Goal: Task Accomplishment & Management: Use online tool/utility

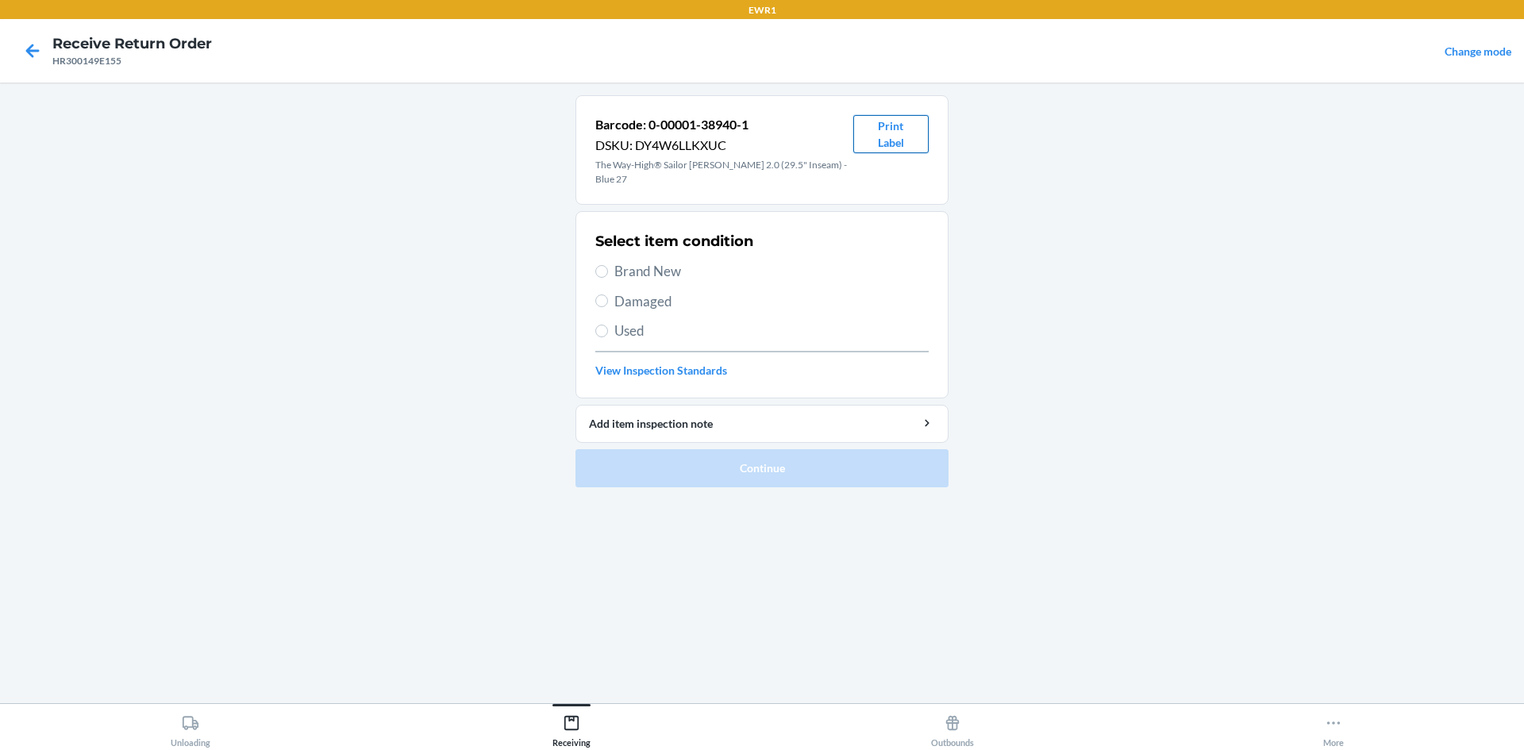
click at [907, 127] on button "Print Label" at bounding box center [890, 134] width 75 height 38
click at [632, 261] on span "Brand New" at bounding box center [771, 271] width 314 height 21
click at [608, 265] on input "Brand New" at bounding box center [601, 271] width 13 height 13
radio input "true"
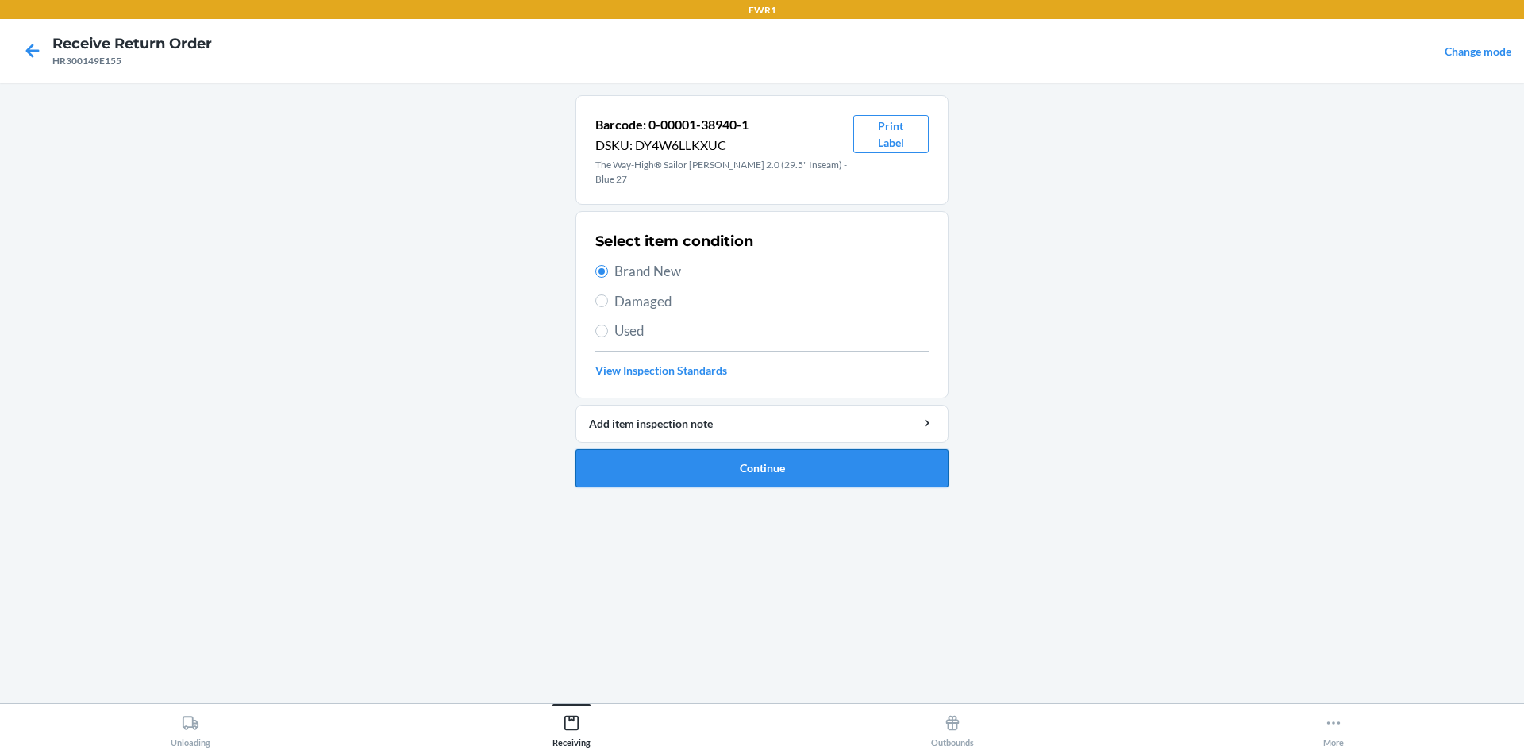
click at [695, 465] on button "Continue" at bounding box center [762, 468] width 373 height 38
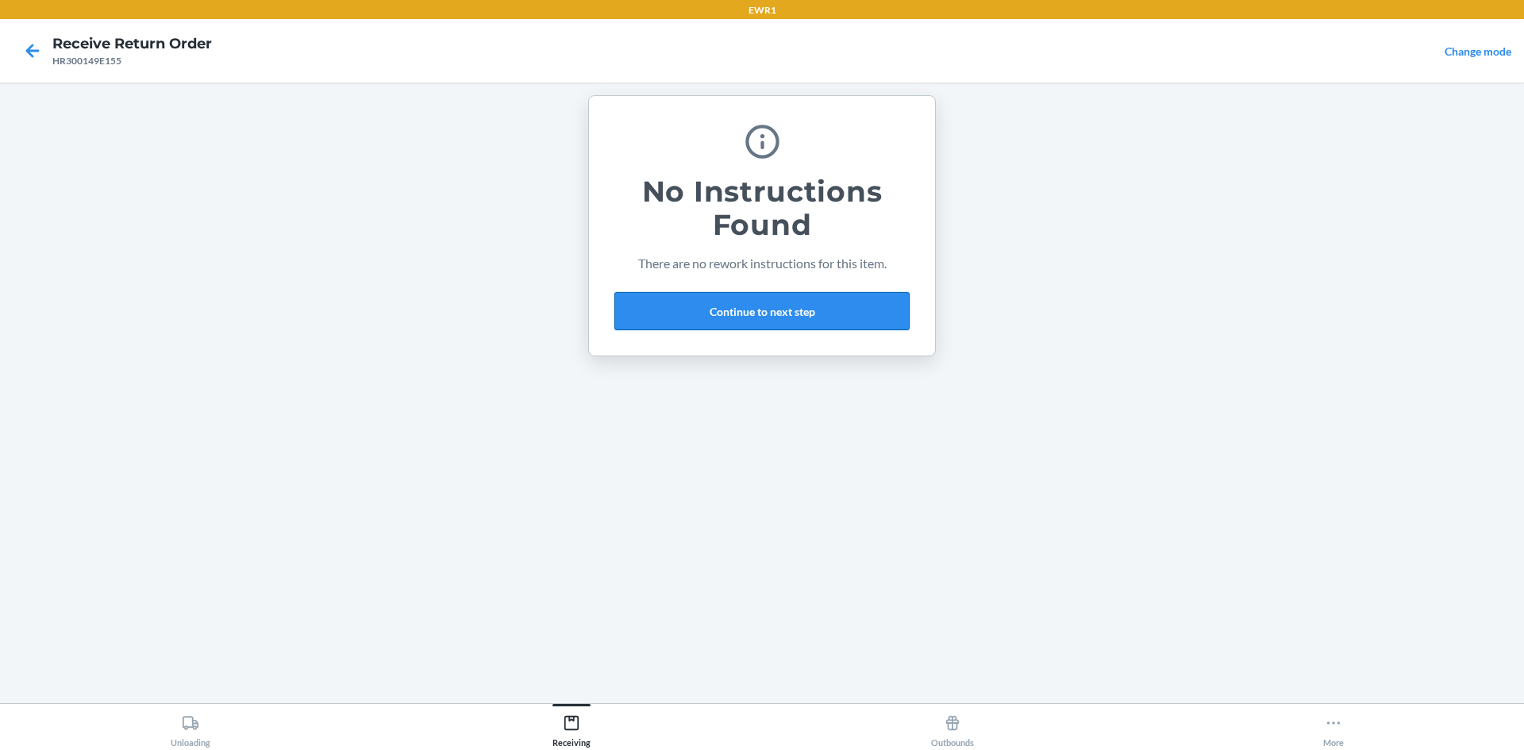
click at [768, 315] on button "Continue to next step" at bounding box center [761, 311] width 295 height 38
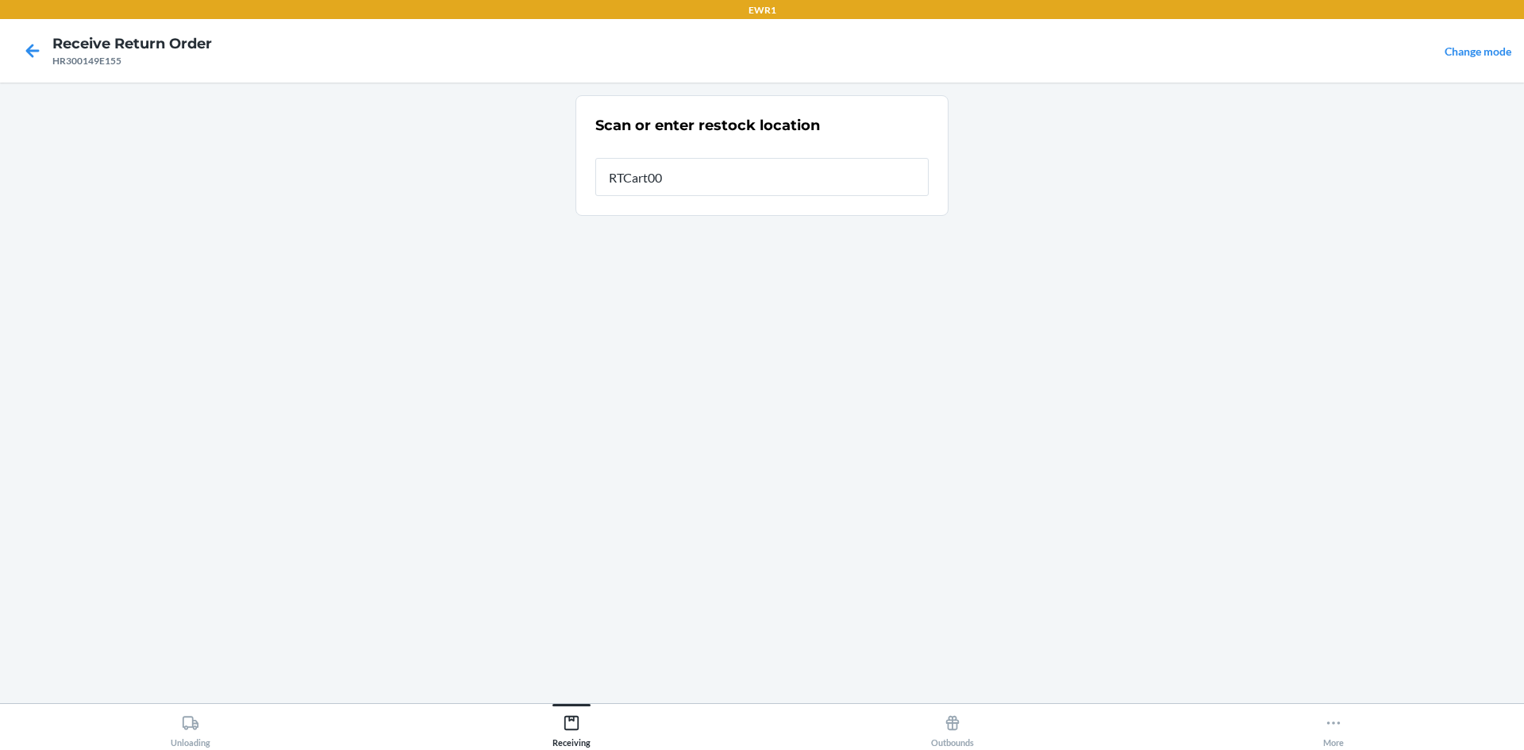
type input "RTCart009"
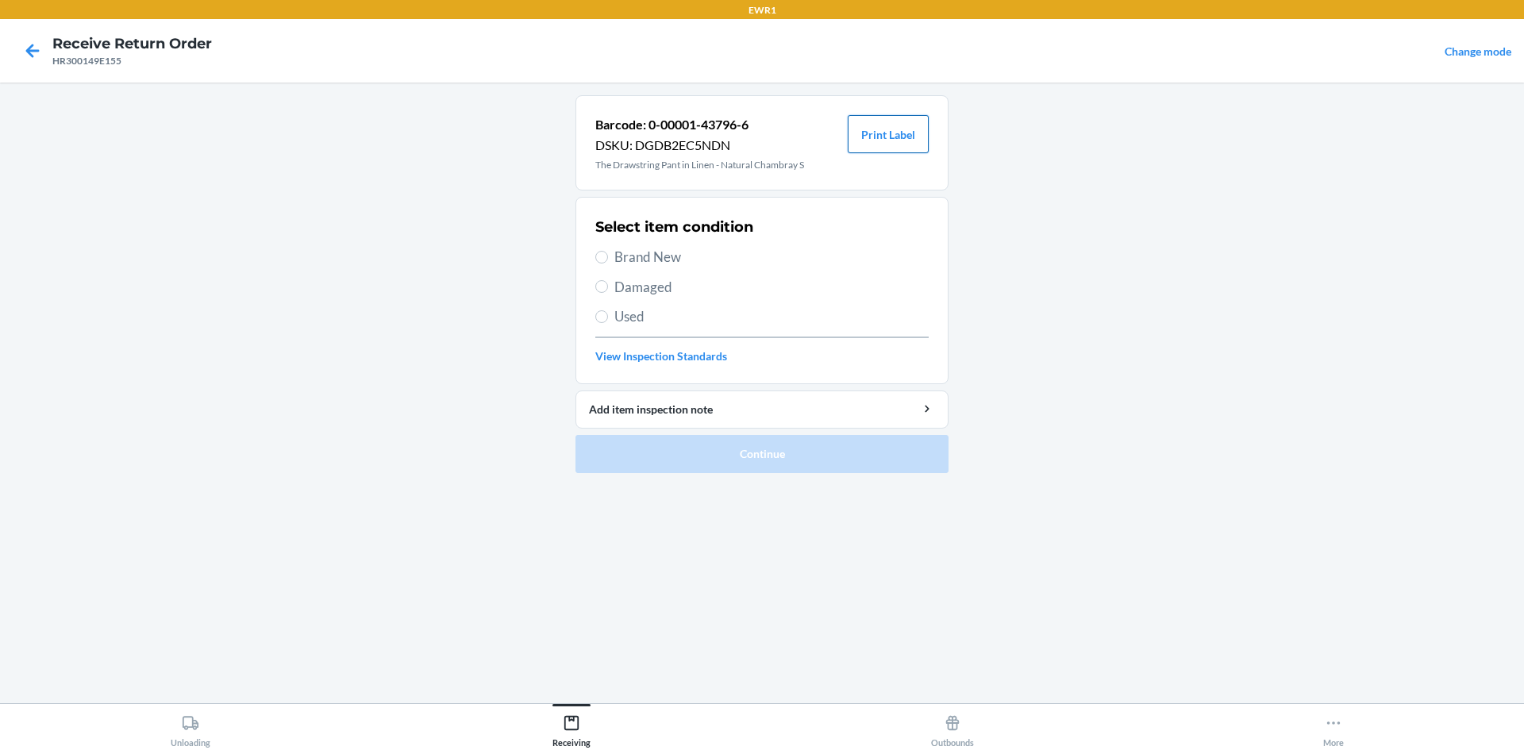
click at [904, 142] on button "Print Label" at bounding box center [888, 134] width 81 height 38
click at [645, 258] on span "Brand New" at bounding box center [771, 257] width 314 height 21
click at [608, 258] on input "Brand New" at bounding box center [601, 257] width 13 height 13
radio input "true"
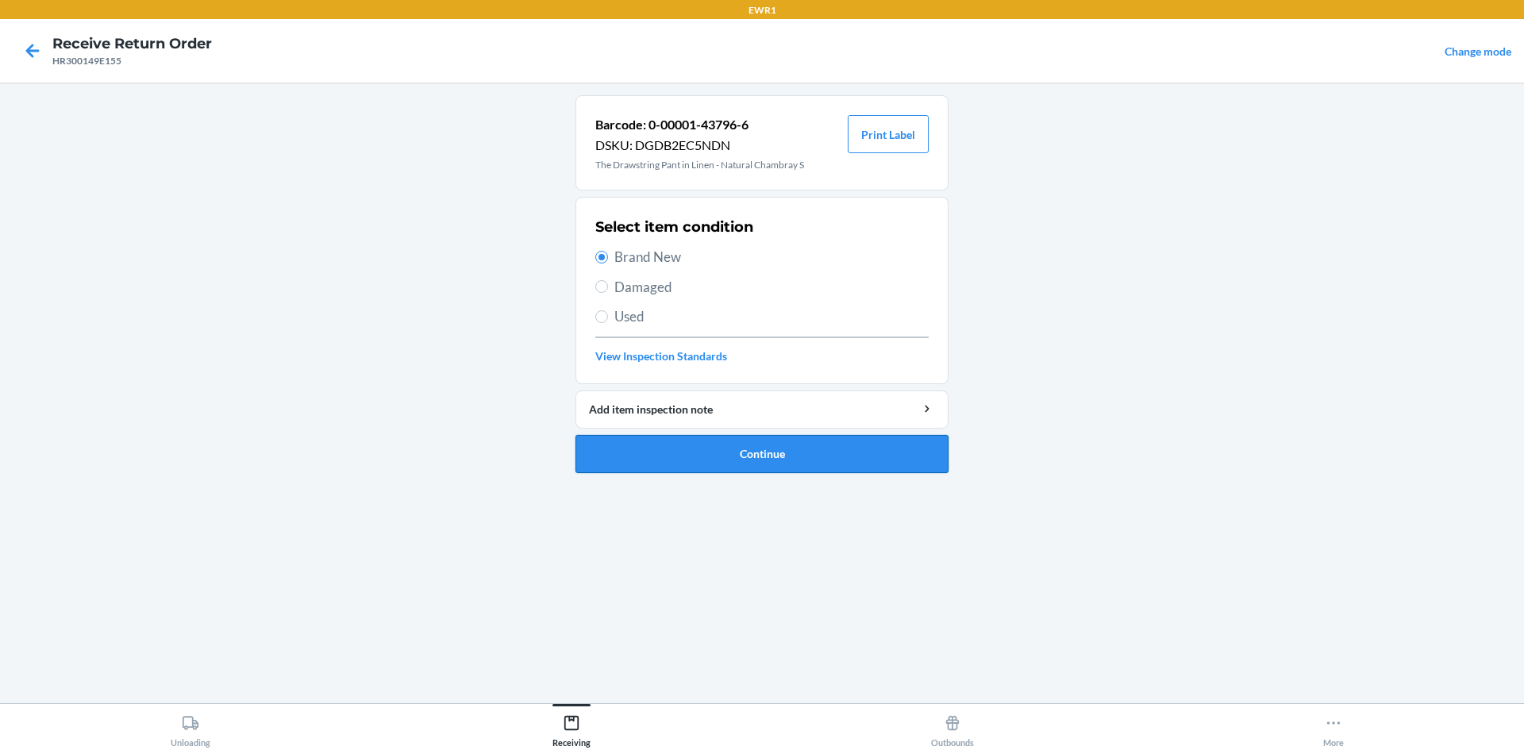
click at [738, 460] on button "Continue" at bounding box center [762, 454] width 373 height 38
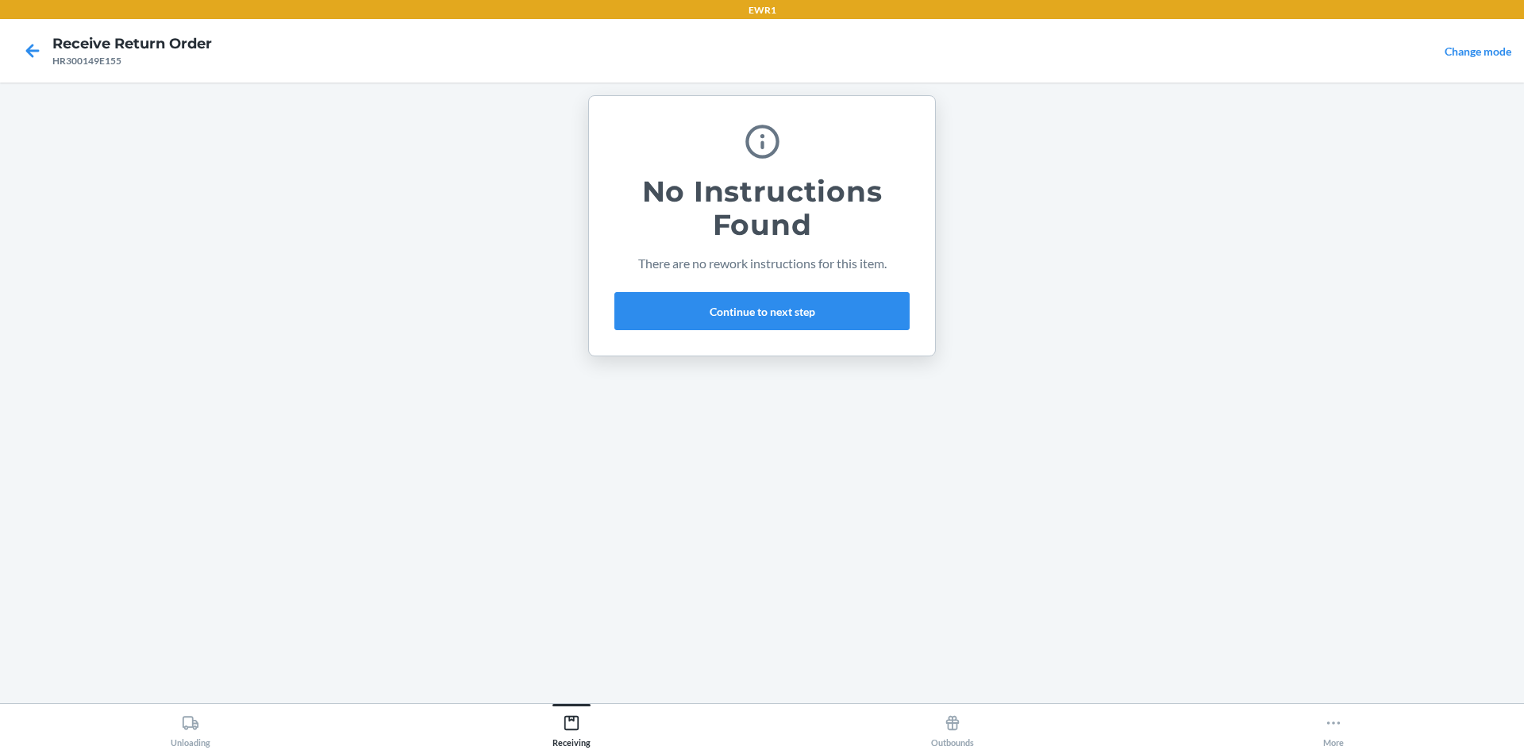
click at [834, 330] on div "No Instructions Found There are no rework instructions for this item. Continue …" at bounding box center [761, 225] width 295 height 221
click at [834, 319] on button "Continue to next step" at bounding box center [761, 311] width 295 height 38
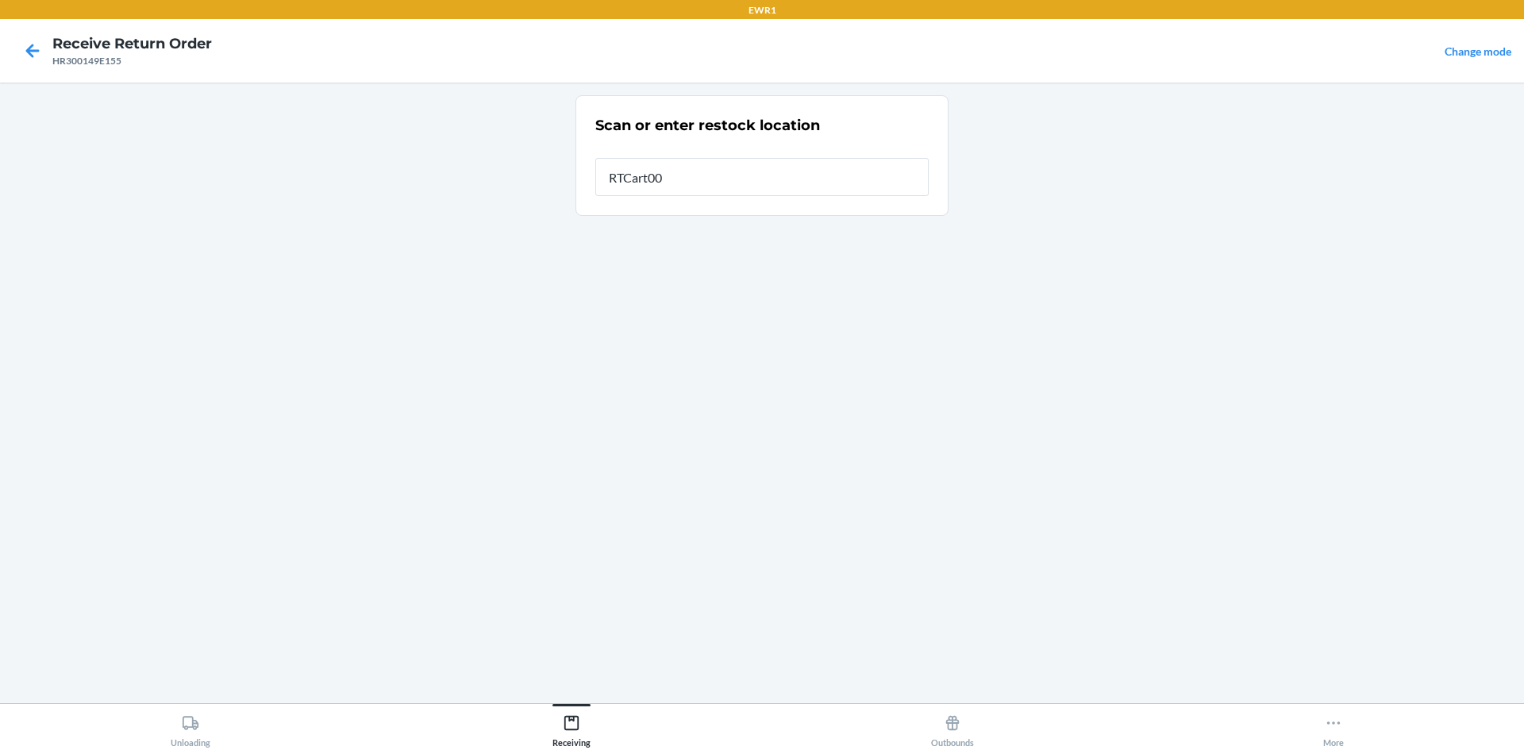
type input "RTCart009"
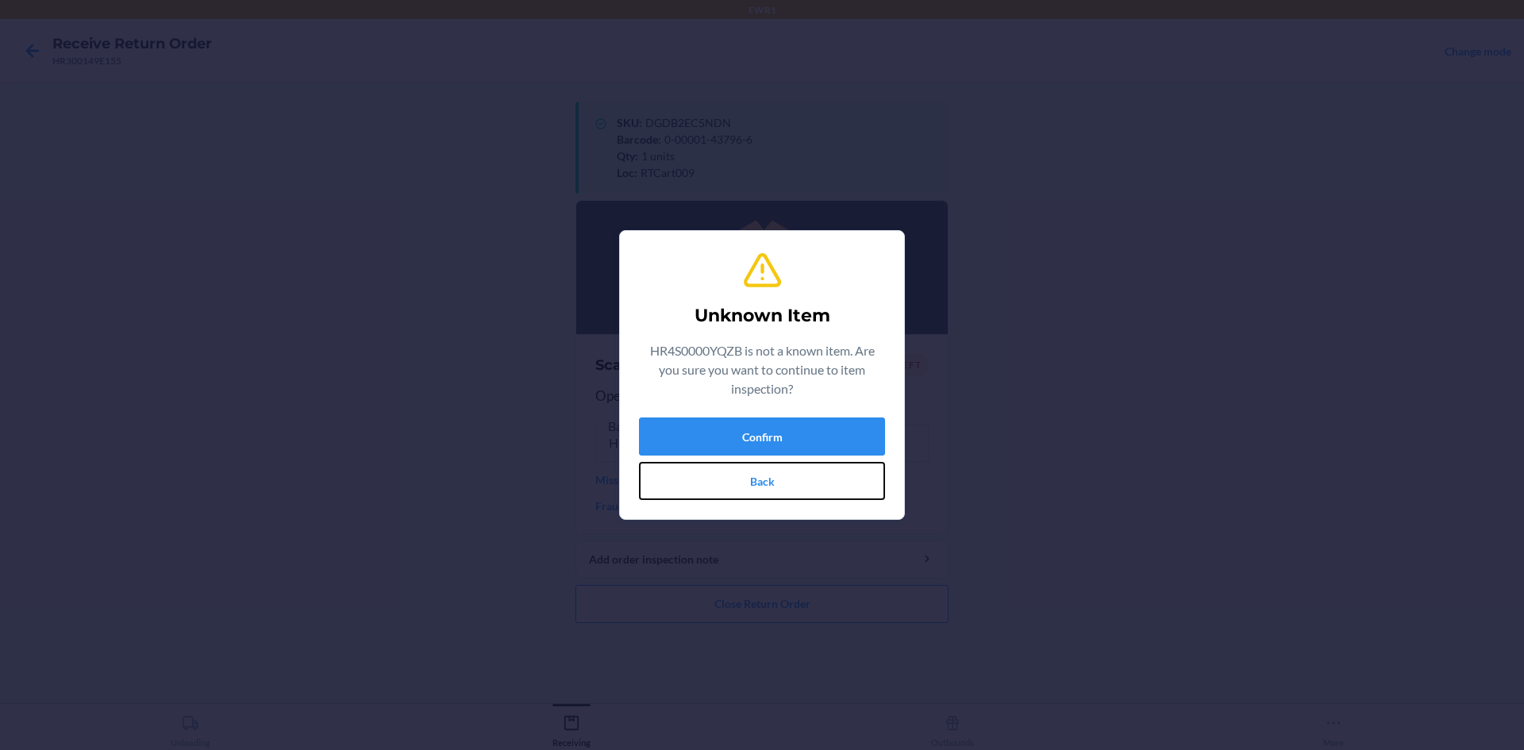
click at [800, 477] on button "Back" at bounding box center [762, 481] width 246 height 38
click at [791, 436] on button "Confirm" at bounding box center [762, 437] width 246 height 38
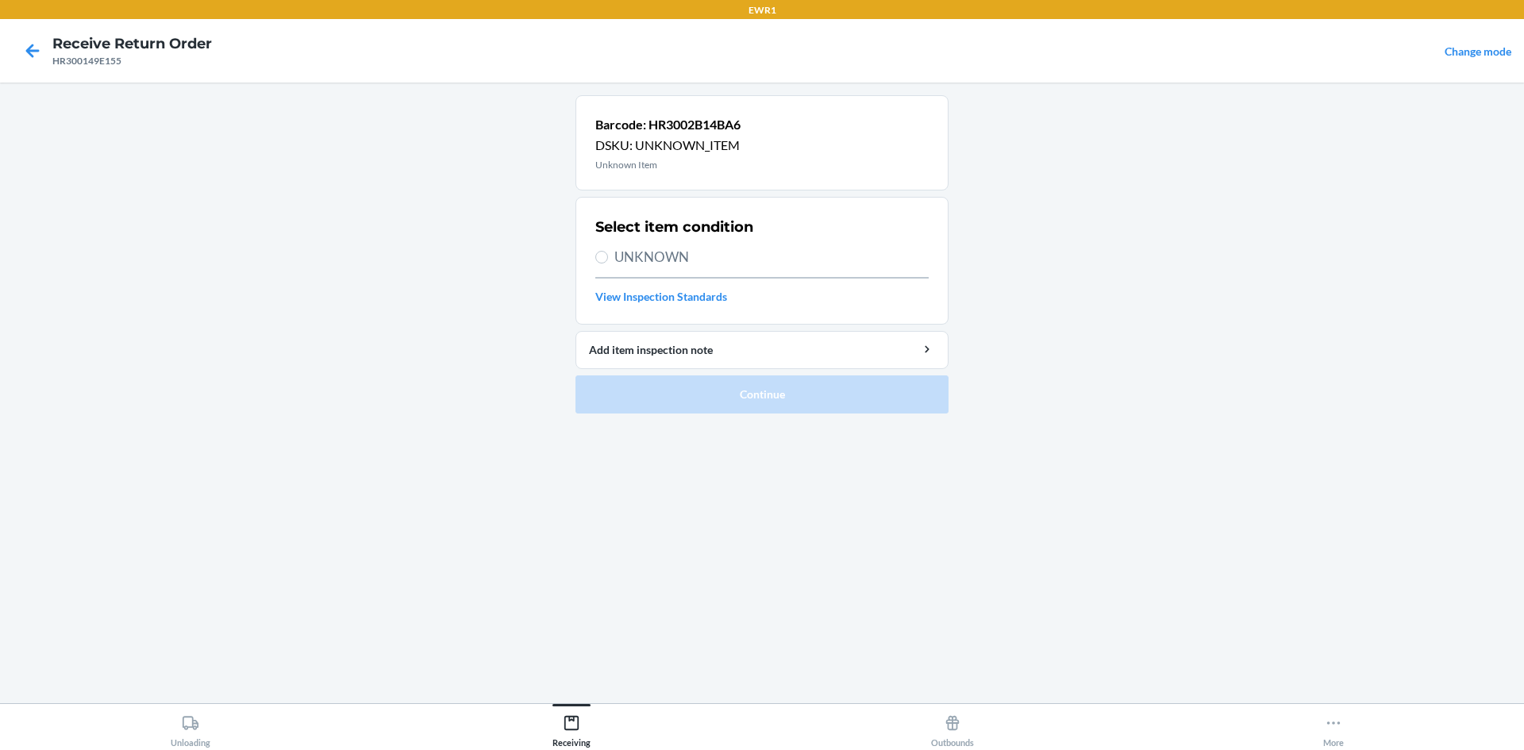
click at [648, 254] on span "UNKNOWN" at bounding box center [771, 257] width 314 height 21
click at [608, 254] on input "UNKNOWN" at bounding box center [601, 257] width 13 height 13
radio input "true"
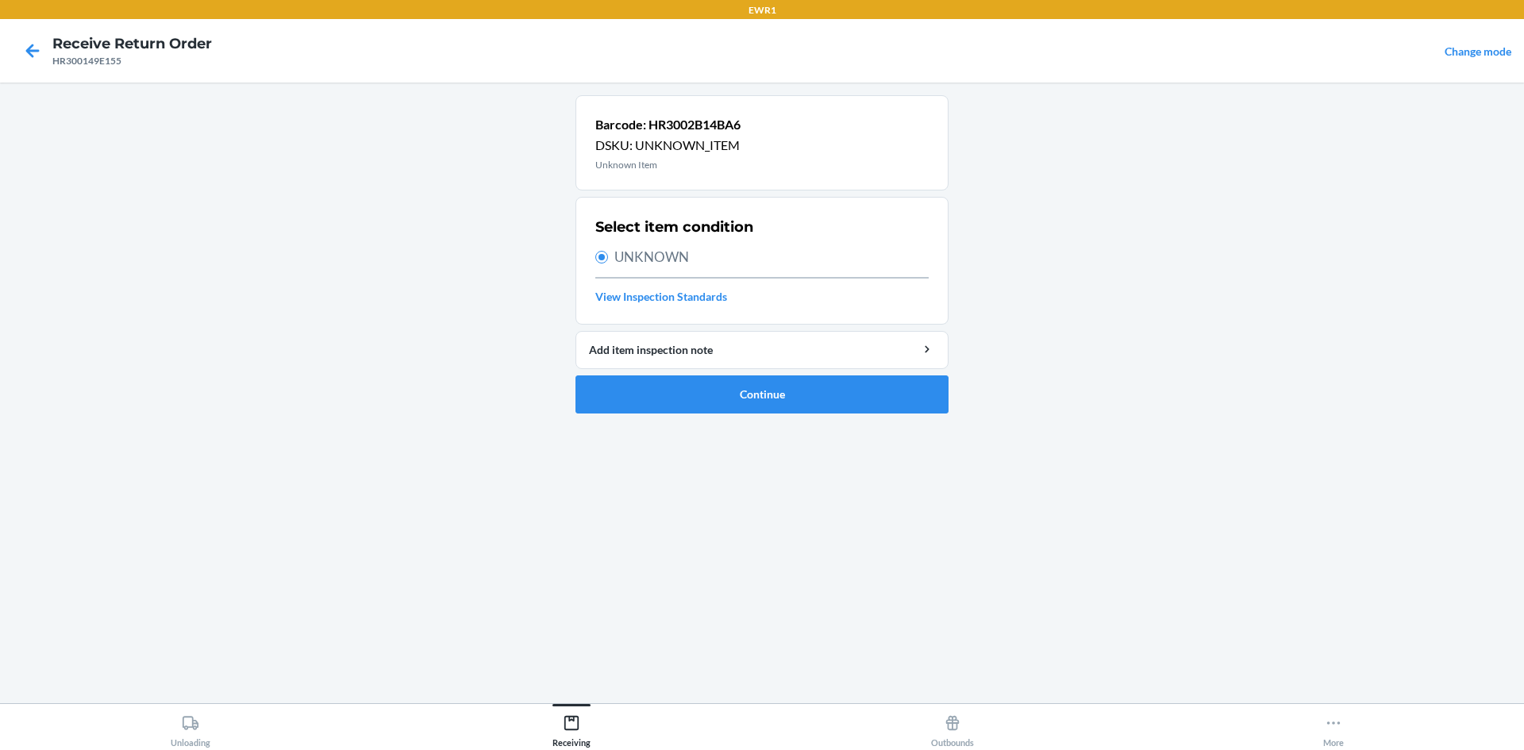
click at [675, 254] on span "UNKNOWN" at bounding box center [771, 257] width 314 height 21
click at [608, 254] on input "UNKNOWN" at bounding box center [601, 257] width 13 height 13
click at [774, 390] on button "Continue" at bounding box center [762, 395] width 373 height 38
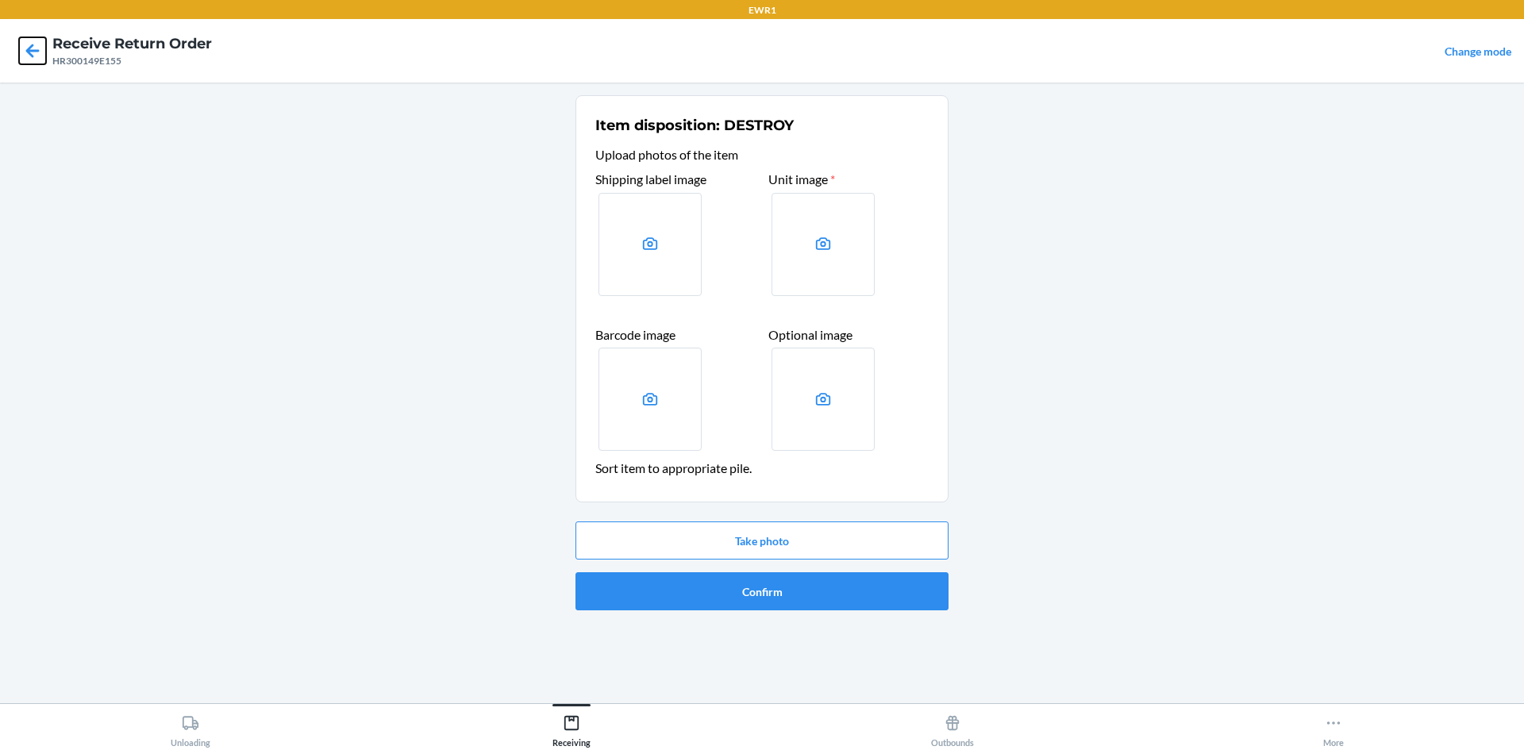
click at [37, 52] on icon at bounding box center [32, 50] width 13 height 13
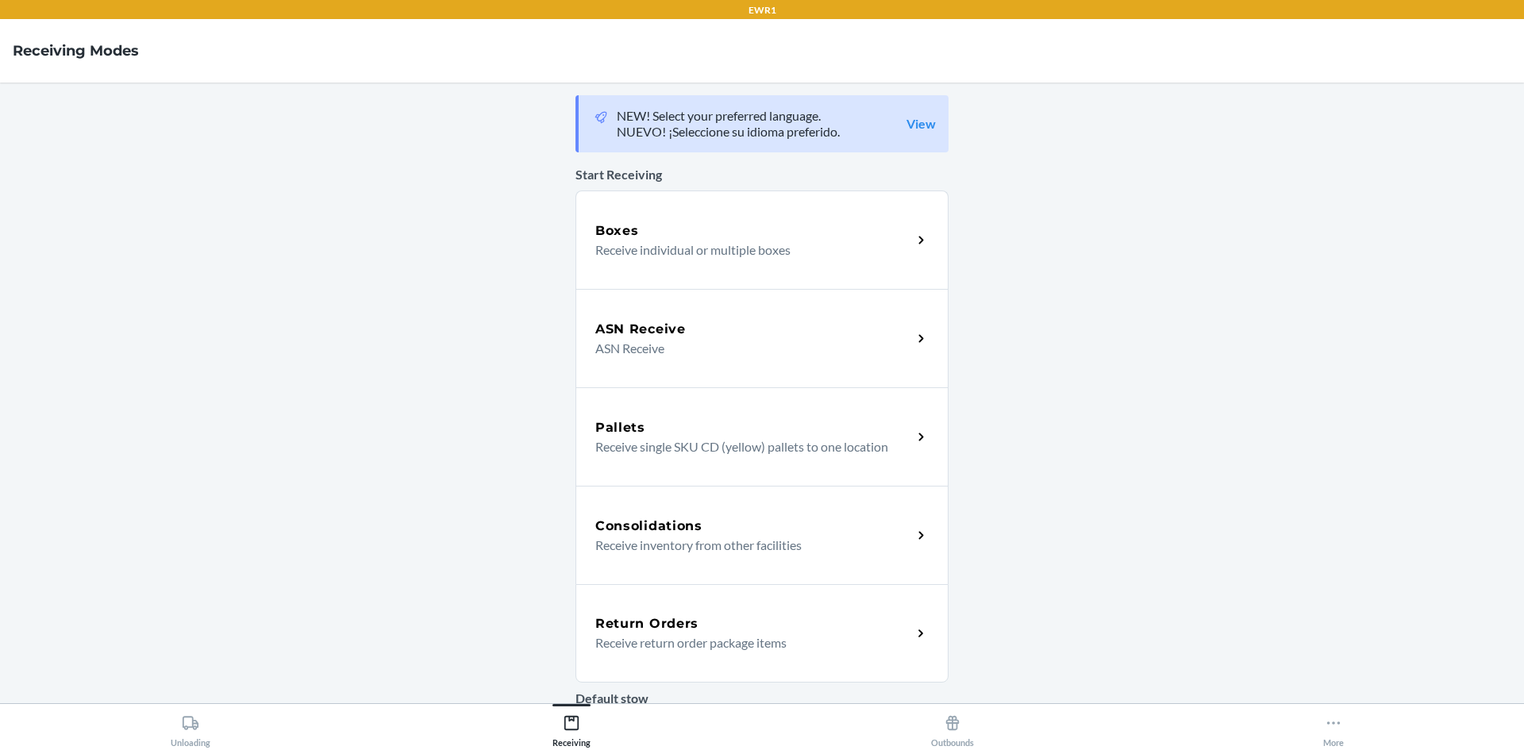
click at [718, 624] on div "Return Orders" at bounding box center [753, 623] width 317 height 19
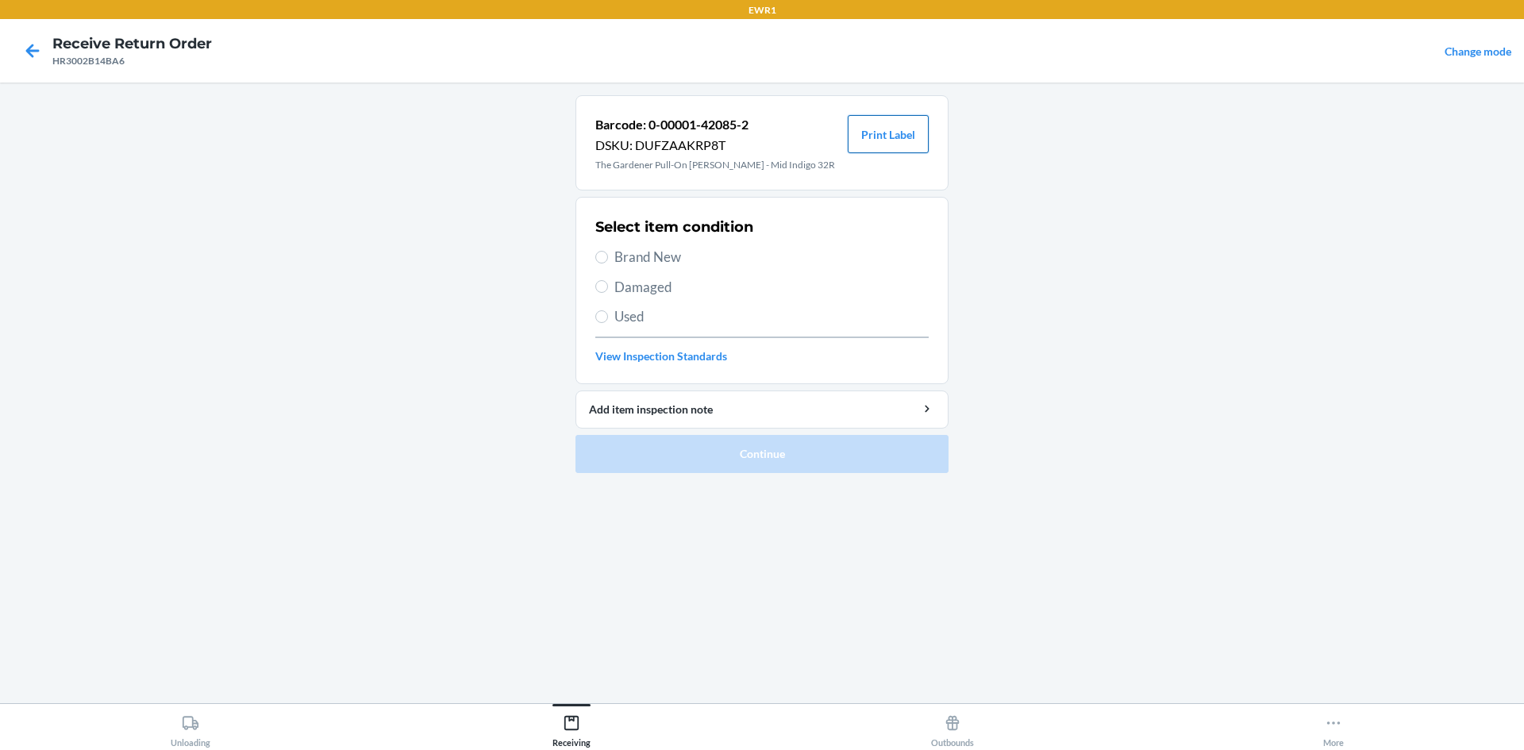
click at [898, 142] on button "Print Label" at bounding box center [888, 134] width 81 height 38
drag, startPoint x: 652, startPoint y: 255, endPoint x: 664, endPoint y: 265, distance: 16.4
click at [653, 256] on span "Brand New" at bounding box center [771, 257] width 314 height 21
click at [608, 256] on input "Brand New" at bounding box center [601, 257] width 13 height 13
radio input "true"
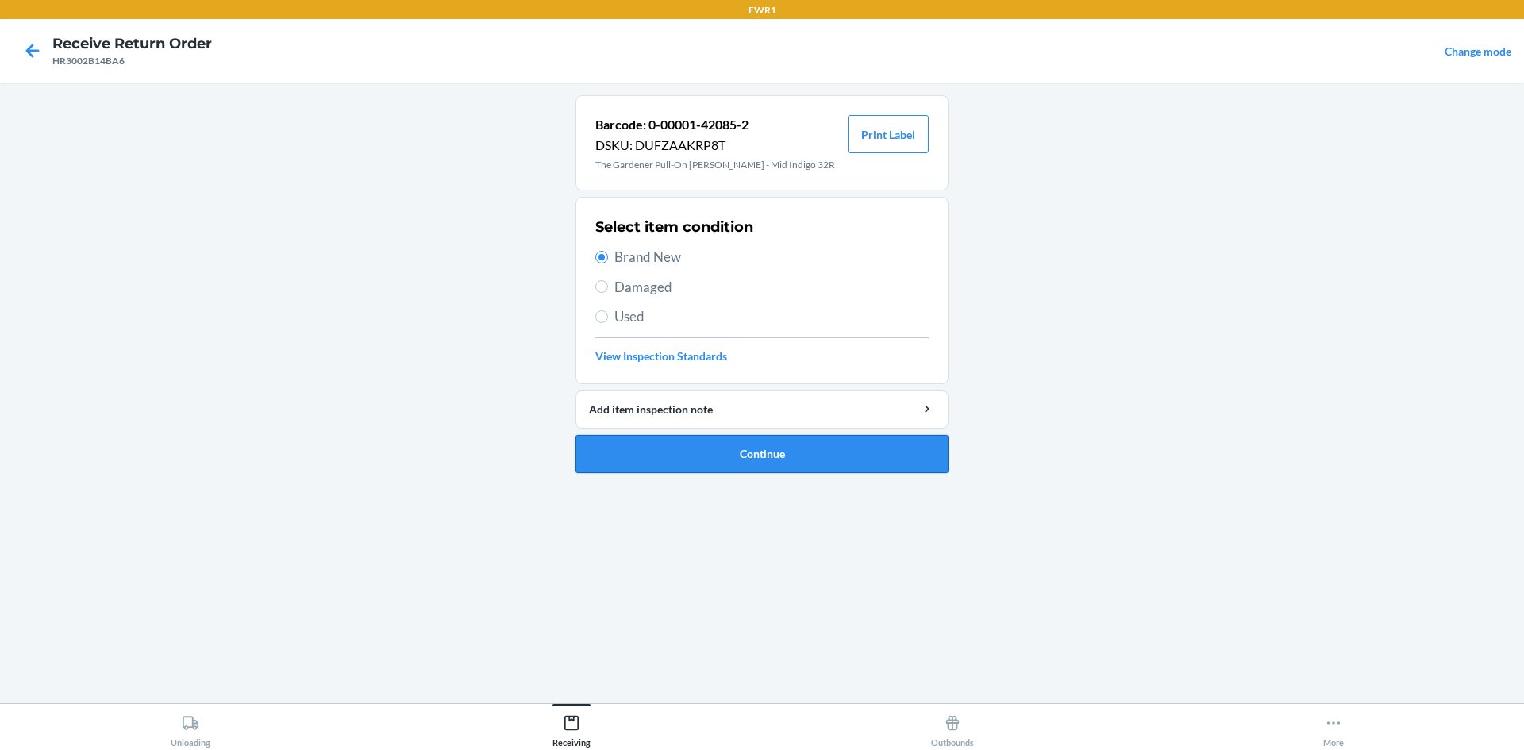
click at [786, 457] on button "Continue" at bounding box center [762, 454] width 373 height 38
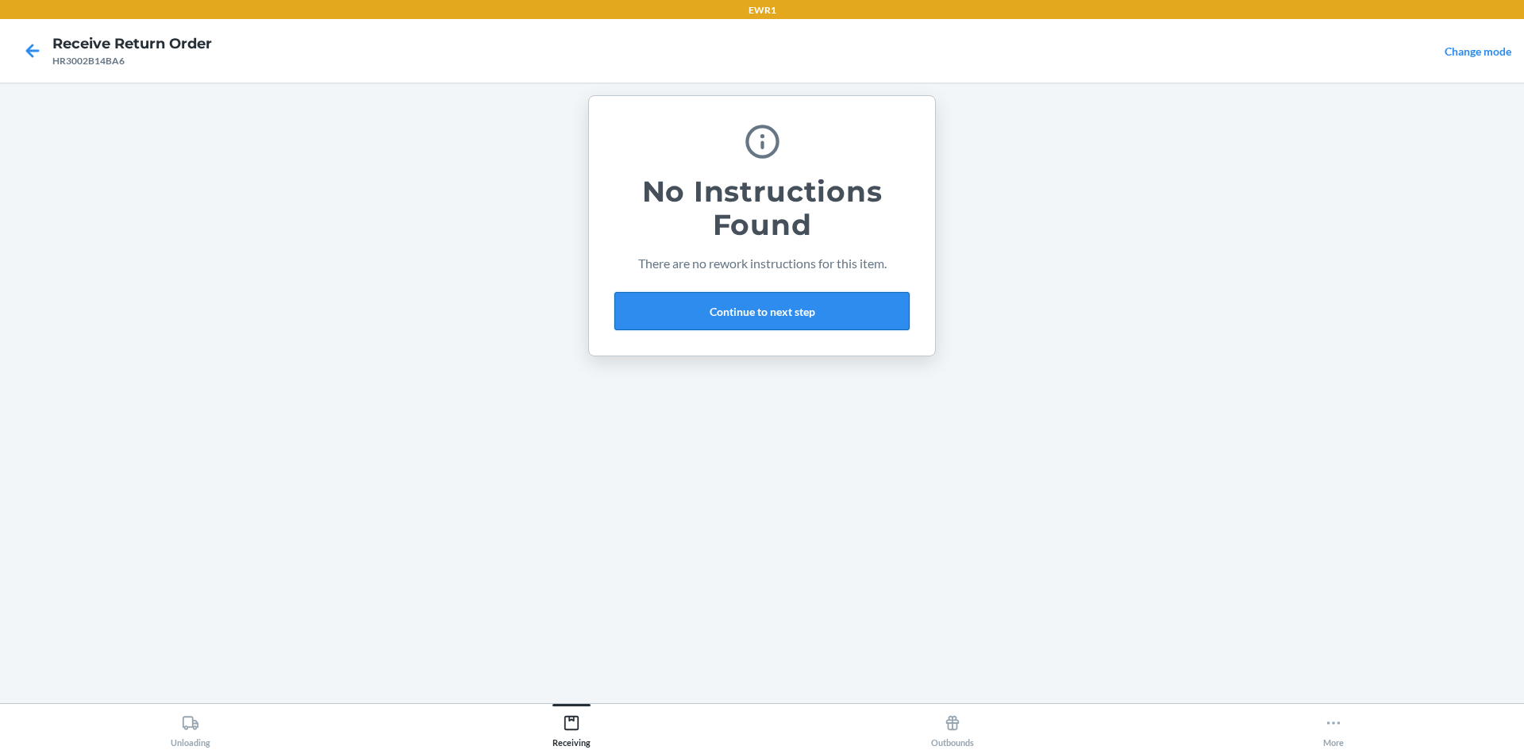
click at [780, 311] on button "Continue to next step" at bounding box center [761, 311] width 295 height 38
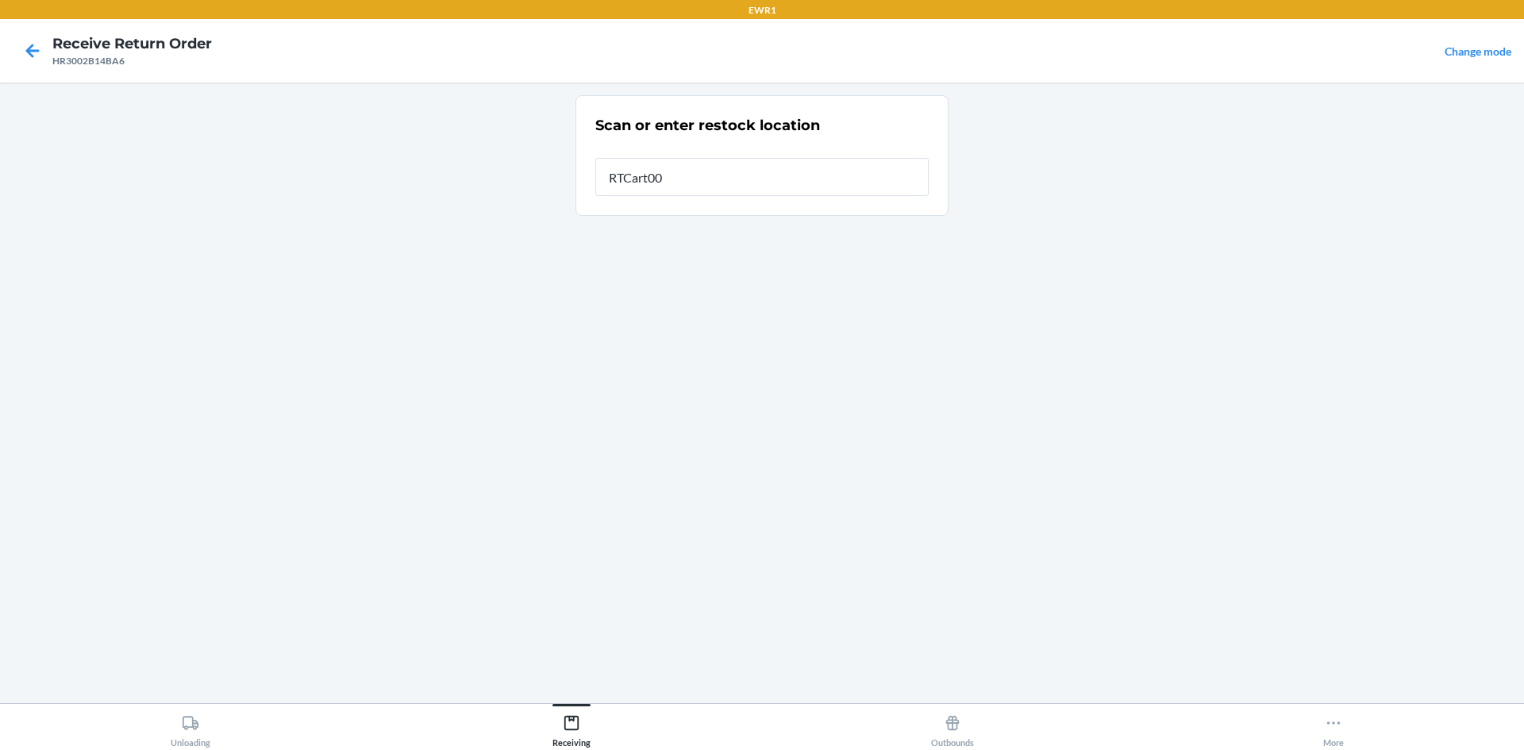
type input "RTCart009"
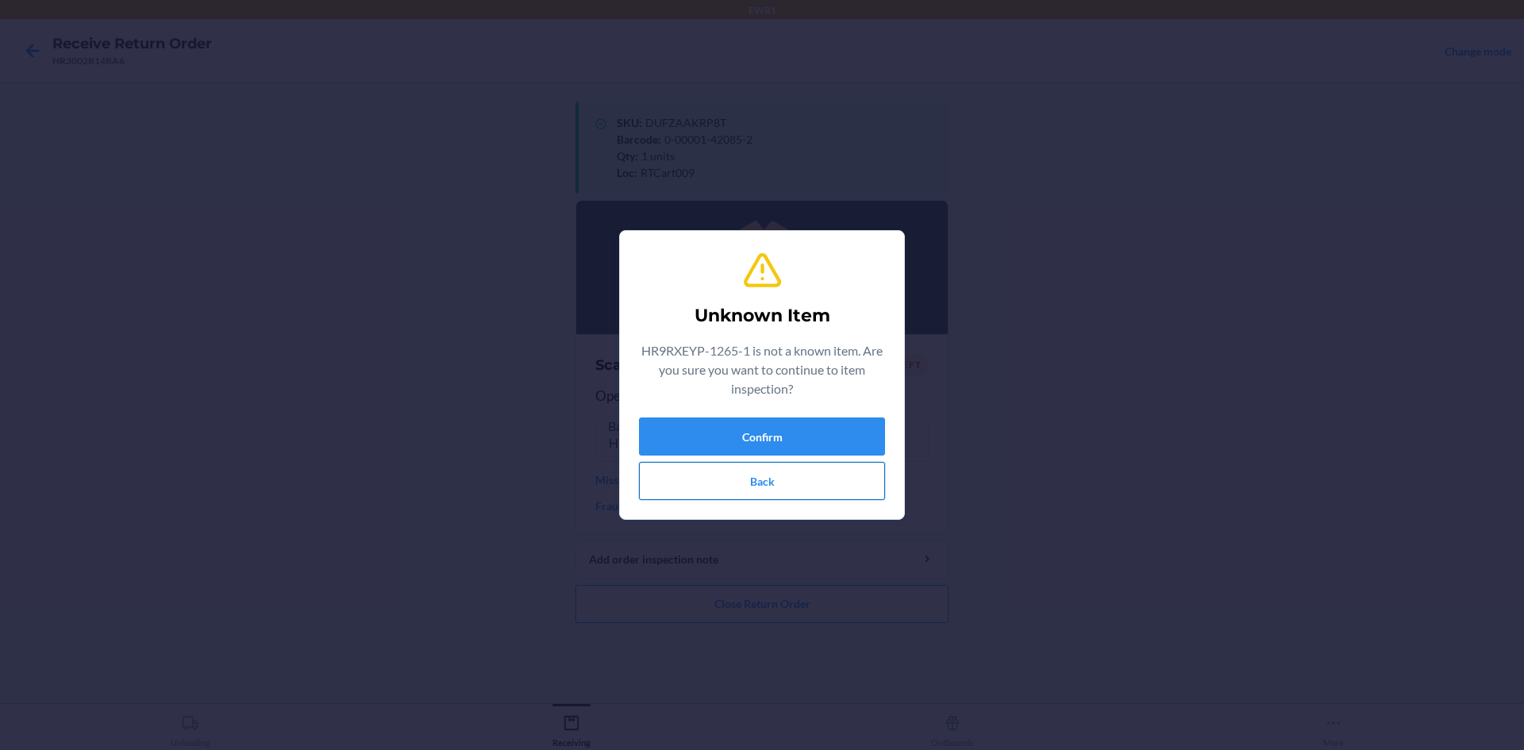
click at [794, 490] on button "Back" at bounding box center [762, 481] width 246 height 38
click at [736, 491] on button "Back" at bounding box center [762, 481] width 246 height 38
click at [792, 493] on button "Back" at bounding box center [762, 481] width 246 height 38
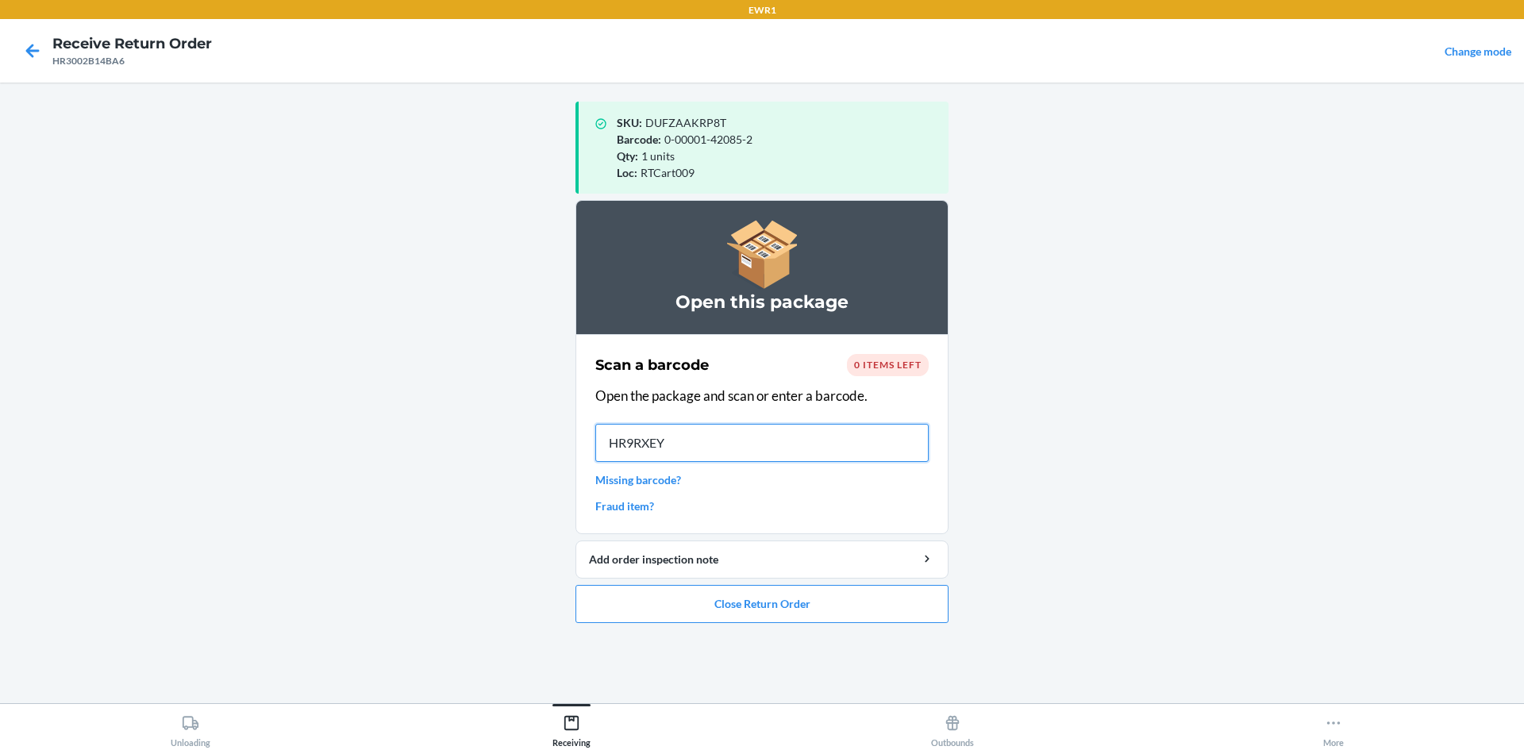
type input "HR9RXEYP"
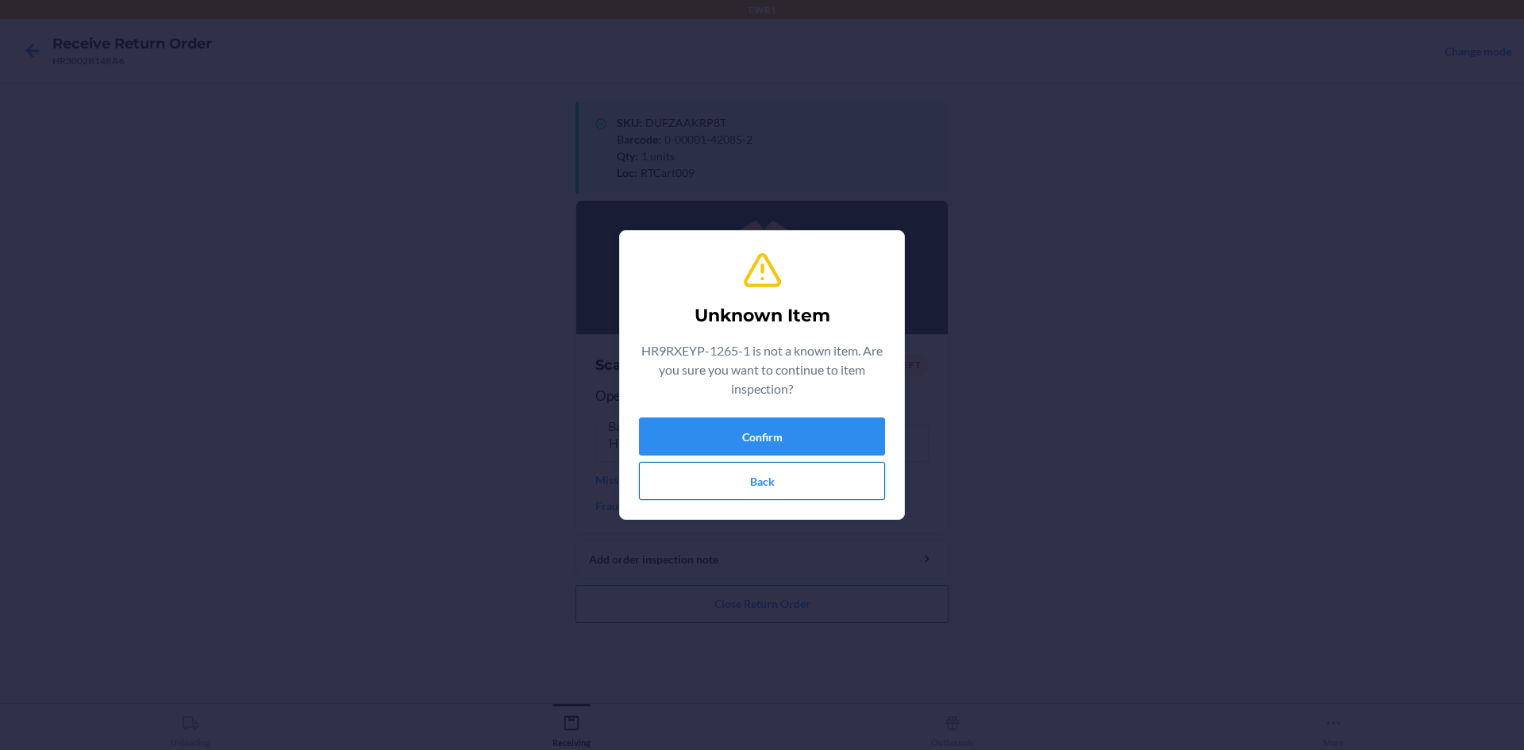
click at [848, 487] on button "Back" at bounding box center [762, 481] width 246 height 38
click at [769, 480] on button "Back" at bounding box center [762, 481] width 246 height 38
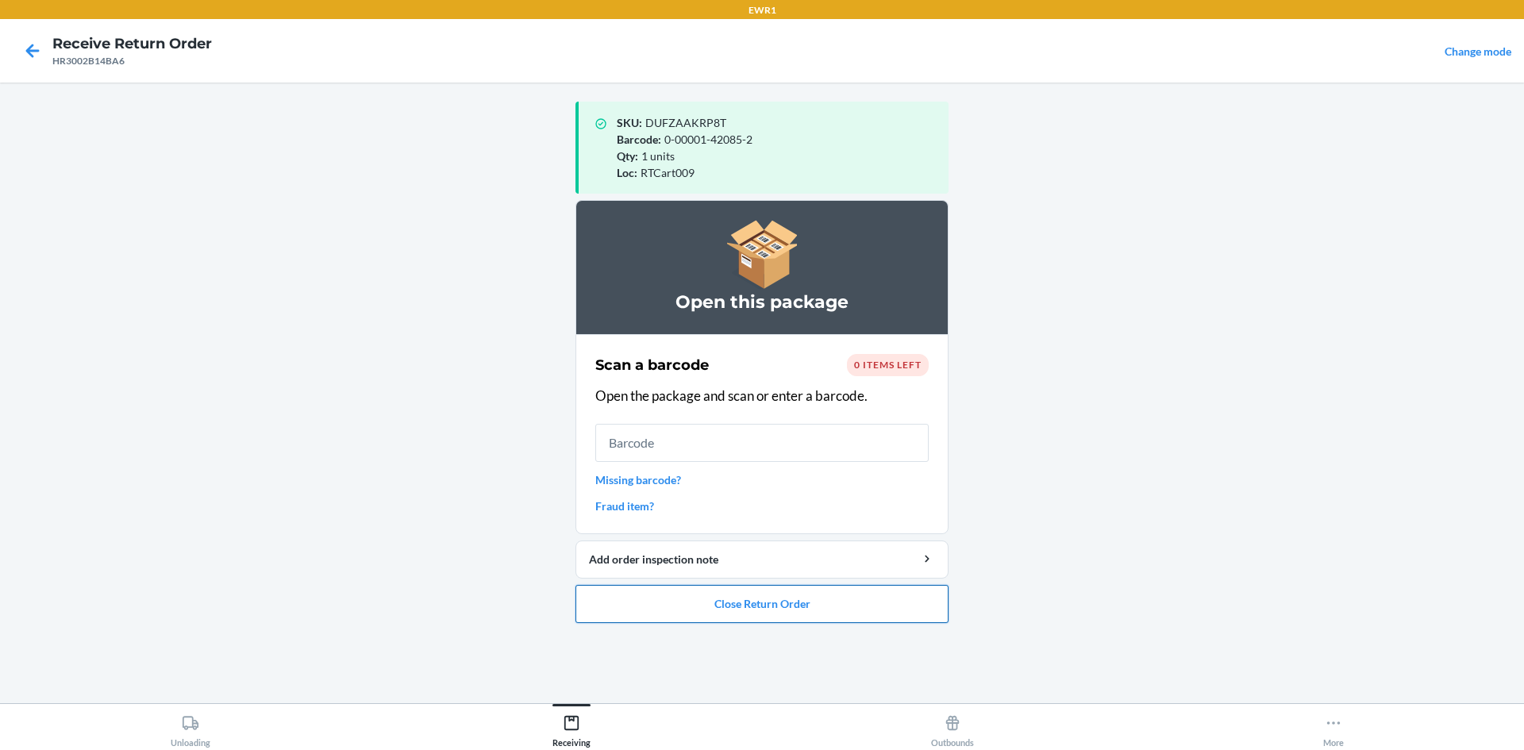
click at [769, 601] on button "Close Return Order" at bounding box center [762, 604] width 373 height 38
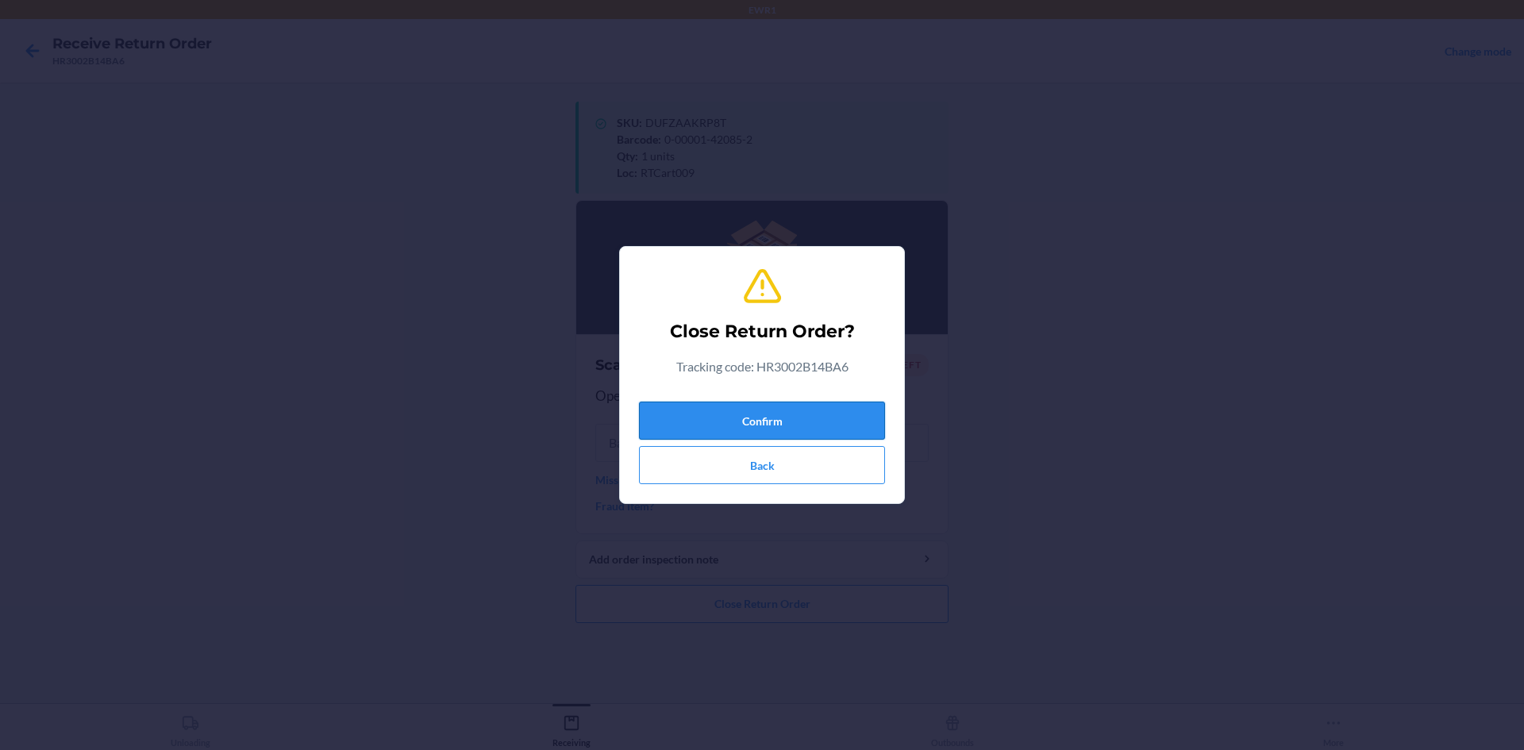
click at [822, 418] on button "Confirm" at bounding box center [762, 421] width 246 height 38
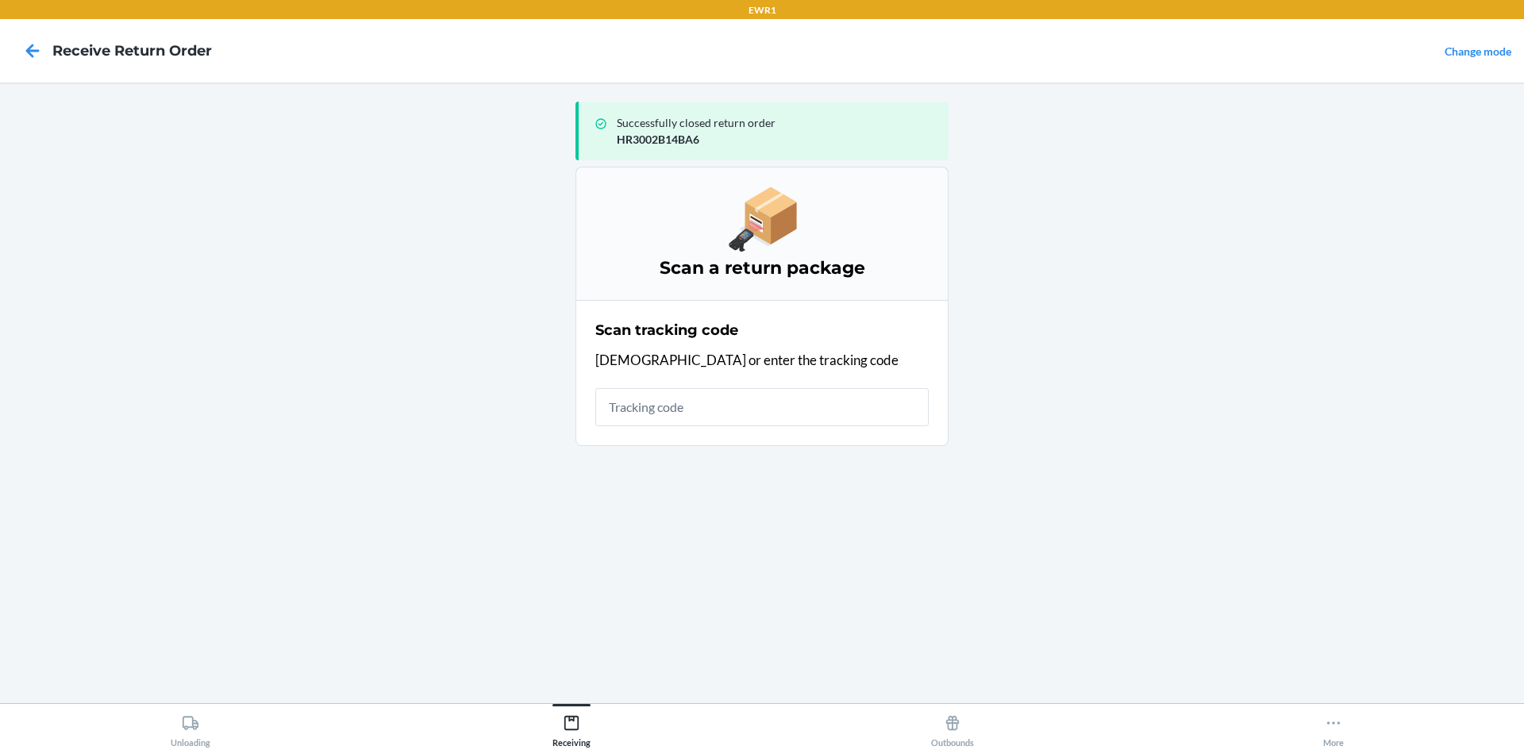
click at [617, 414] on input "text" at bounding box center [761, 407] width 333 height 38
type input "HR9RXEY"
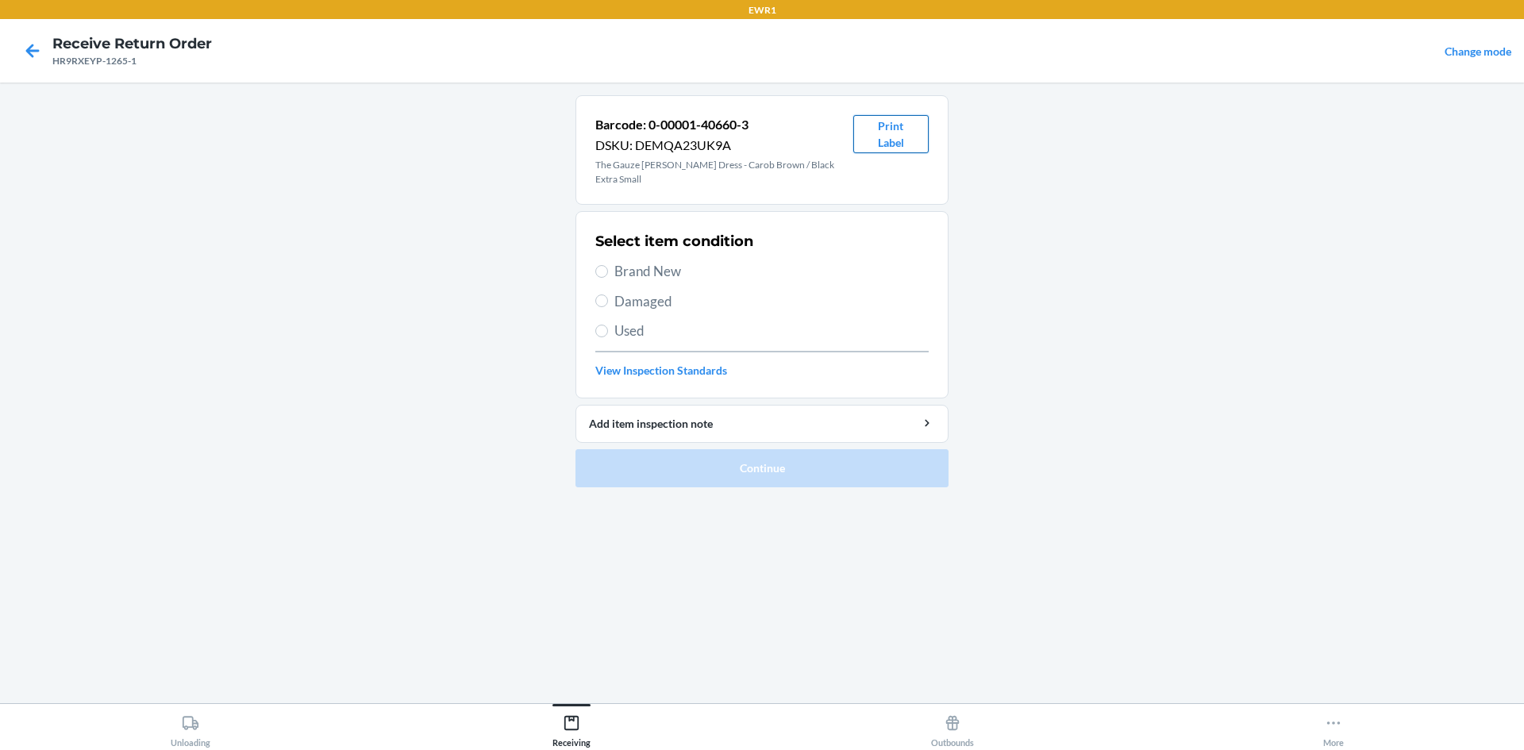
click at [902, 131] on button "Print Label" at bounding box center [890, 134] width 75 height 38
click at [678, 241] on div "Select item condition Brand New Damaged Used View Inspection Standards" at bounding box center [761, 304] width 333 height 157
click at [672, 261] on span "Brand New" at bounding box center [771, 271] width 314 height 21
click at [608, 265] on input "Brand New" at bounding box center [601, 271] width 13 height 13
radio input "true"
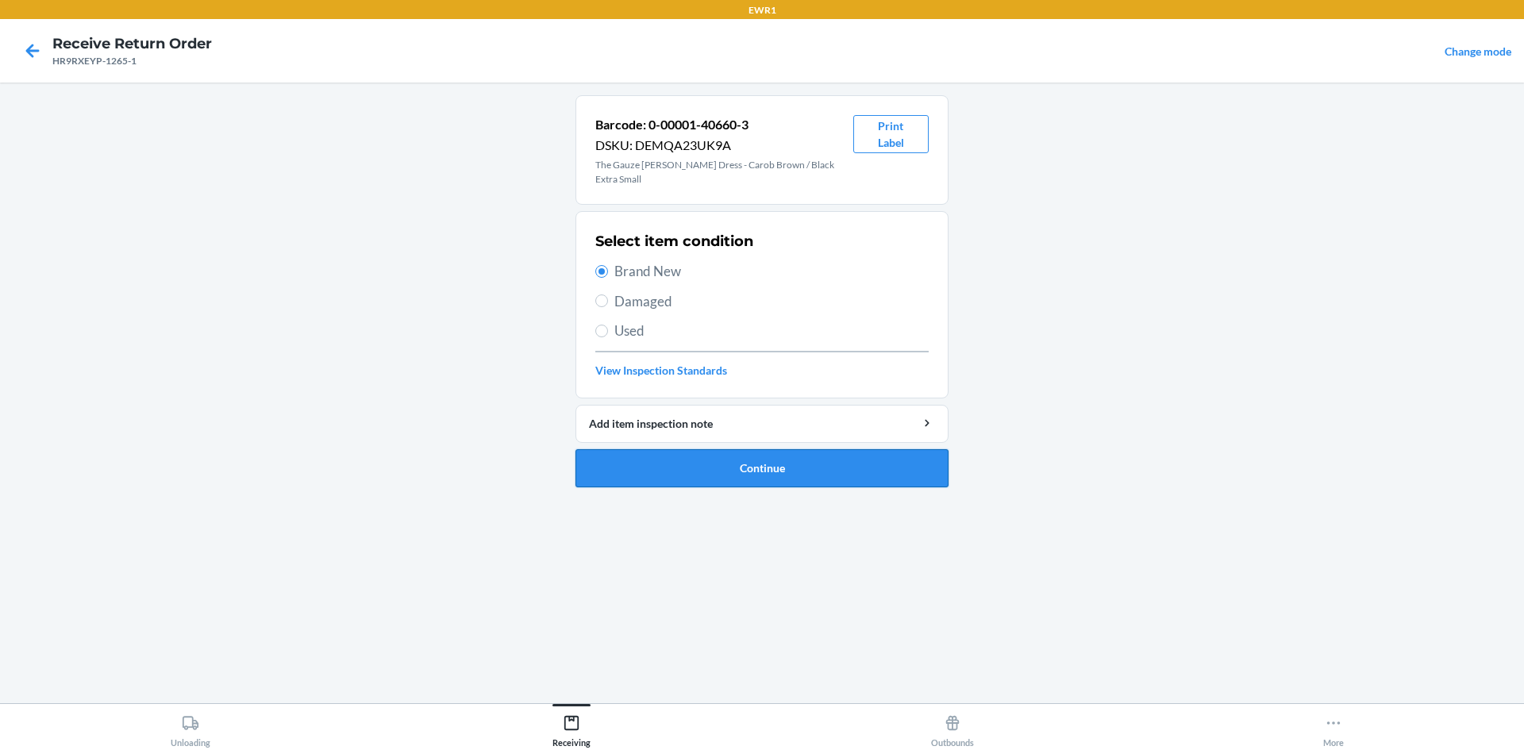
click at [784, 452] on button "Continue" at bounding box center [762, 468] width 373 height 38
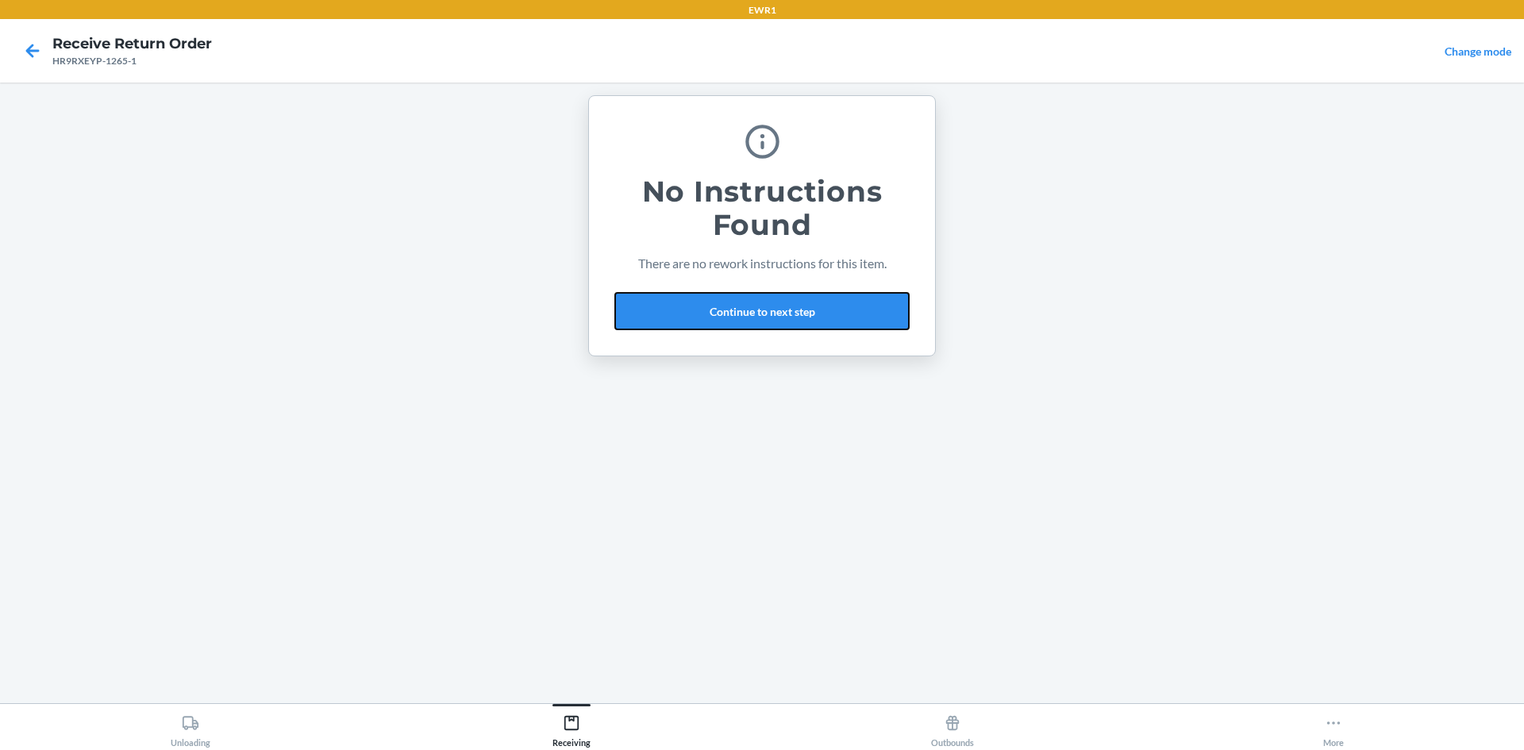
drag, startPoint x: 768, startPoint y: 310, endPoint x: 779, endPoint y: 343, distance: 34.1
click at [768, 312] on button "Continue to next step" at bounding box center [761, 311] width 295 height 38
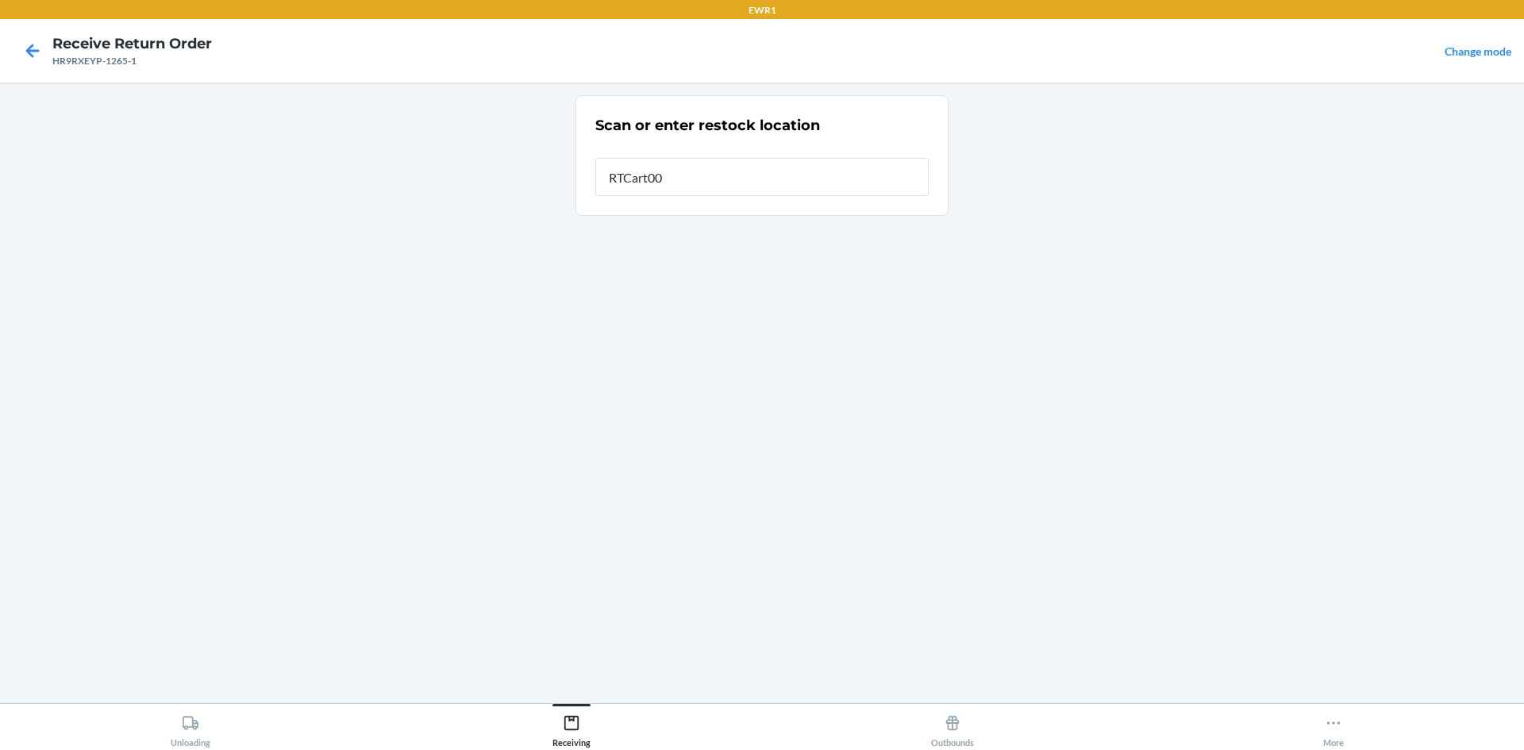
type input "RTCart009"
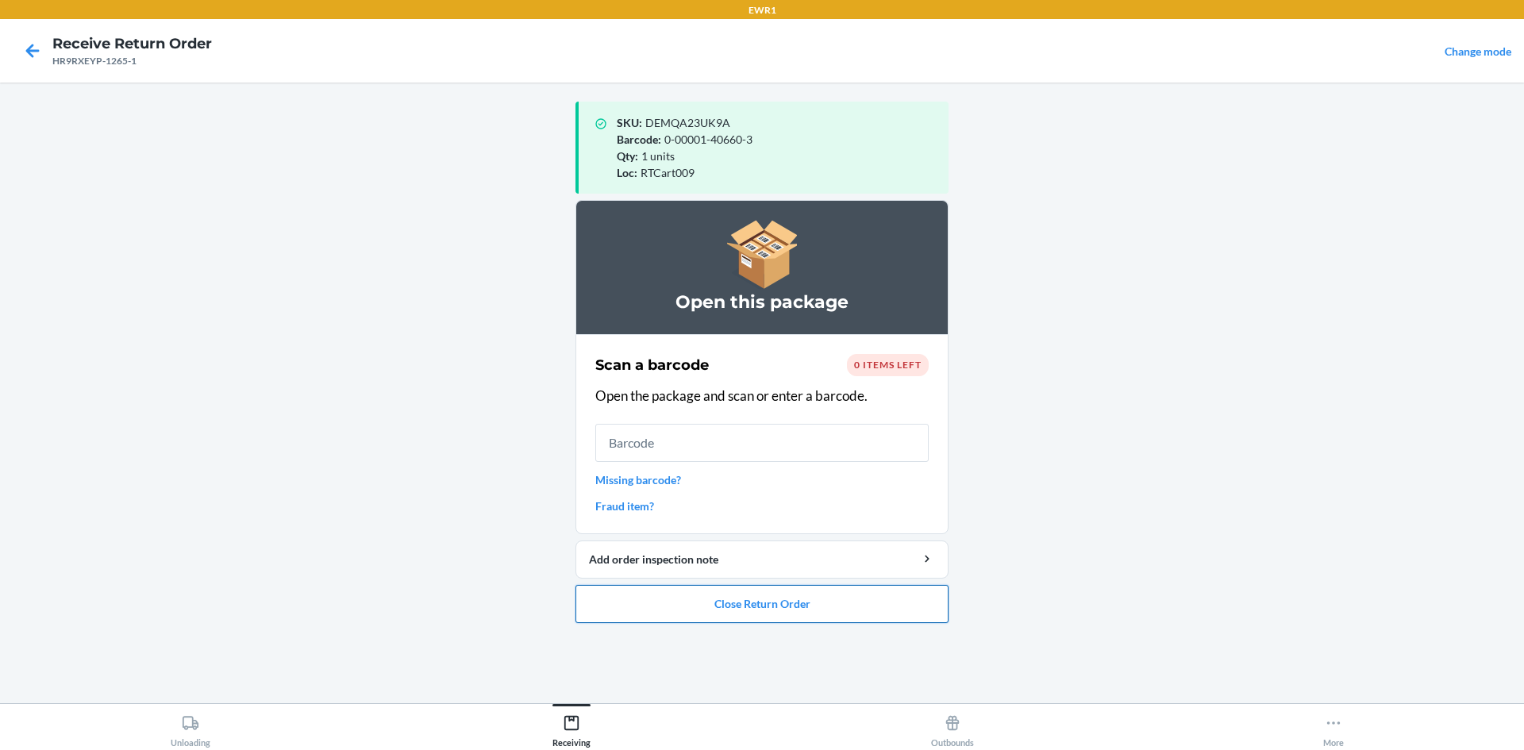
click at [637, 616] on button "Close Return Order" at bounding box center [762, 604] width 373 height 38
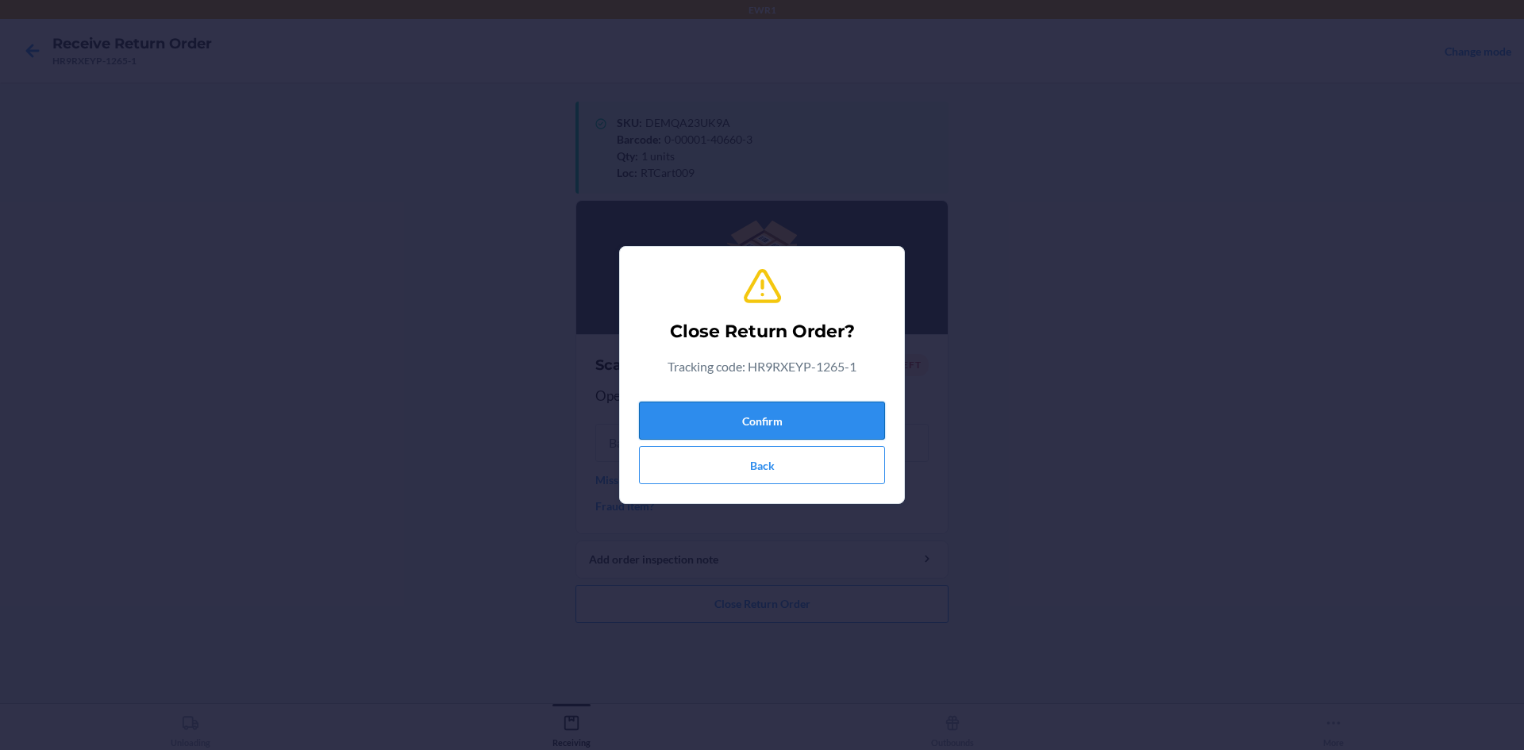
click at [771, 414] on button "Confirm" at bounding box center [762, 421] width 246 height 38
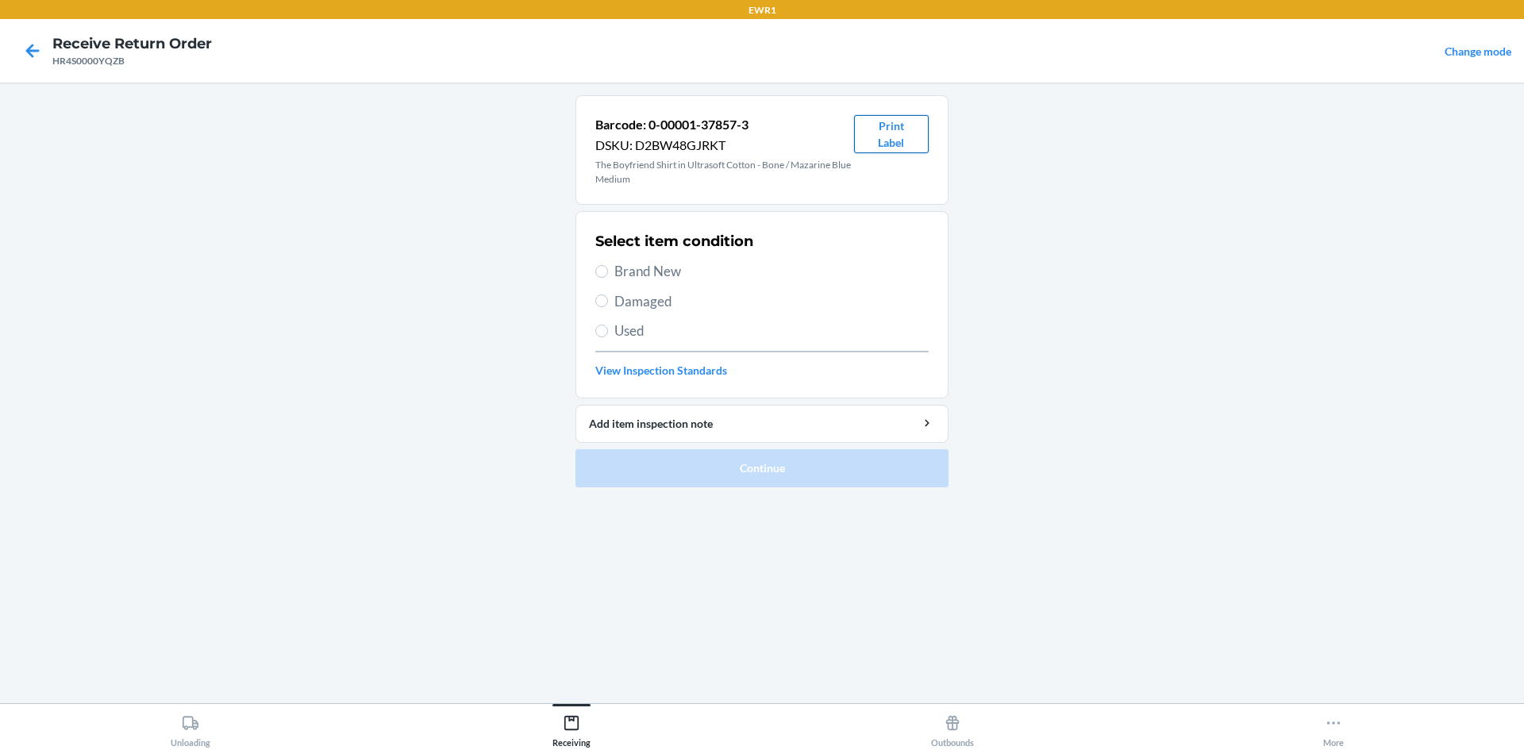
click at [925, 140] on button "Print Label" at bounding box center [891, 134] width 75 height 38
drag, startPoint x: 625, startPoint y: 278, endPoint x: 668, endPoint y: 287, distance: 43.7
click at [631, 278] on span "Brand New" at bounding box center [771, 271] width 314 height 21
click at [665, 283] on div "Select item condition Brand New Damaged Used View Inspection Standards" at bounding box center [761, 304] width 333 height 157
click at [607, 269] on input "Brand New" at bounding box center [601, 271] width 13 height 13
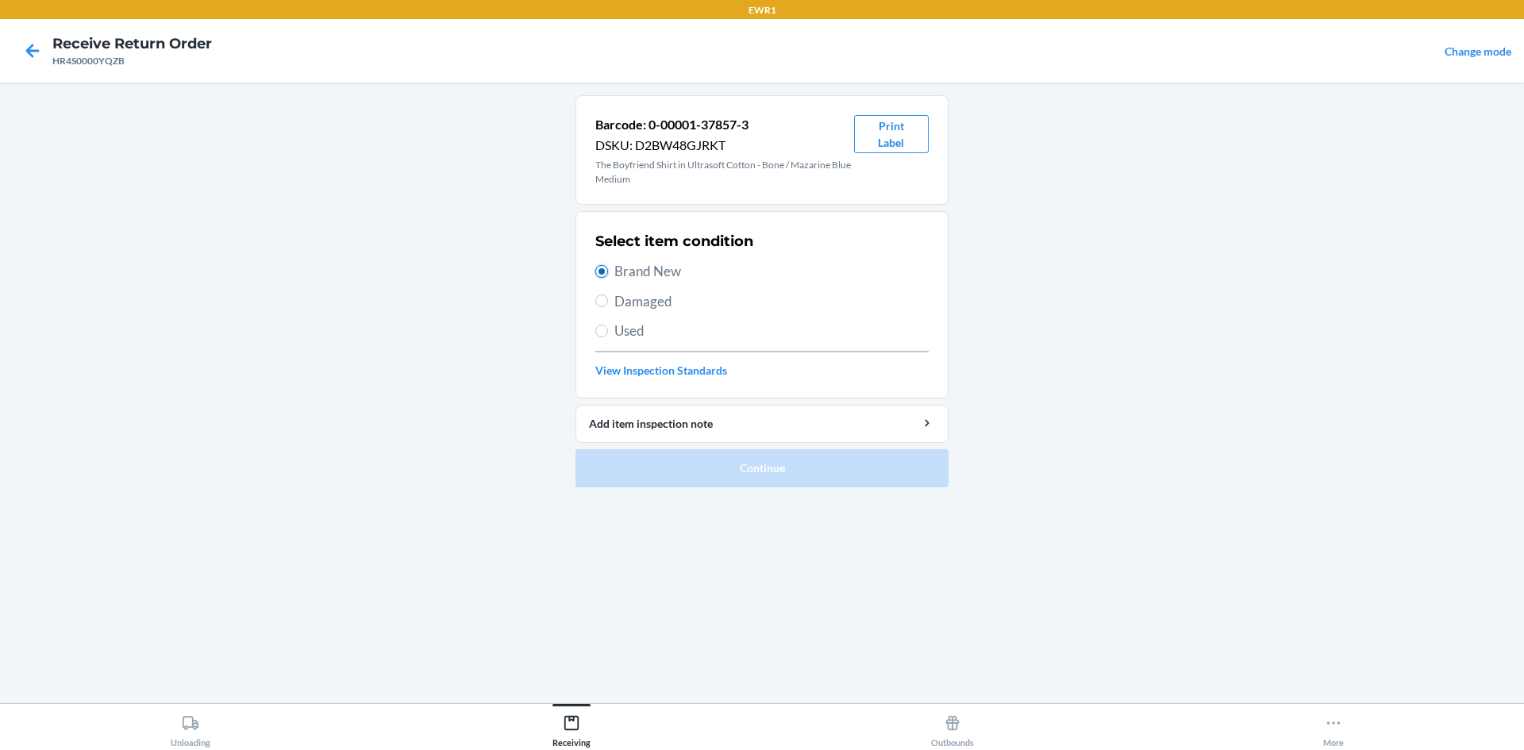
radio input "true"
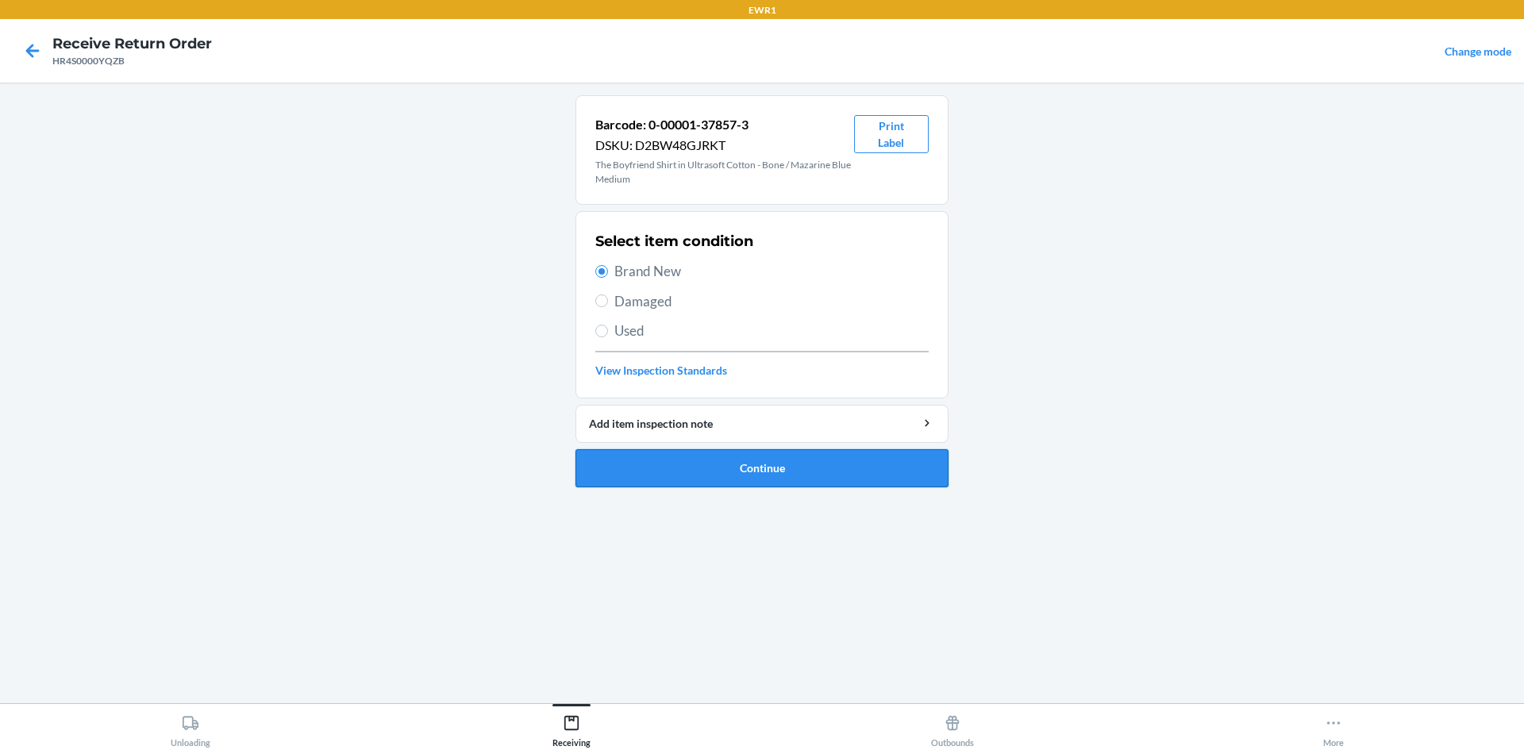
click at [693, 475] on button "Continue" at bounding box center [762, 468] width 373 height 38
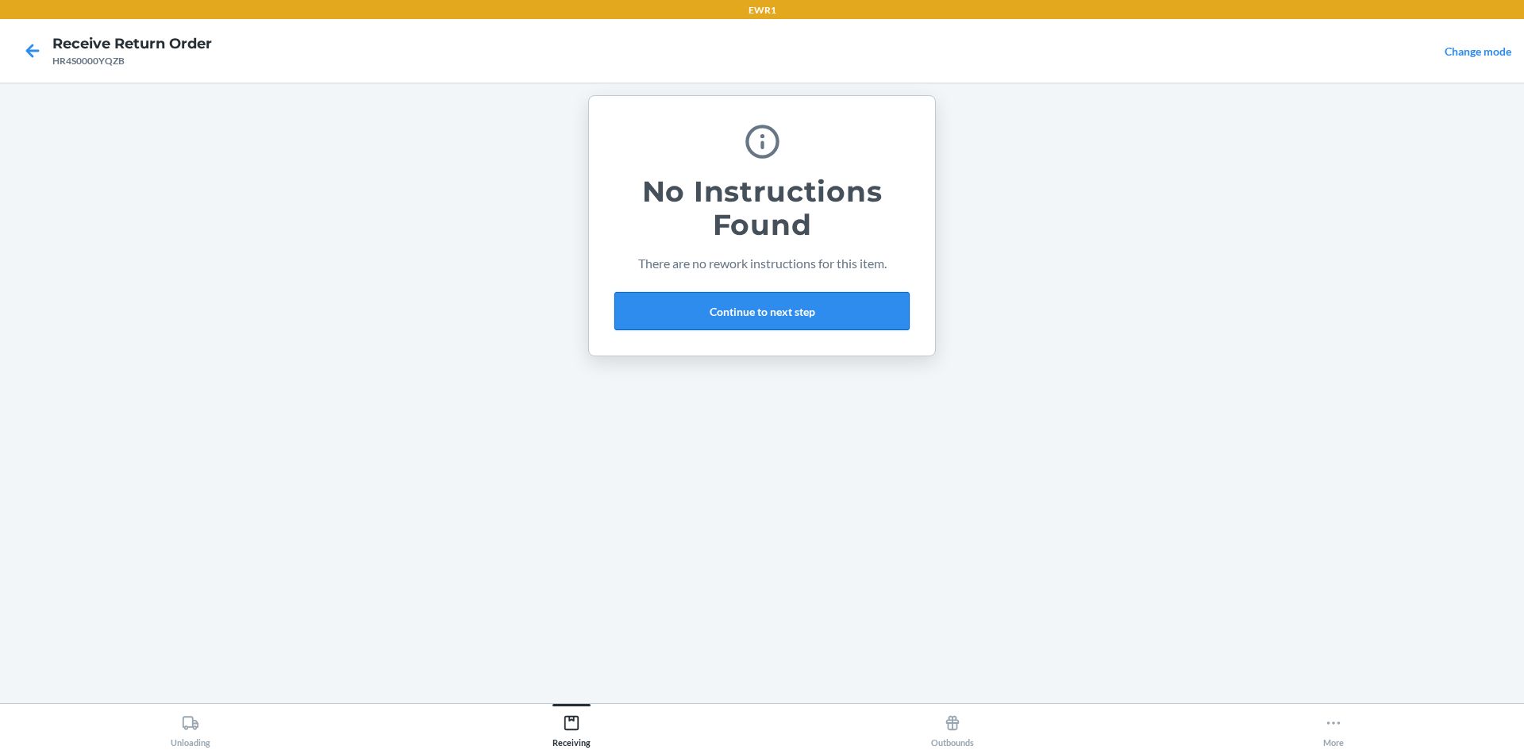
click at [834, 310] on button "Continue to next step" at bounding box center [761, 311] width 295 height 38
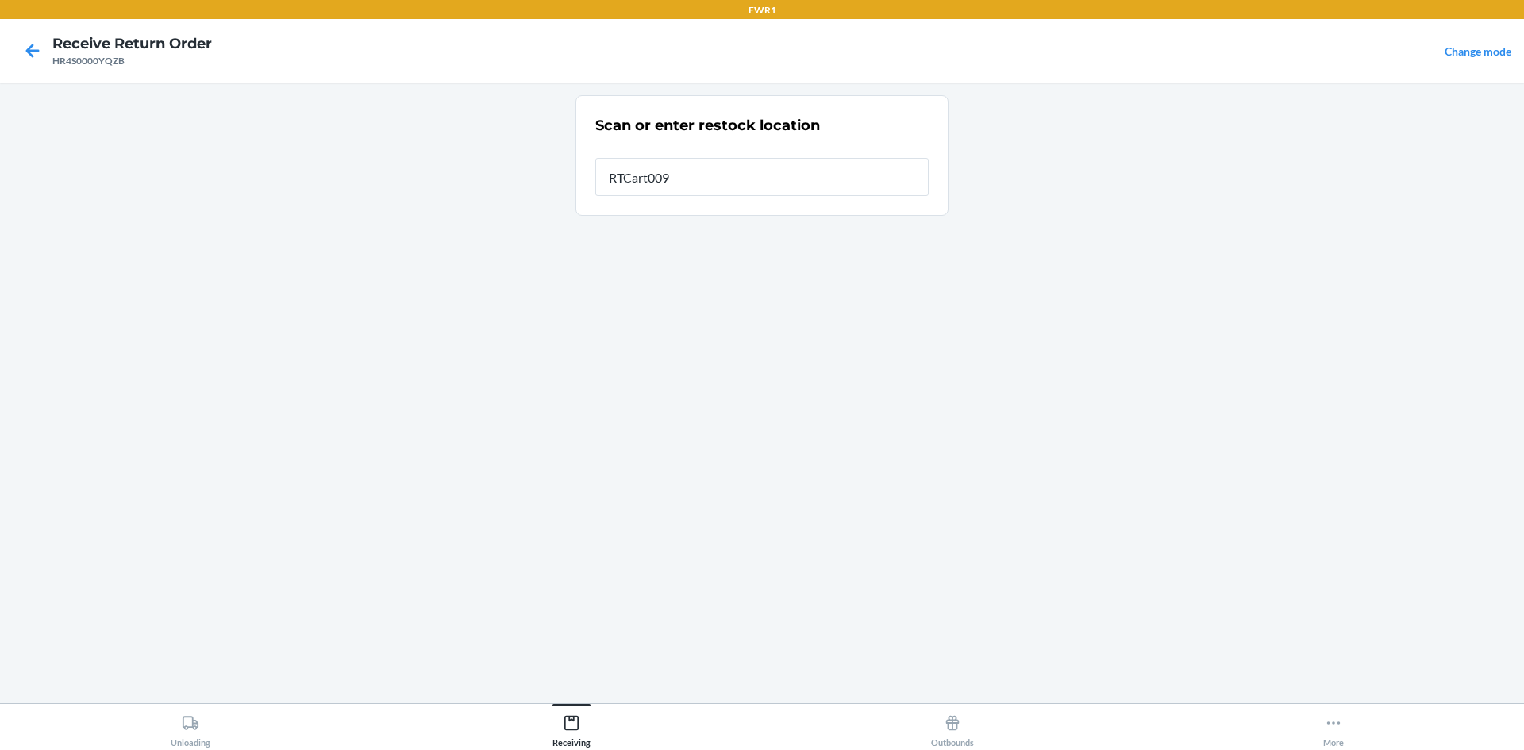
type input "RTCart009"
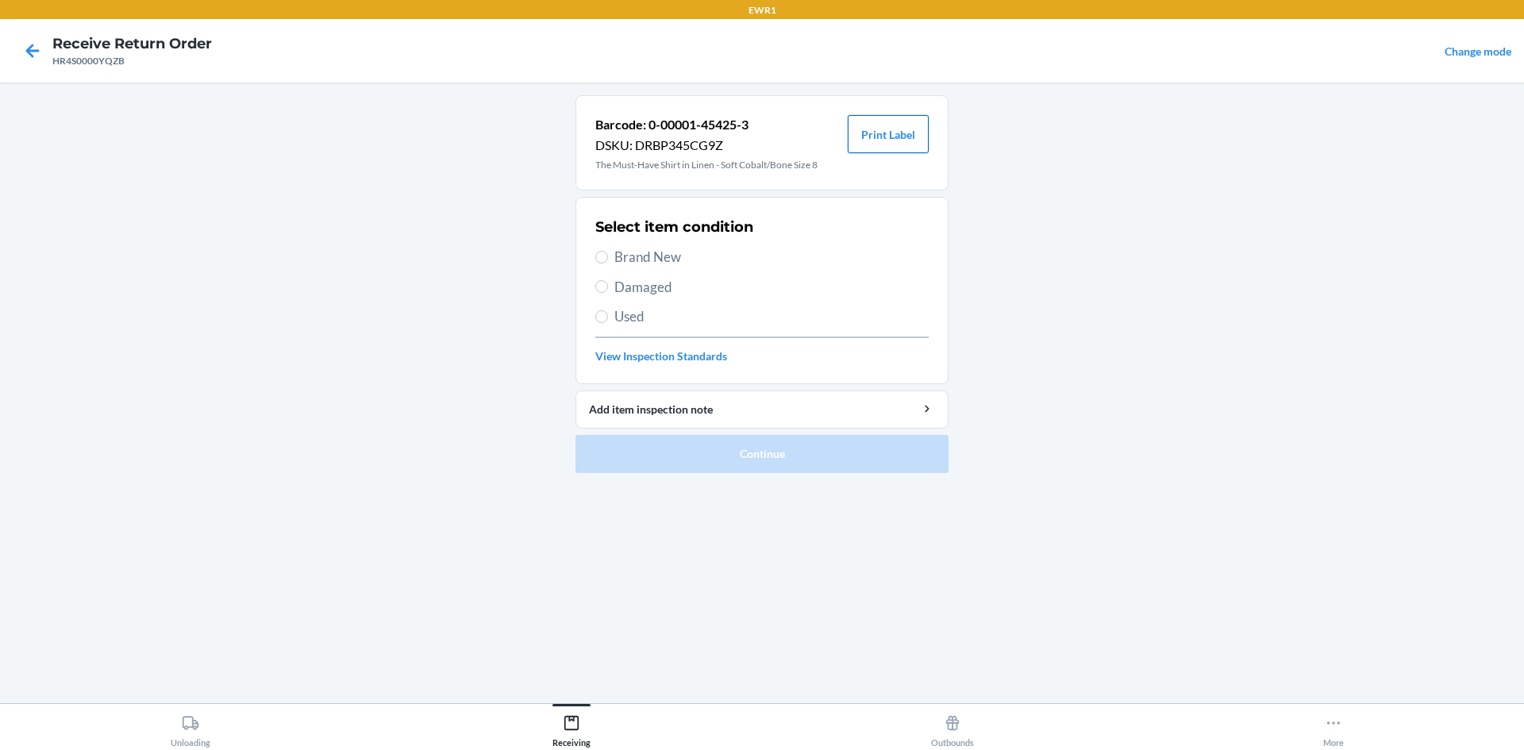
click at [884, 133] on button "Print Label" at bounding box center [888, 134] width 81 height 38
click at [628, 260] on span "Brand New" at bounding box center [771, 257] width 314 height 21
click at [608, 260] on input "Brand New" at bounding box center [601, 257] width 13 height 13
radio input "true"
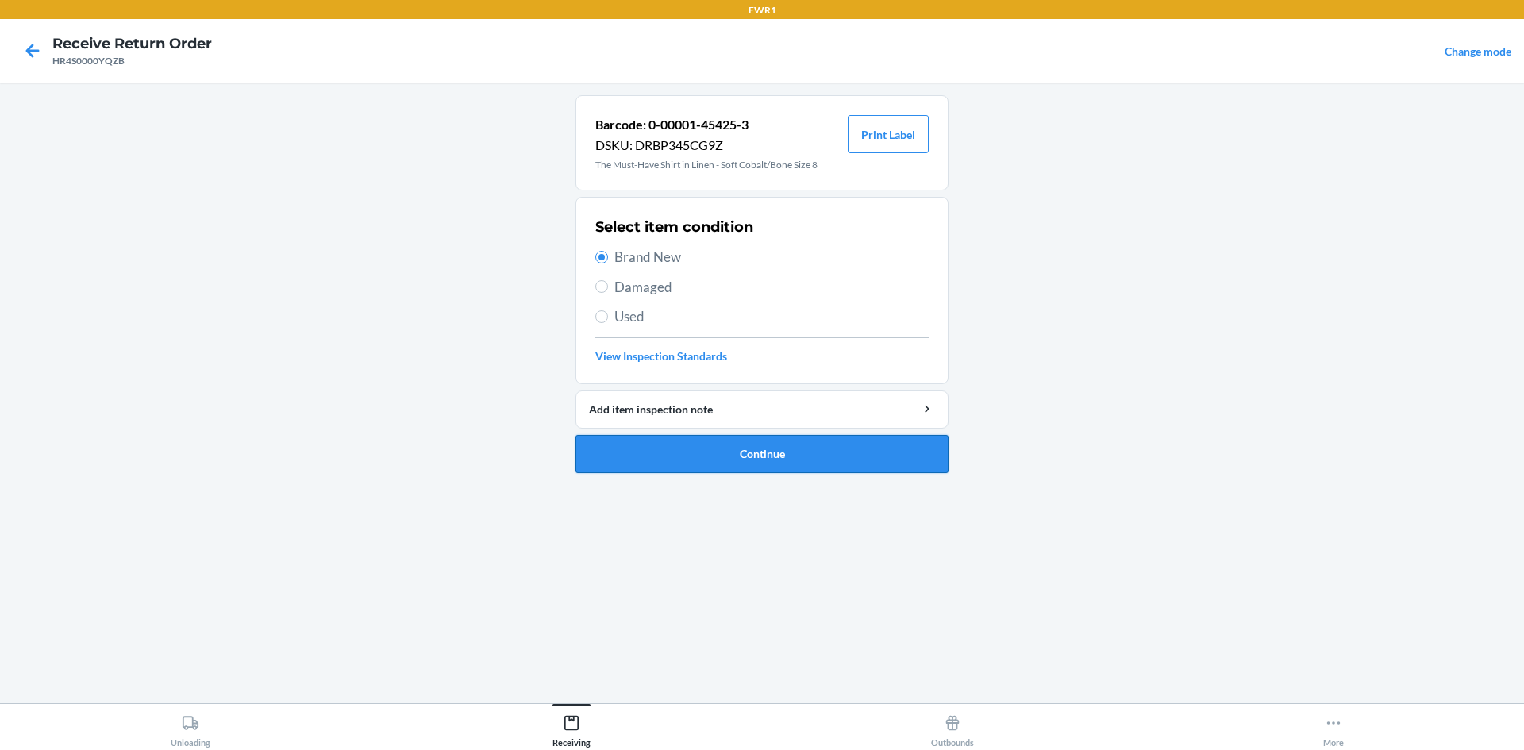
click at [742, 462] on button "Continue" at bounding box center [762, 454] width 373 height 38
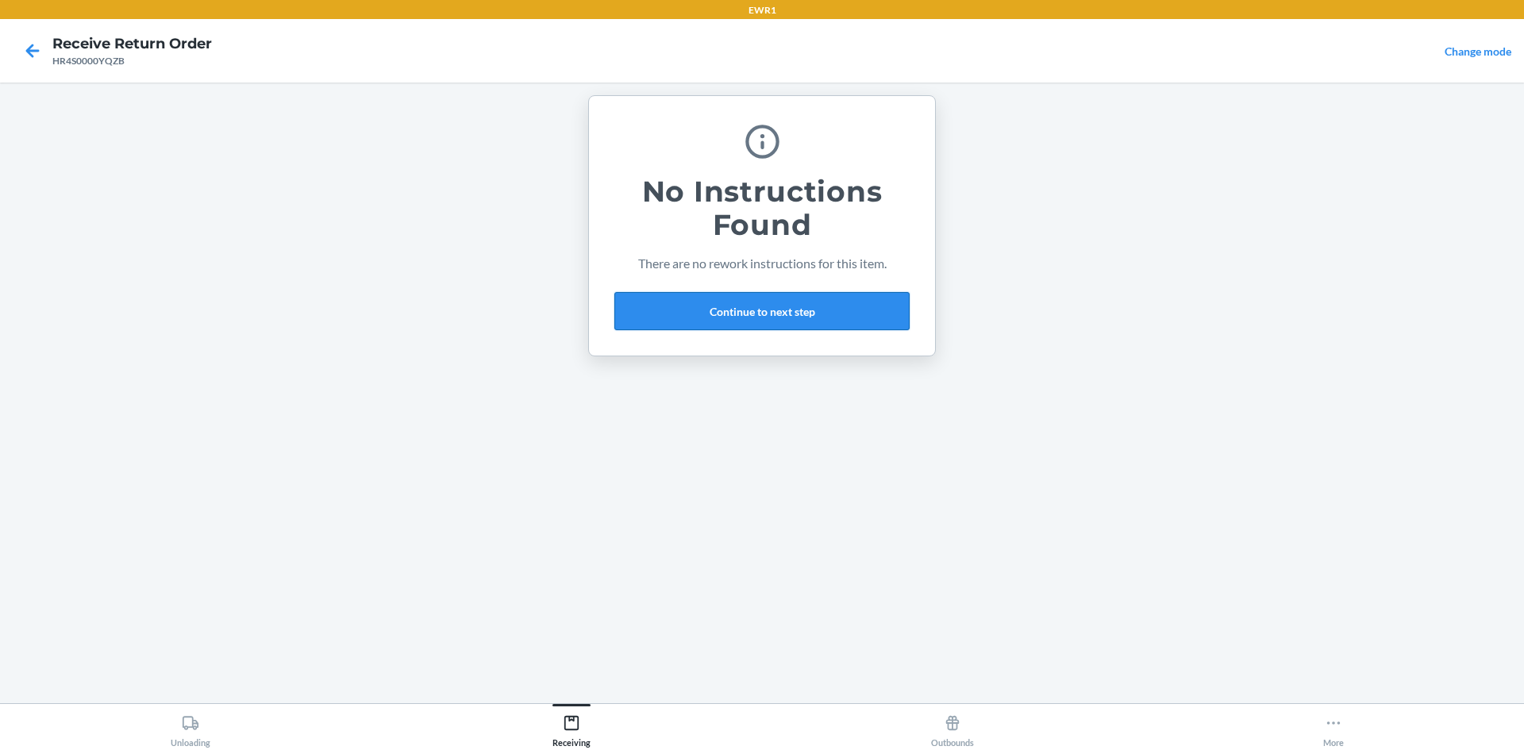
click at [843, 321] on button "Continue to next step" at bounding box center [761, 311] width 295 height 38
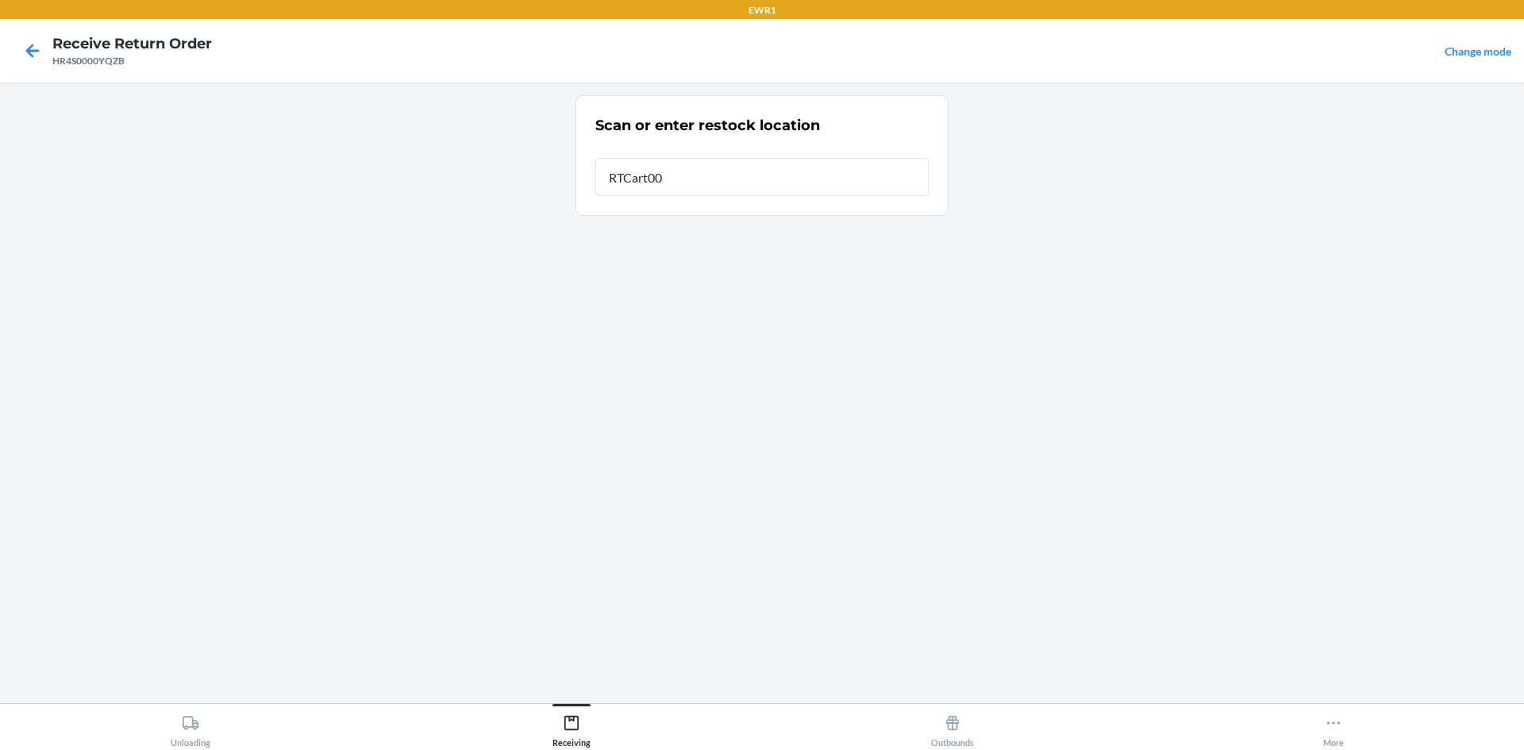
type input "RTCart009"
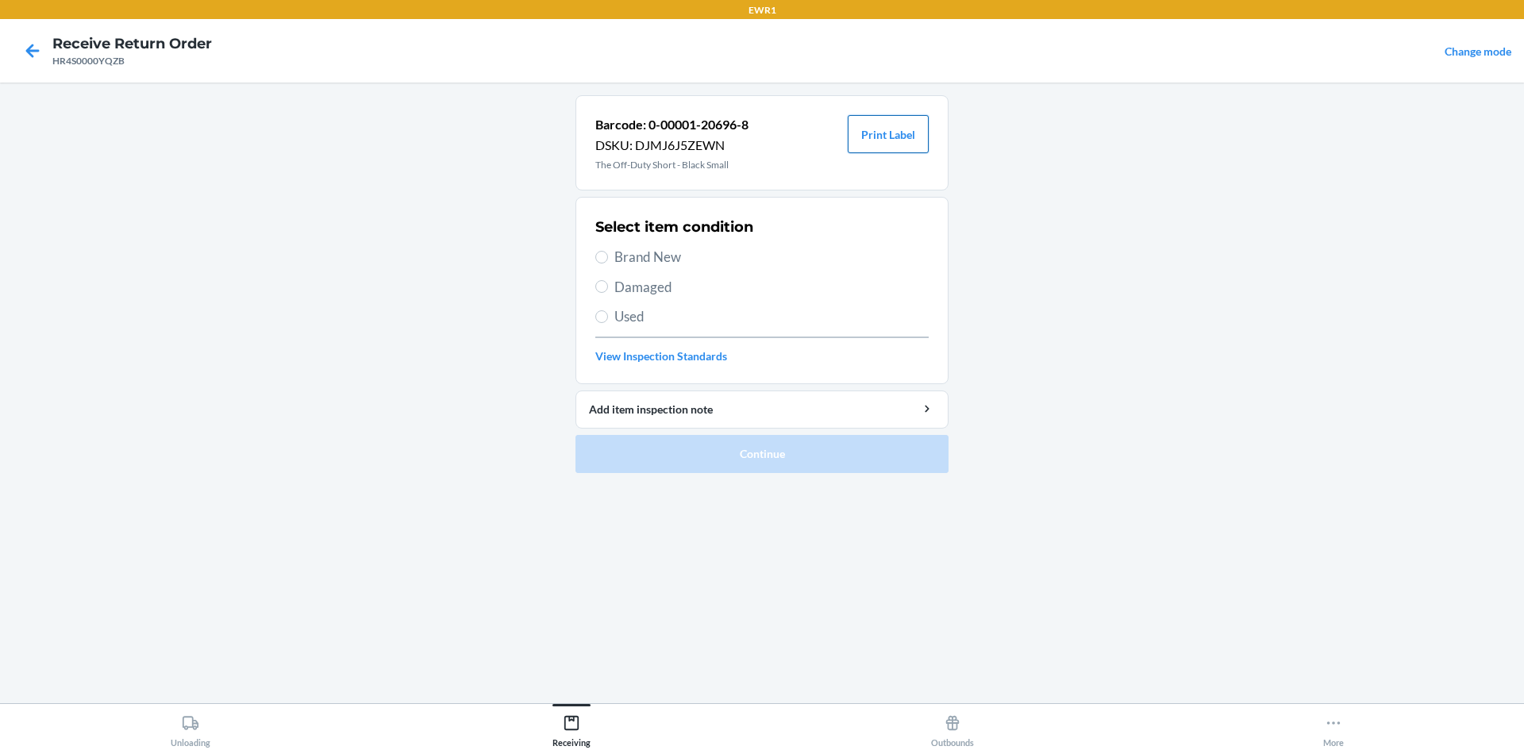
drag, startPoint x: 876, startPoint y: 123, endPoint x: 907, endPoint y: 152, distance: 42.1
click at [876, 125] on button "Print Label" at bounding box center [888, 134] width 81 height 38
drag, startPoint x: 660, startPoint y: 257, endPoint x: 667, endPoint y: 267, distance: 11.9
click at [661, 257] on span "Brand New" at bounding box center [771, 257] width 314 height 21
click at [608, 257] on input "Brand New" at bounding box center [601, 257] width 13 height 13
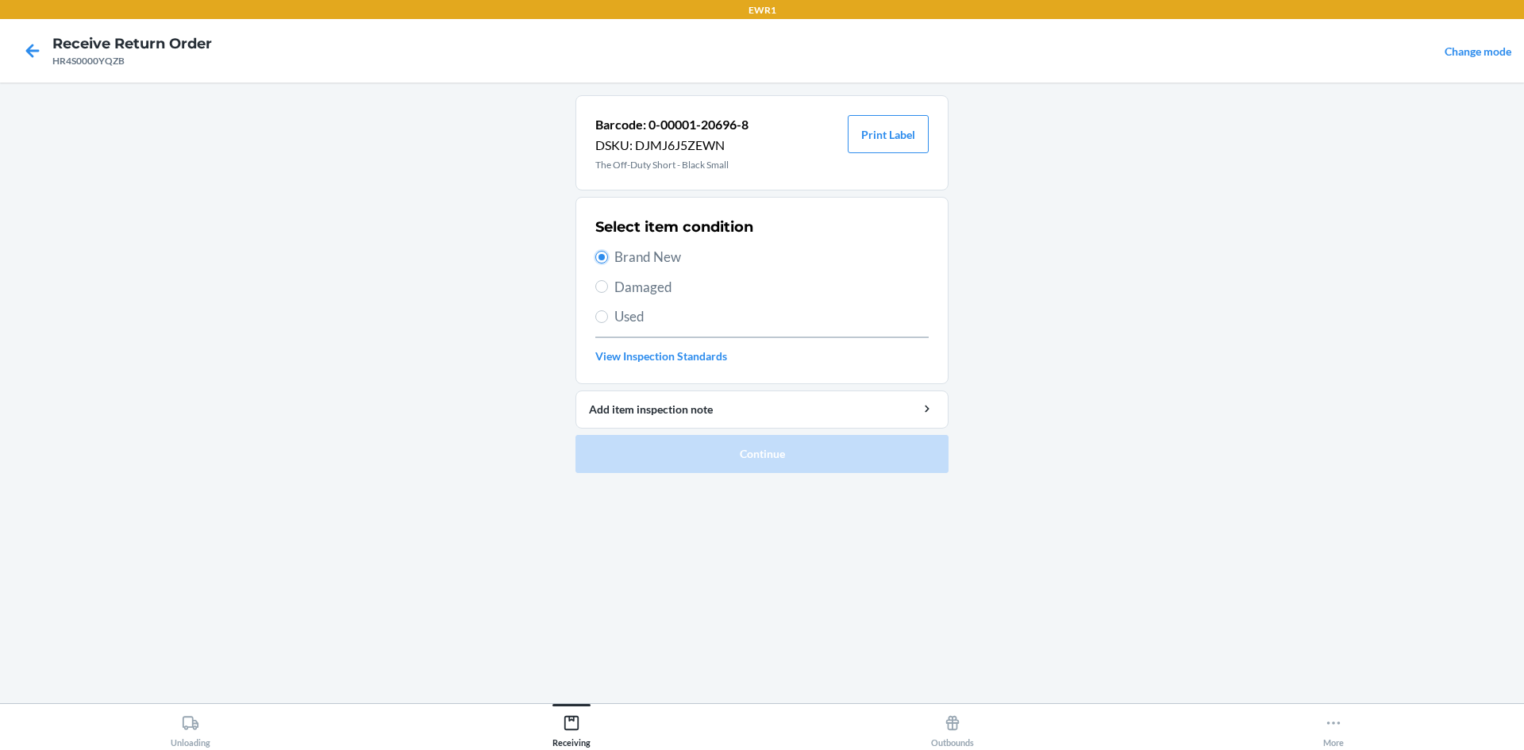
radio input "true"
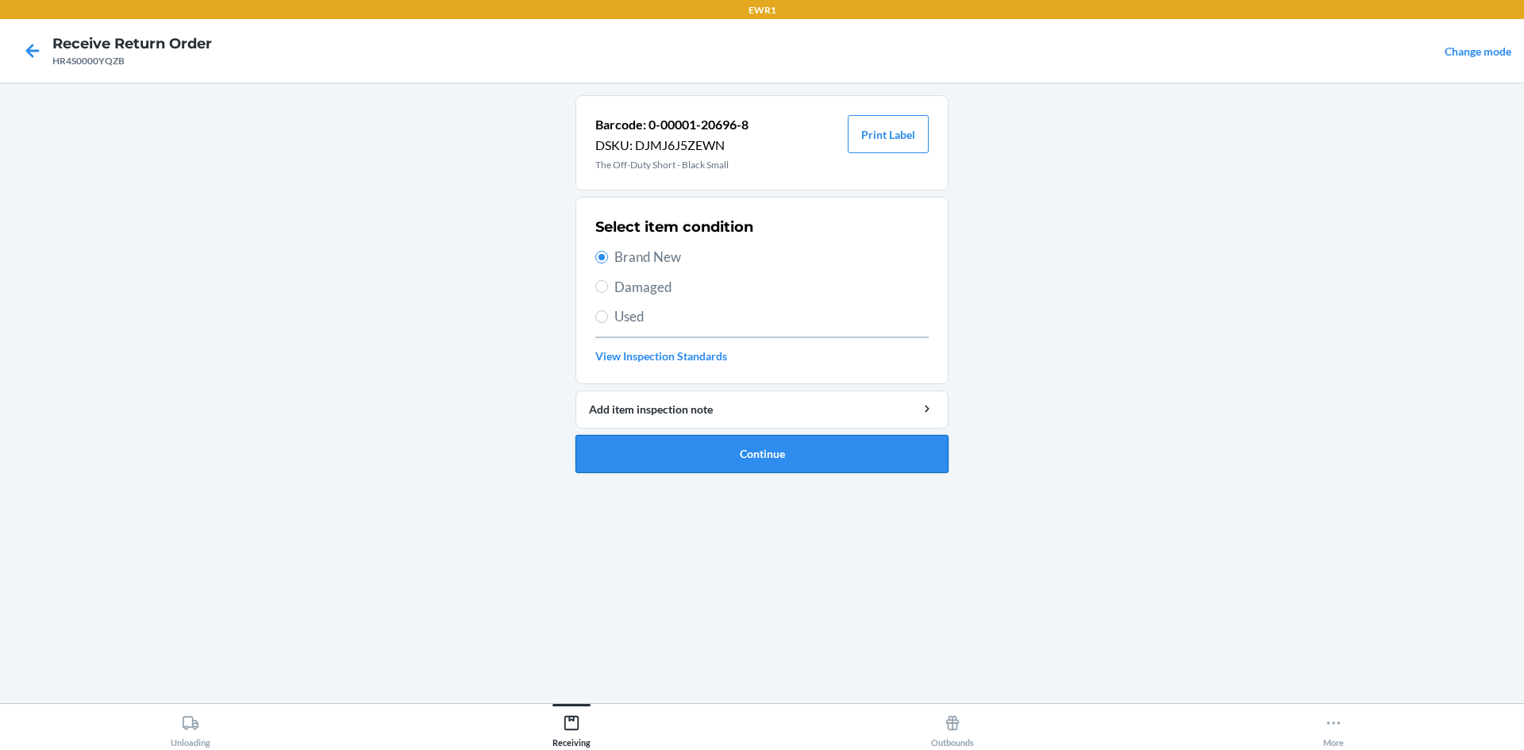
click at [714, 457] on button "Continue" at bounding box center [762, 454] width 373 height 38
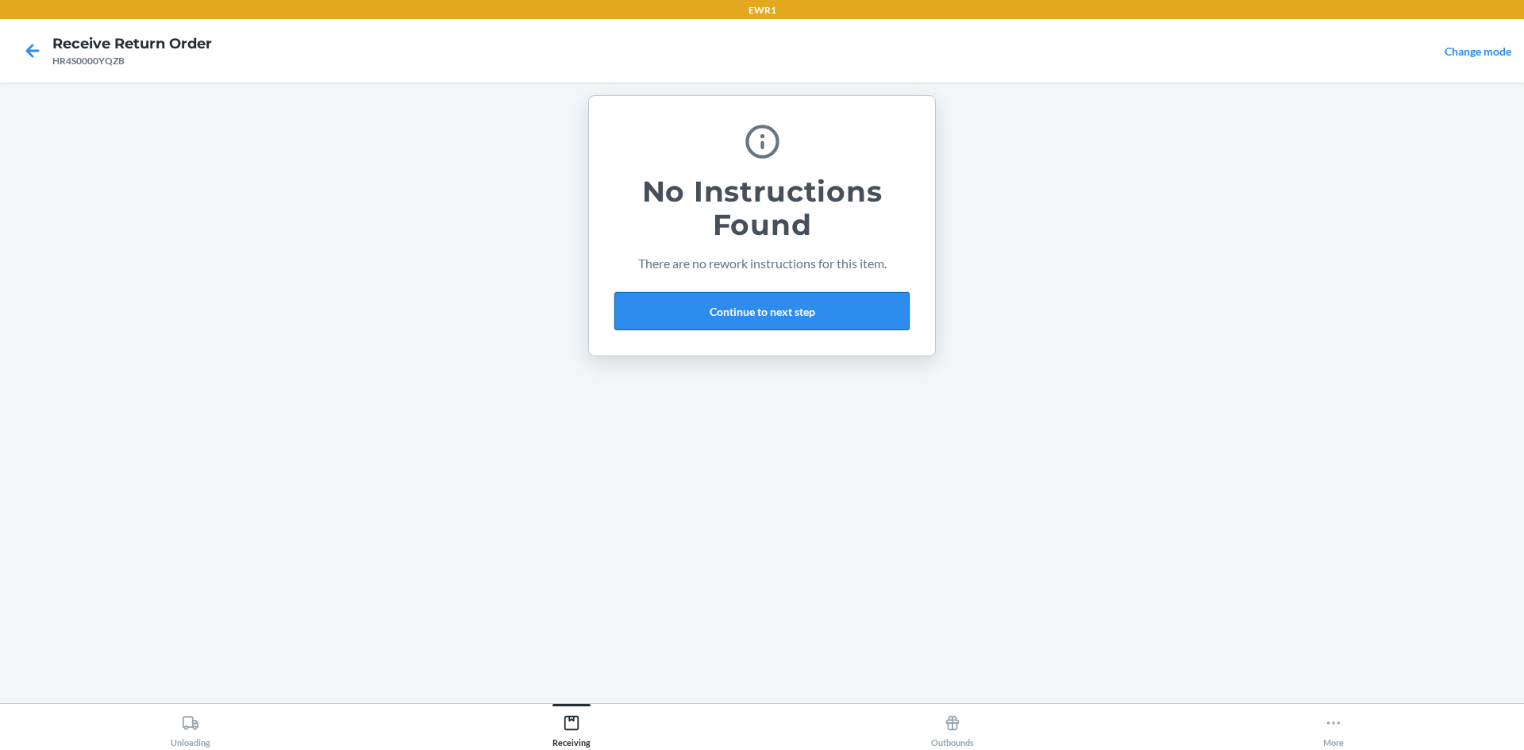
click at [769, 315] on button "Continue to next step" at bounding box center [761, 311] width 295 height 38
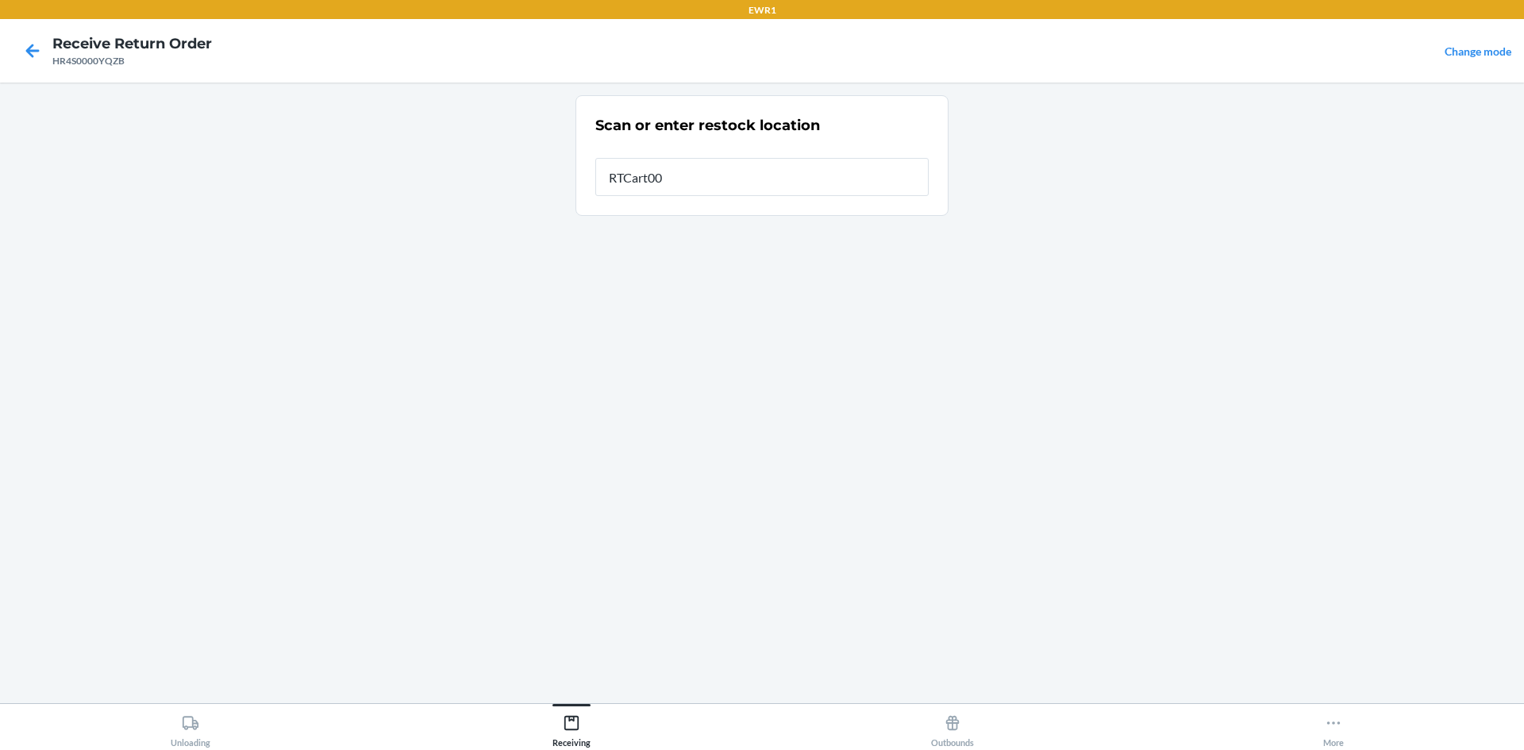
type input "RTCart009"
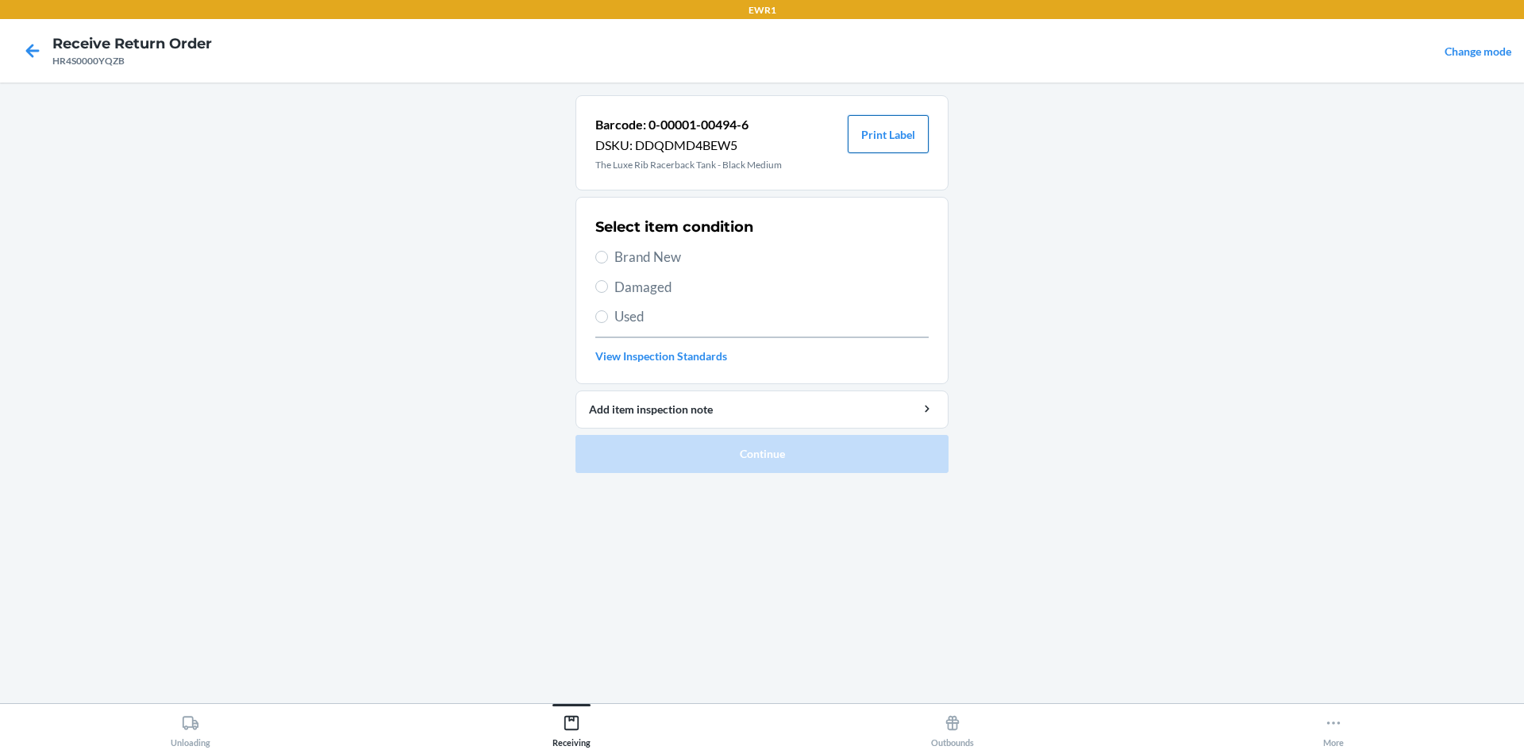
click at [885, 132] on button "Print Label" at bounding box center [888, 134] width 81 height 38
click at [658, 258] on span "Brand New" at bounding box center [771, 257] width 314 height 21
click at [608, 258] on input "Brand New" at bounding box center [601, 257] width 13 height 13
radio input "true"
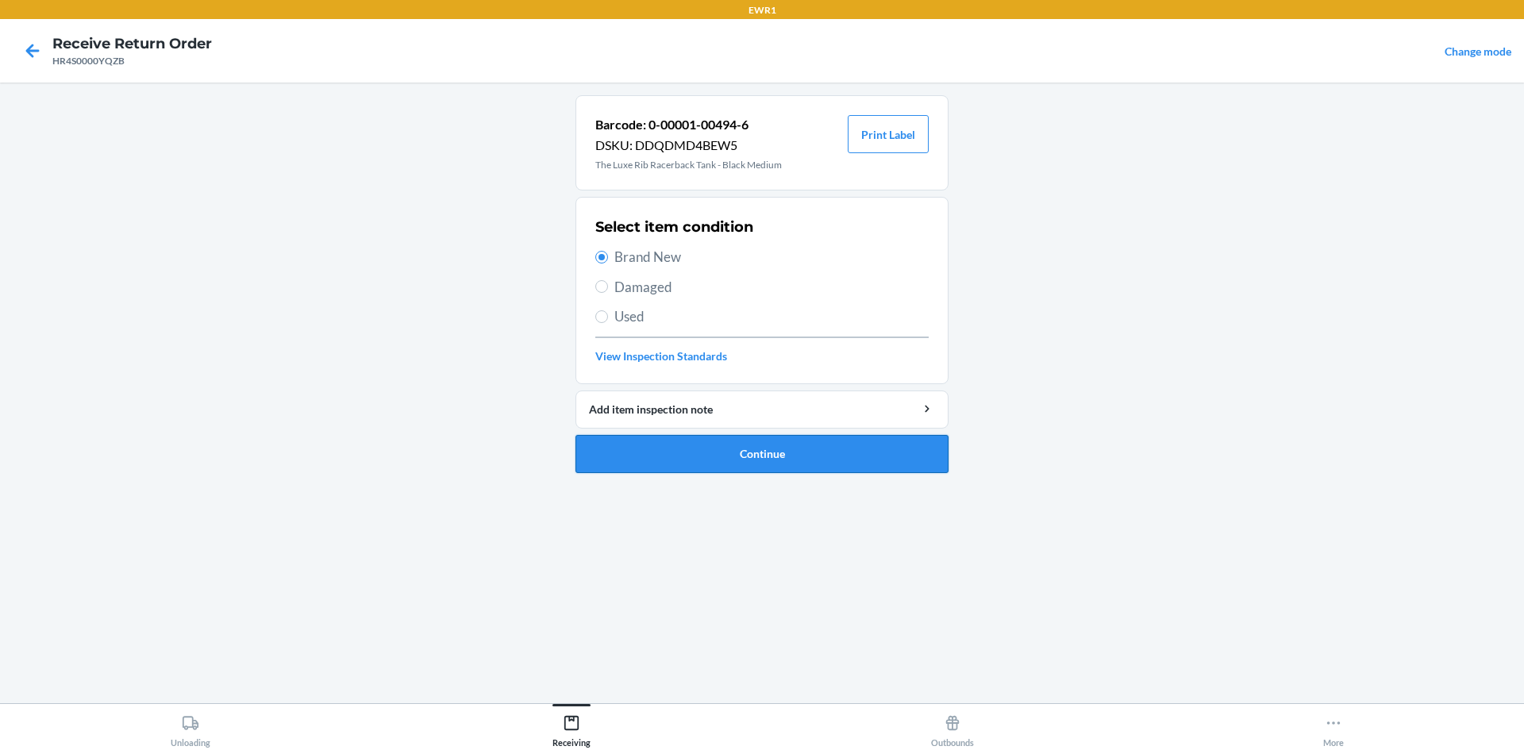
click at [688, 464] on button "Continue" at bounding box center [762, 454] width 373 height 38
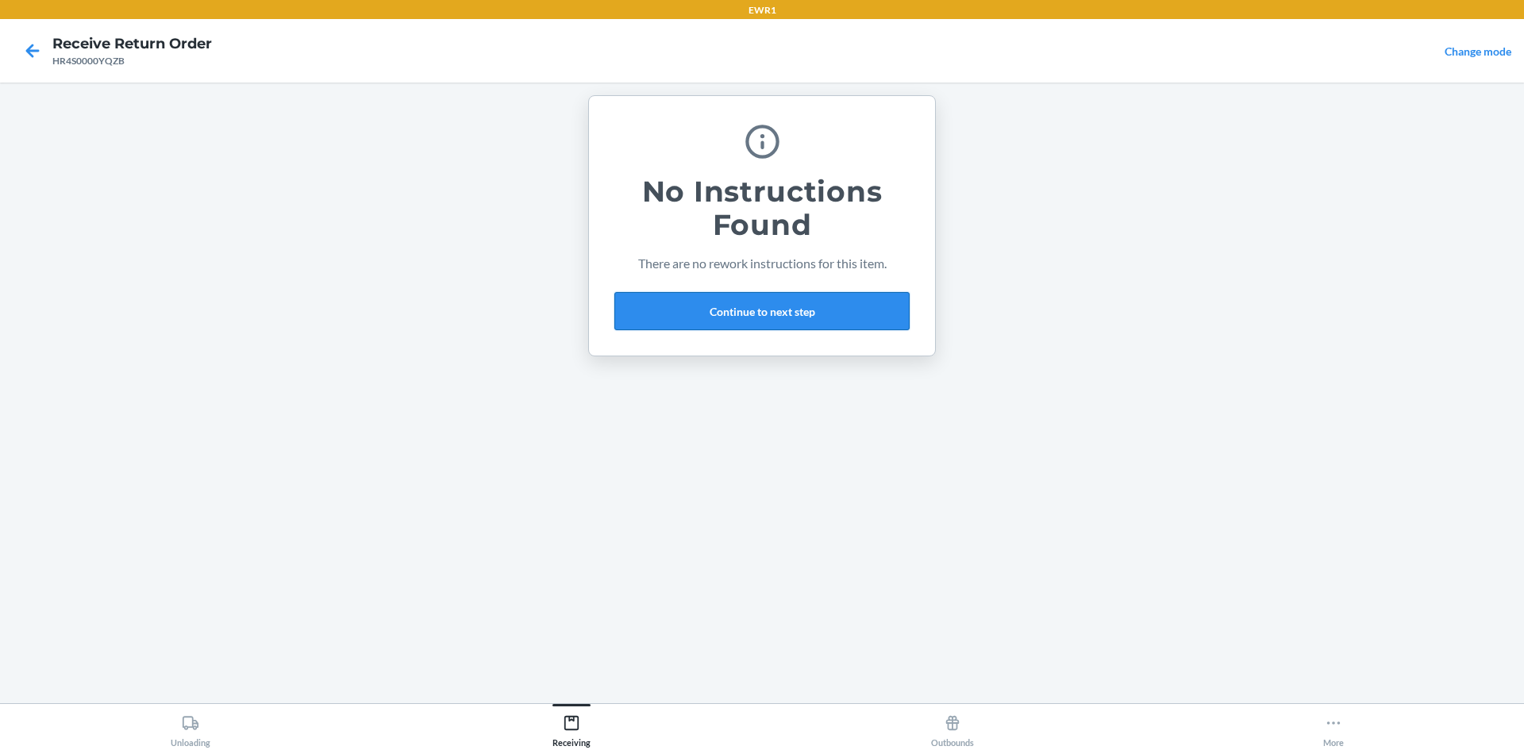
click at [814, 297] on button "Continue to next step" at bounding box center [761, 311] width 295 height 38
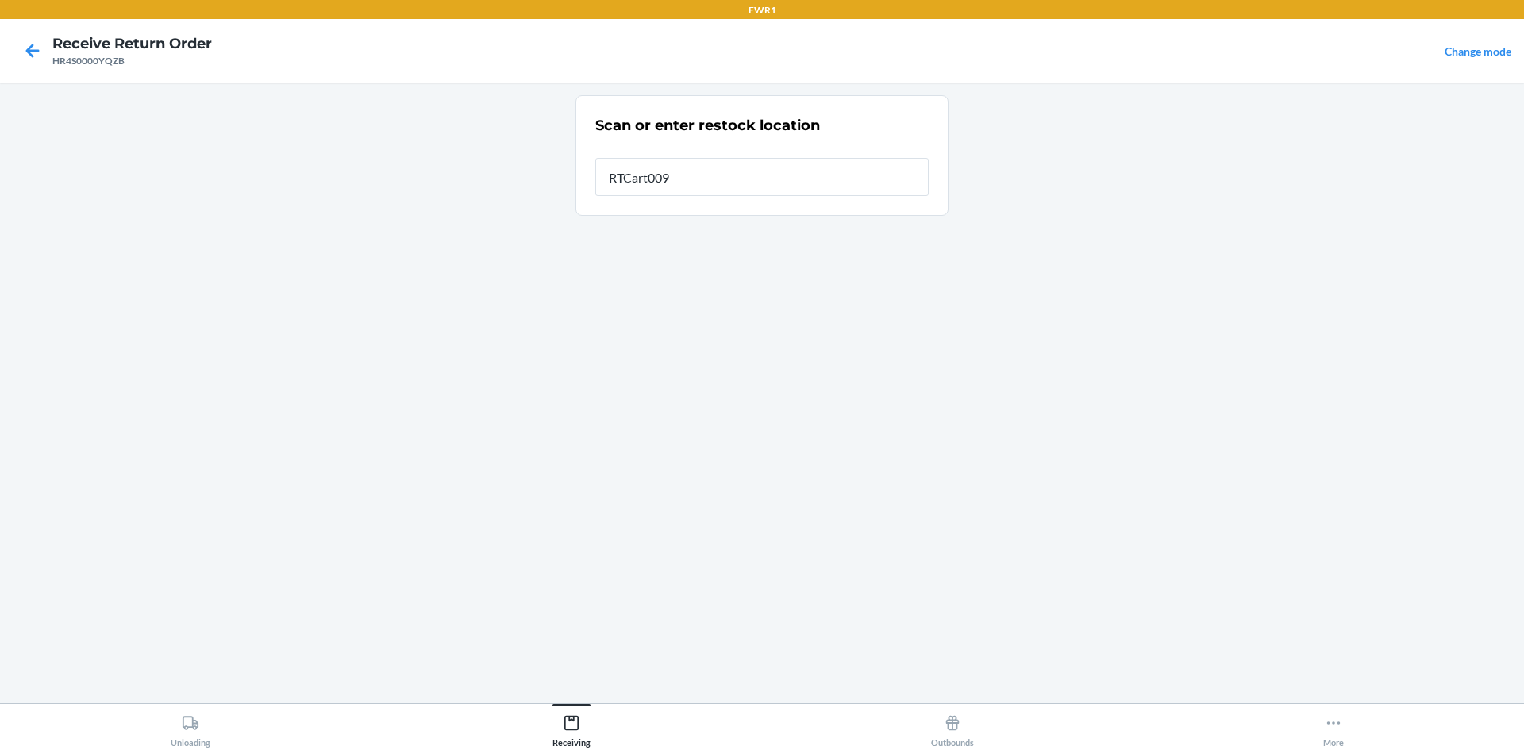
type input "RTCart009"
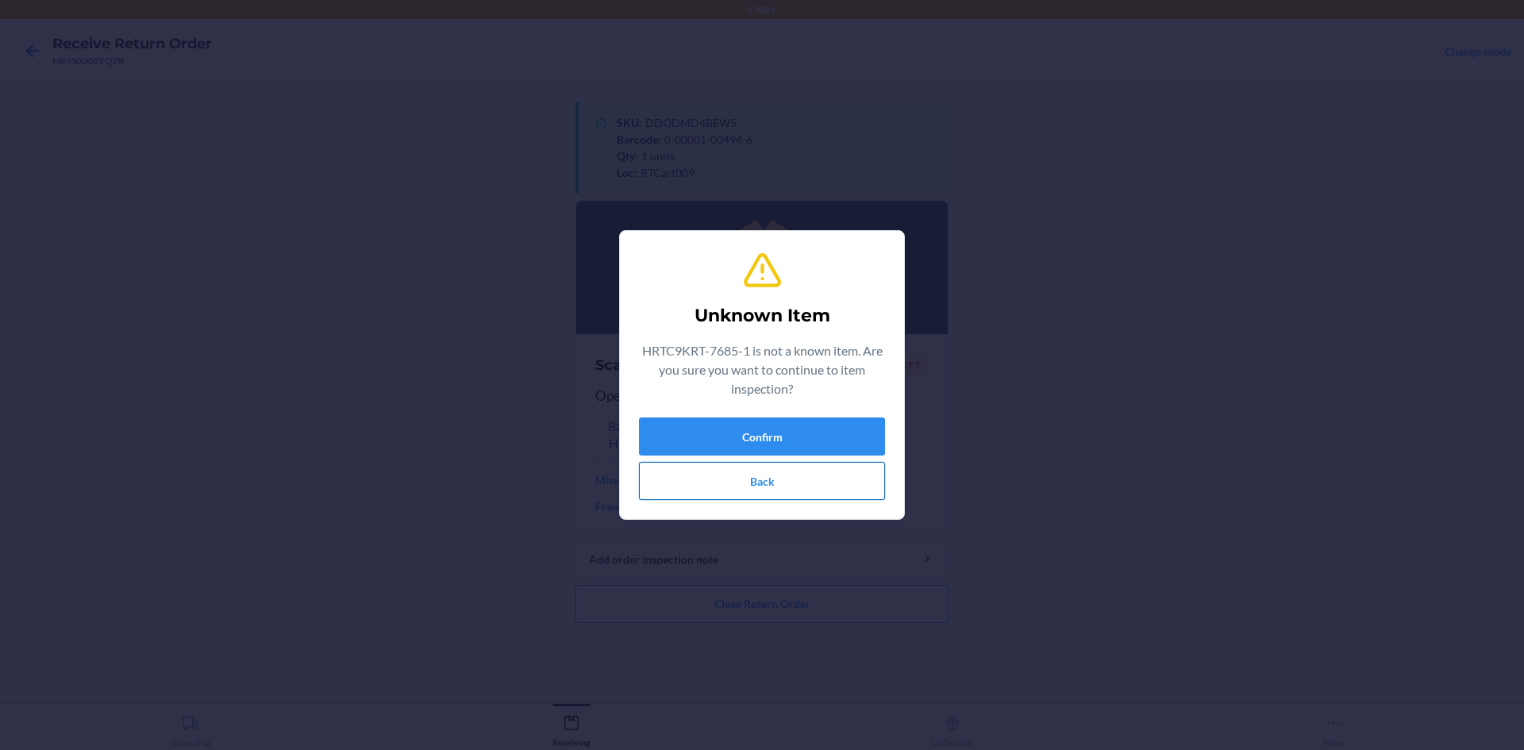
click at [810, 491] on button "Back" at bounding box center [762, 481] width 246 height 38
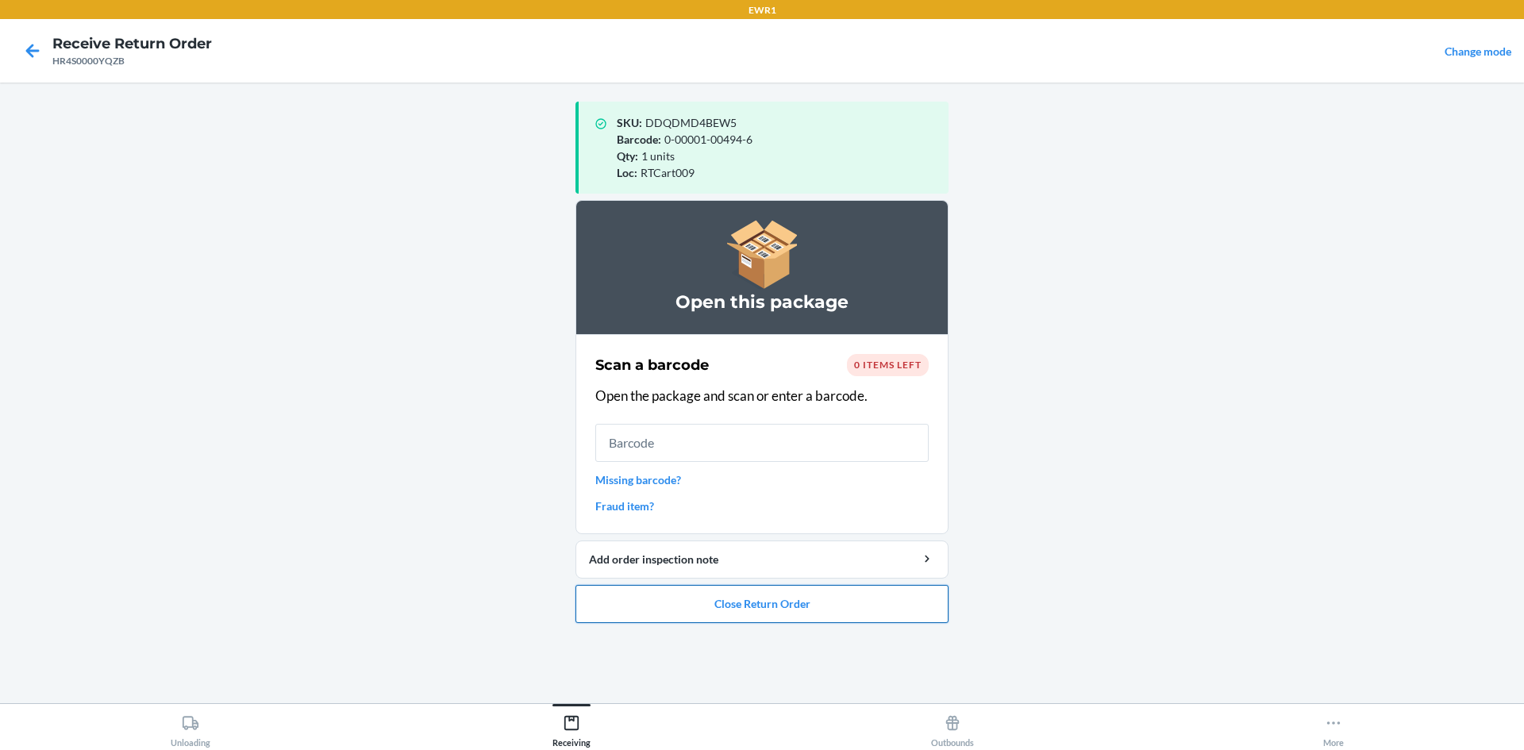
click at [768, 612] on button "Close Return Order" at bounding box center [762, 604] width 373 height 38
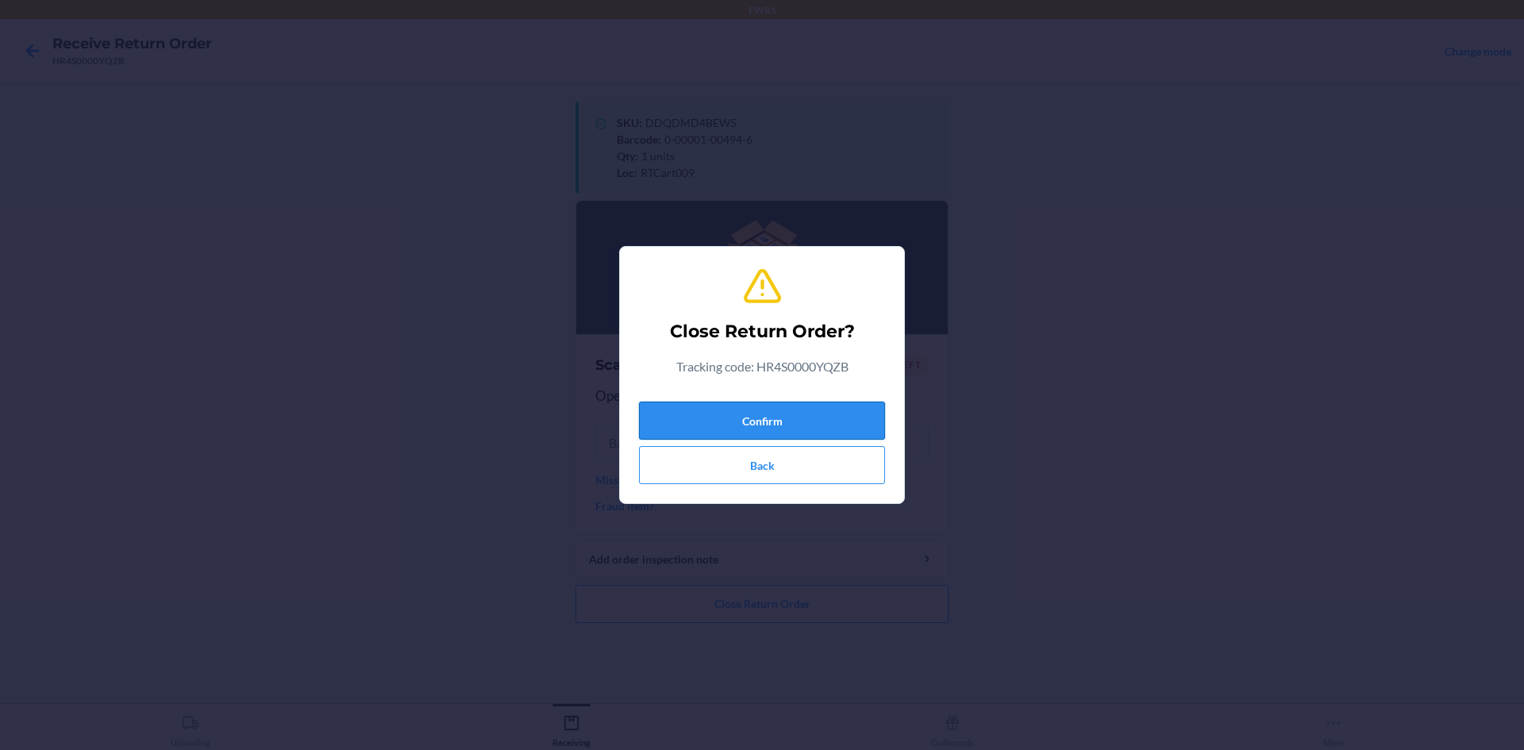
click at [782, 419] on button "Confirm" at bounding box center [762, 421] width 246 height 38
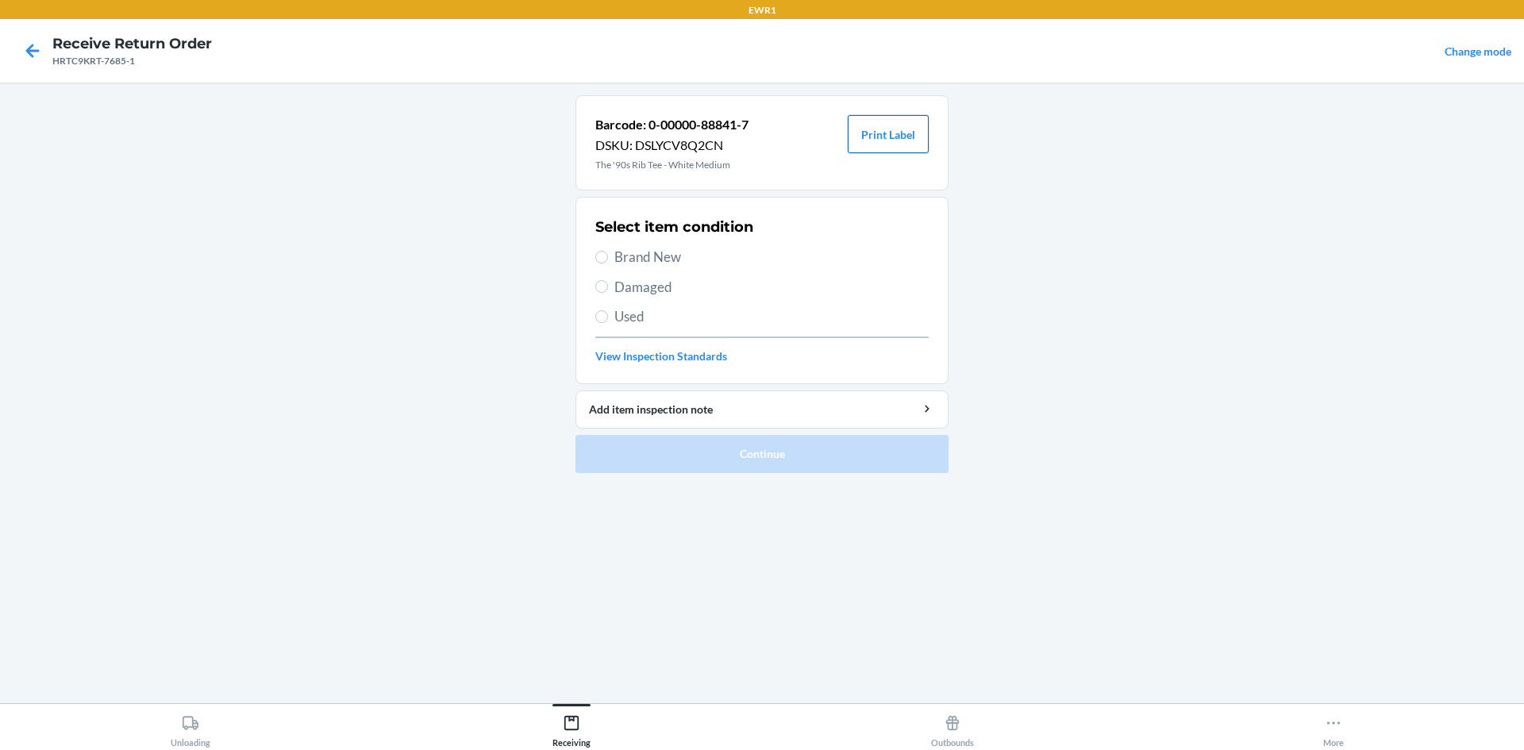
click at [884, 141] on button "Print Label" at bounding box center [888, 134] width 81 height 38
click at [614, 256] on label "Brand New" at bounding box center [761, 257] width 333 height 21
click at [608, 256] on input "Brand New" at bounding box center [601, 257] width 13 height 13
radio input "true"
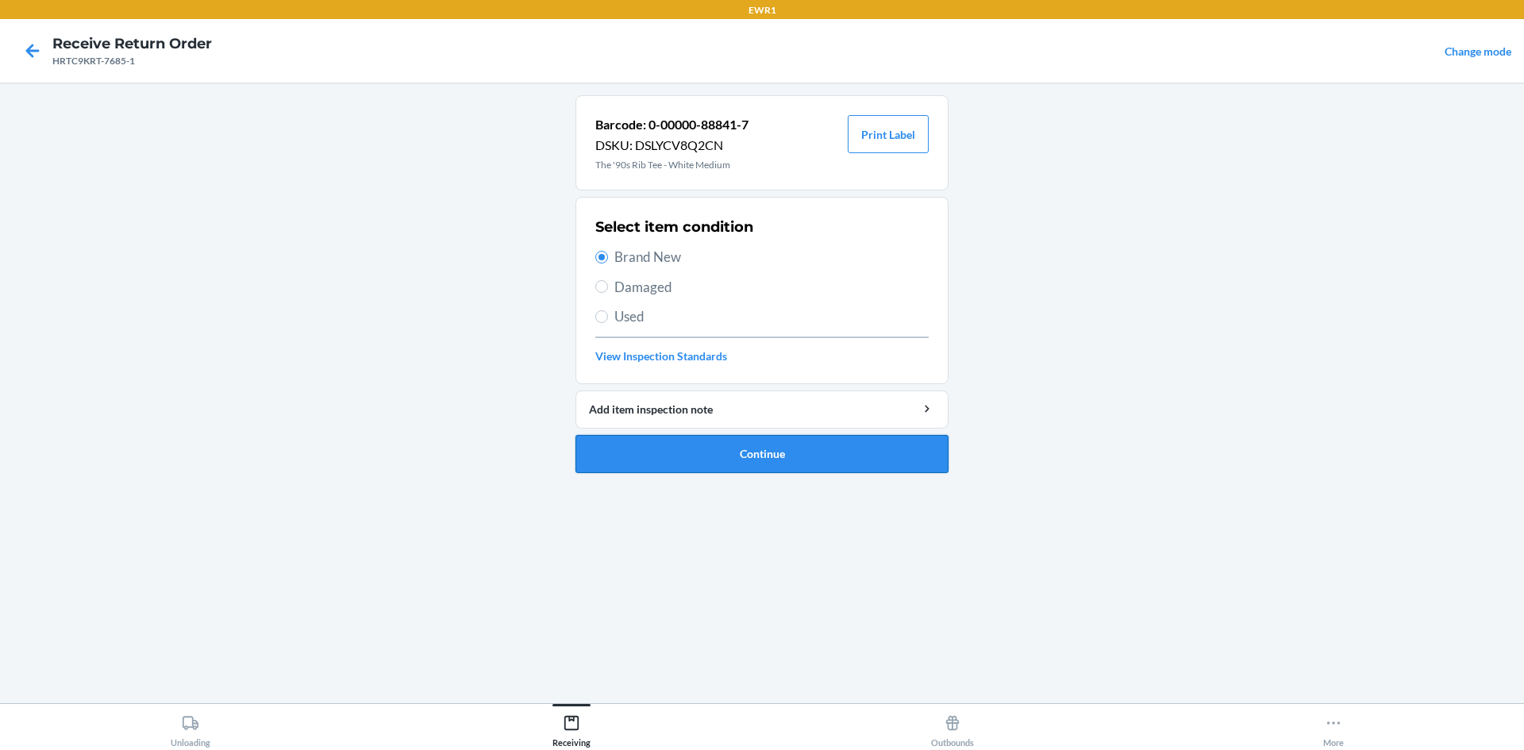
click at [727, 466] on button "Continue" at bounding box center [762, 454] width 373 height 38
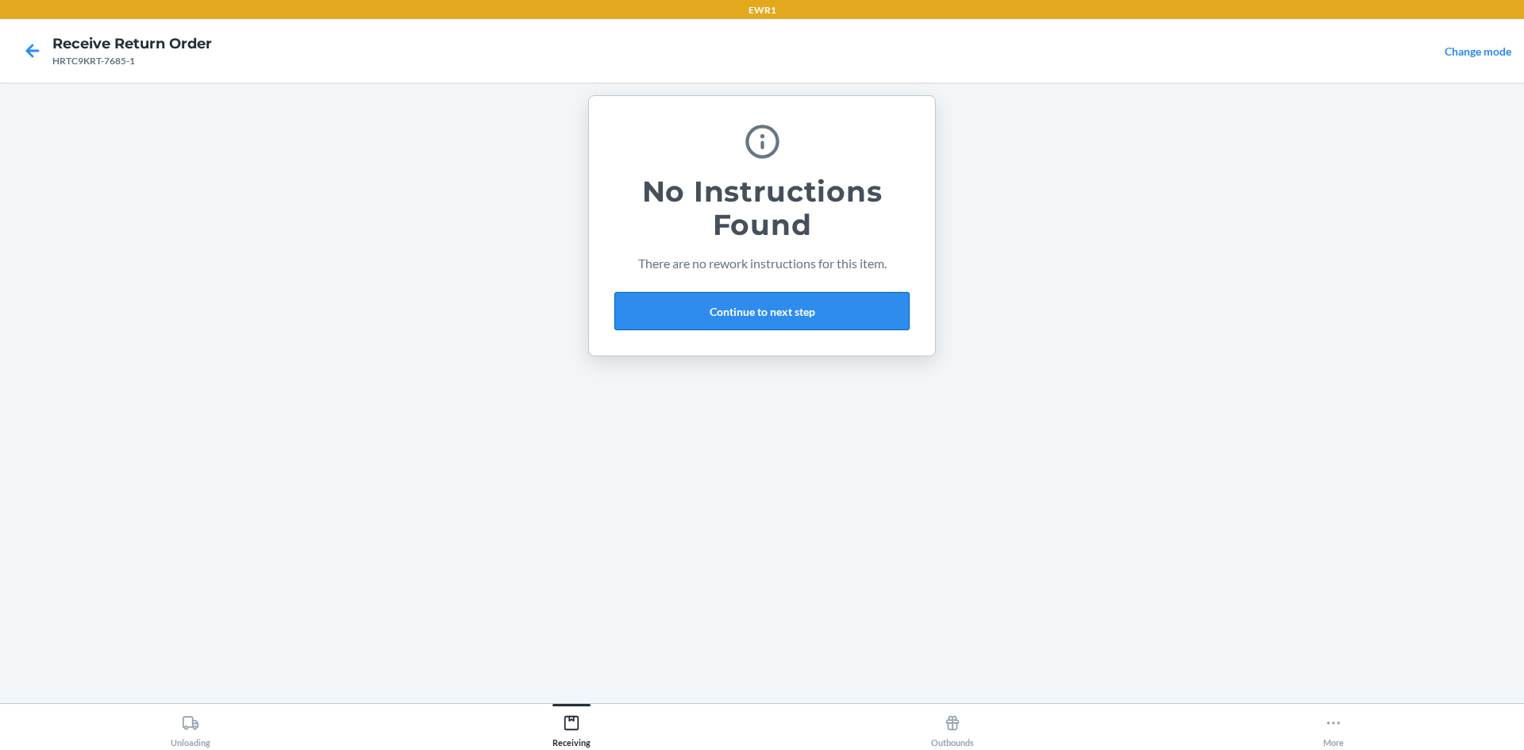
click at [784, 322] on button "Continue to next step" at bounding box center [761, 311] width 295 height 38
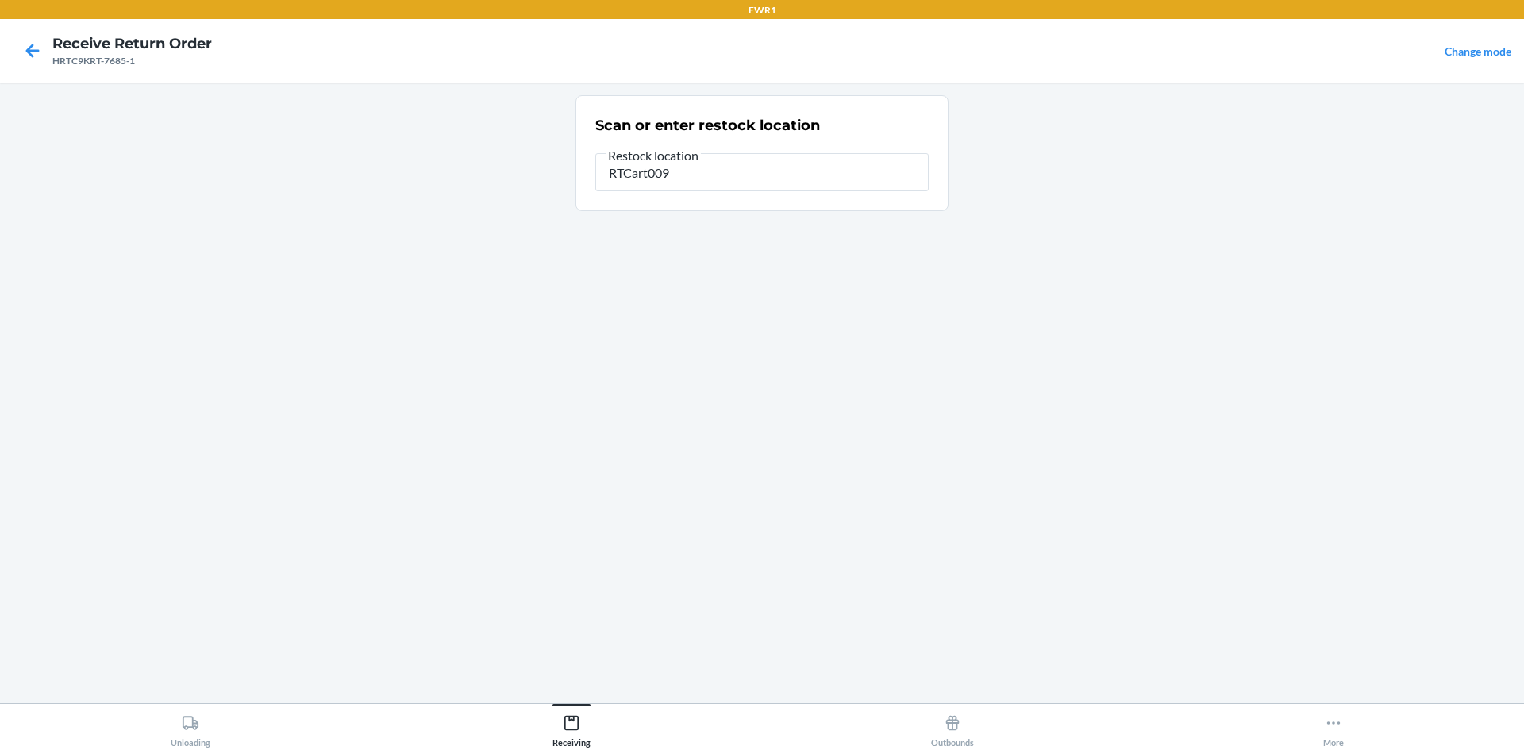
type input "RTCart009"
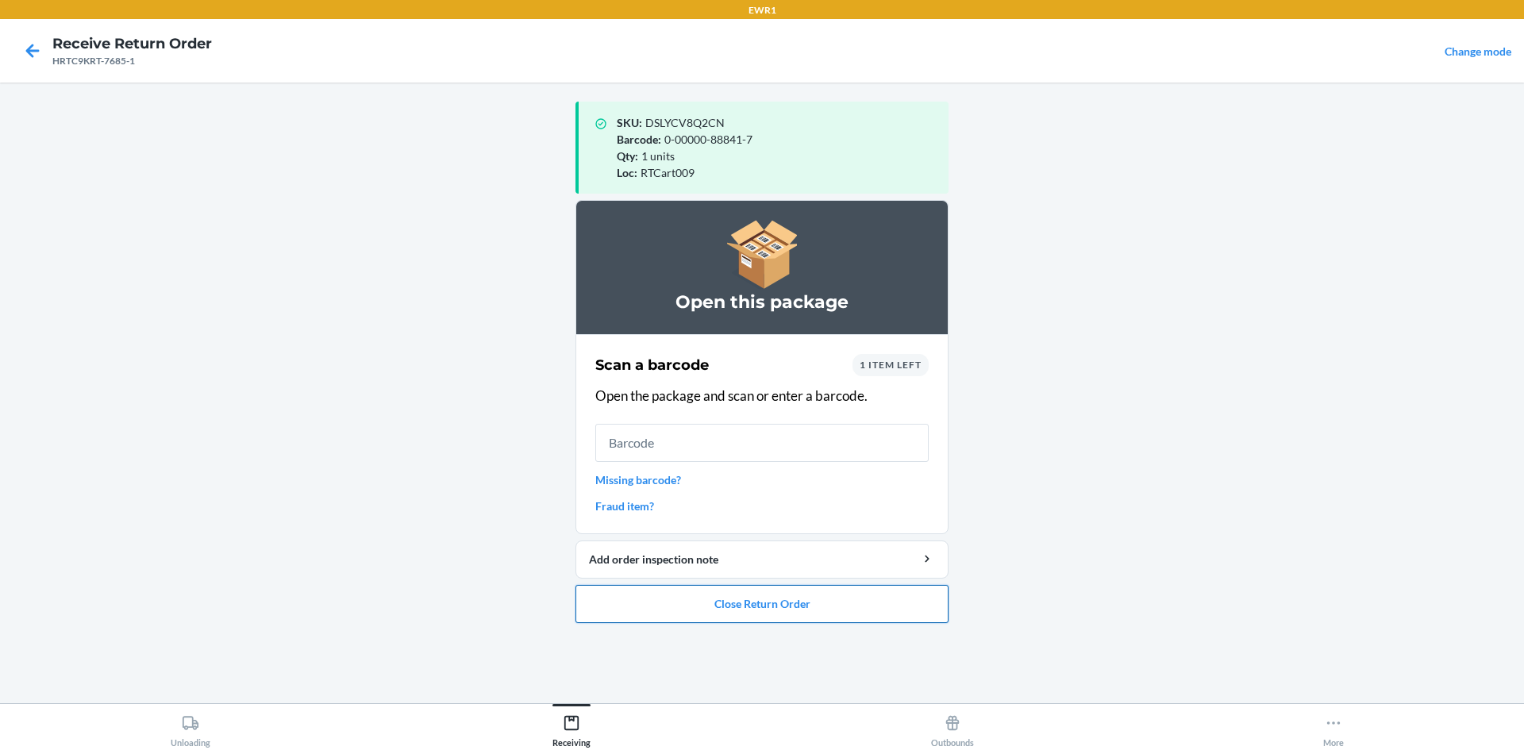
click at [838, 603] on button "Close Return Order" at bounding box center [762, 604] width 373 height 38
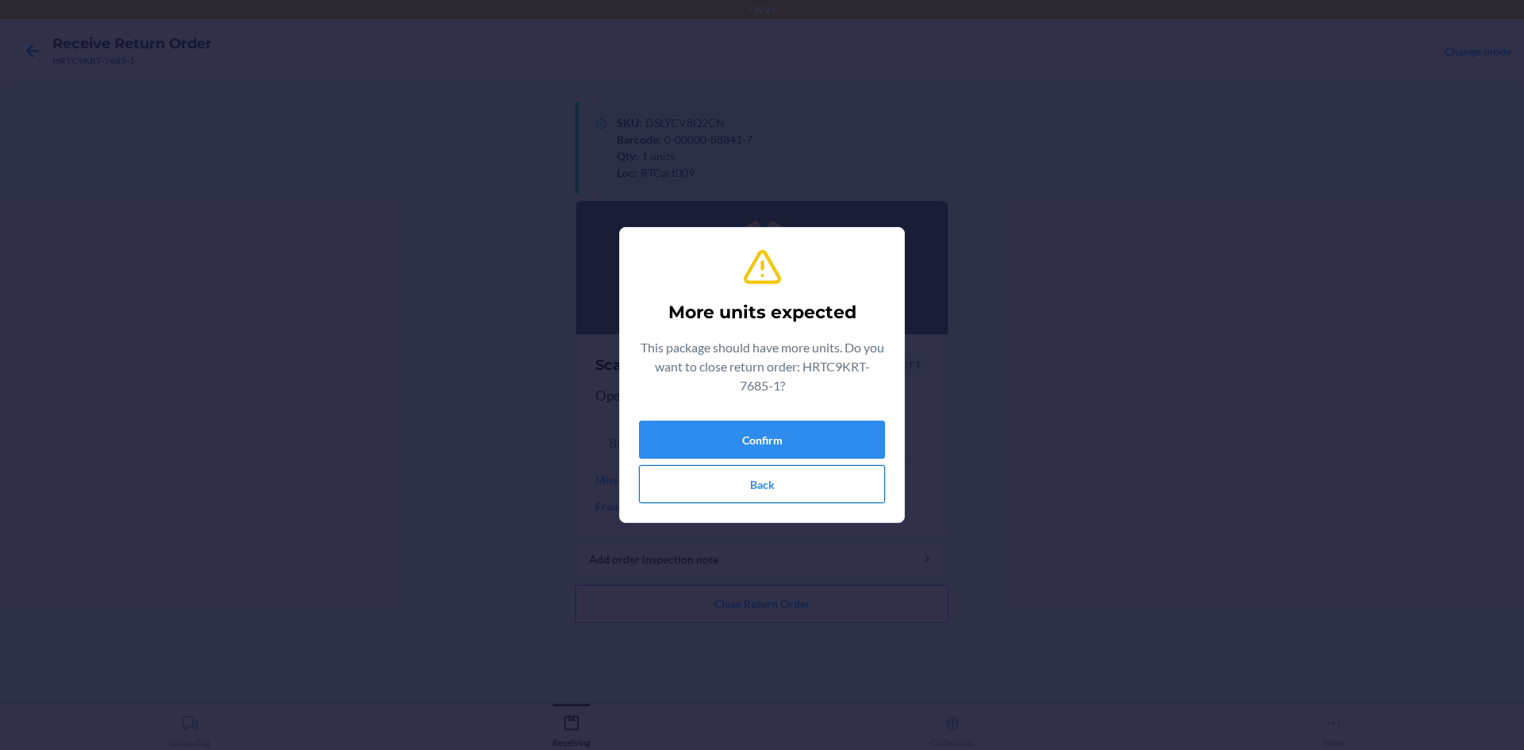
click at [803, 479] on button "Back" at bounding box center [762, 484] width 246 height 38
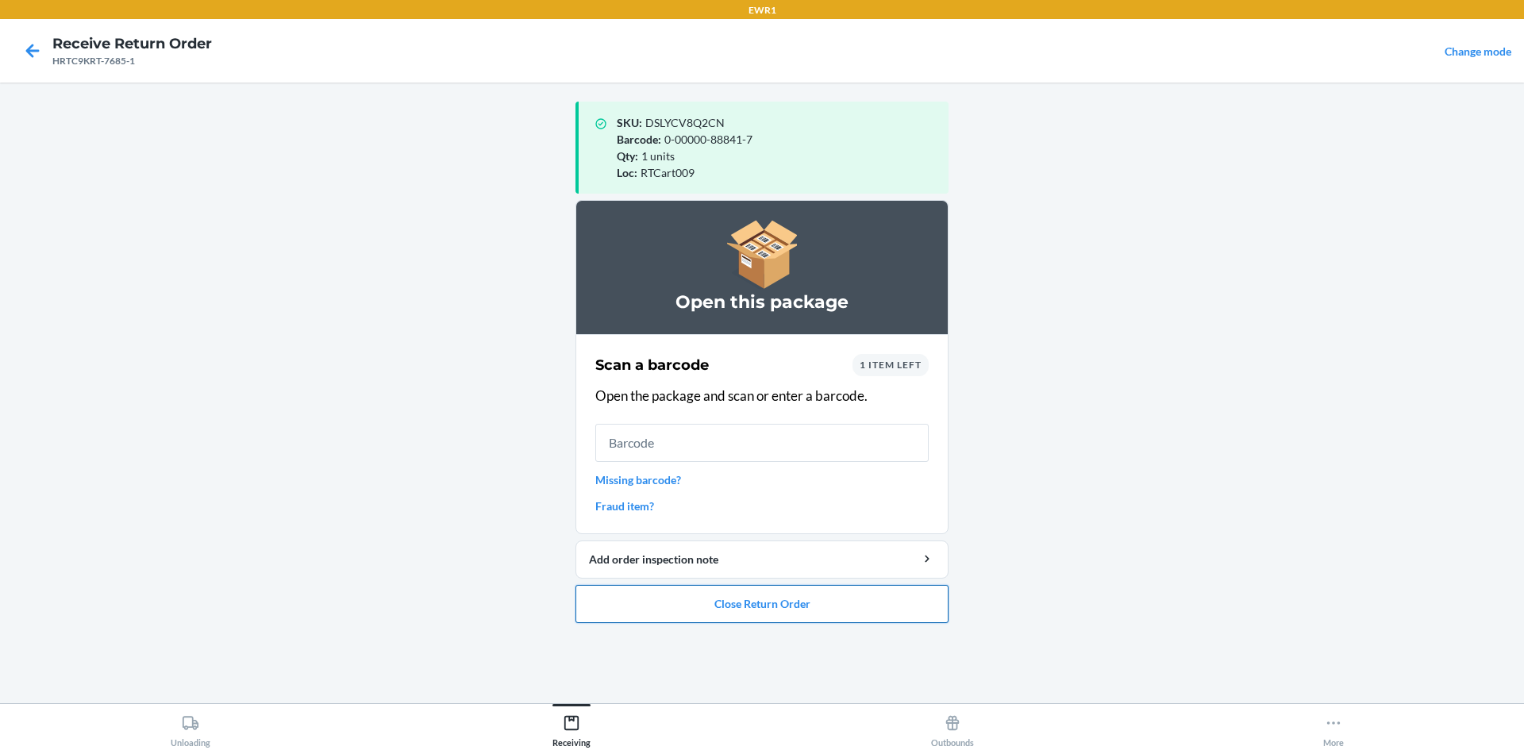
click at [635, 603] on button "Close Return Order" at bounding box center [762, 604] width 373 height 38
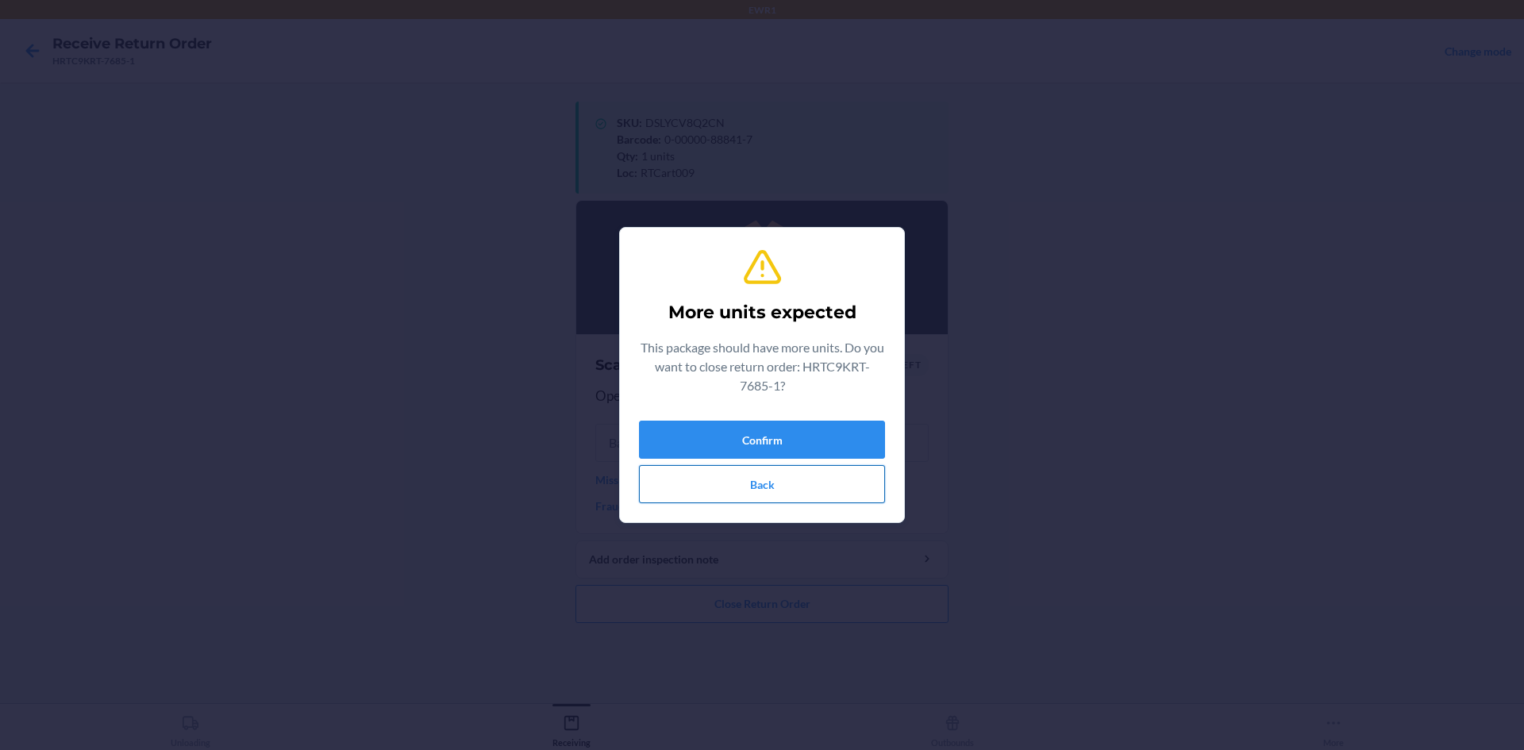
click at [771, 485] on button "Back" at bounding box center [762, 484] width 246 height 38
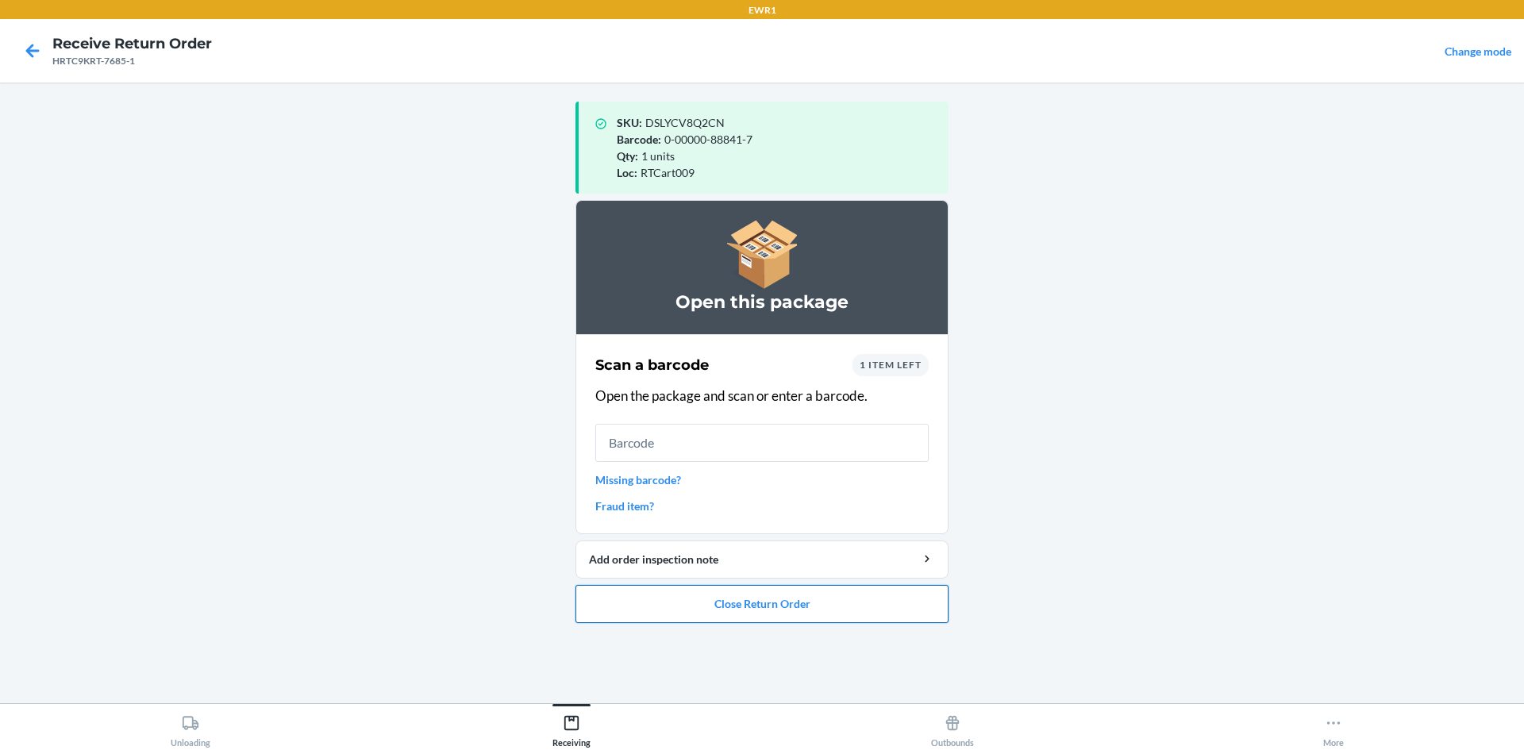
click at [800, 617] on button "Close Return Order" at bounding box center [762, 604] width 373 height 38
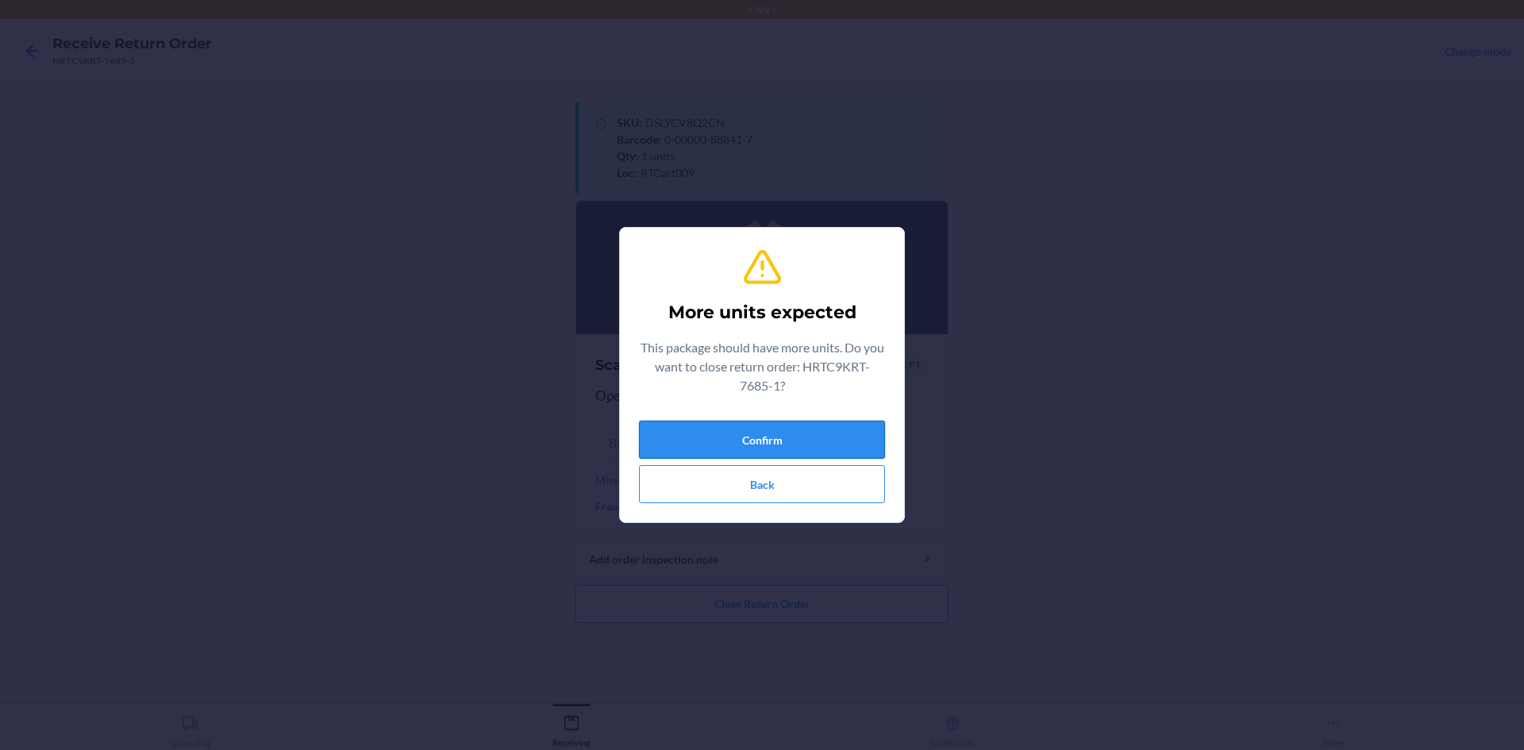
click at [734, 440] on button "Confirm" at bounding box center [762, 440] width 246 height 38
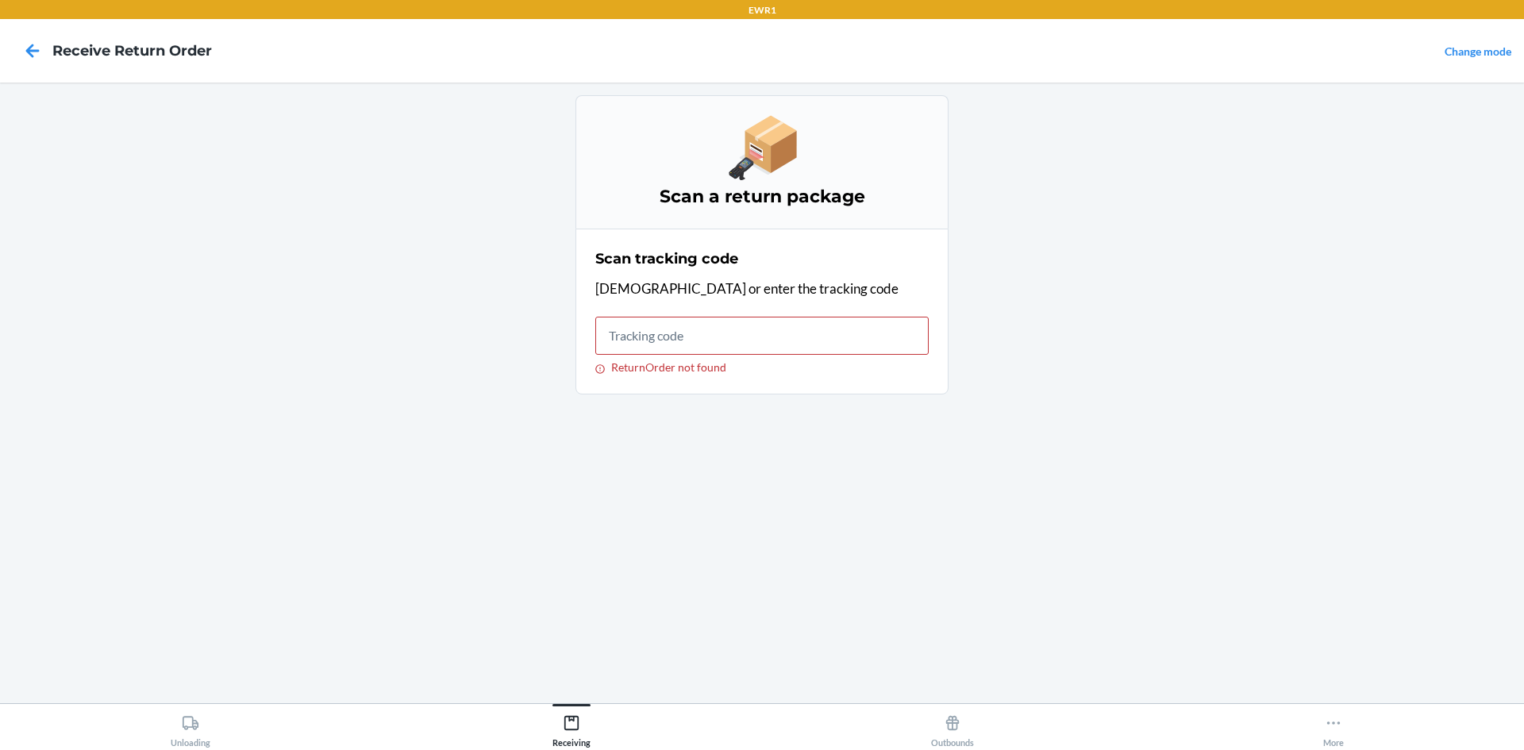
click at [76, 48] on h4 "Receive Return Order" at bounding box center [132, 50] width 160 height 21
click at [53, 60] on h4 "Receive Return Order" at bounding box center [132, 50] width 160 height 21
click at [32, 49] on icon at bounding box center [32, 50] width 27 height 27
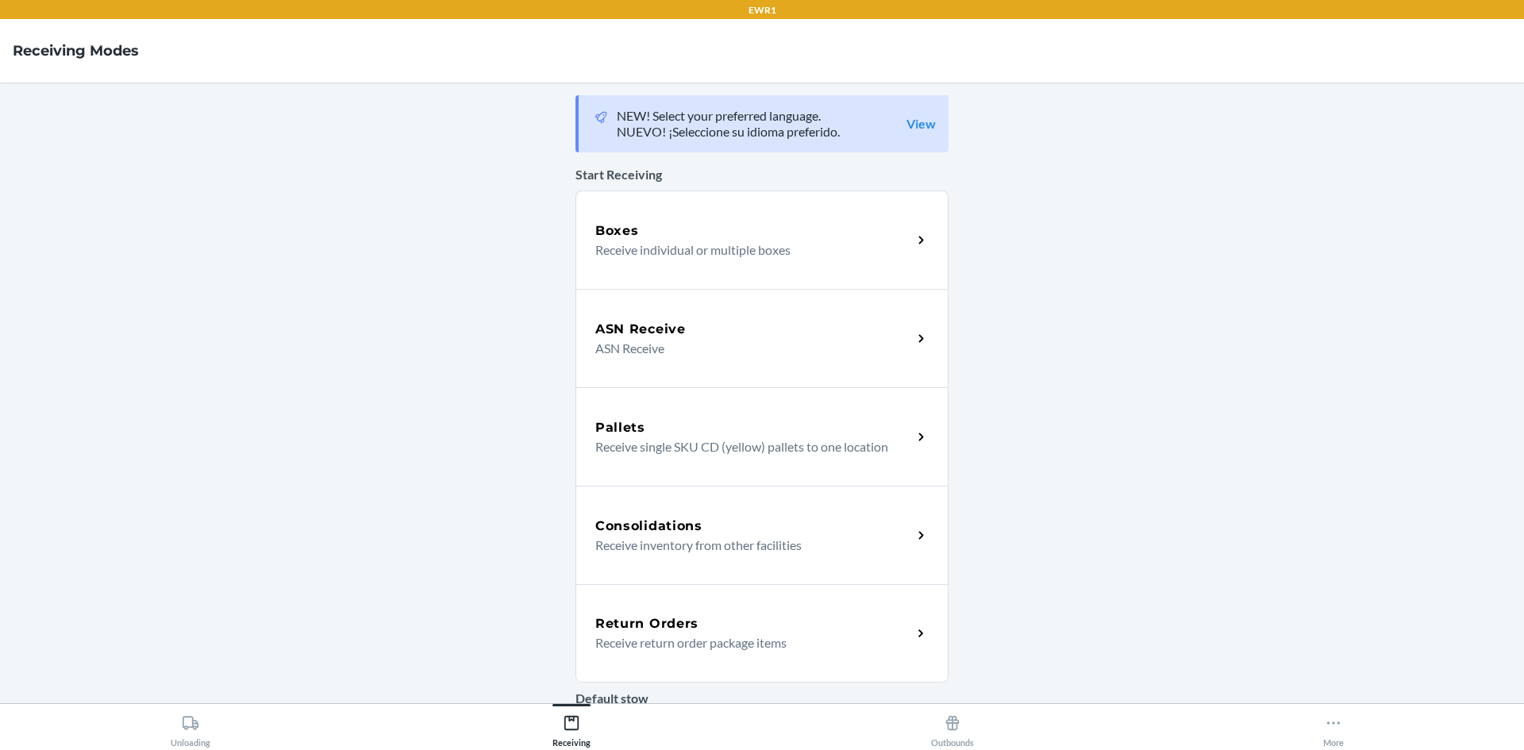
click at [687, 645] on p "Receive return order package items" at bounding box center [747, 643] width 304 height 19
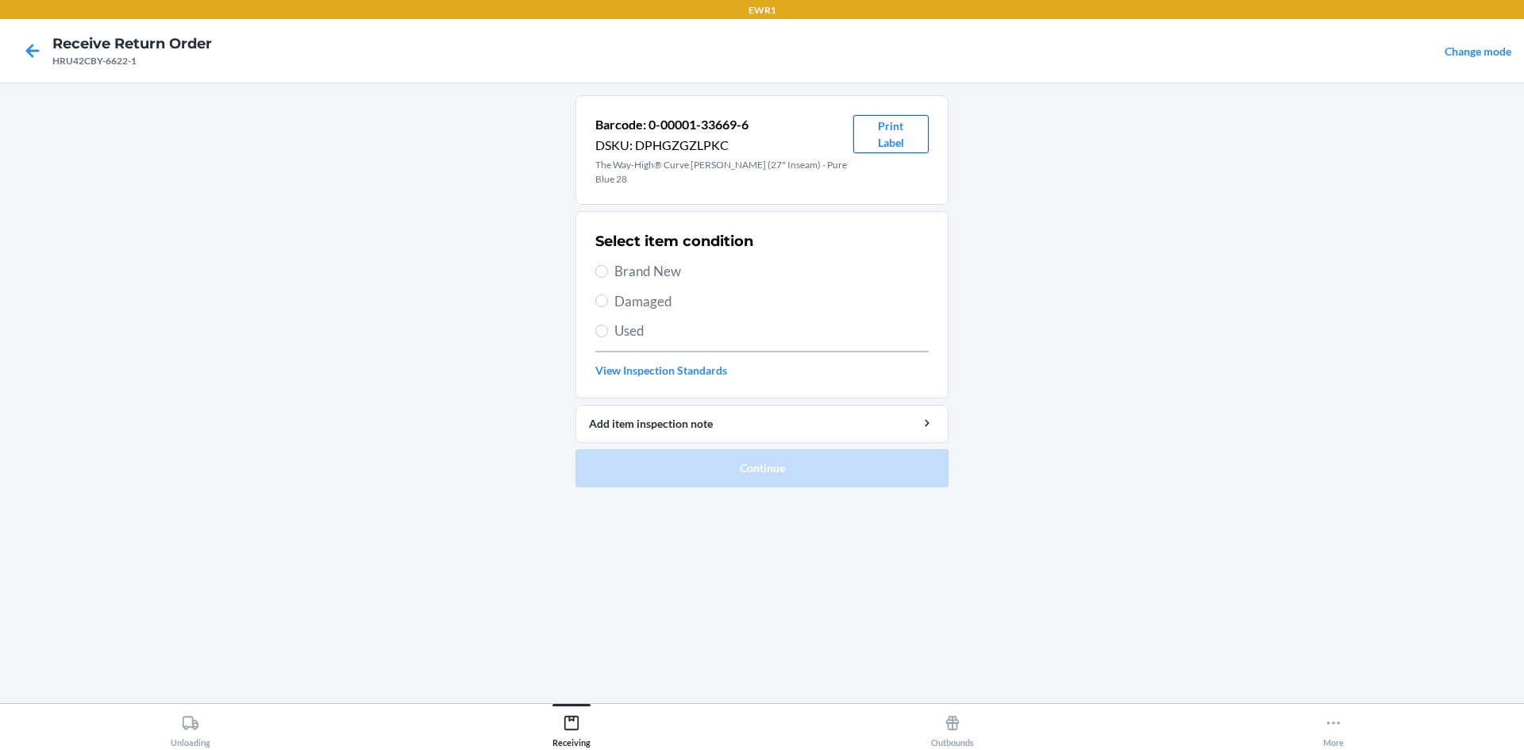
click at [889, 137] on button "Print Label" at bounding box center [890, 134] width 75 height 38
click at [650, 261] on span "Brand New" at bounding box center [771, 271] width 314 height 21
click at [608, 265] on input "Brand New" at bounding box center [601, 271] width 13 height 13
radio input "true"
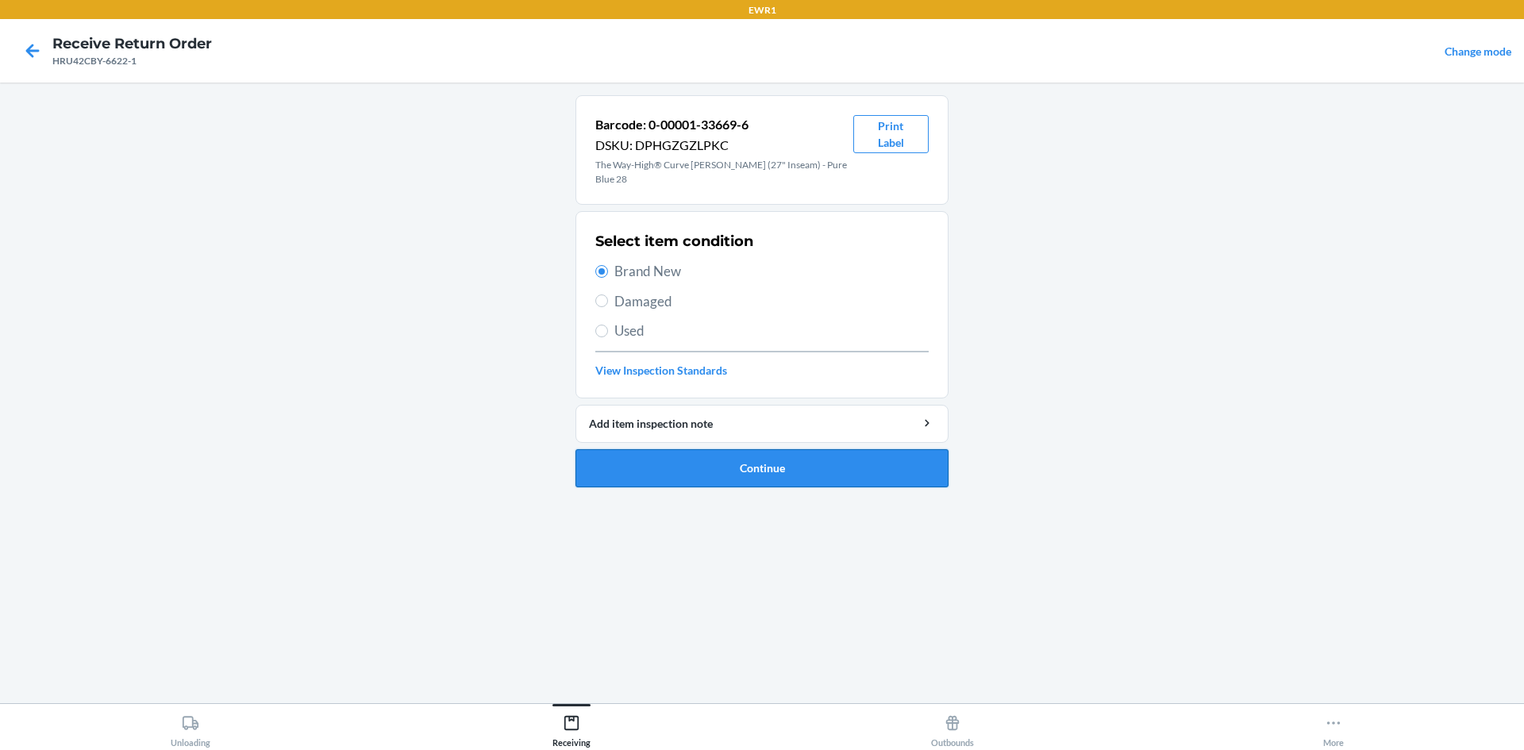
click at [769, 461] on button "Continue" at bounding box center [762, 468] width 373 height 38
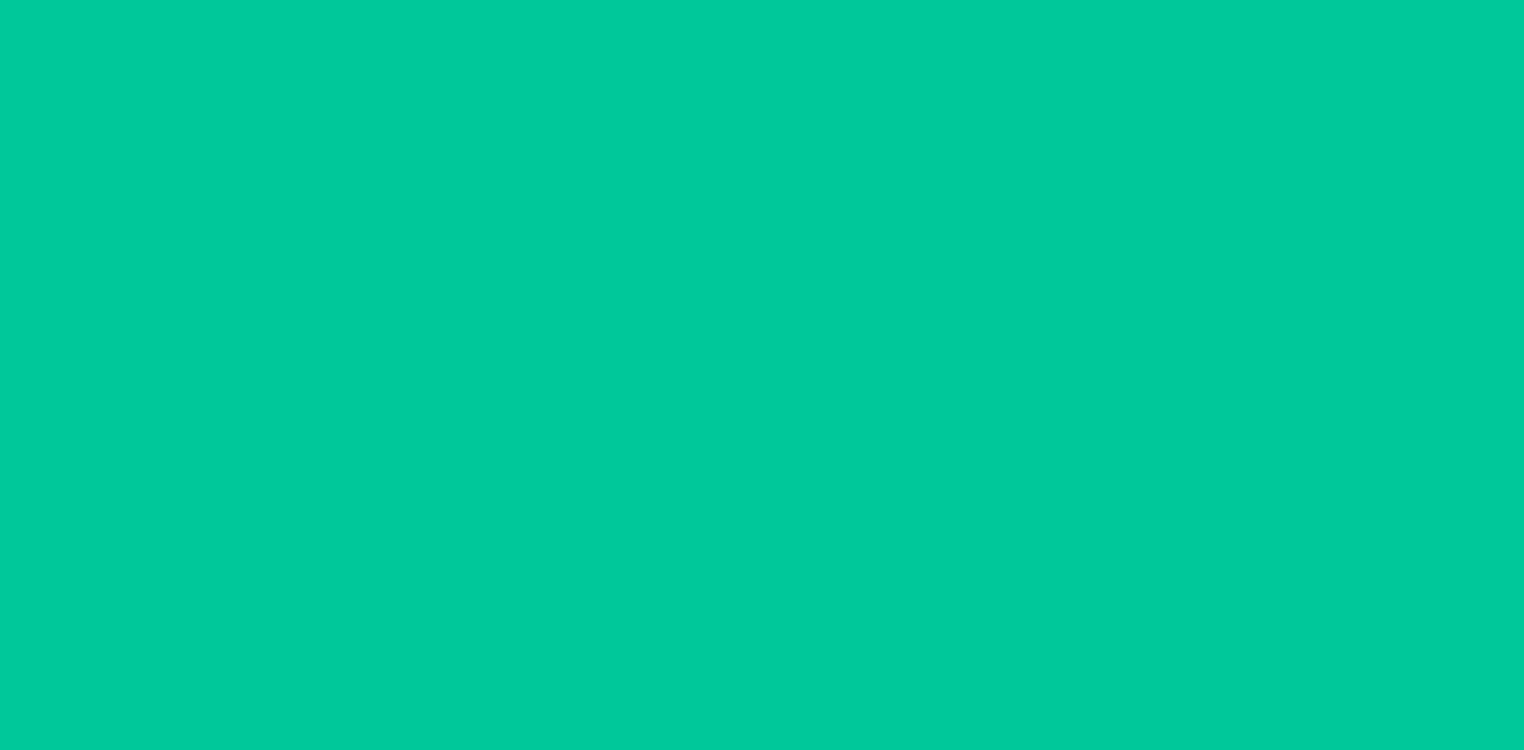
click at [769, 460] on button "Continue" at bounding box center [762, 468] width 373 height 38
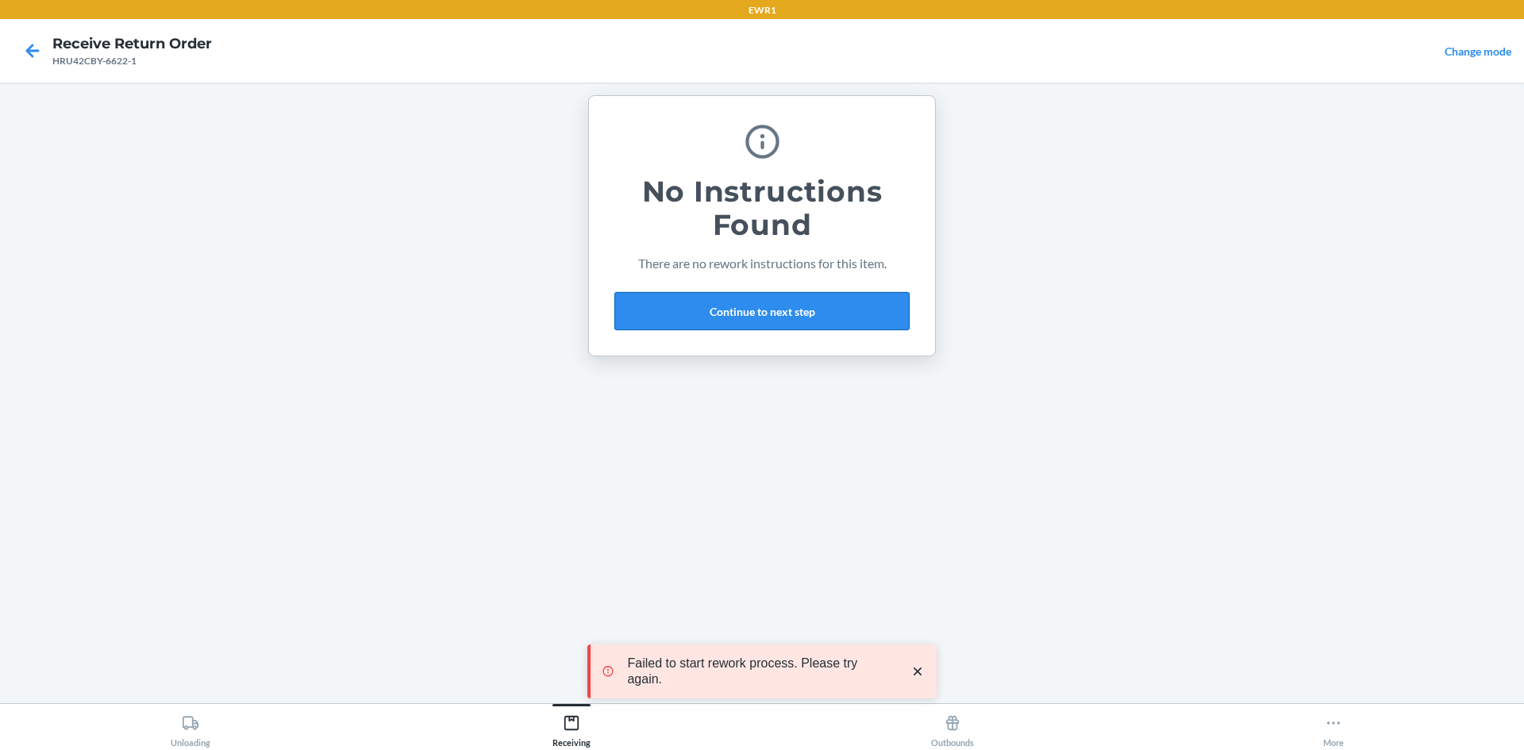
click at [760, 315] on button "Continue to next step" at bounding box center [761, 311] width 295 height 38
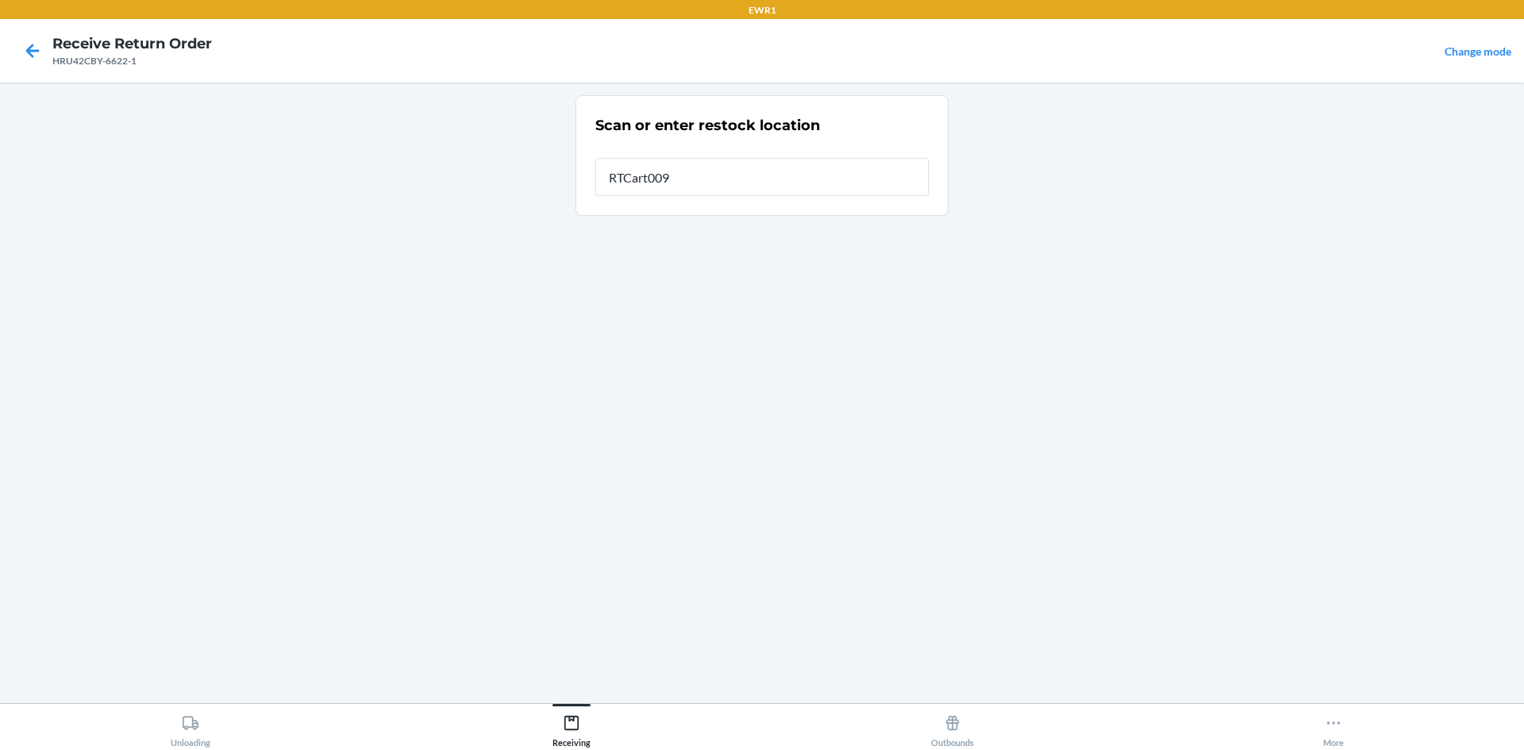
type input "RTCart009"
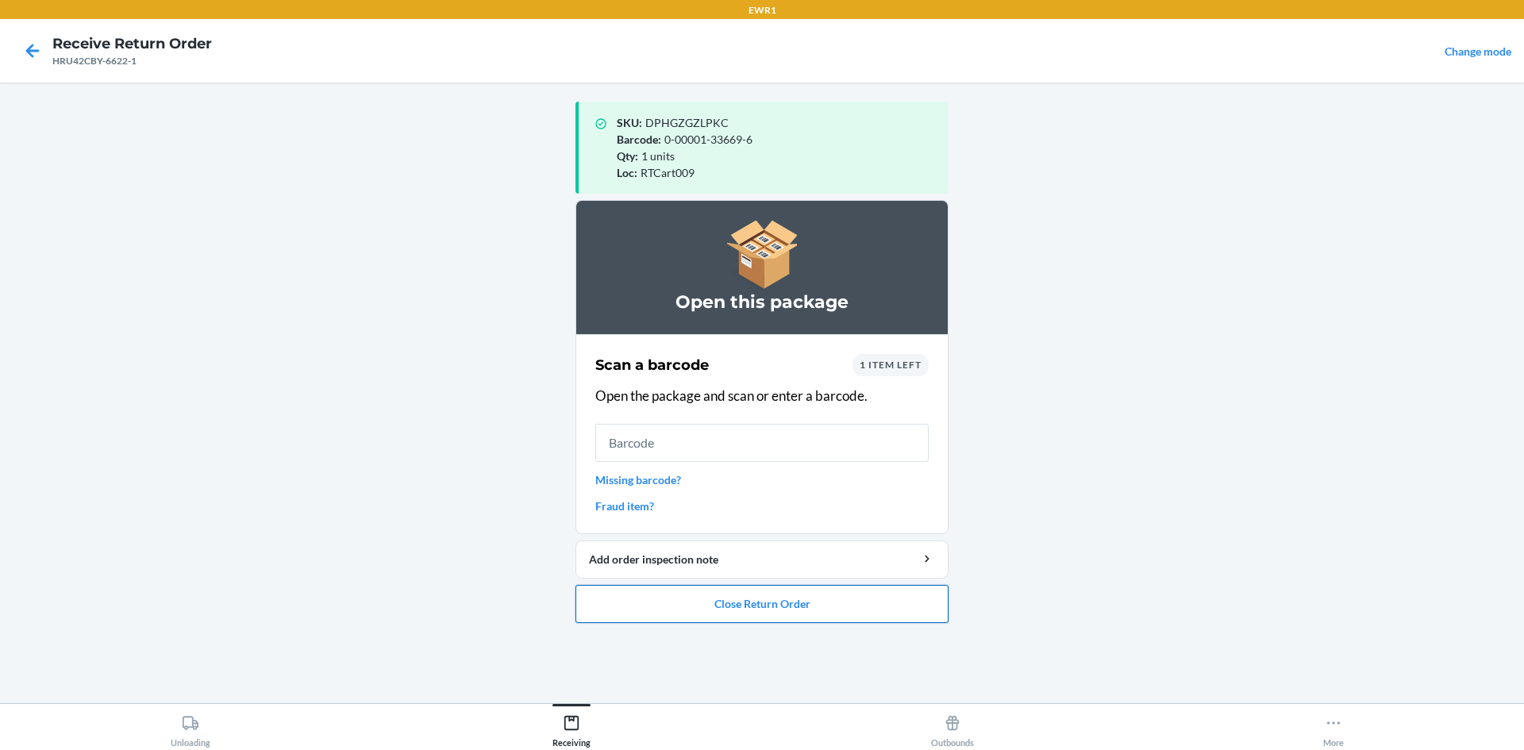
click at [772, 614] on button "Close Return Order" at bounding box center [762, 604] width 373 height 38
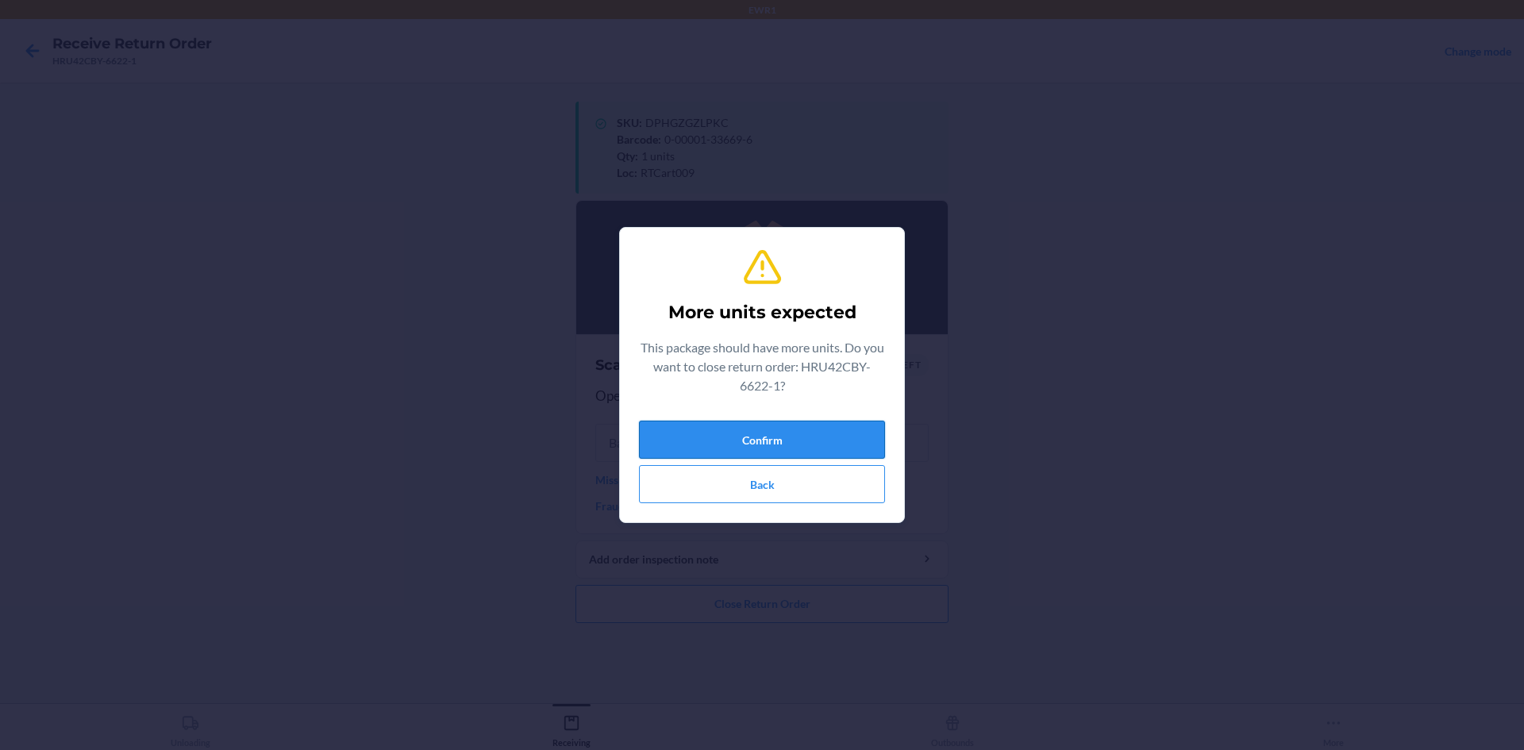
click at [753, 431] on button "Confirm" at bounding box center [762, 440] width 246 height 38
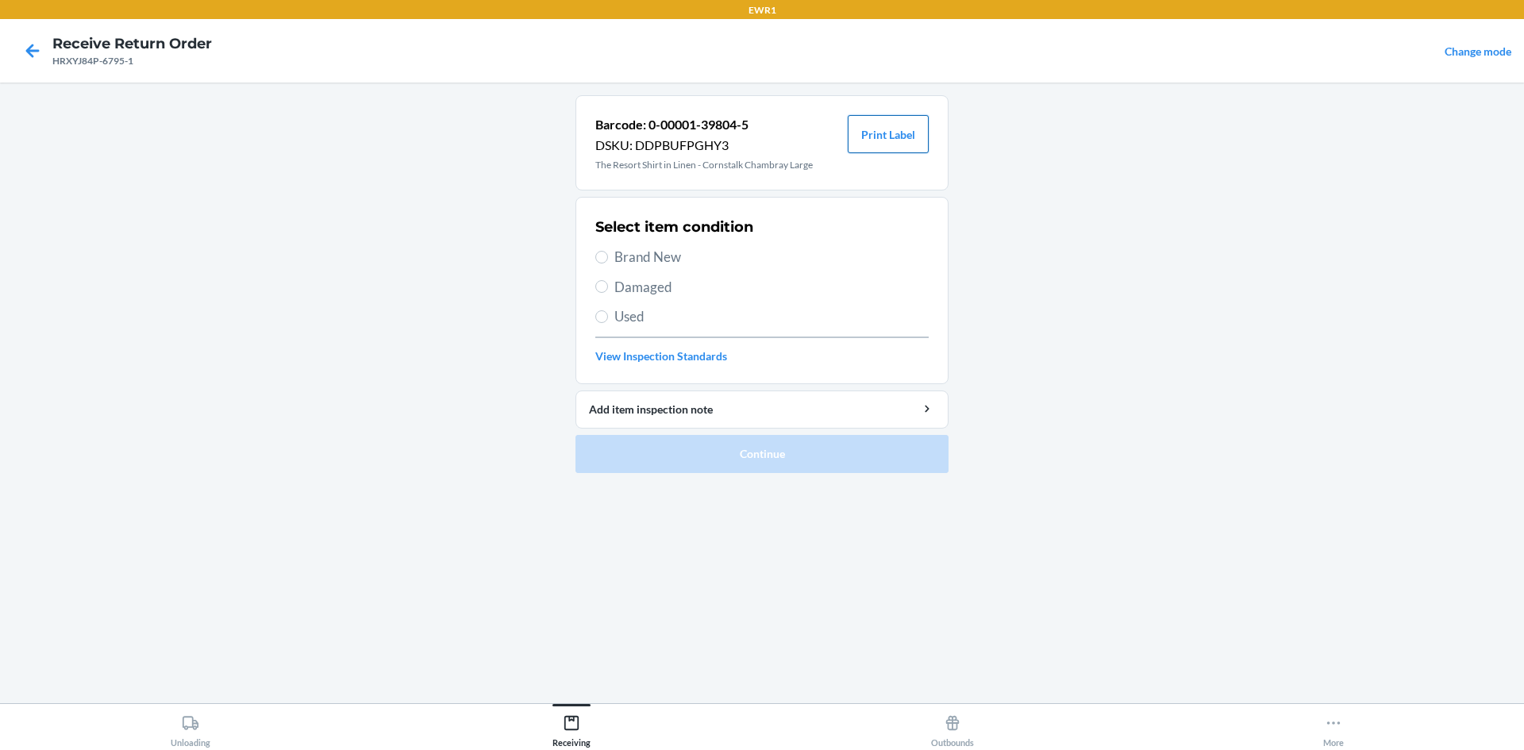
click at [884, 141] on button "Print Label" at bounding box center [888, 134] width 81 height 38
click at [626, 254] on span "Brand New" at bounding box center [771, 257] width 314 height 21
click at [608, 254] on input "Brand New" at bounding box center [601, 257] width 13 height 13
radio input "true"
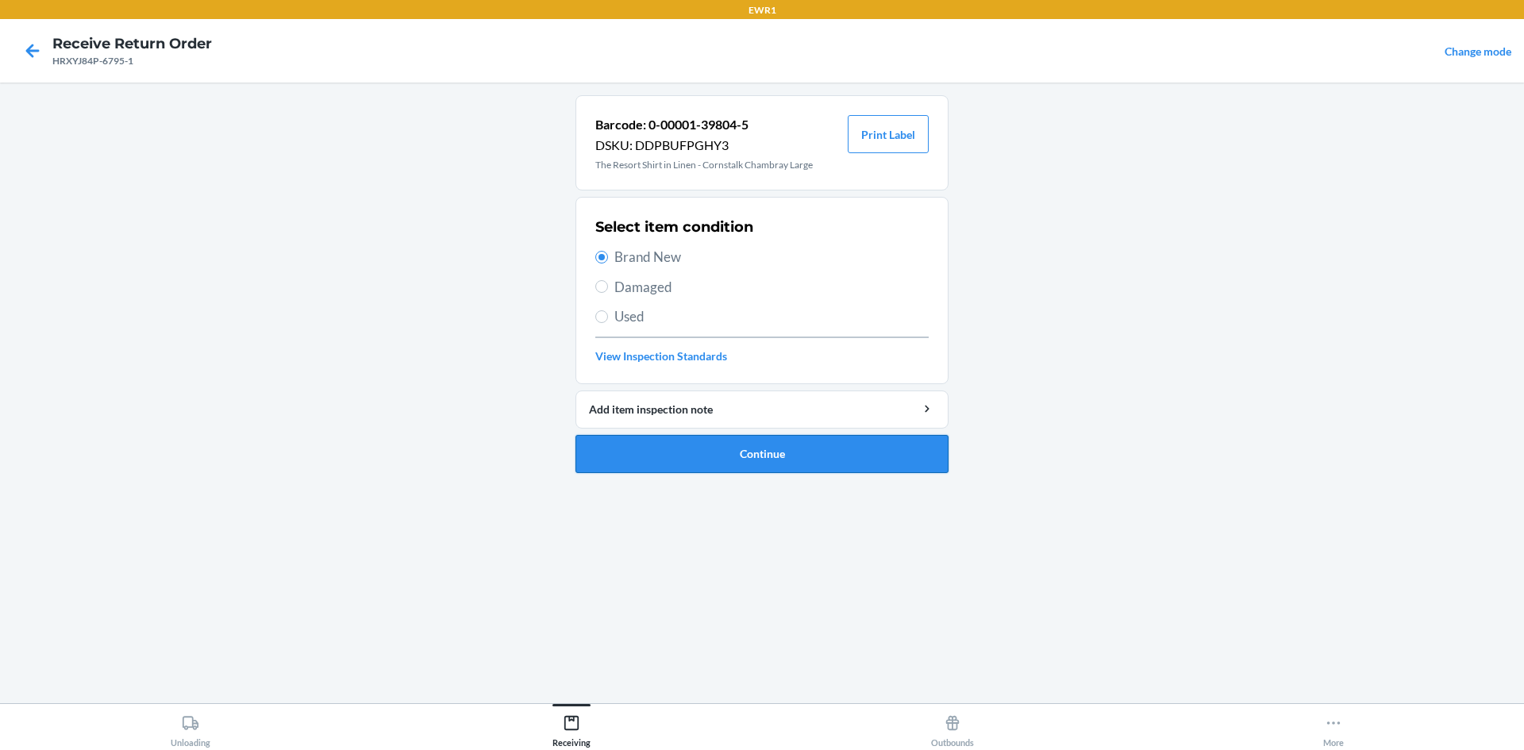
click at [744, 466] on button "Continue" at bounding box center [762, 454] width 373 height 38
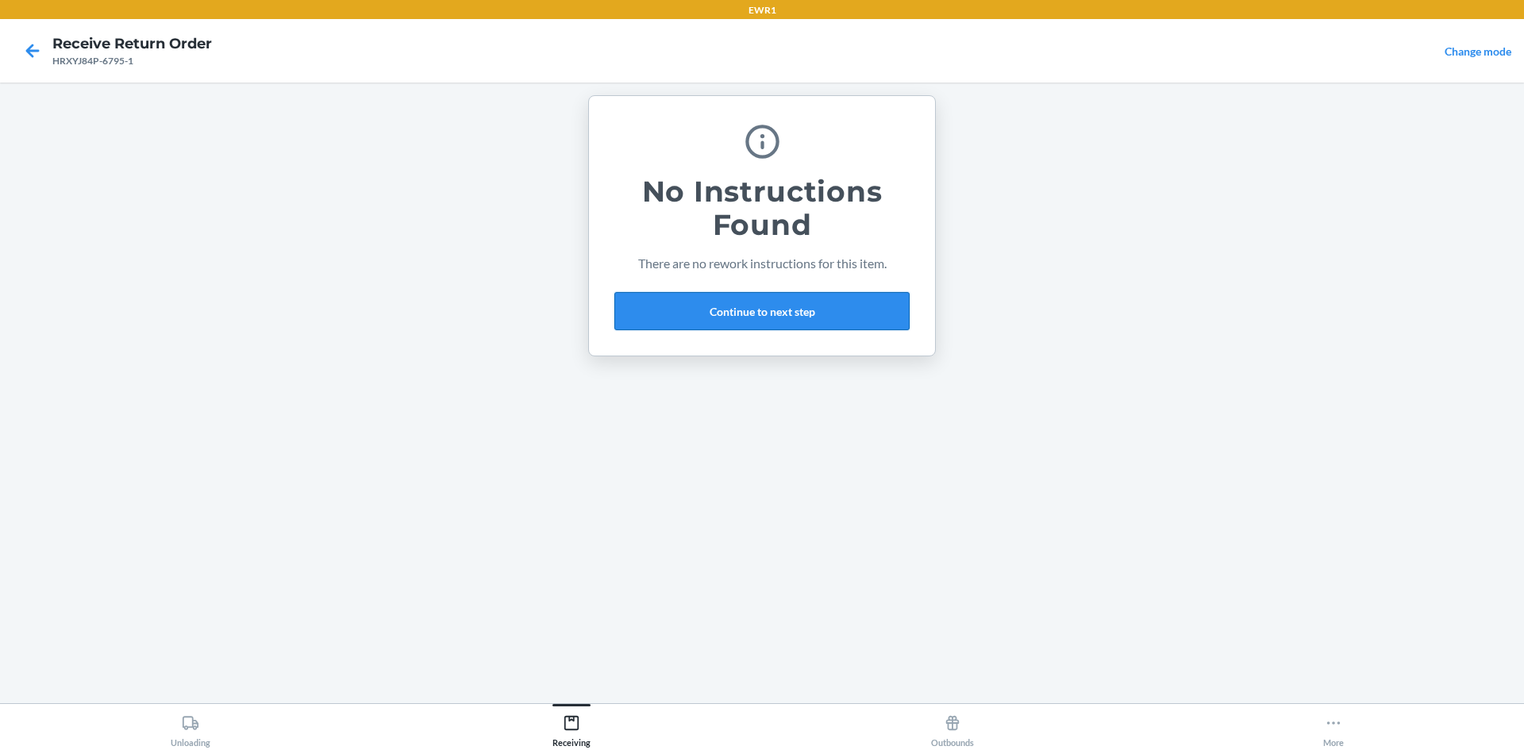
click at [726, 311] on button "Continue to next step" at bounding box center [761, 311] width 295 height 38
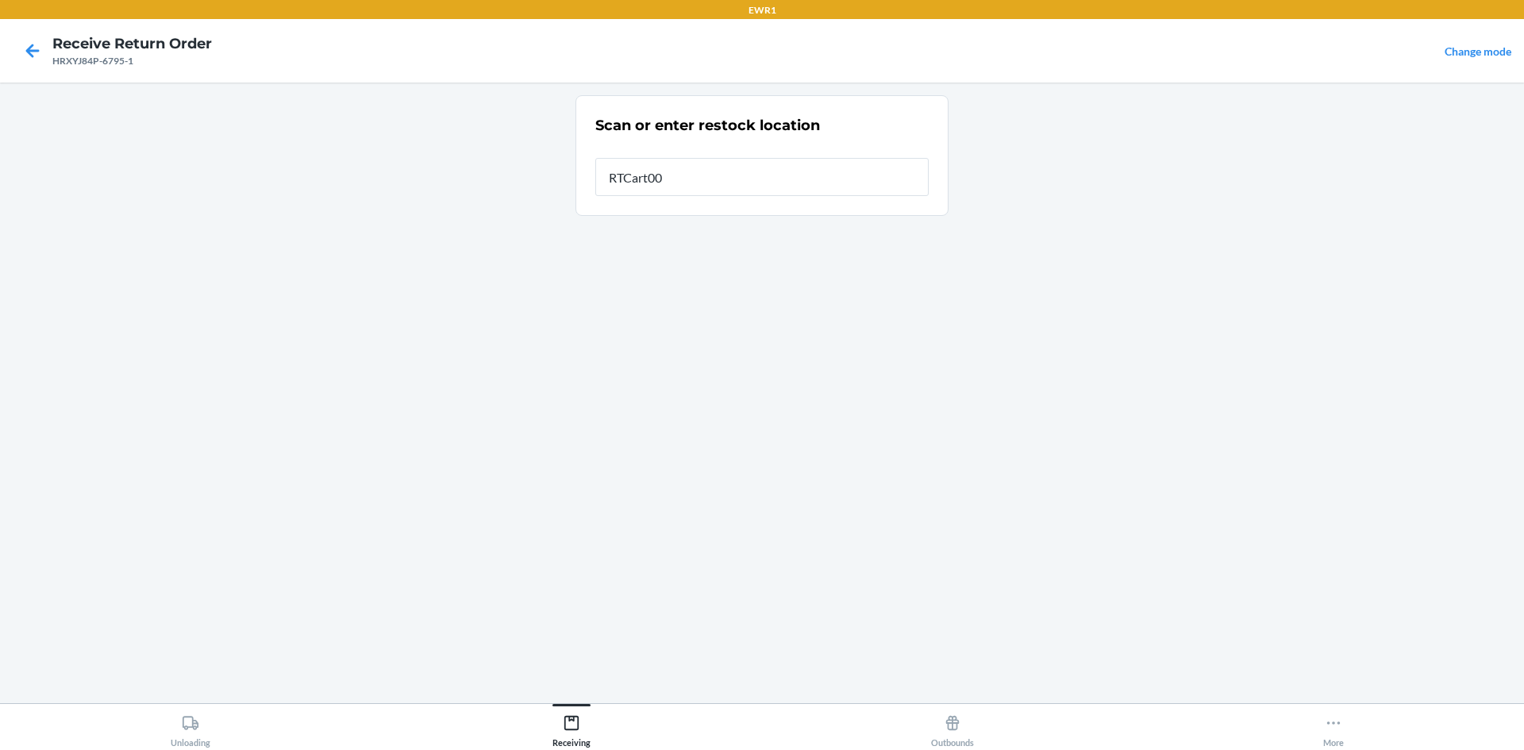
type input "RTCart009"
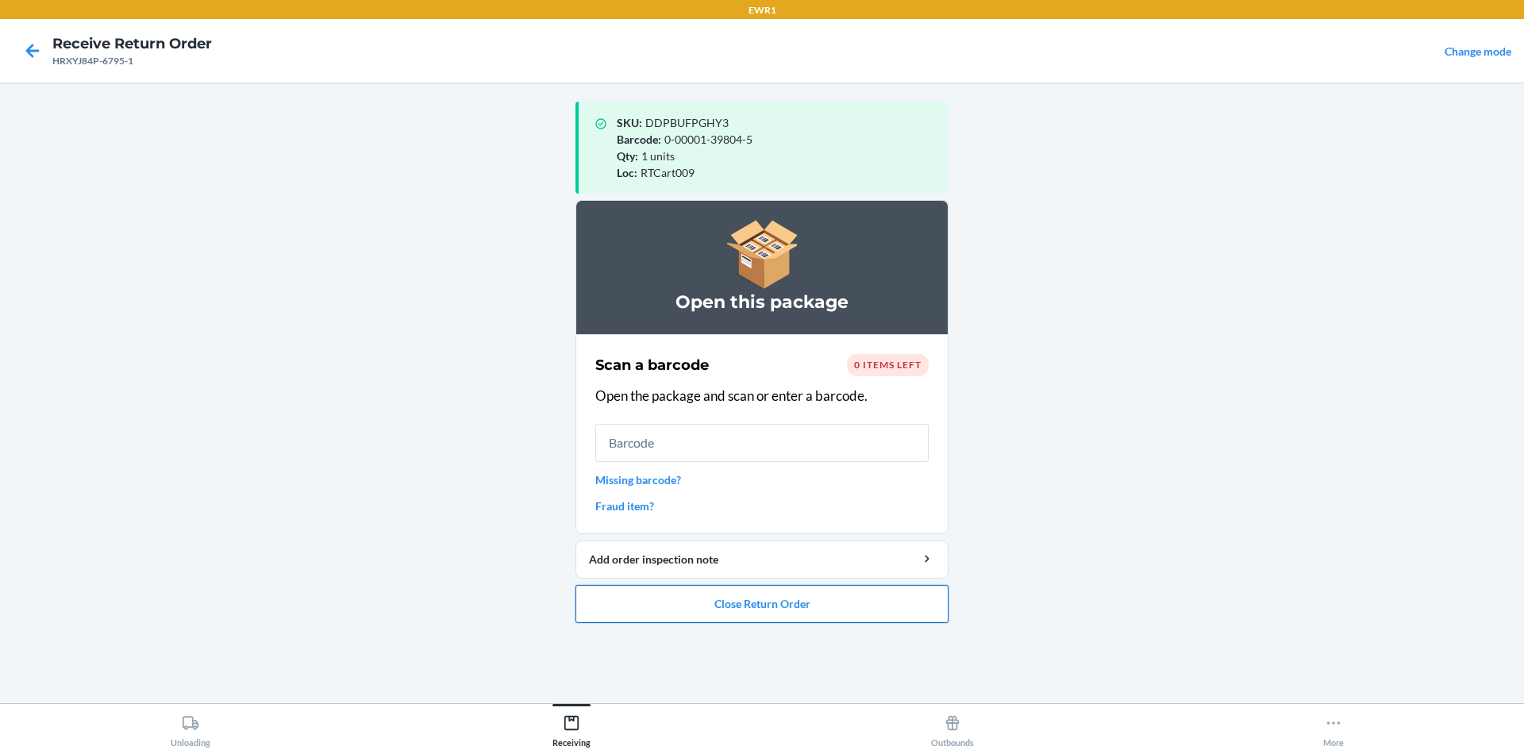
click at [805, 606] on button "Close Return Order" at bounding box center [762, 604] width 373 height 38
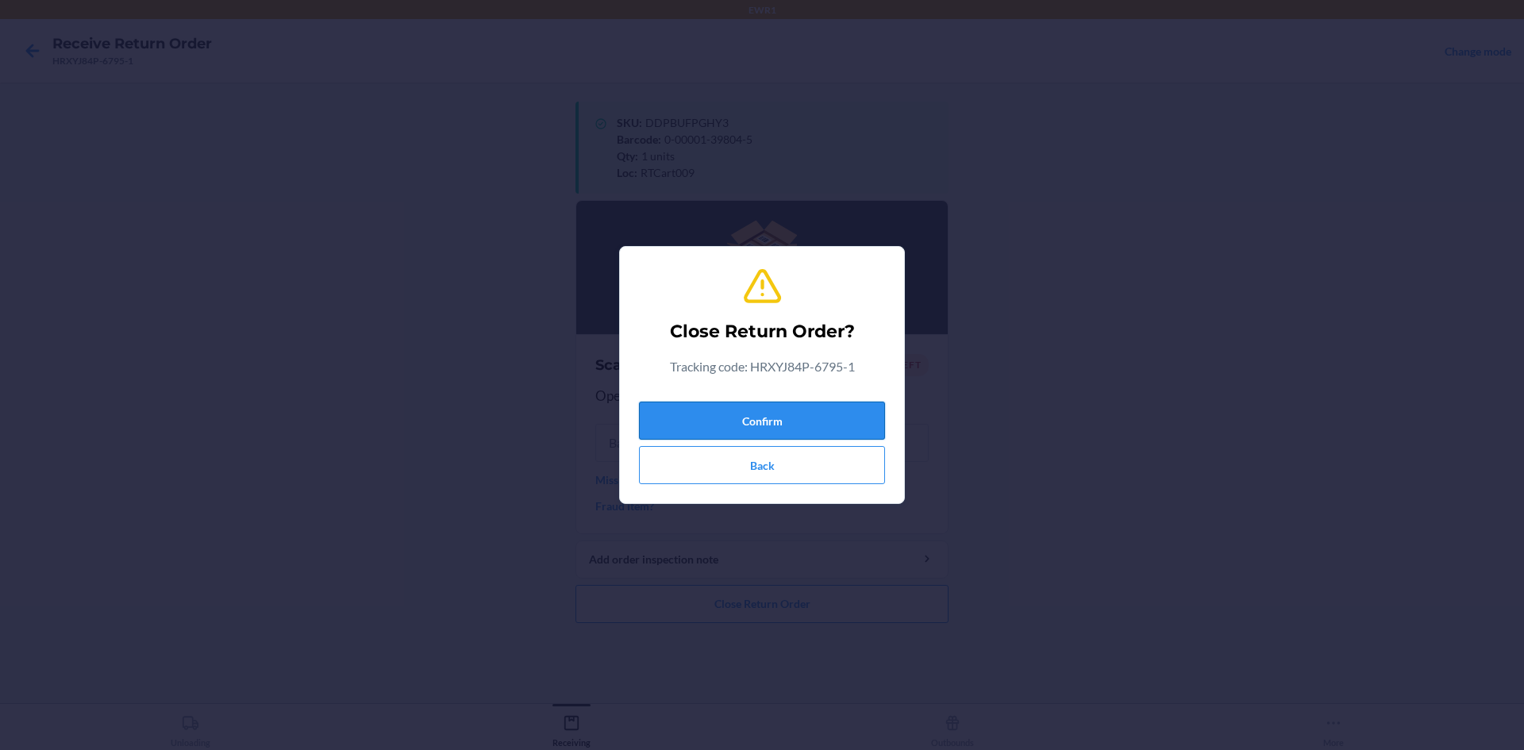
click at [756, 402] on button "Confirm" at bounding box center [762, 421] width 246 height 38
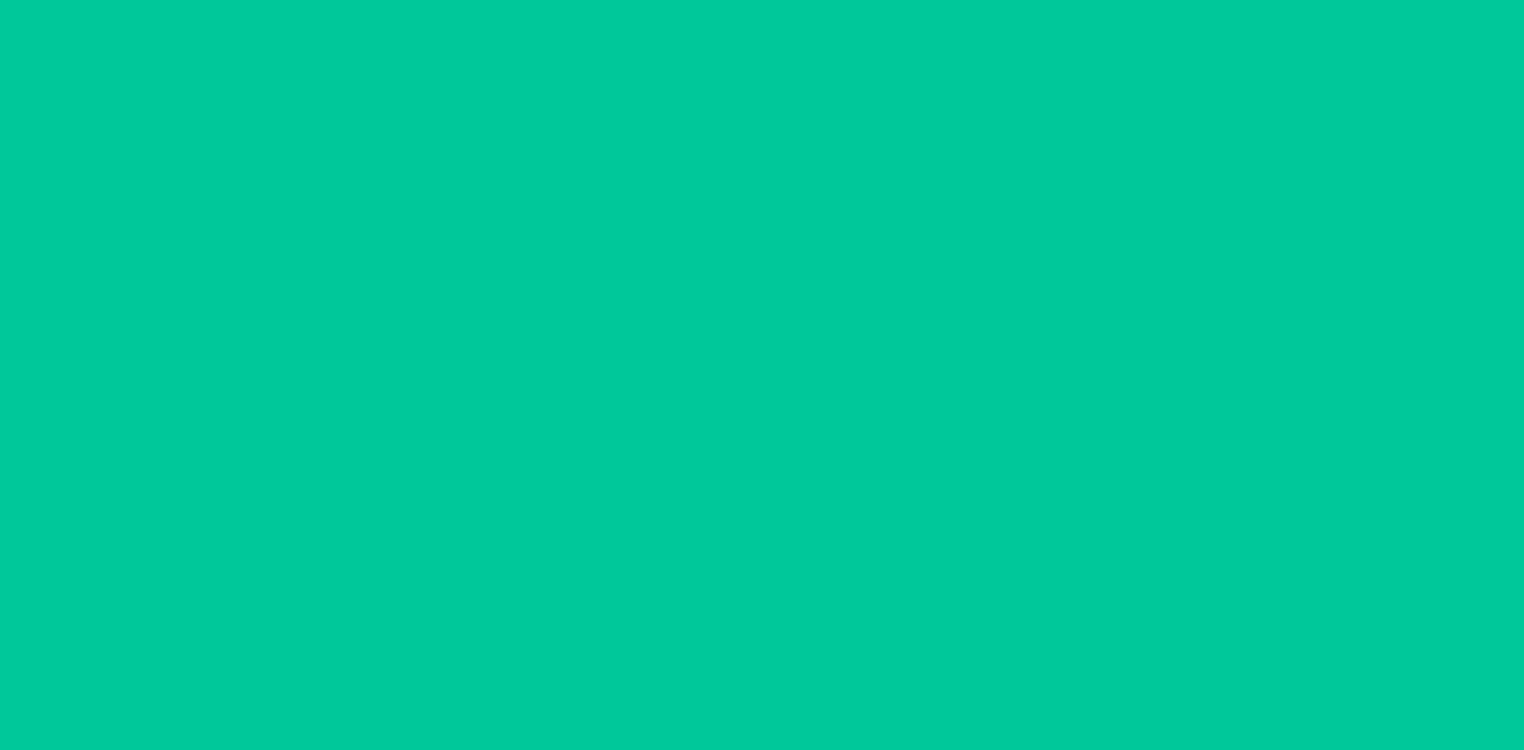
click at [764, 419] on input "text" at bounding box center [761, 407] width 333 height 38
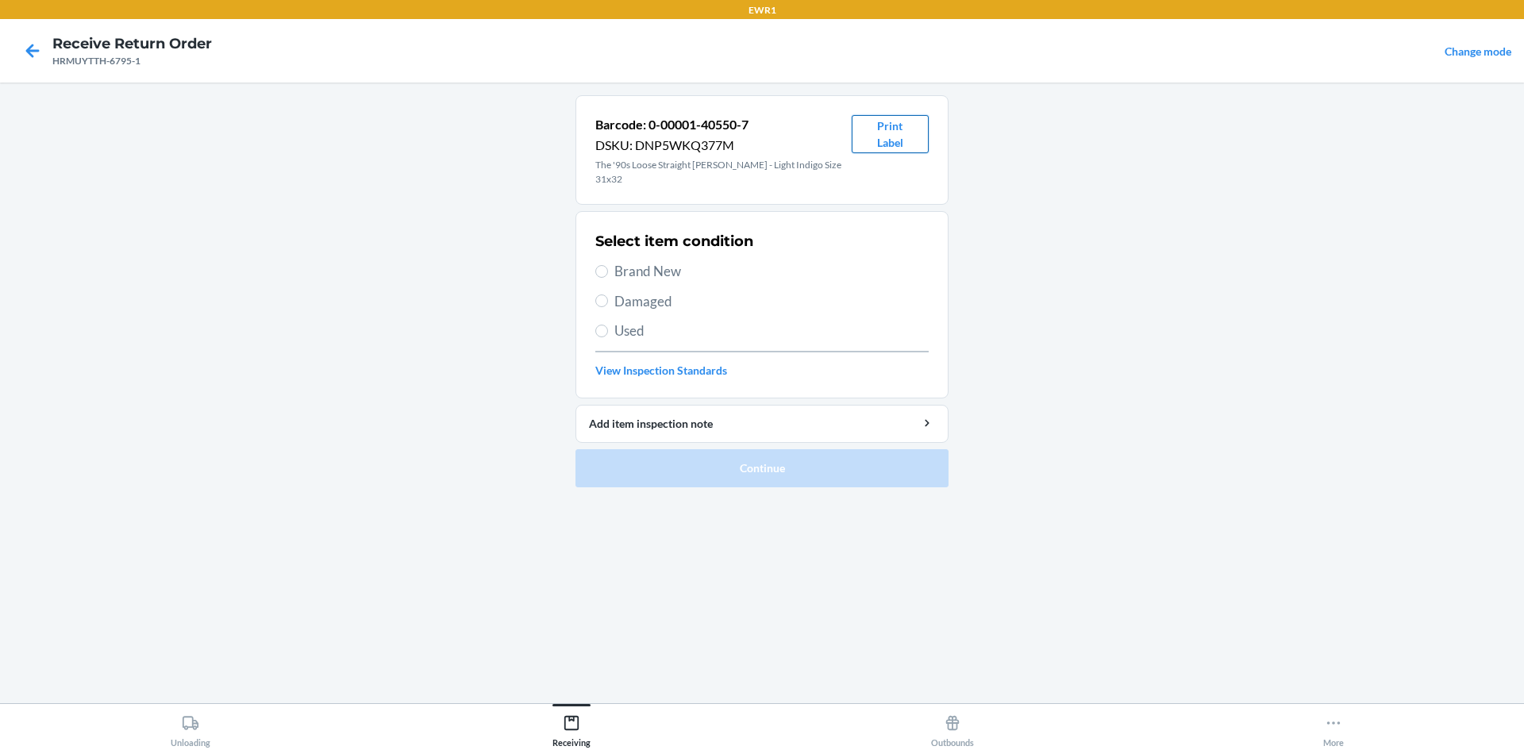
click at [882, 137] on button "Print Label" at bounding box center [890, 134] width 77 height 38
click at [620, 261] on span "Brand New" at bounding box center [771, 271] width 314 height 21
click at [608, 265] on input "Brand New" at bounding box center [601, 271] width 13 height 13
radio input "true"
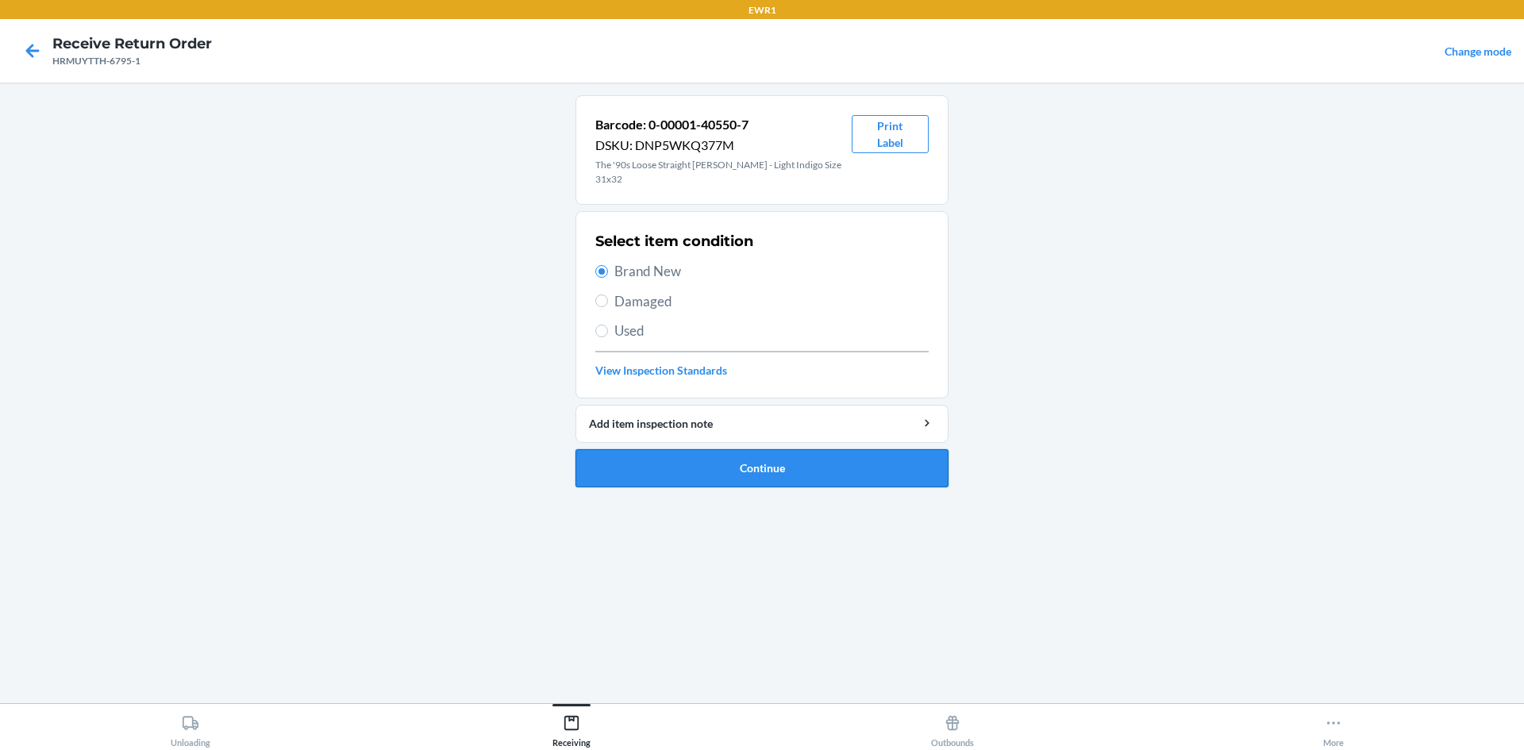
click at [731, 455] on button "Continue" at bounding box center [762, 468] width 373 height 38
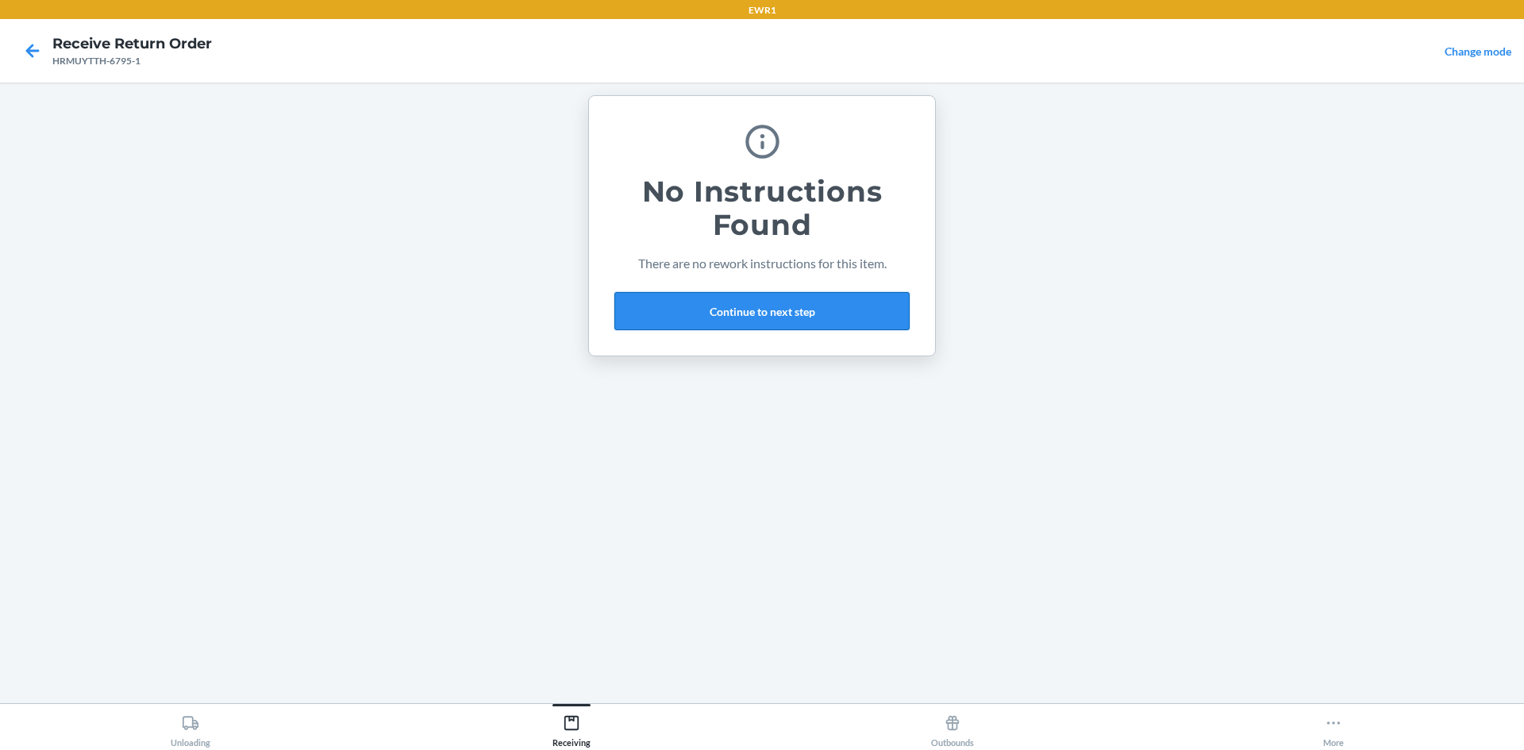
click at [776, 314] on button "Continue to next step" at bounding box center [761, 311] width 295 height 38
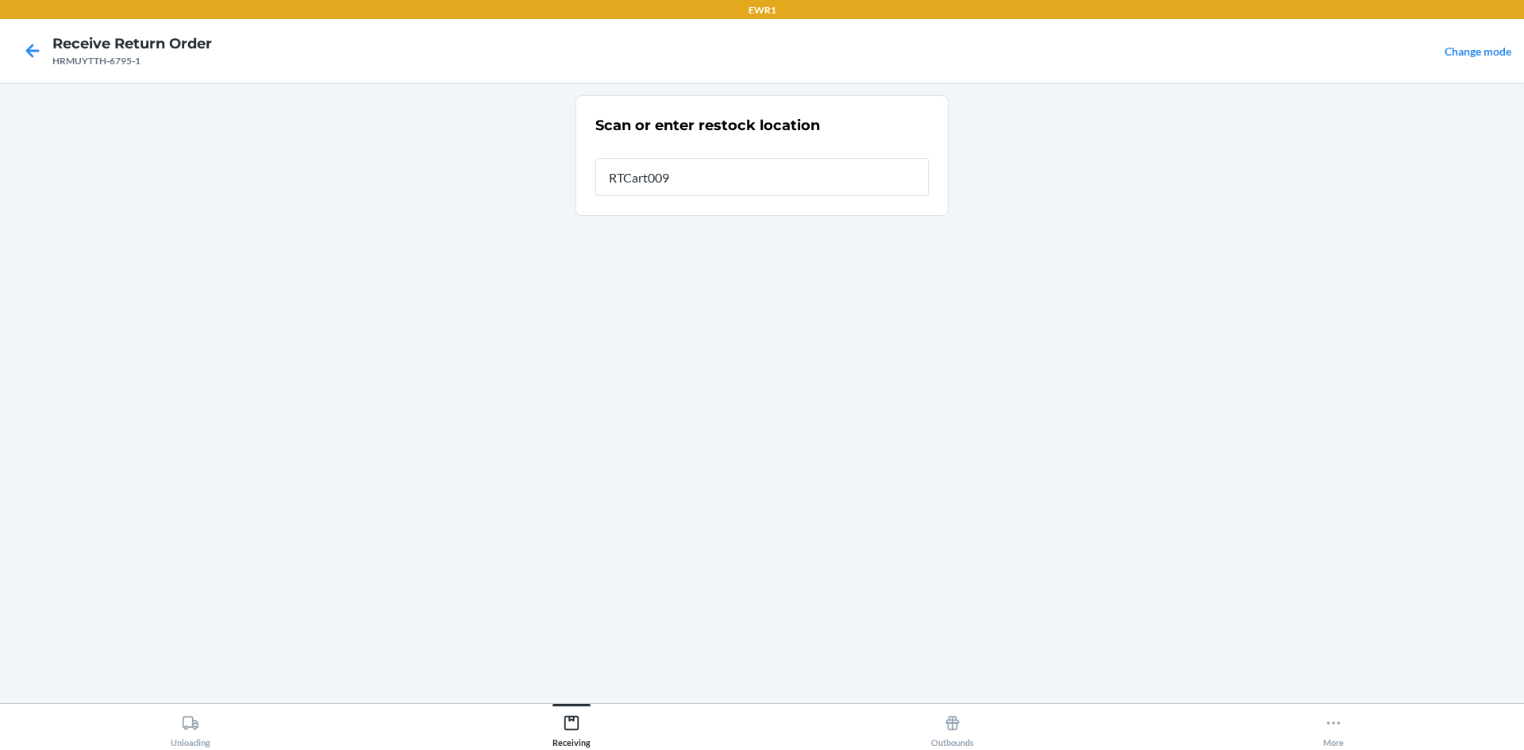
type input "RTCart009"
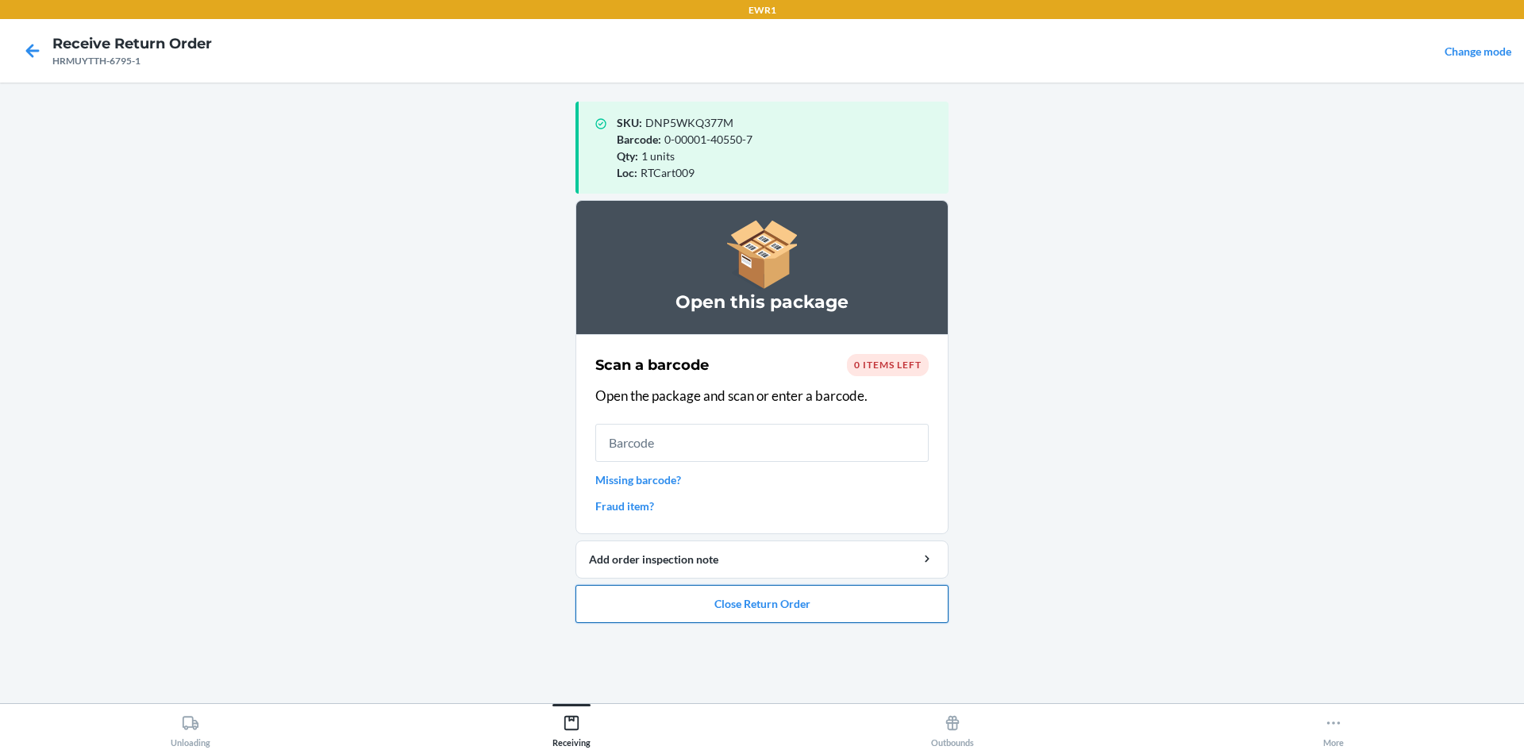
click at [815, 607] on button "Close Return Order" at bounding box center [762, 604] width 373 height 38
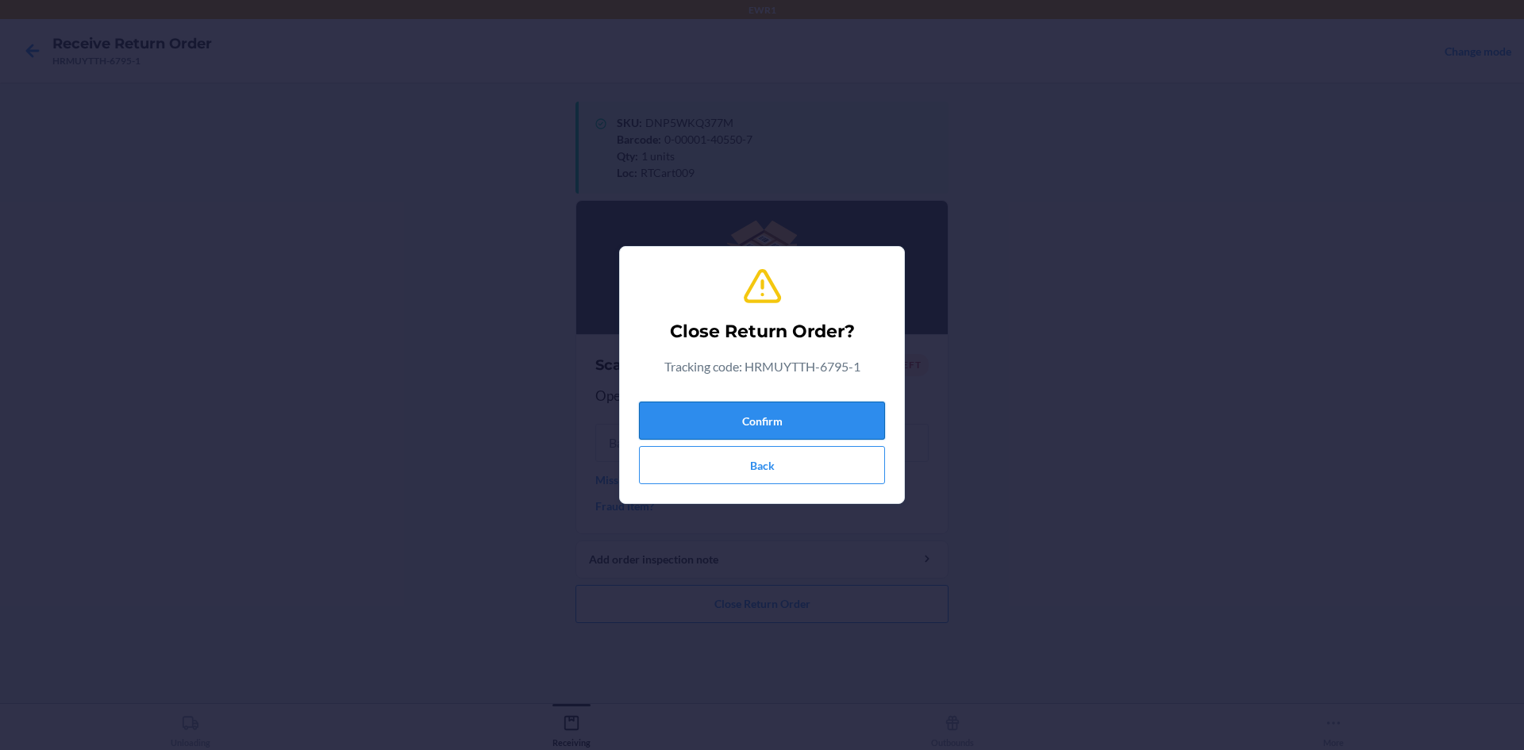
click at [781, 422] on button "Confirm" at bounding box center [762, 421] width 246 height 38
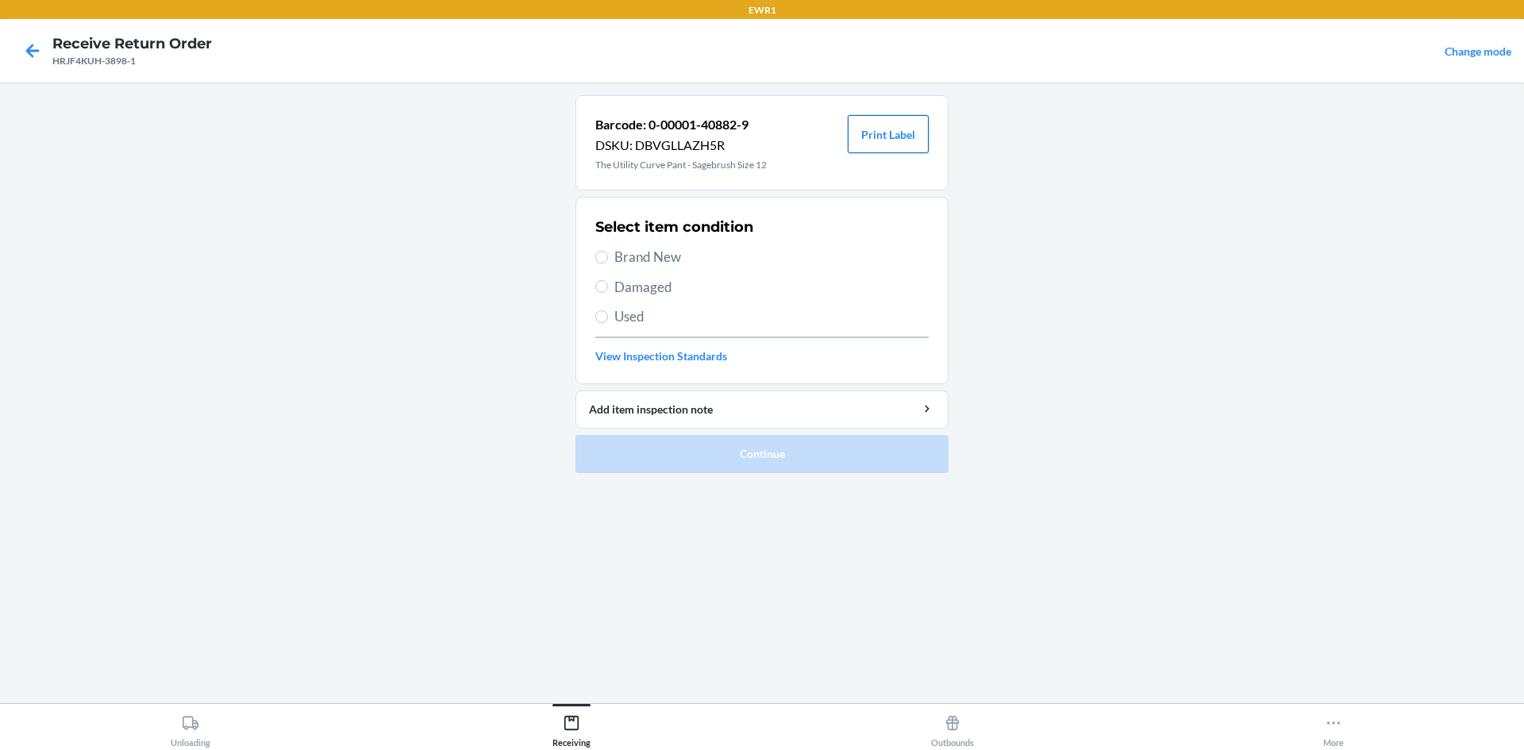
click at [855, 133] on button "Print Label" at bounding box center [888, 134] width 81 height 38
click at [603, 266] on label "Brand New" at bounding box center [761, 257] width 333 height 21
click at [603, 264] on input "Brand New" at bounding box center [601, 257] width 13 height 13
radio input "true"
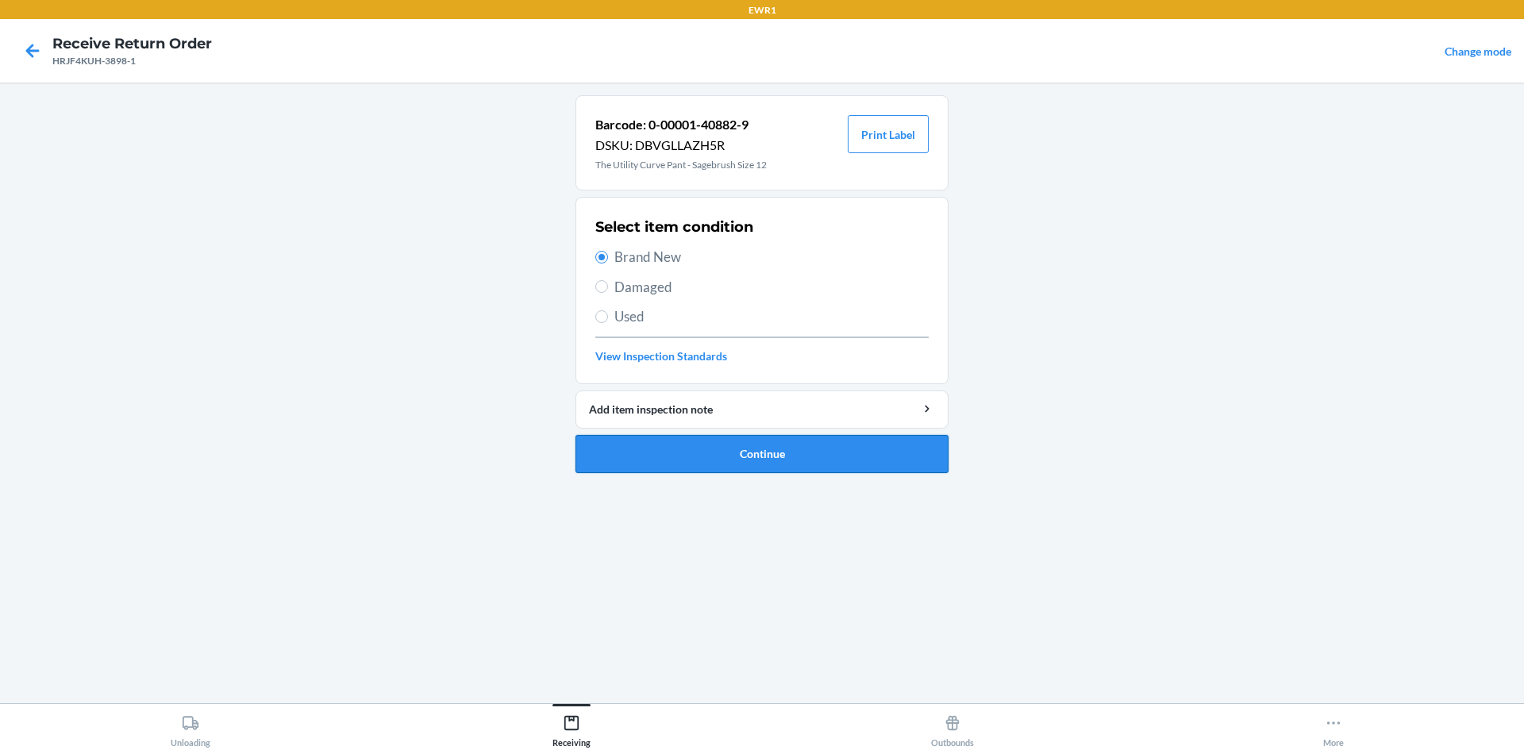
click at [628, 457] on button "Continue" at bounding box center [762, 454] width 373 height 38
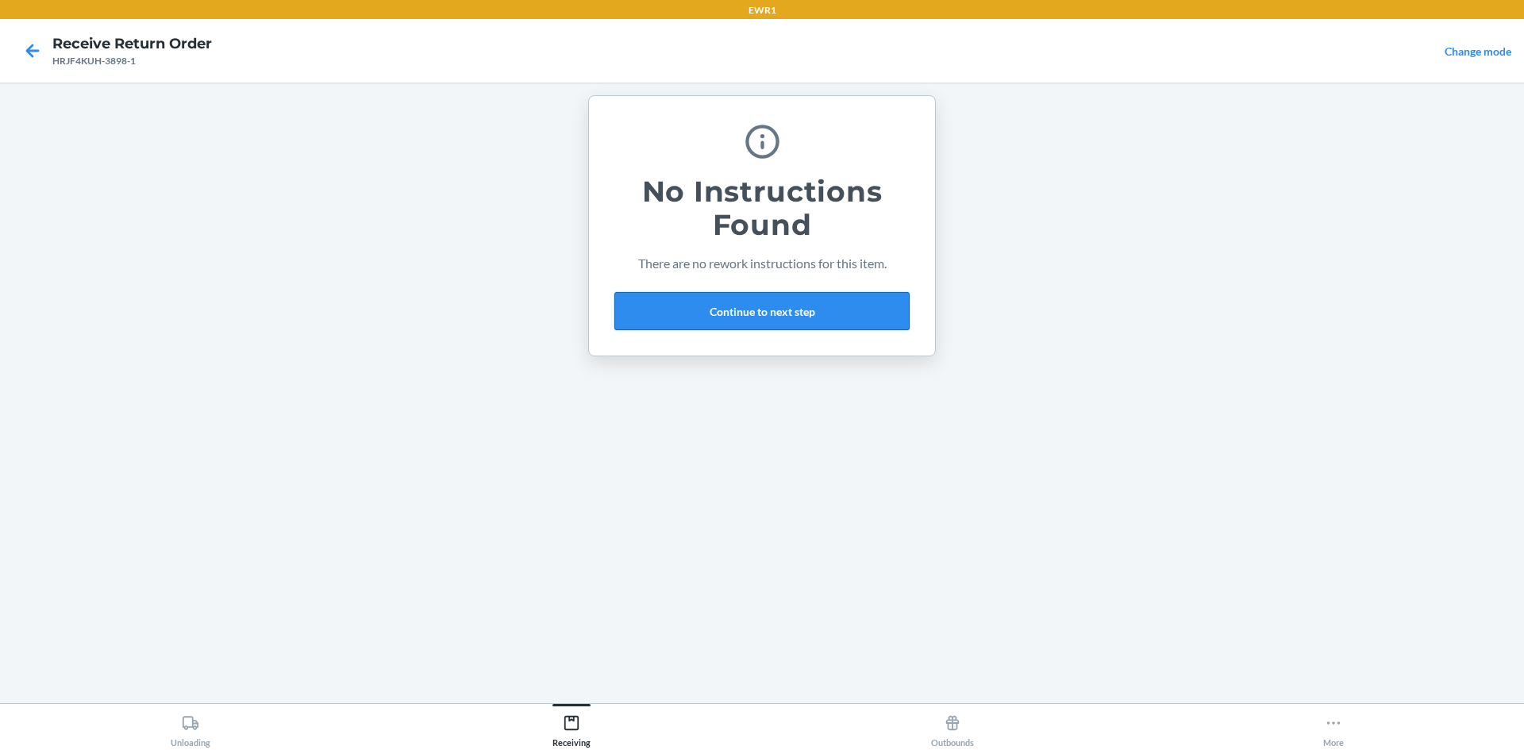
click at [680, 318] on button "Continue to next step" at bounding box center [761, 311] width 295 height 38
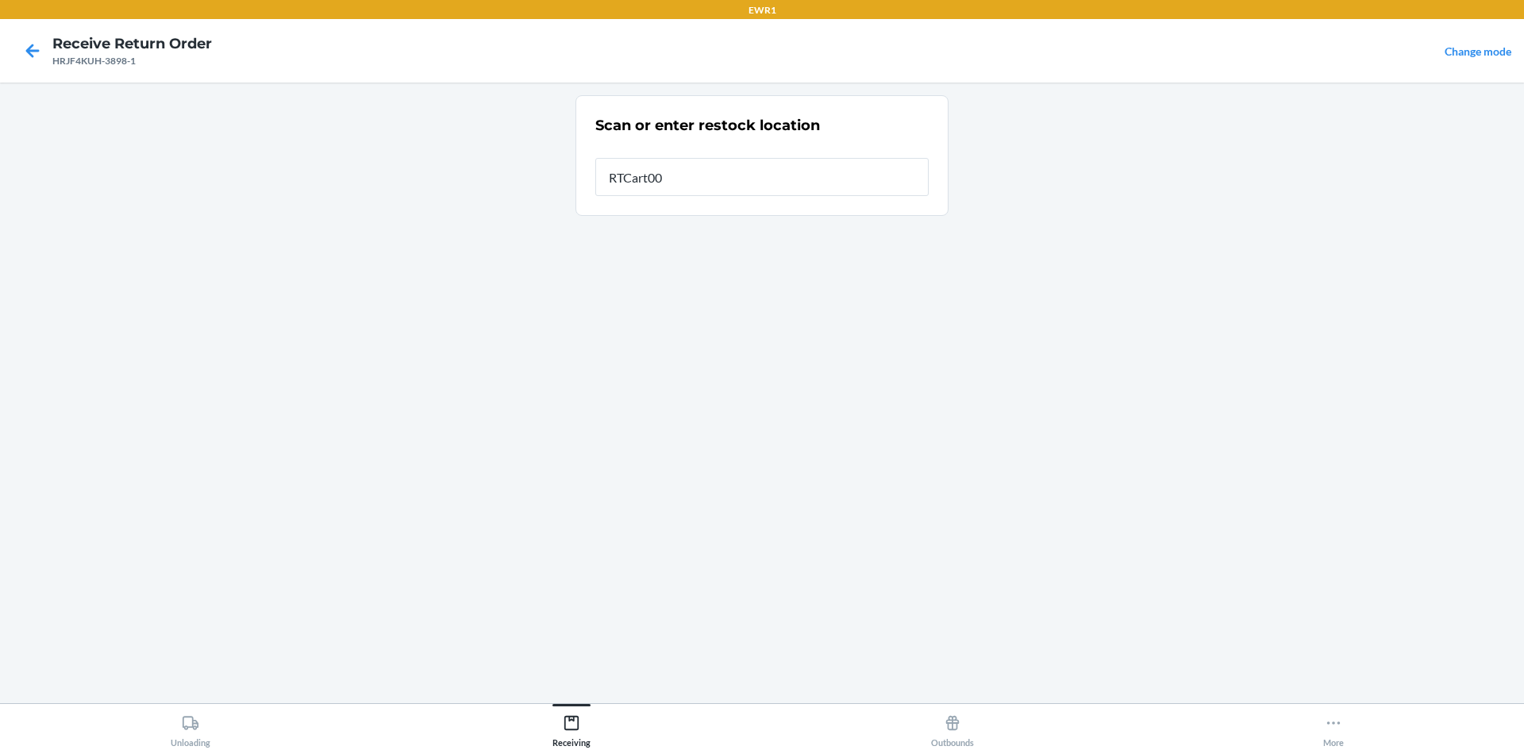
type input "RTCart009"
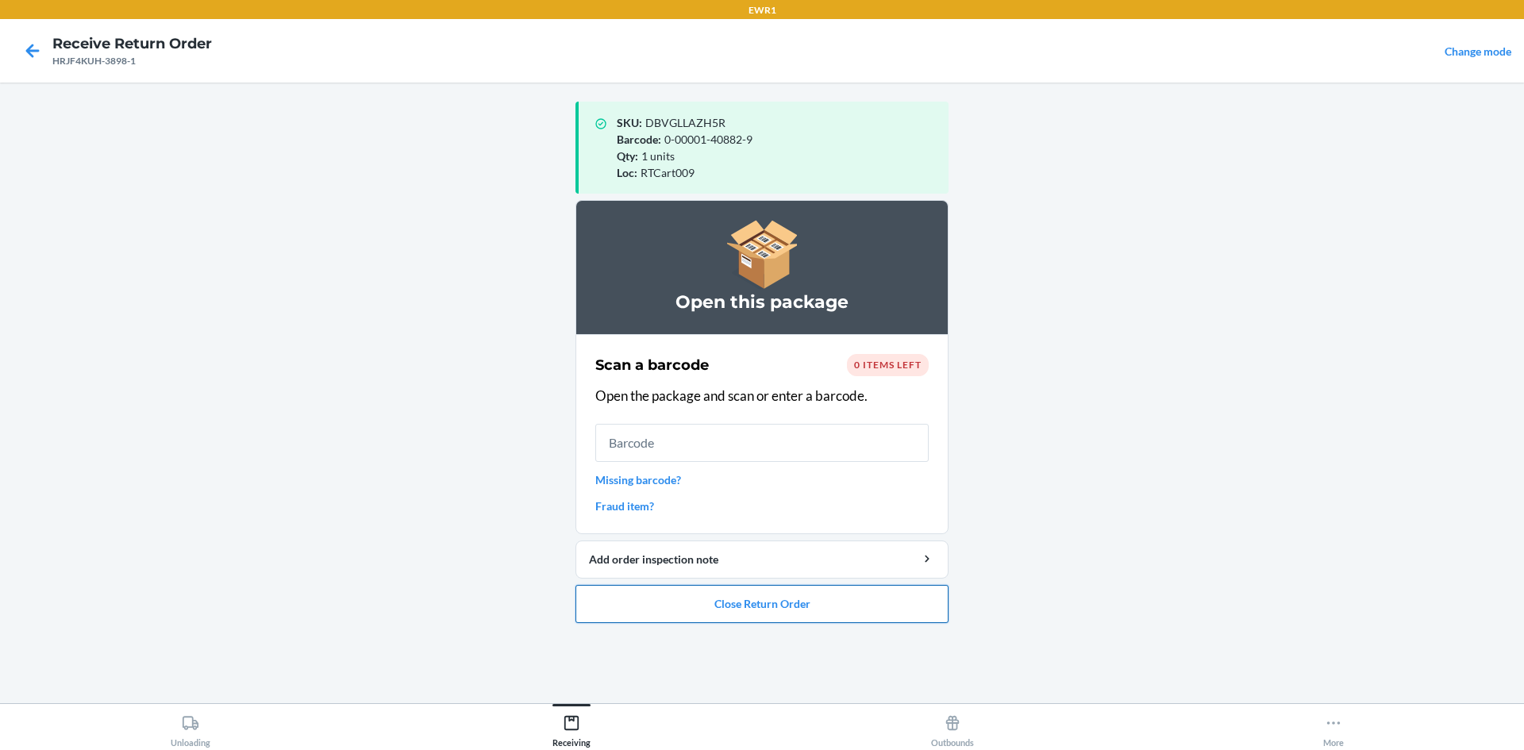
click at [849, 602] on button "Close Return Order" at bounding box center [762, 604] width 373 height 38
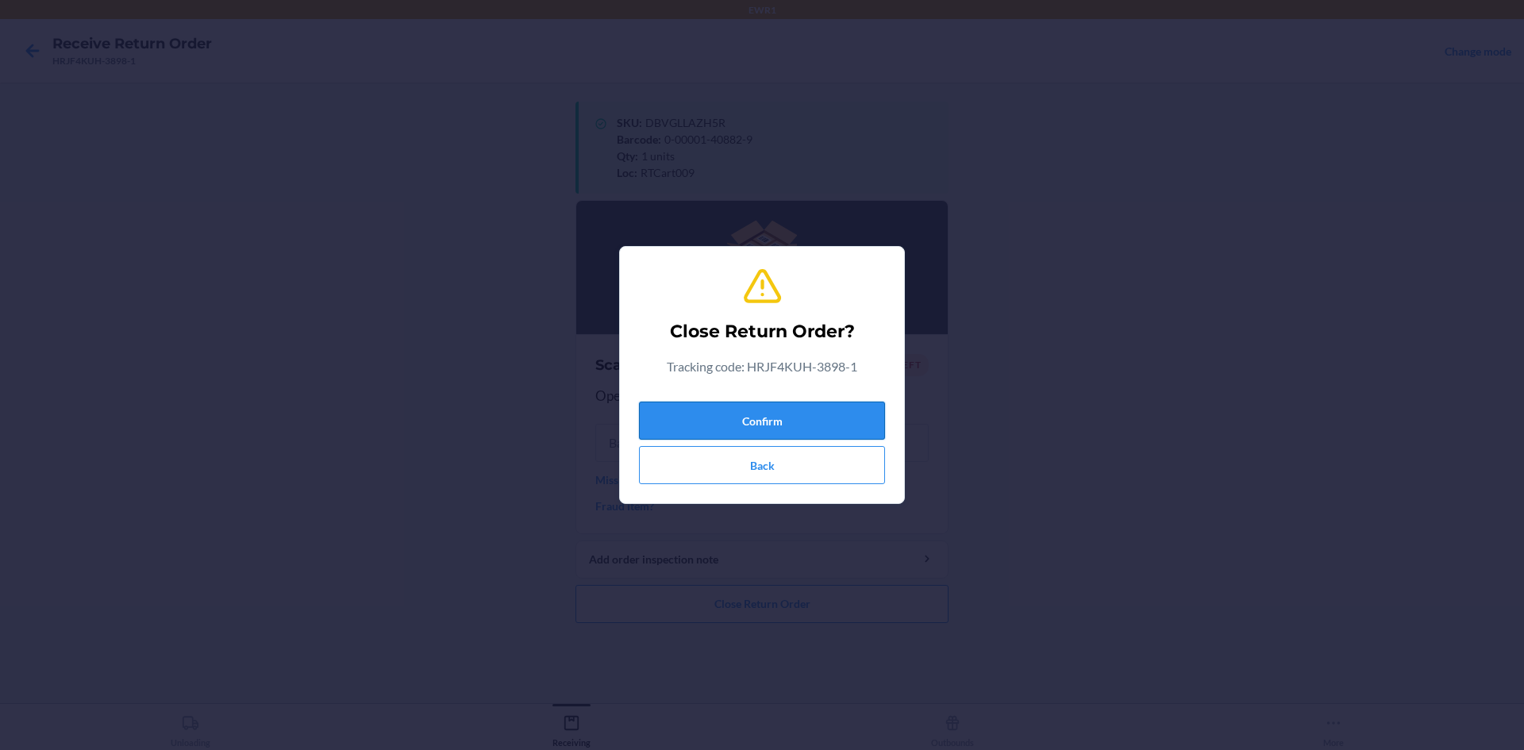
click at [868, 422] on button "Confirm" at bounding box center [762, 421] width 246 height 38
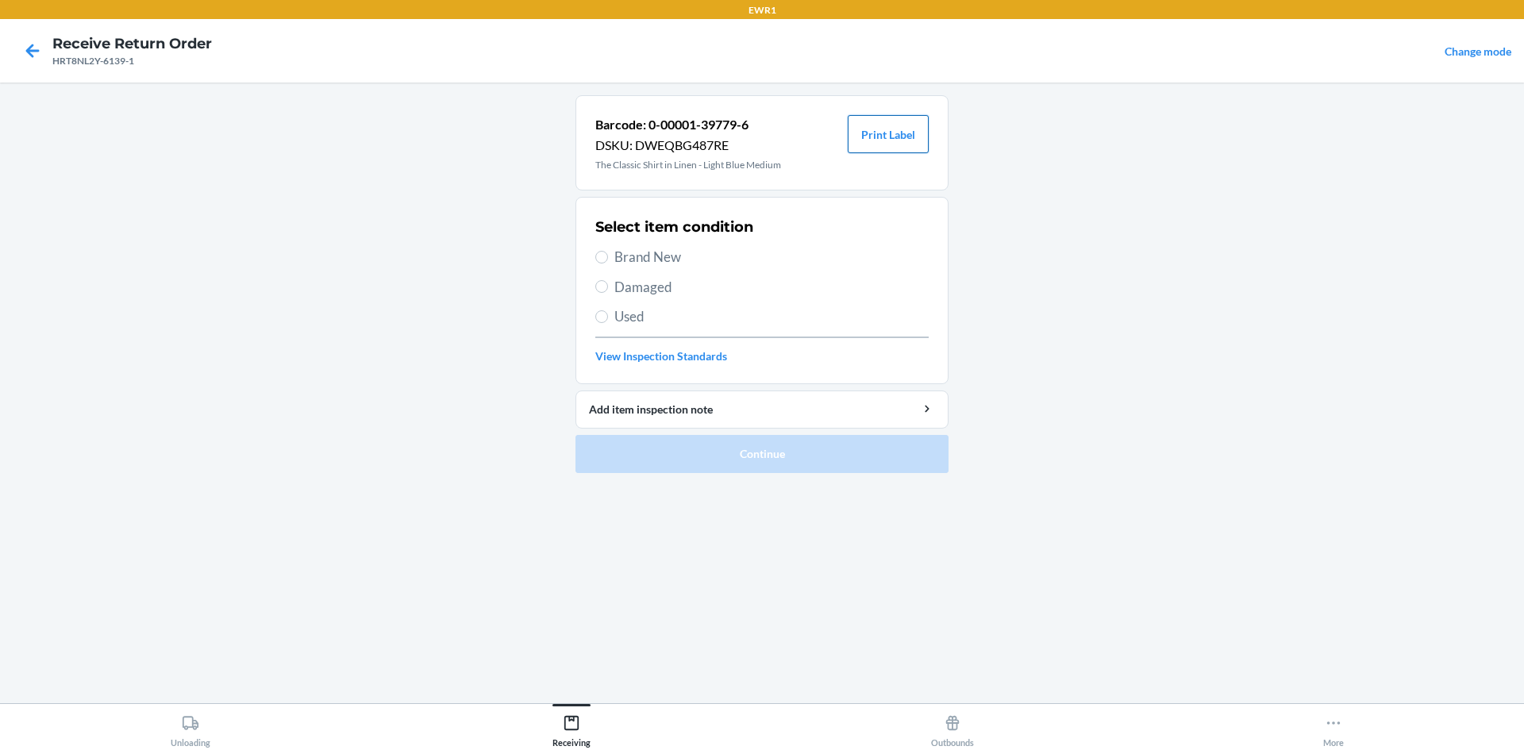
click at [875, 126] on button "Print Label" at bounding box center [888, 134] width 81 height 38
click at [628, 259] on span "Brand New" at bounding box center [771, 257] width 314 height 21
click at [608, 259] on input "Brand New" at bounding box center [601, 257] width 13 height 13
radio input "true"
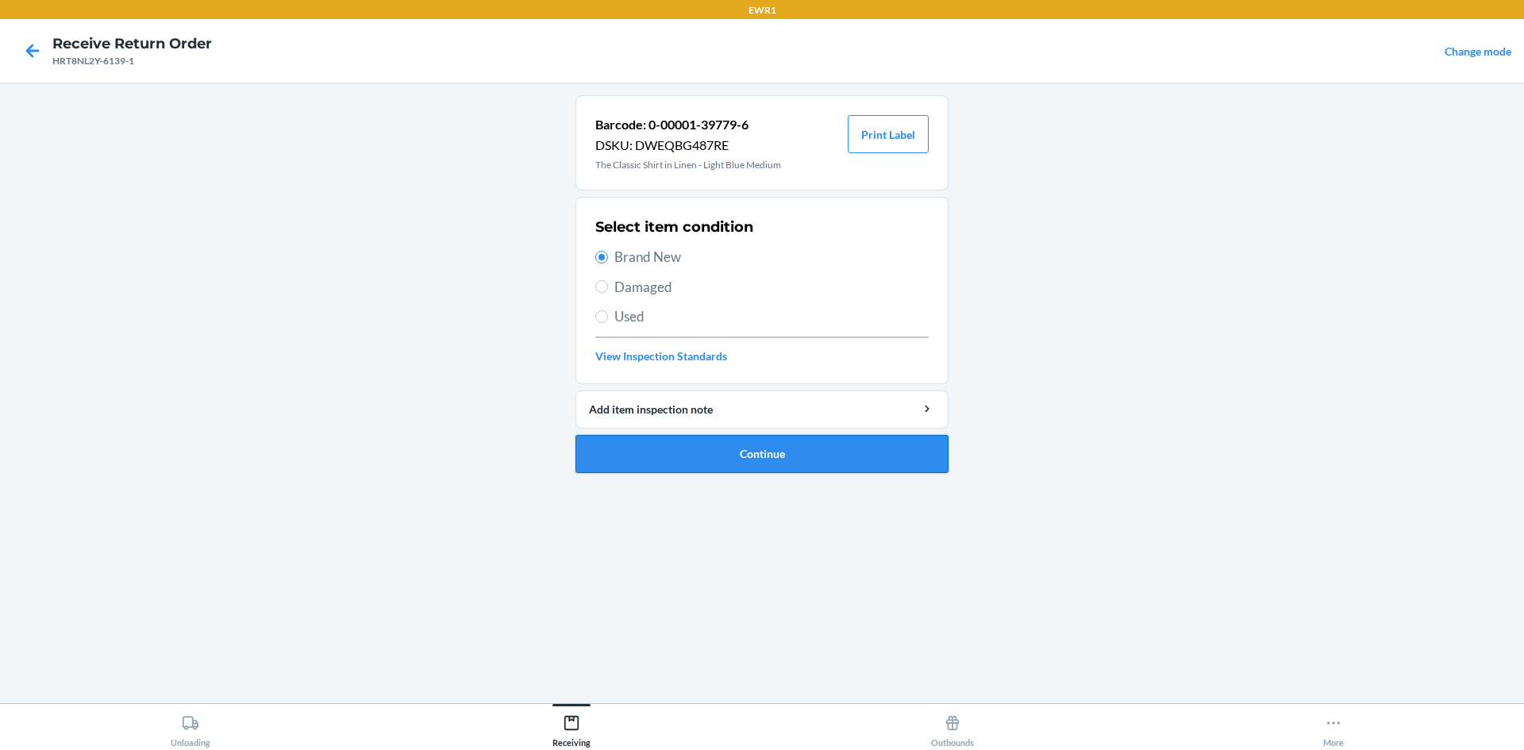
click at [676, 442] on button "Continue" at bounding box center [762, 454] width 373 height 38
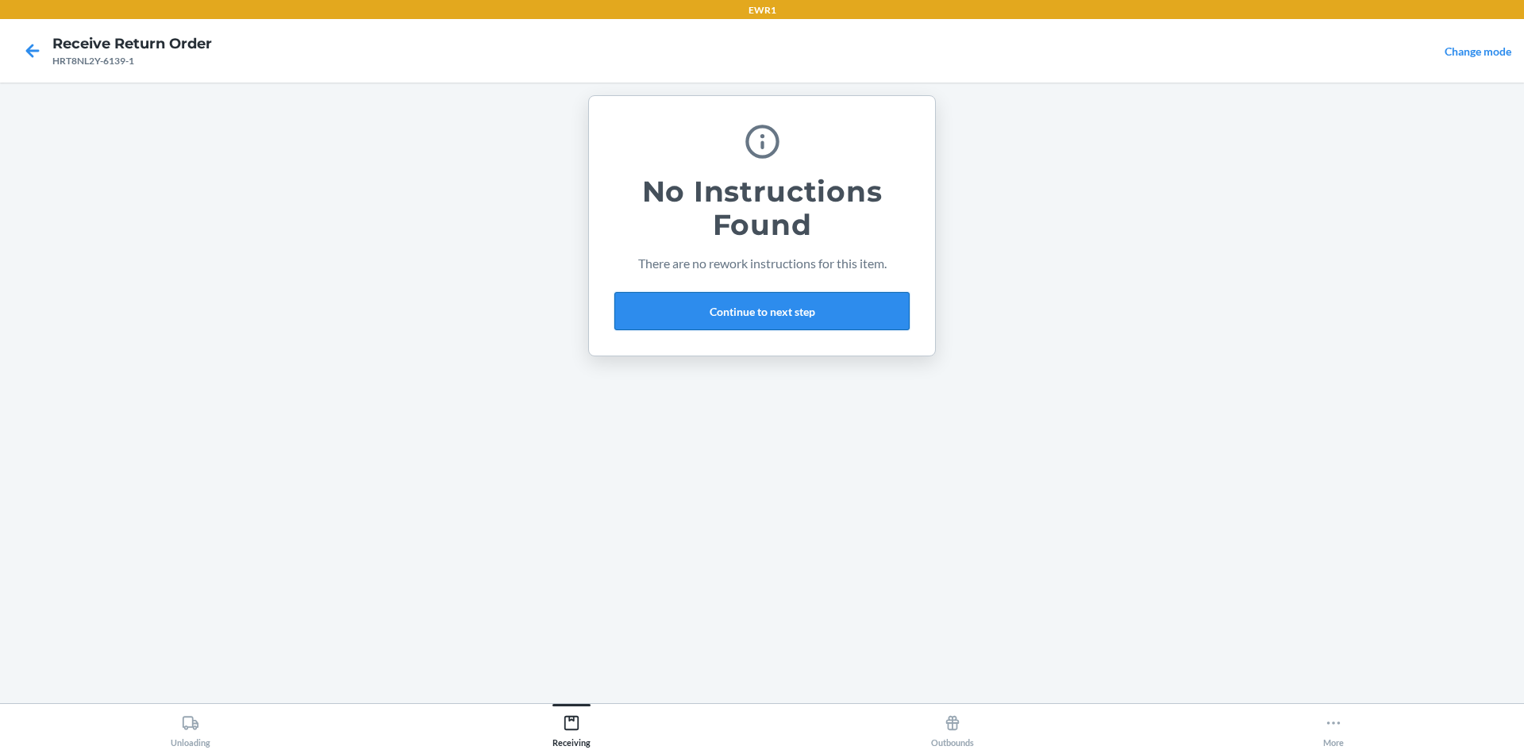
click at [821, 318] on button "Continue to next step" at bounding box center [761, 311] width 295 height 38
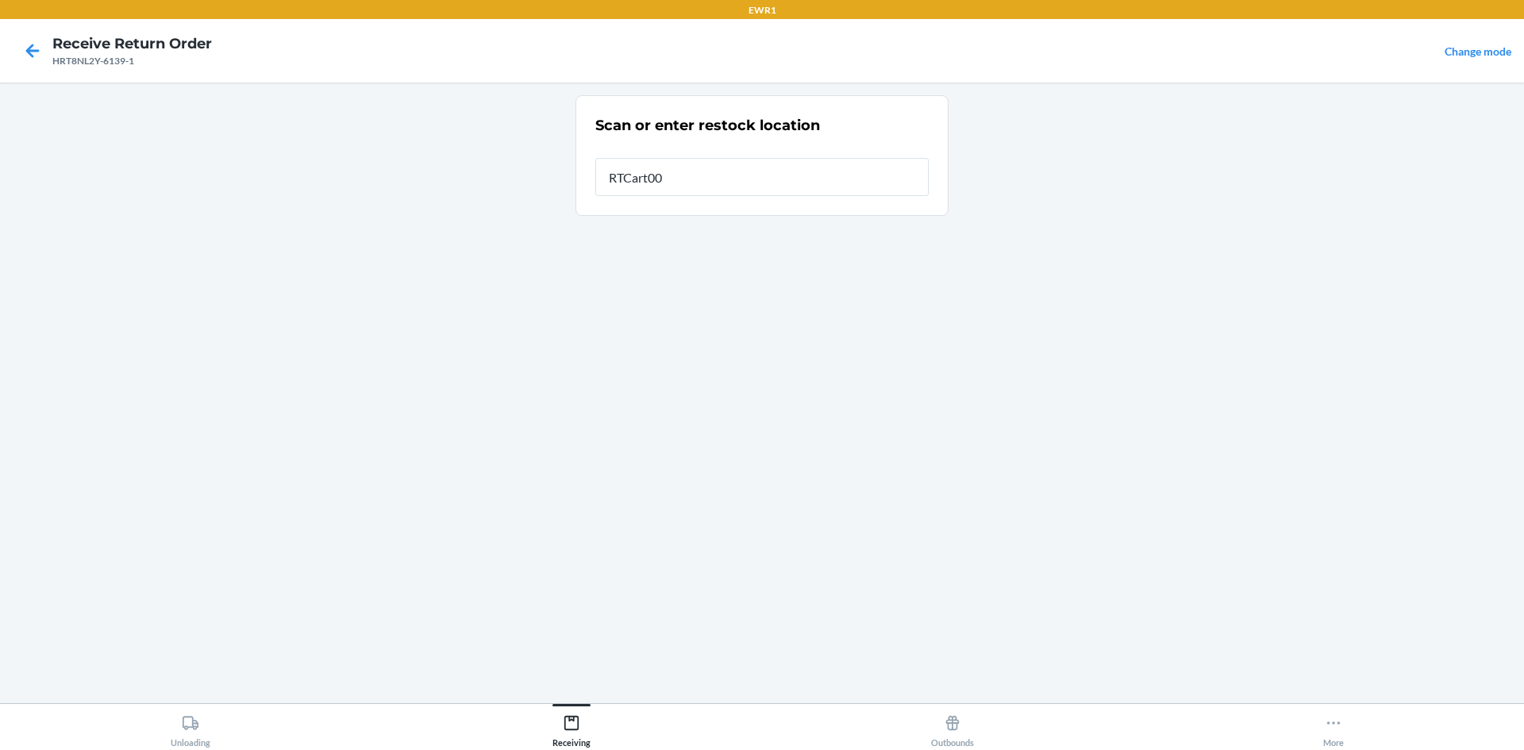
type input "RTCart009"
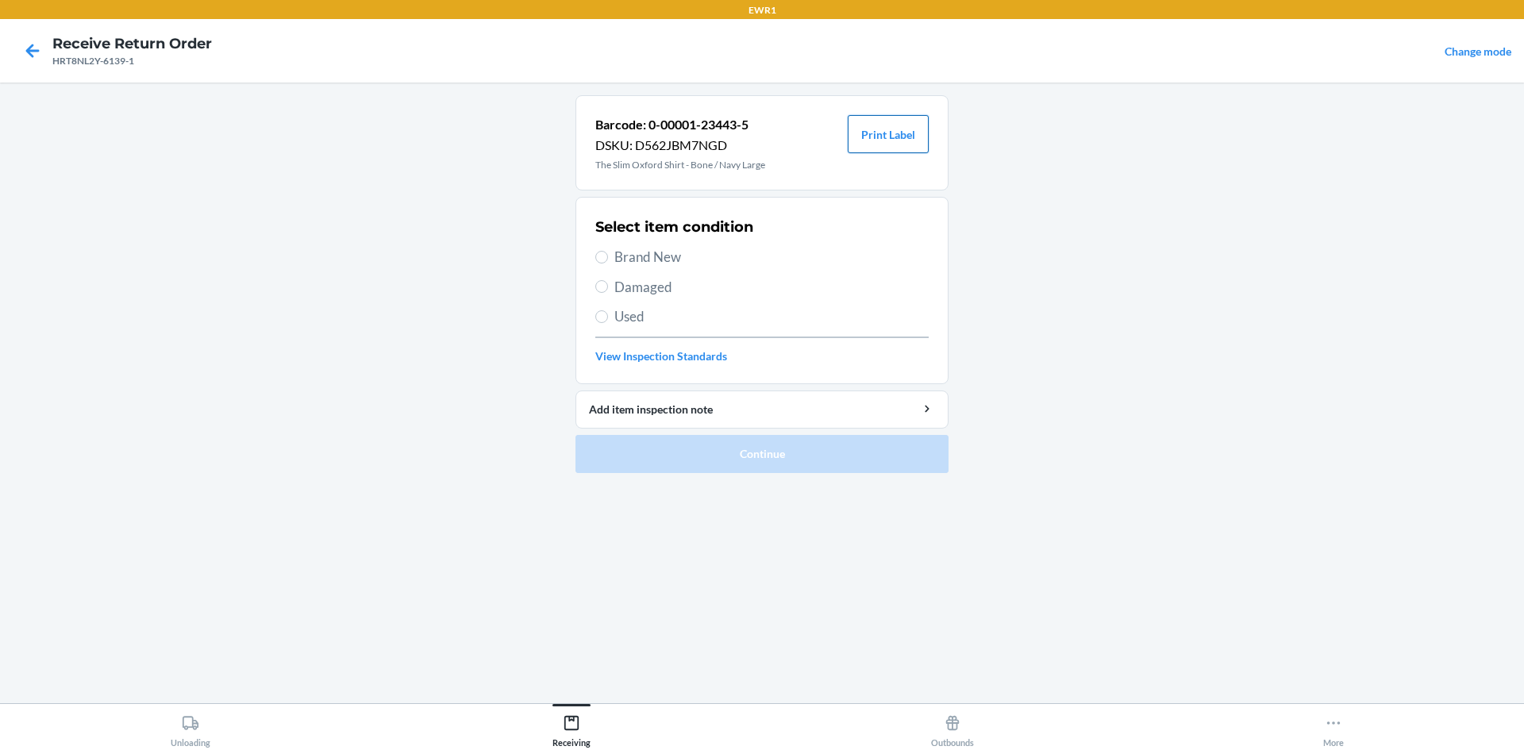
click at [903, 136] on button "Print Label" at bounding box center [888, 134] width 81 height 38
click at [622, 255] on span "Brand New" at bounding box center [771, 257] width 314 height 21
click at [608, 255] on input "Brand New" at bounding box center [601, 257] width 13 height 13
radio input "true"
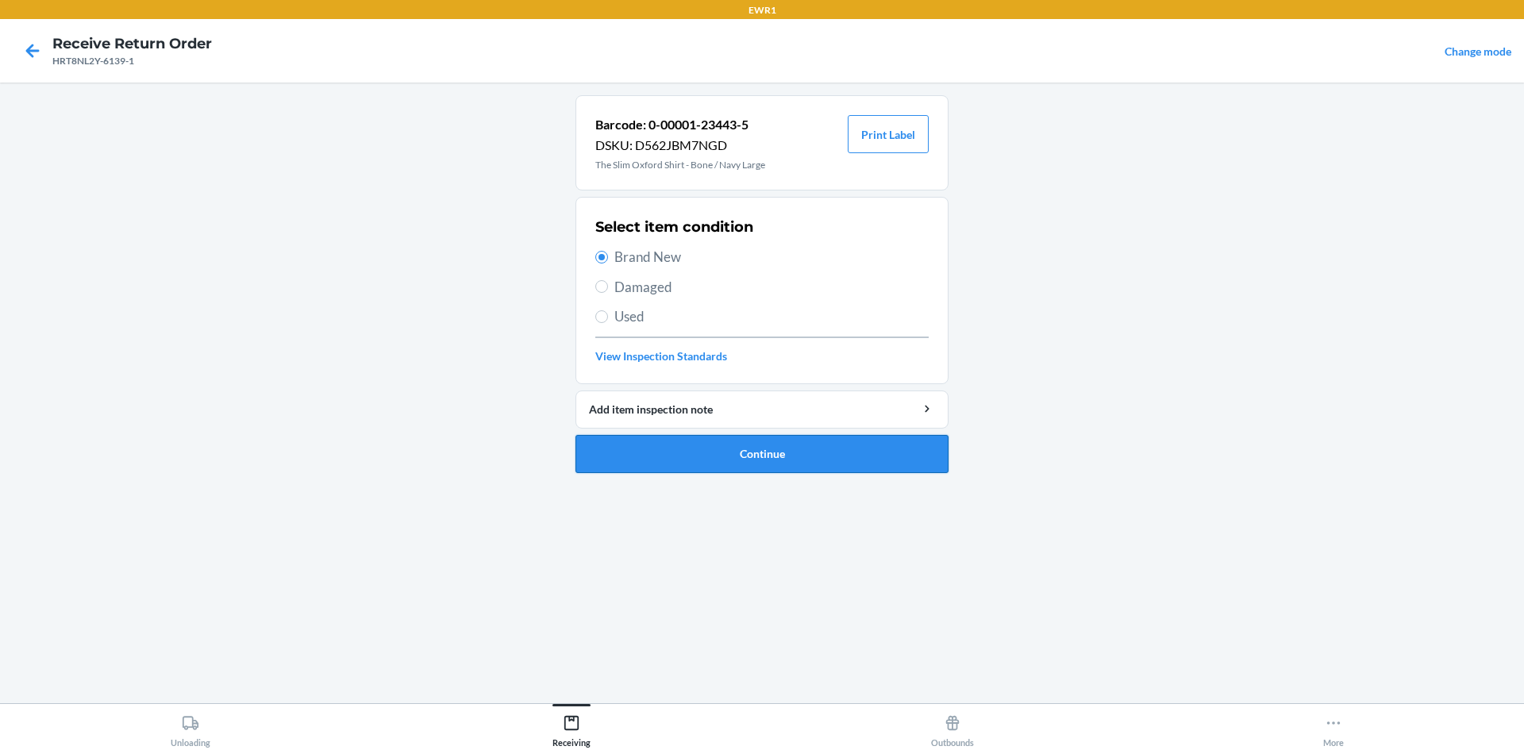
click at [741, 460] on button "Continue" at bounding box center [762, 454] width 373 height 38
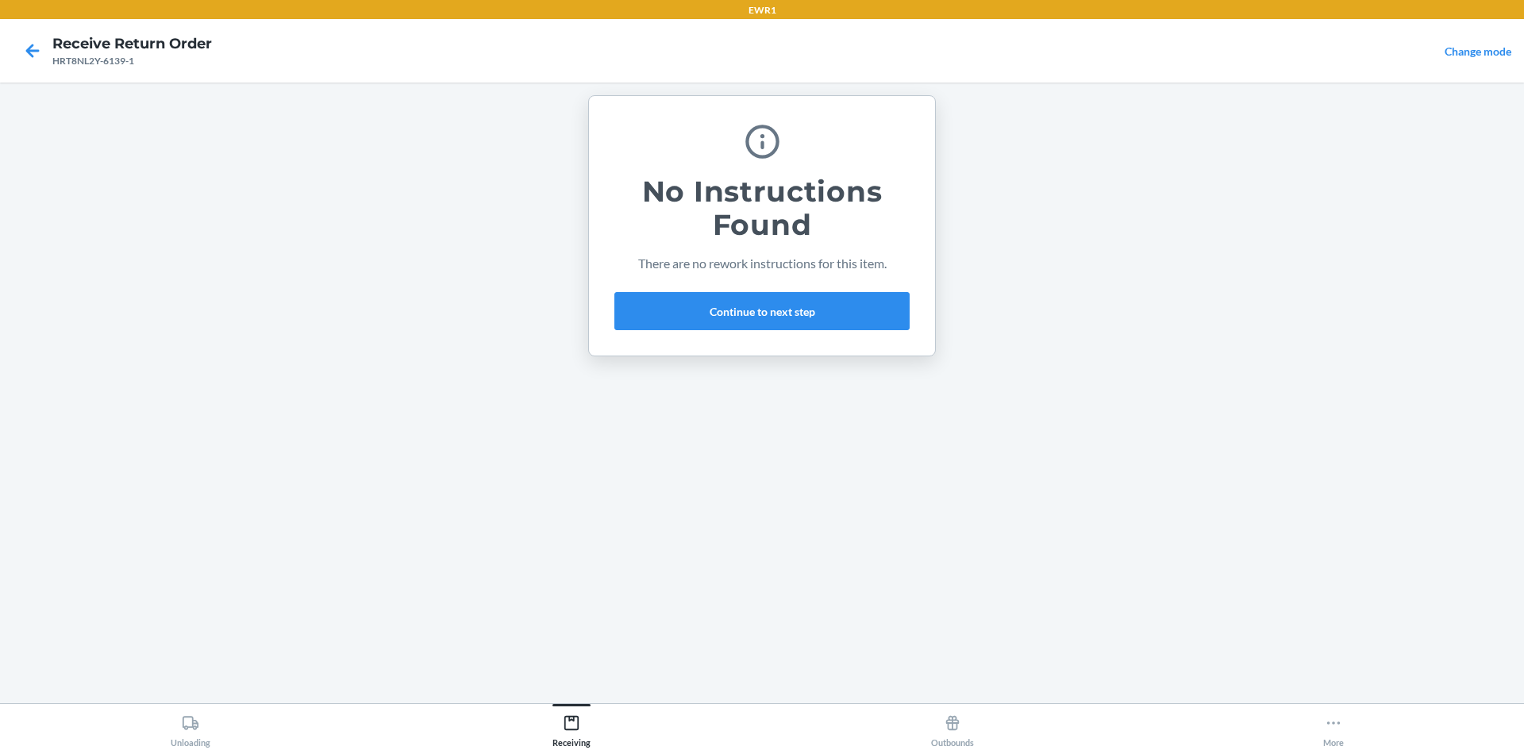
click at [793, 336] on div "No Instructions Found There are no rework instructions for this item. Continue …" at bounding box center [761, 225] width 295 height 221
click at [781, 320] on button "Continue to next step" at bounding box center [761, 311] width 295 height 38
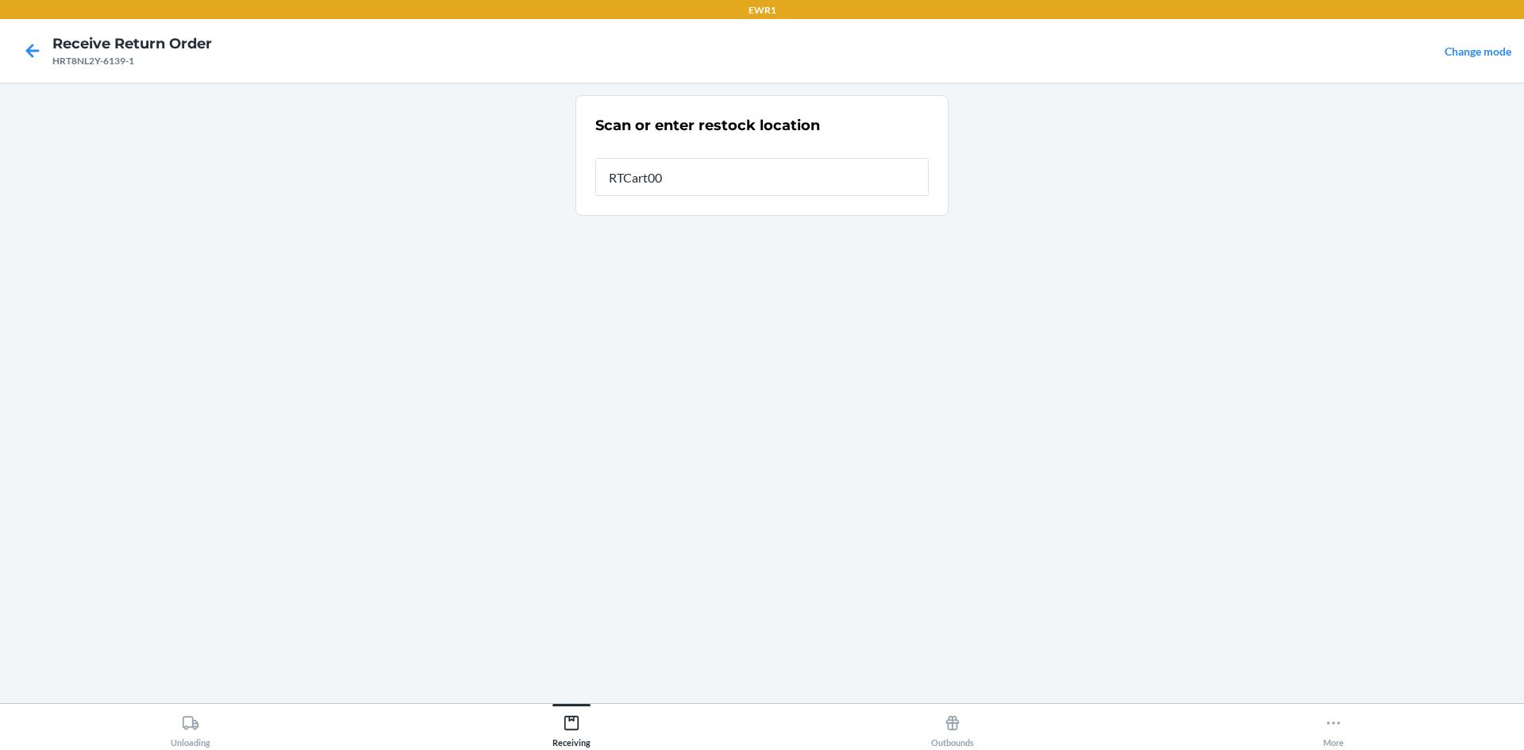
type input "RTCart009"
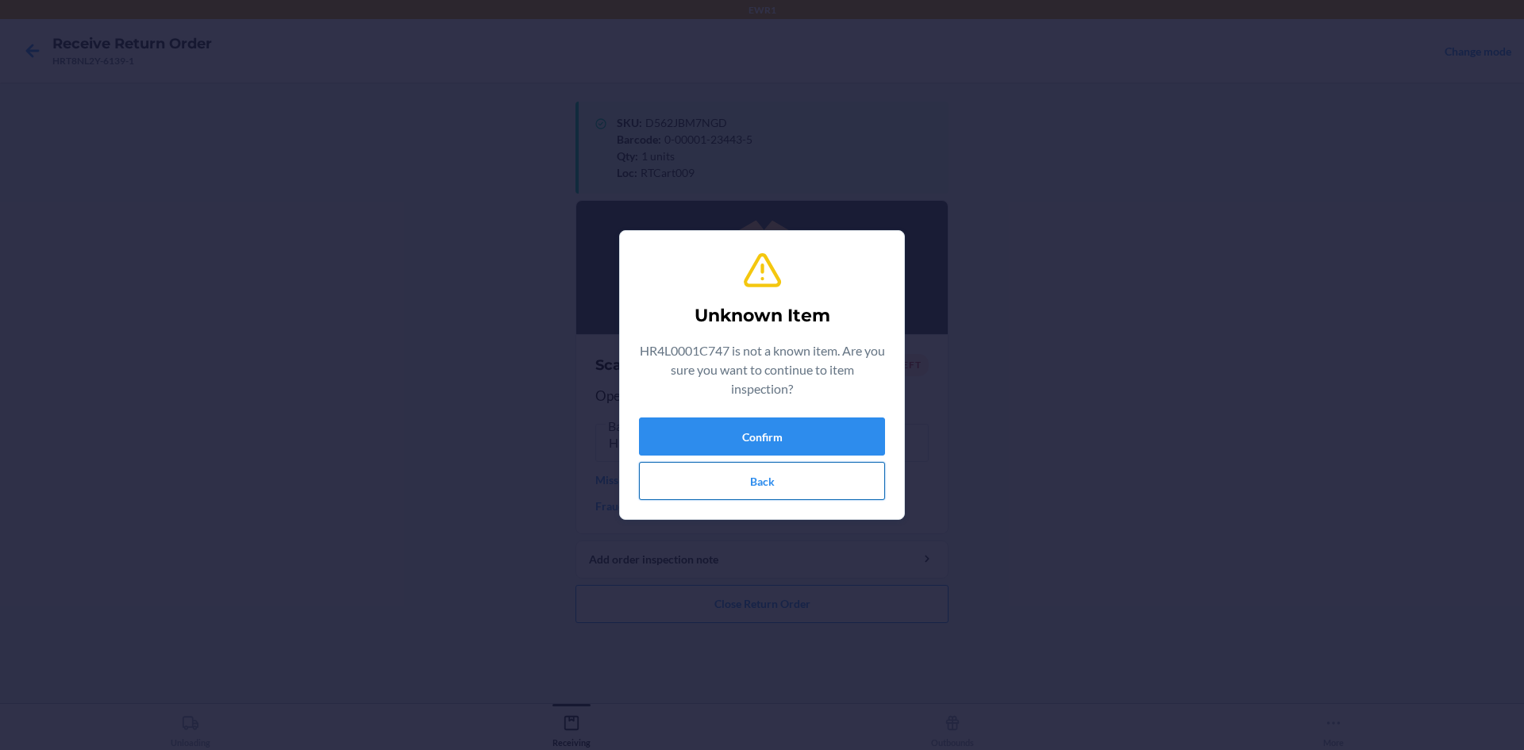
click at [790, 487] on button "Back" at bounding box center [762, 481] width 246 height 38
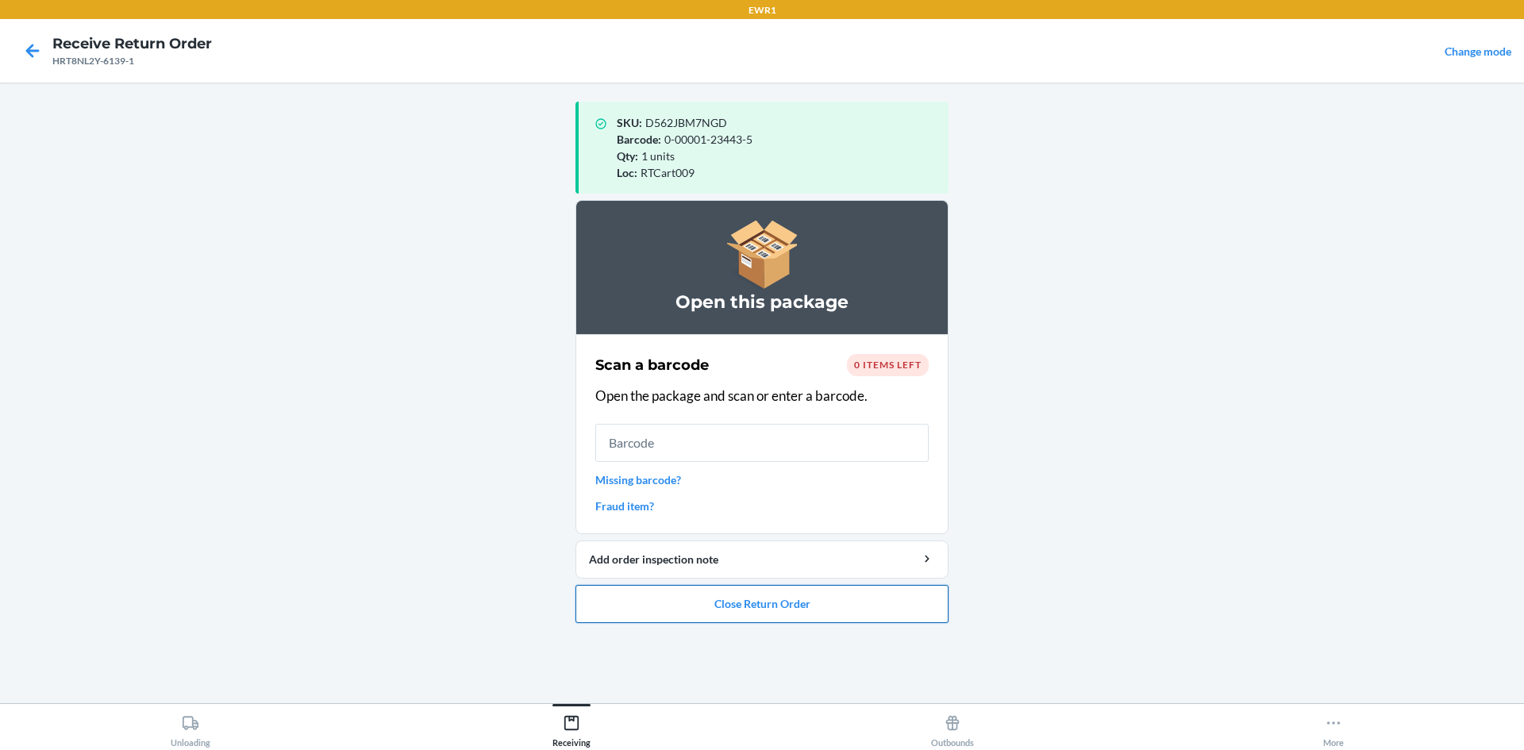
click at [762, 618] on button "Close Return Order" at bounding box center [762, 604] width 373 height 38
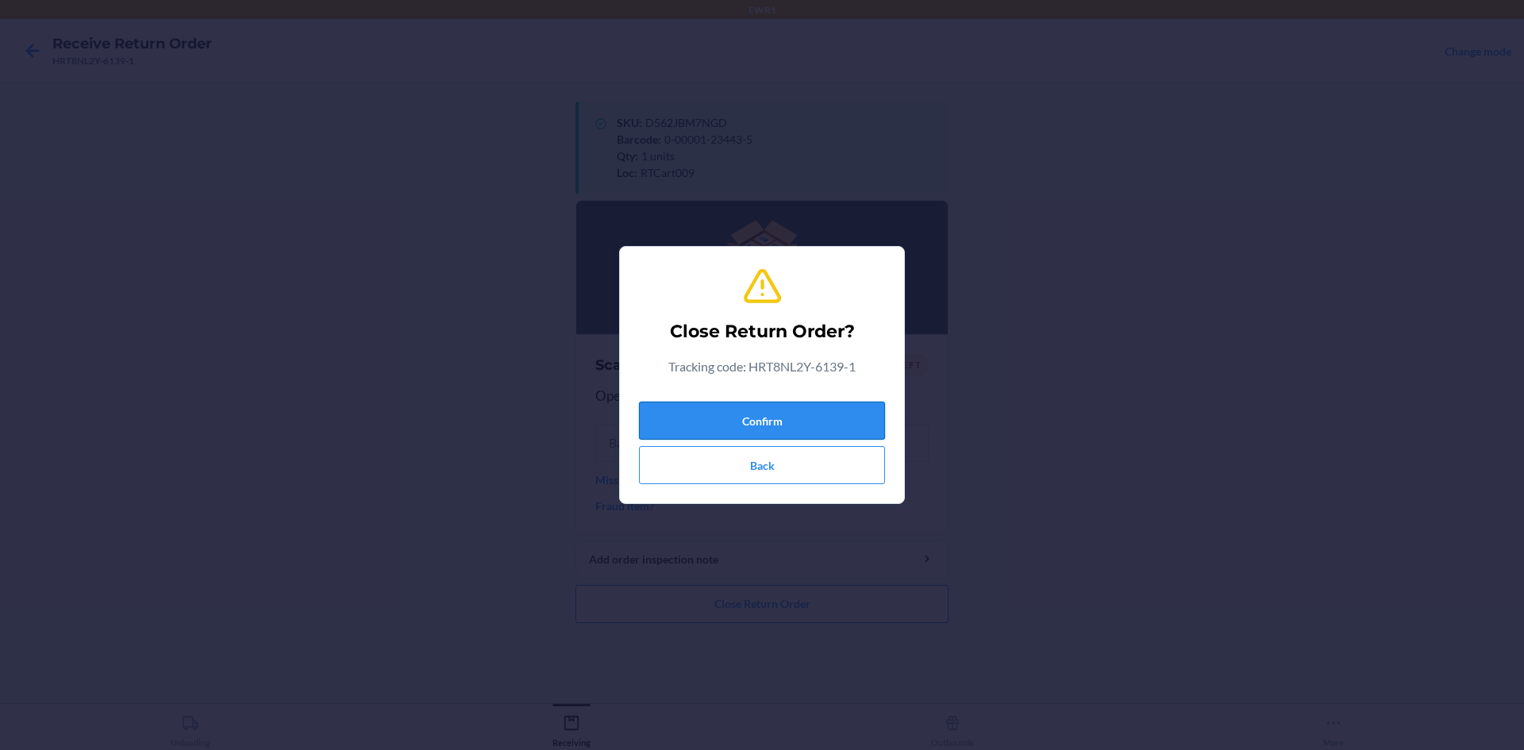
click at [807, 425] on button "Confirm" at bounding box center [762, 421] width 246 height 38
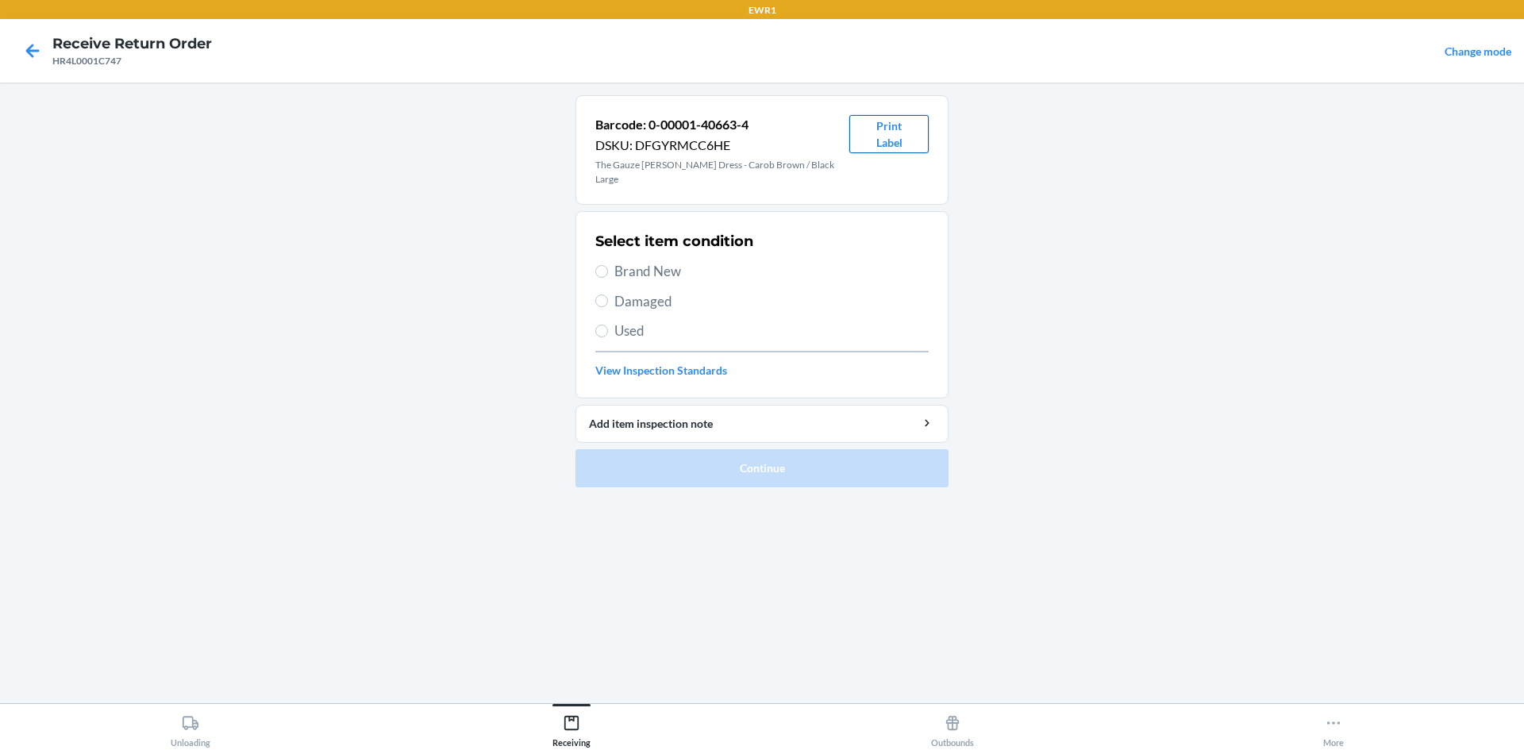
click at [884, 137] on button "Print Label" at bounding box center [888, 134] width 79 height 38
click at [680, 261] on span "Brand New" at bounding box center [771, 271] width 314 height 21
click at [608, 265] on input "Brand New" at bounding box center [601, 271] width 13 height 13
radio input "true"
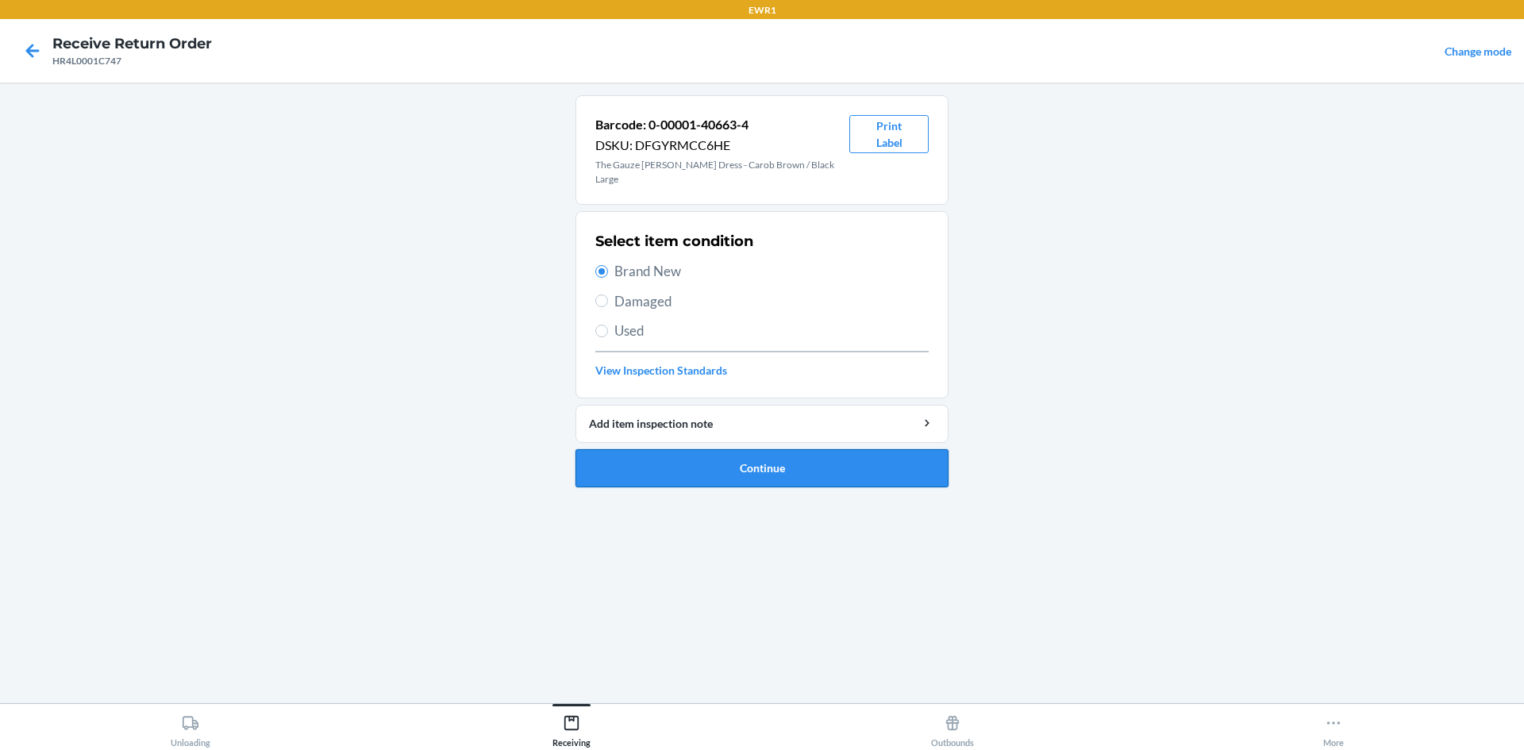
click at [750, 449] on button "Continue" at bounding box center [762, 468] width 373 height 38
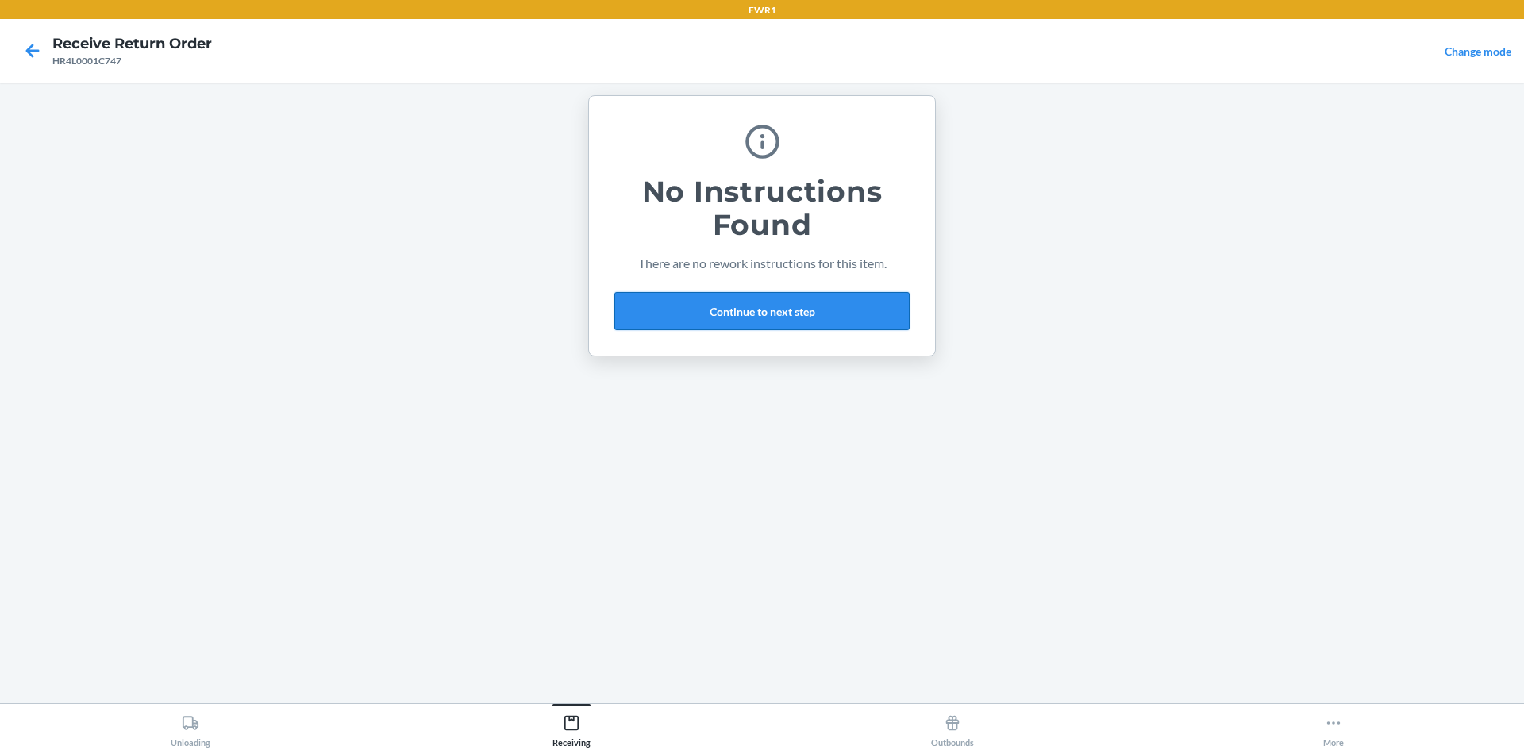
click at [774, 307] on button "Continue to next step" at bounding box center [761, 311] width 295 height 38
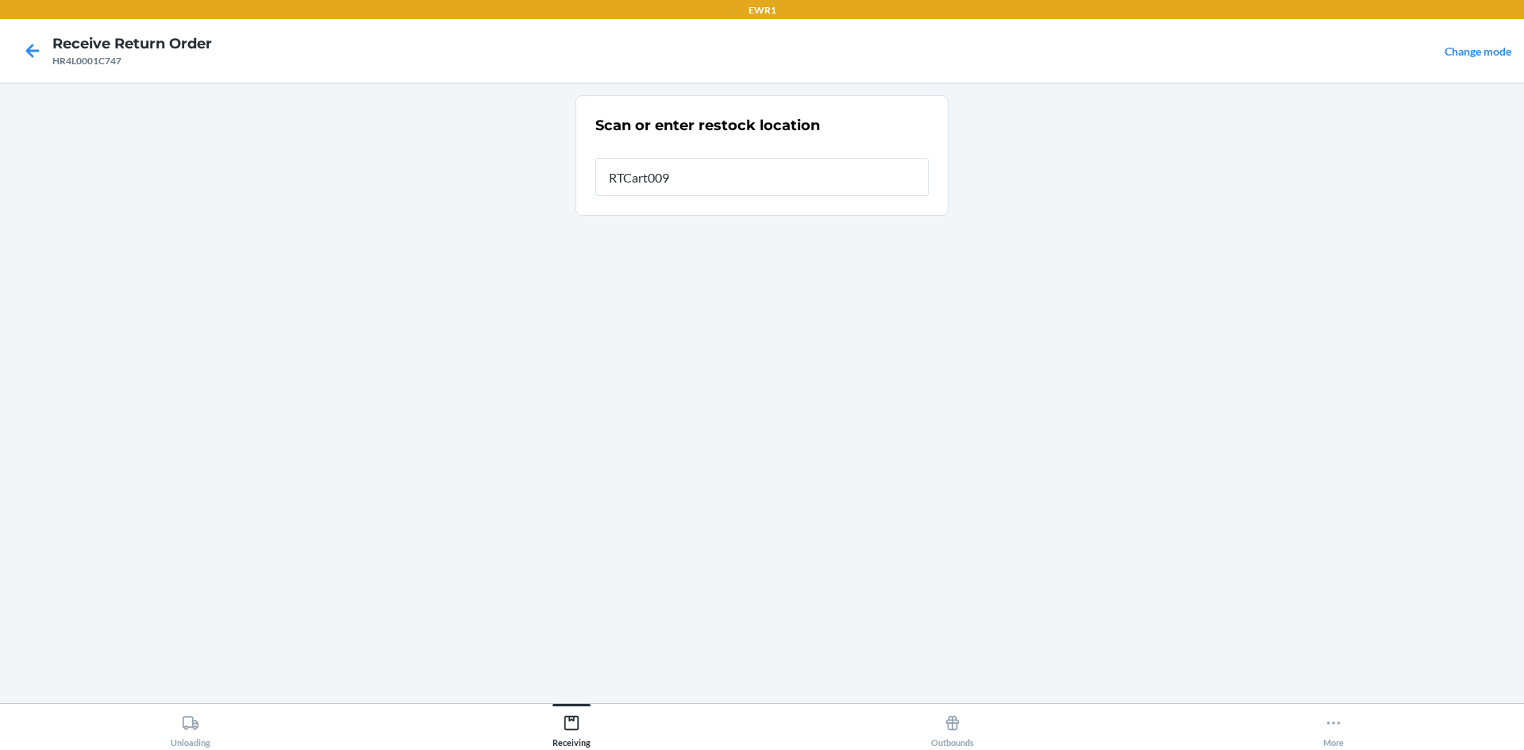
type input "RTCart009"
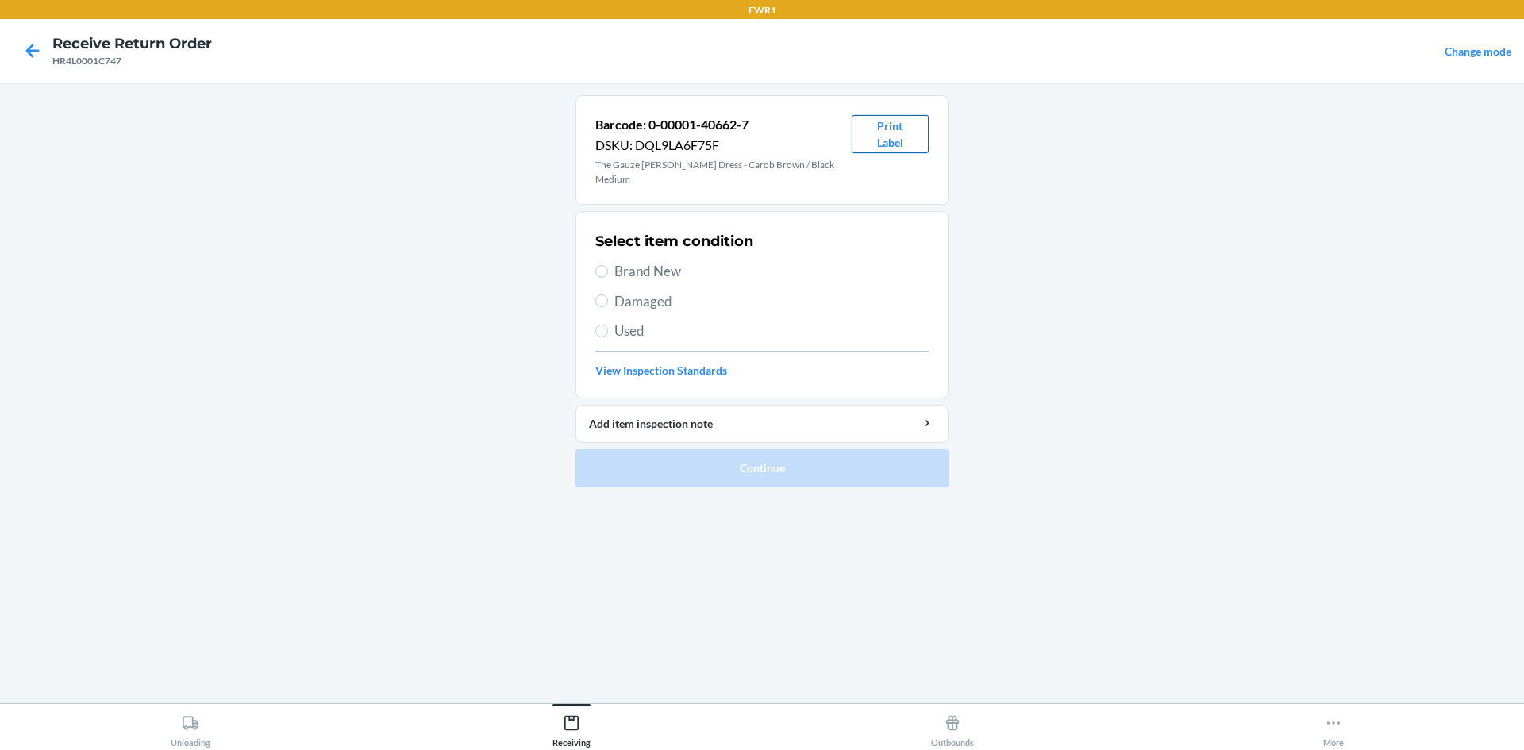
click at [889, 129] on button "Print Label" at bounding box center [890, 134] width 77 height 38
click at [621, 261] on span "Brand New" at bounding box center [771, 271] width 314 height 21
click at [608, 265] on input "Brand New" at bounding box center [601, 271] width 13 height 13
radio input "true"
click at [621, 261] on span "Brand New" at bounding box center [771, 271] width 314 height 21
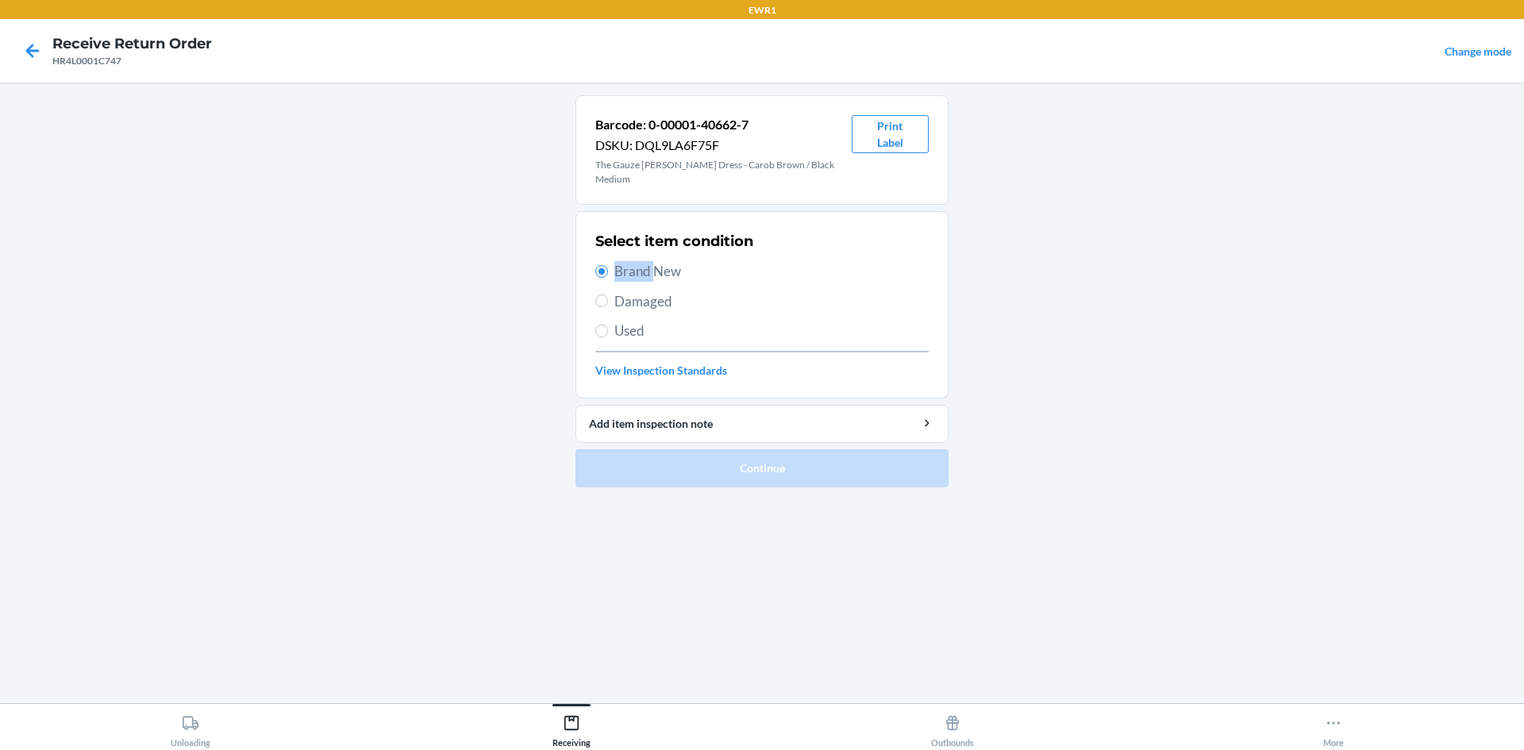
click at [608, 265] on input "Brand New" at bounding box center [601, 271] width 13 height 13
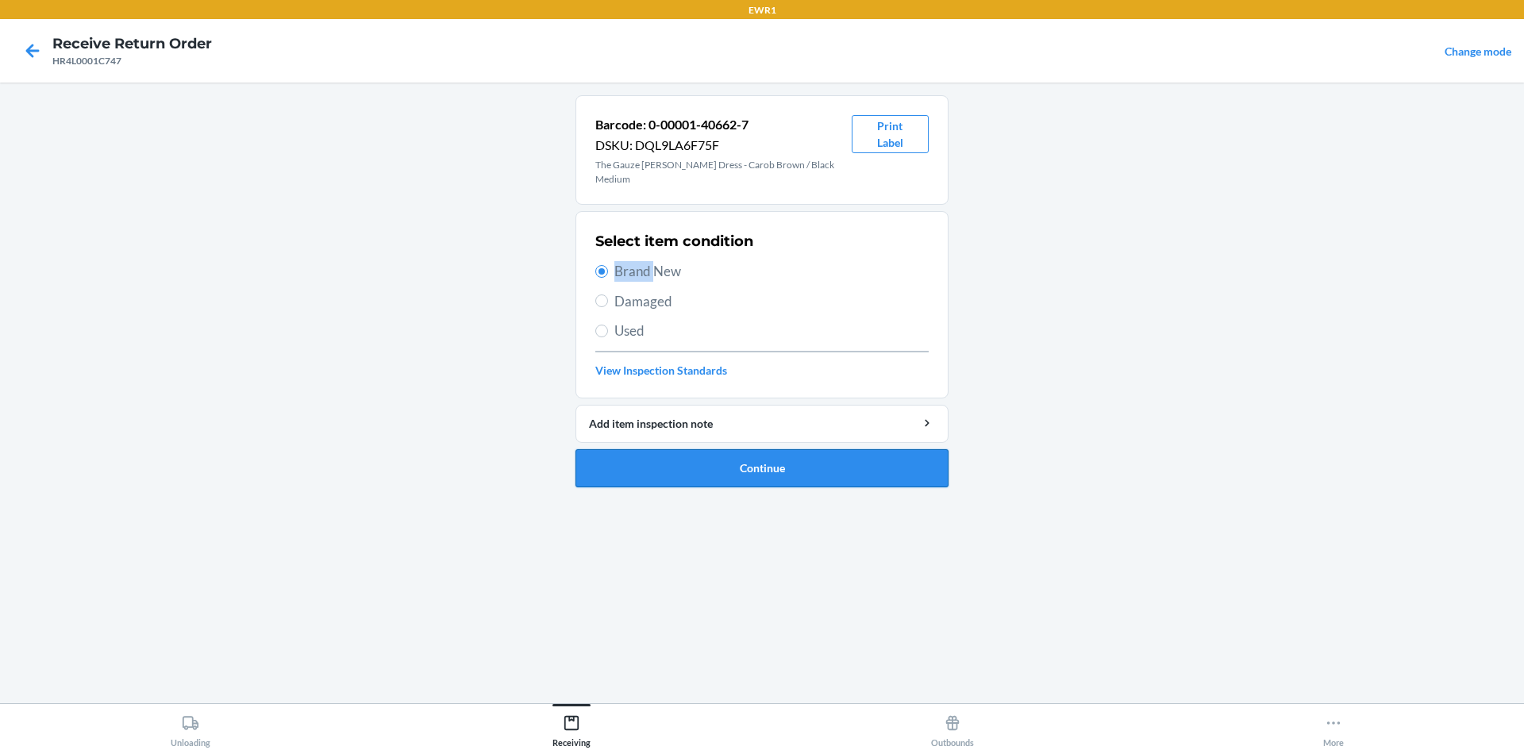
click at [779, 461] on button "Continue" at bounding box center [762, 468] width 373 height 38
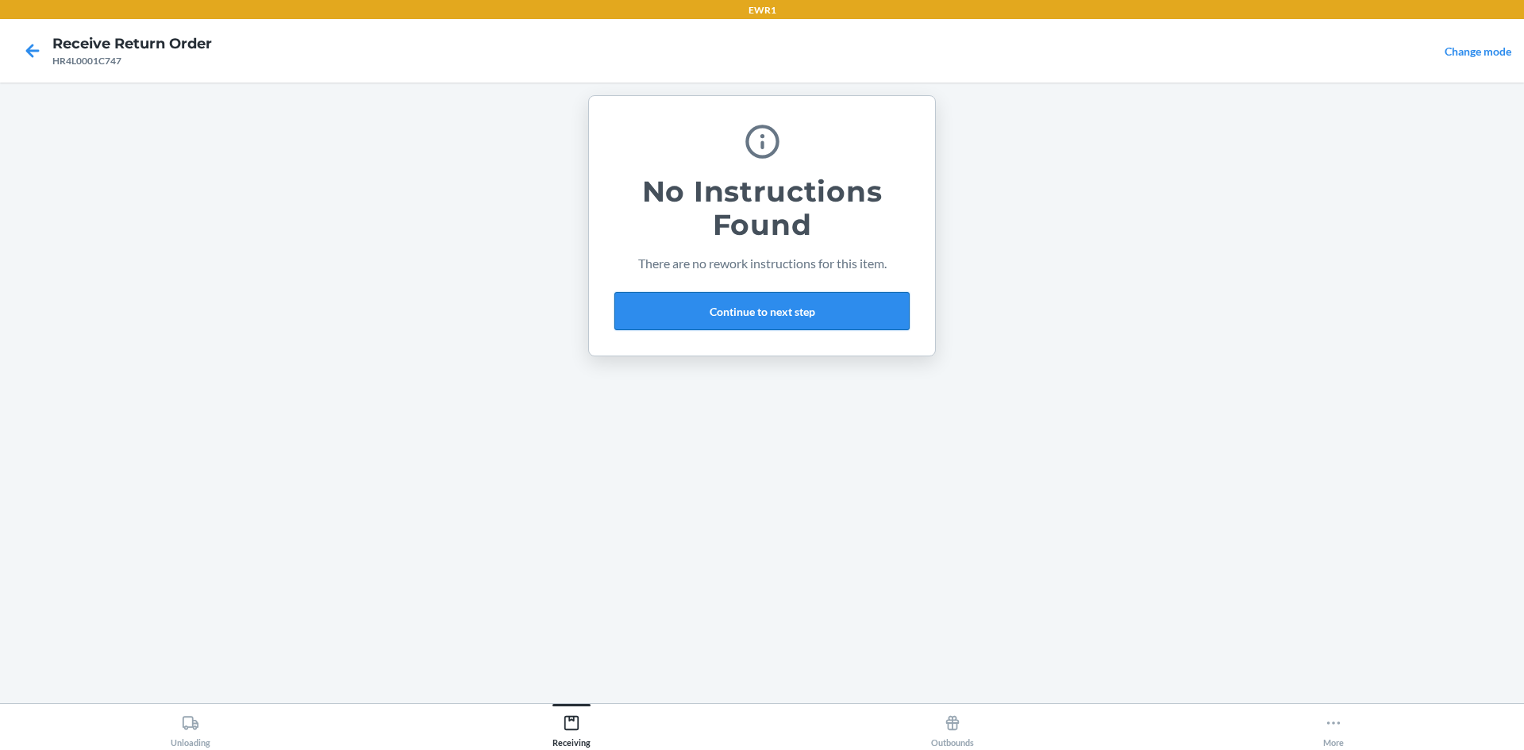
click at [843, 321] on button "Continue to next step" at bounding box center [761, 311] width 295 height 38
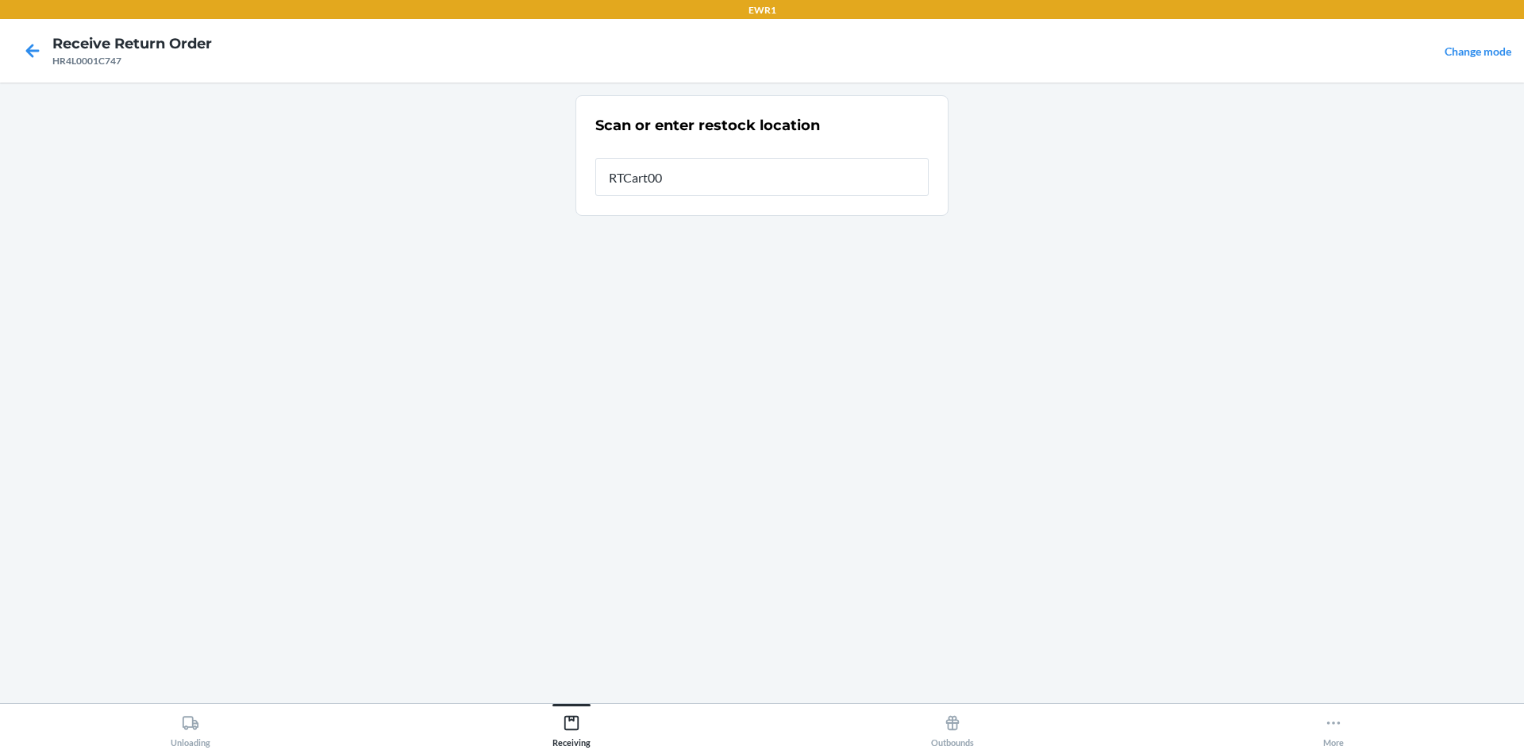
type input "RTCart009"
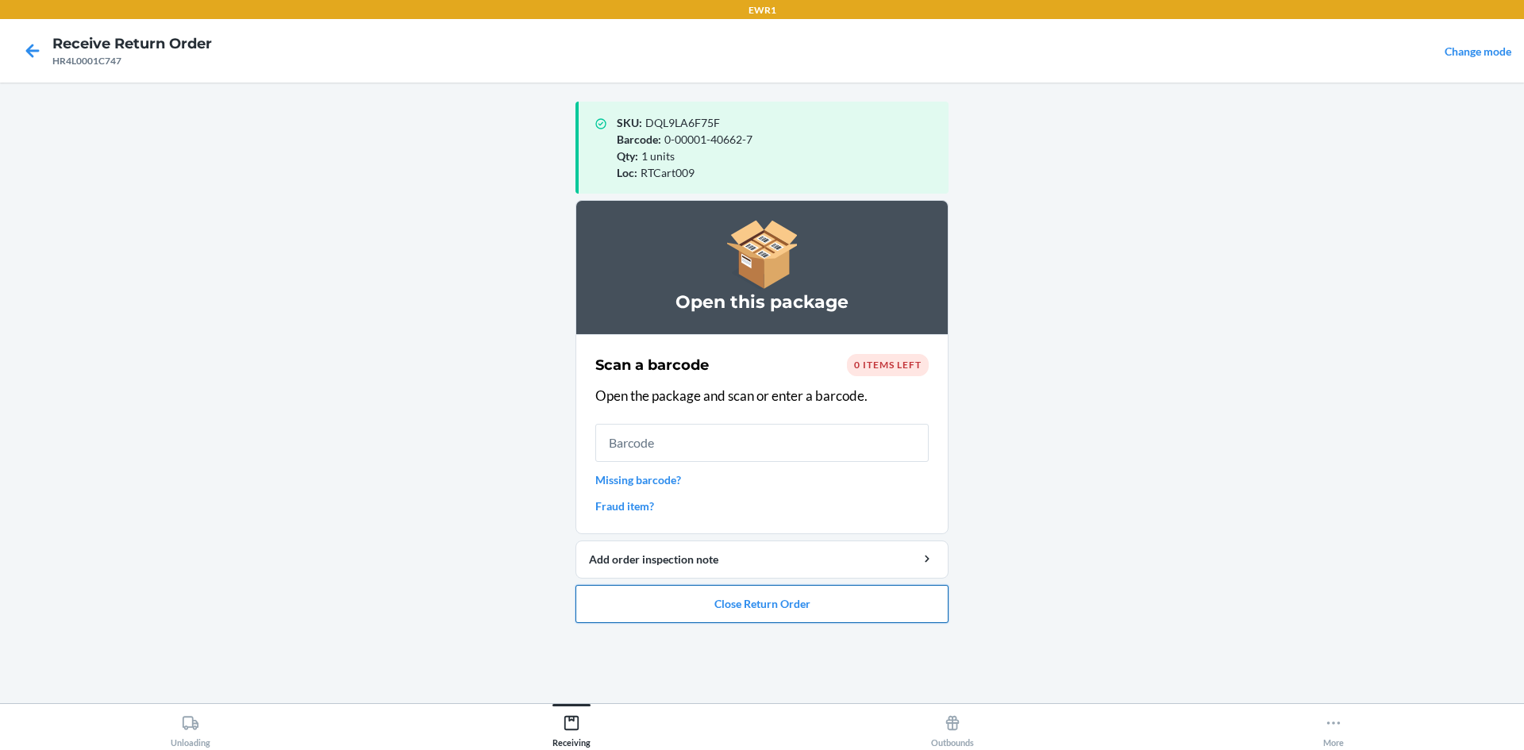
click at [786, 607] on button "Close Return Order" at bounding box center [762, 604] width 373 height 38
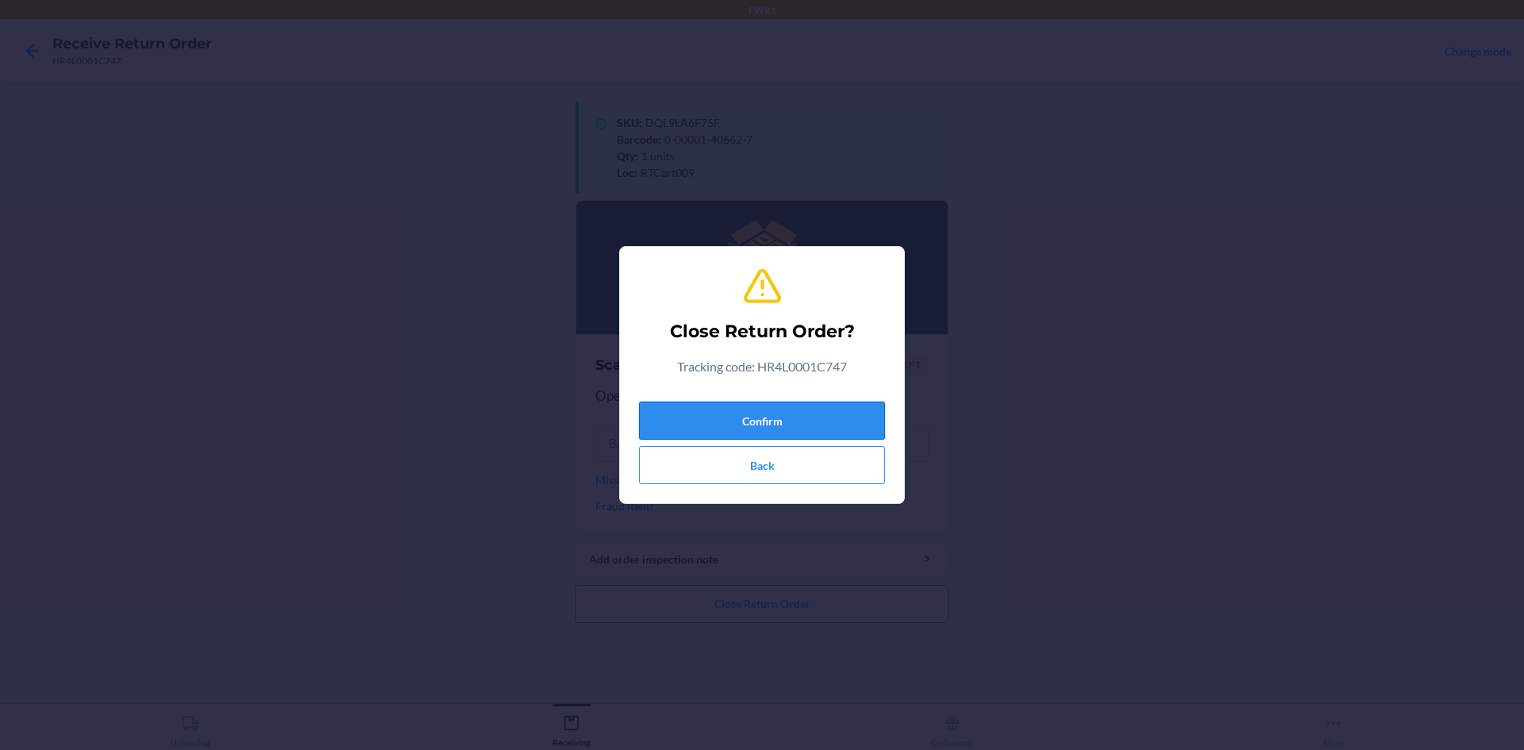
click at [781, 415] on button "Confirm" at bounding box center [762, 421] width 246 height 38
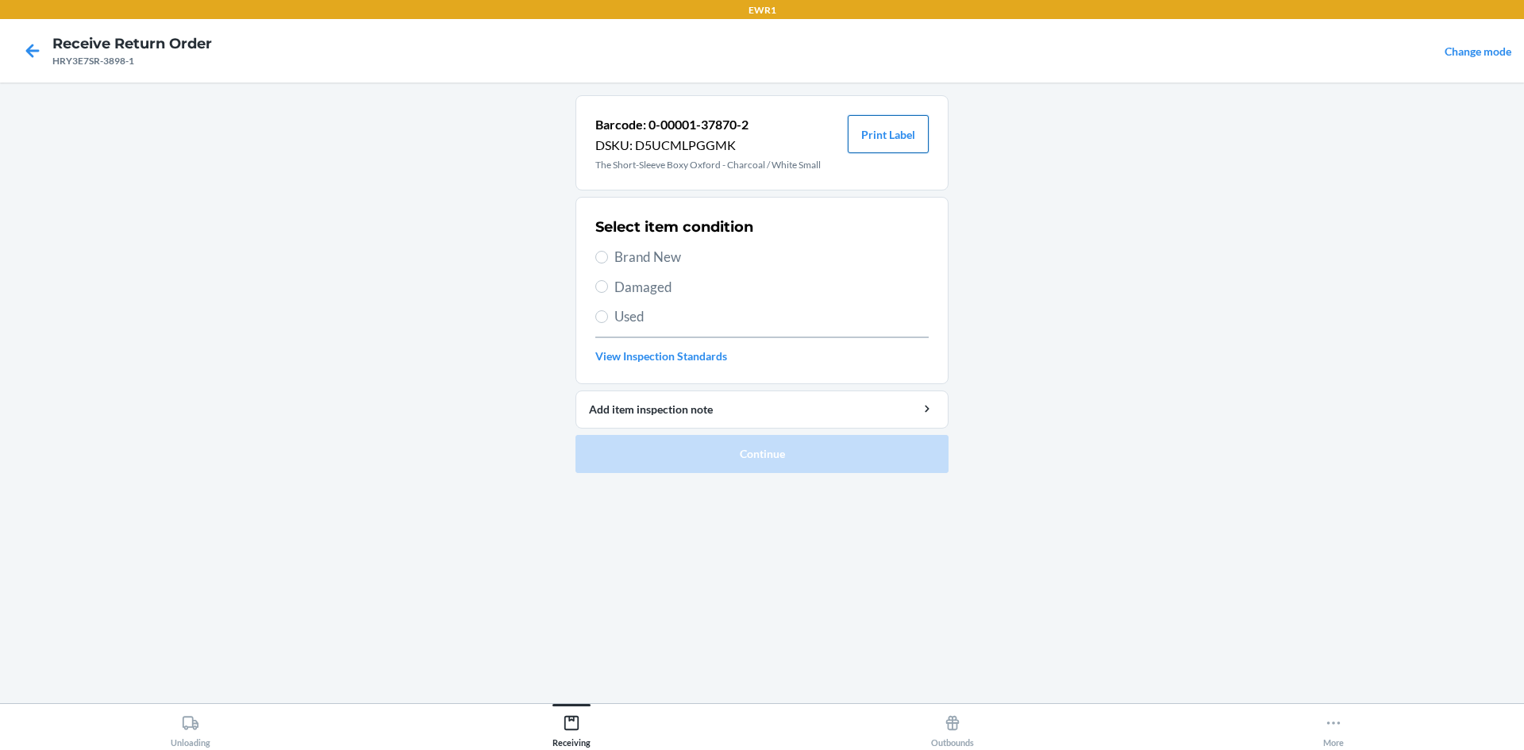
click at [886, 139] on button "Print Label" at bounding box center [888, 134] width 81 height 38
click at [663, 258] on span "Brand New" at bounding box center [771, 257] width 314 height 21
click at [608, 258] on input "Brand New" at bounding box center [601, 257] width 13 height 13
radio input "true"
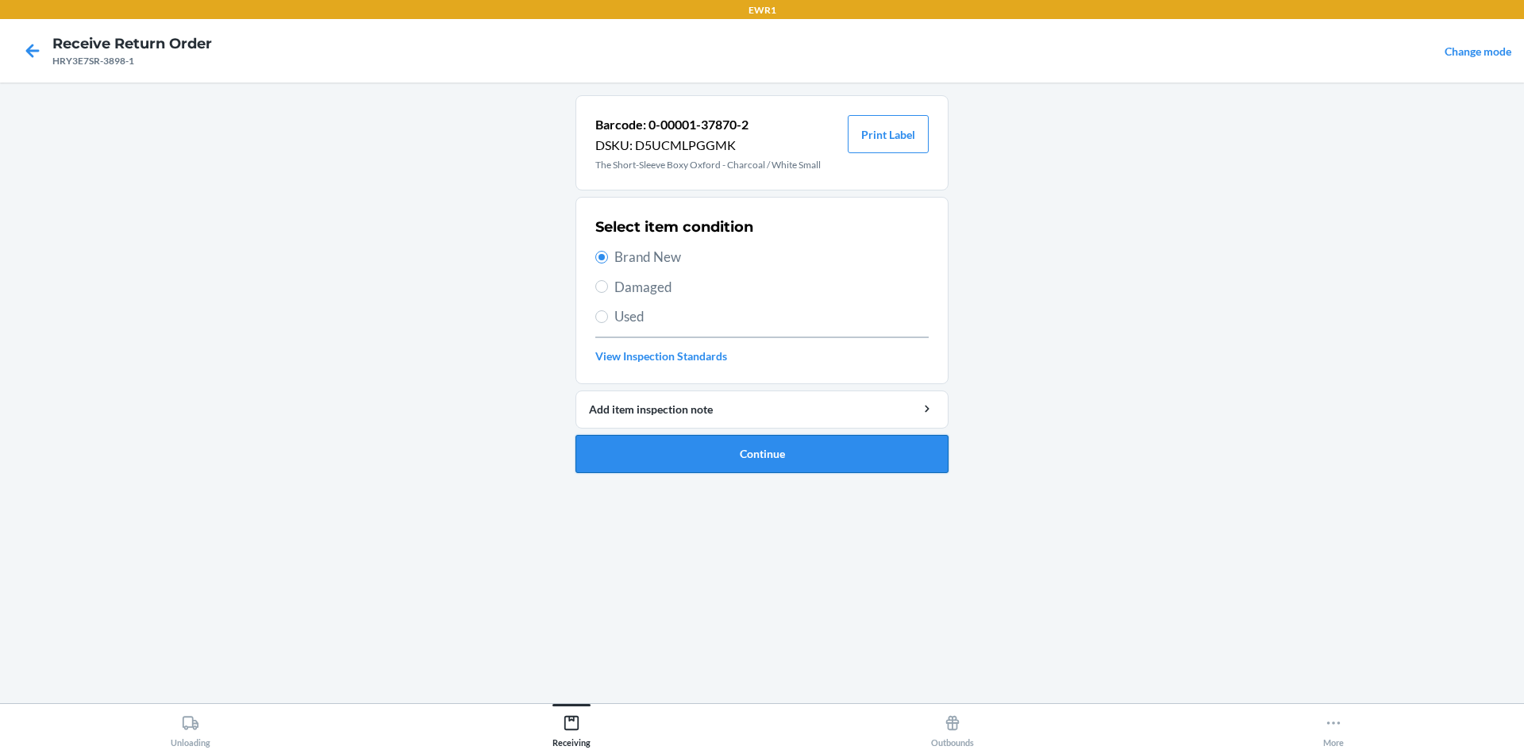
click at [725, 456] on button "Continue" at bounding box center [762, 454] width 373 height 38
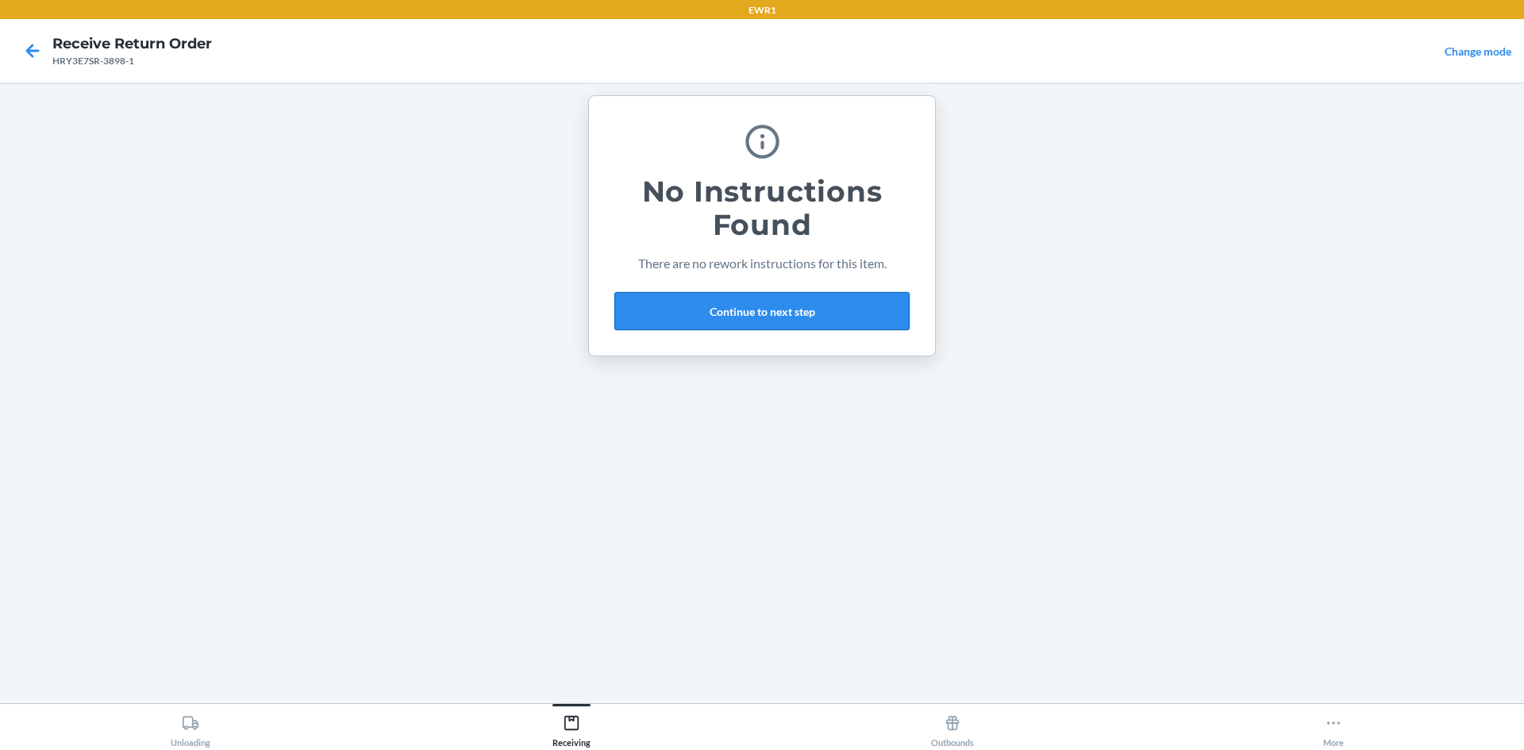
click at [838, 310] on button "Continue to next step" at bounding box center [761, 311] width 295 height 38
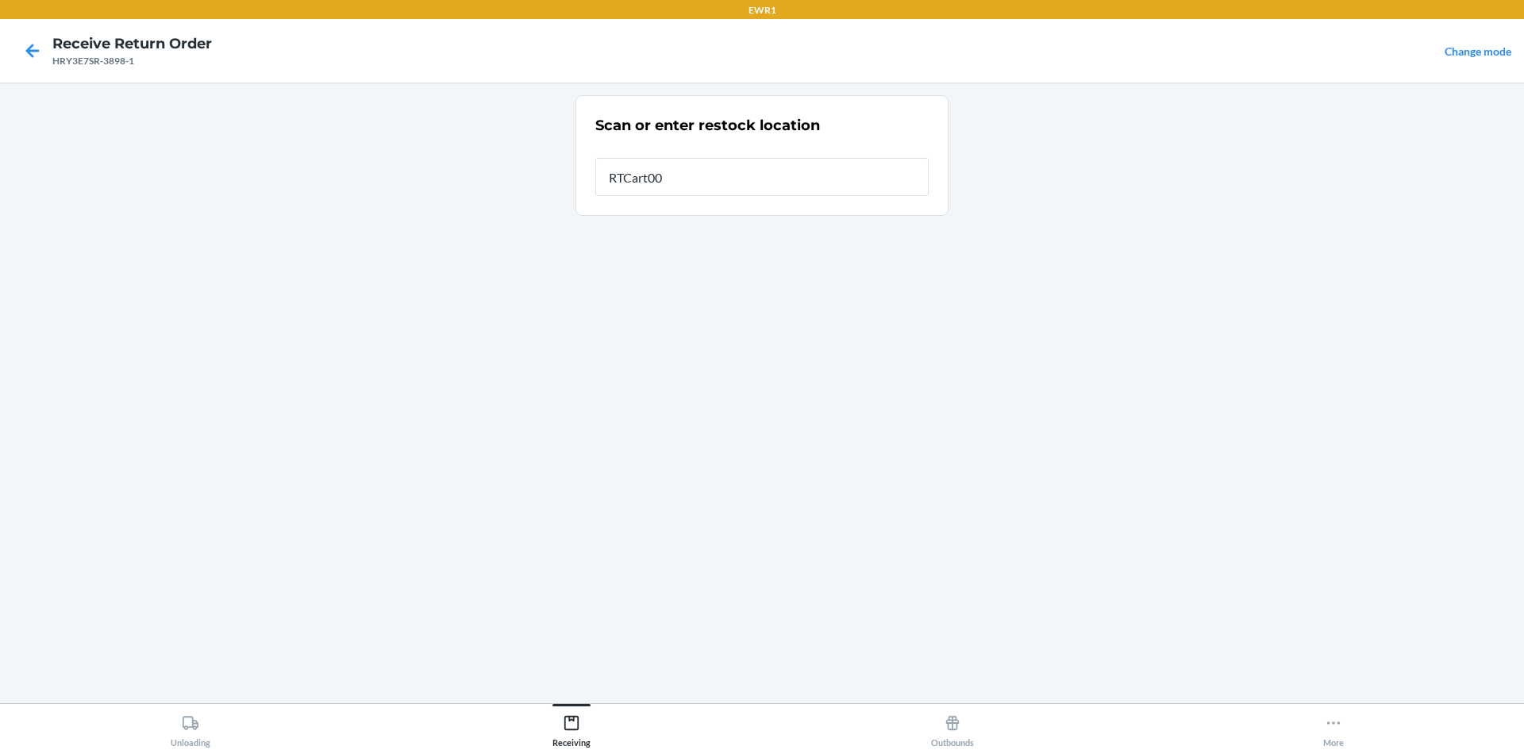
type input "RTCart009"
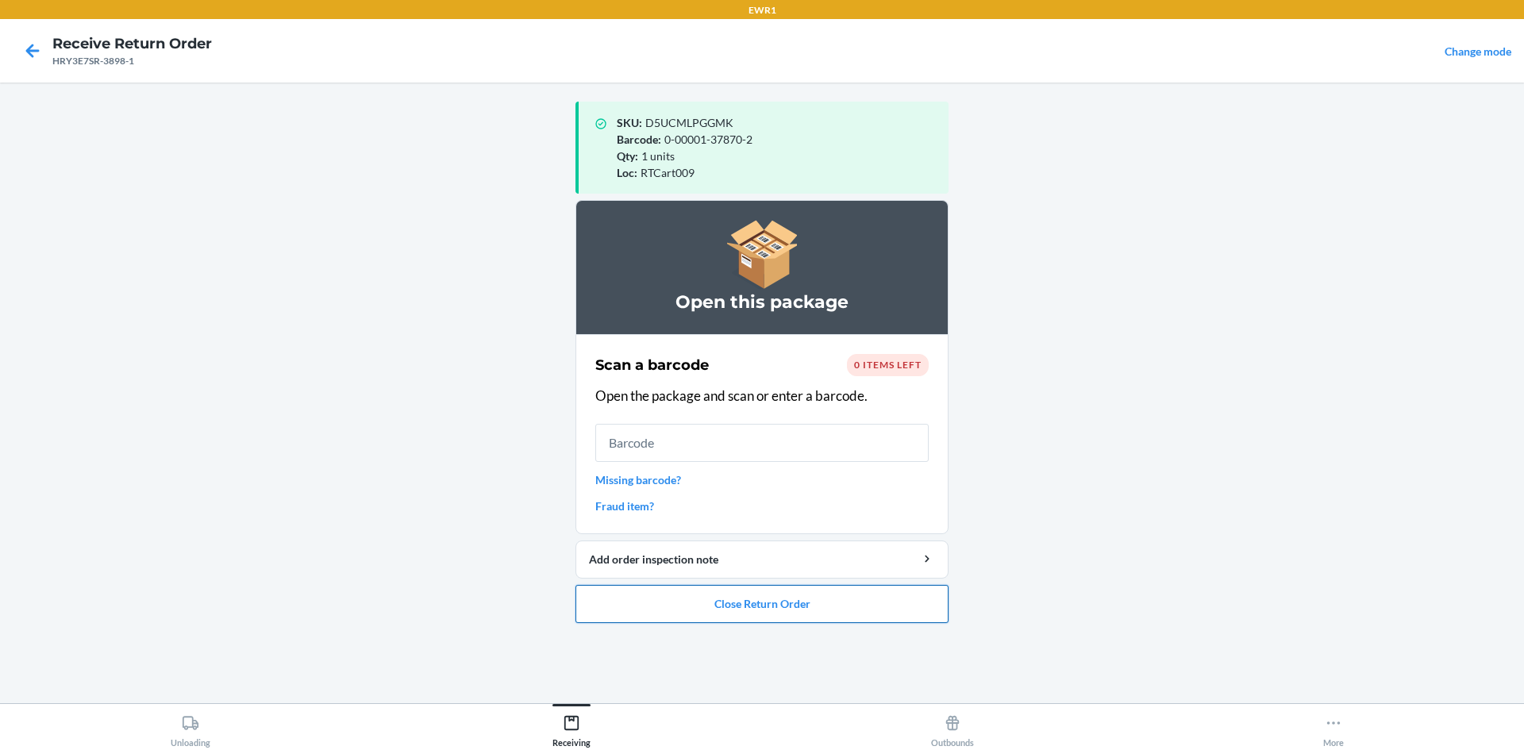
click at [895, 599] on button "Close Return Order" at bounding box center [762, 604] width 373 height 38
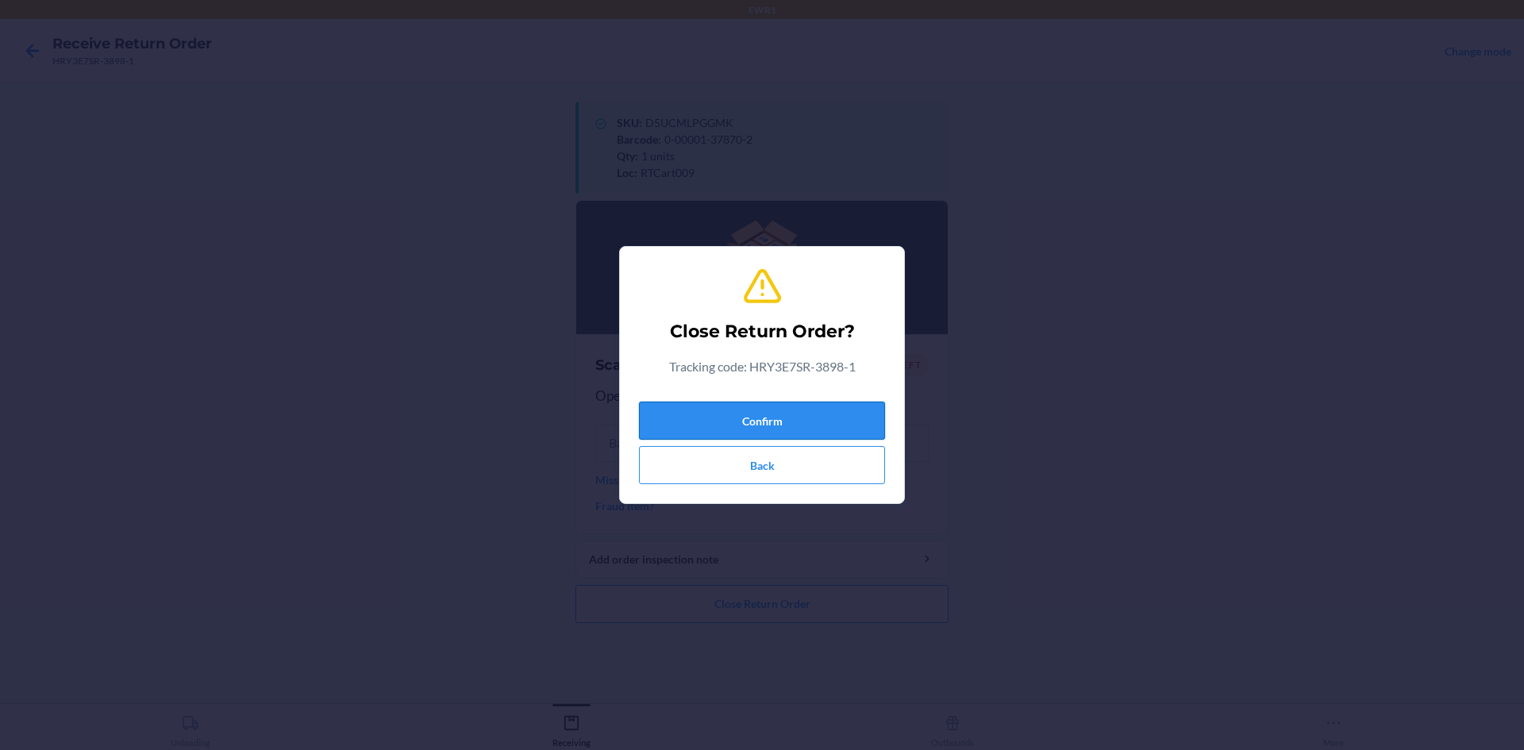
click at [856, 421] on button "Confirm" at bounding box center [762, 421] width 246 height 38
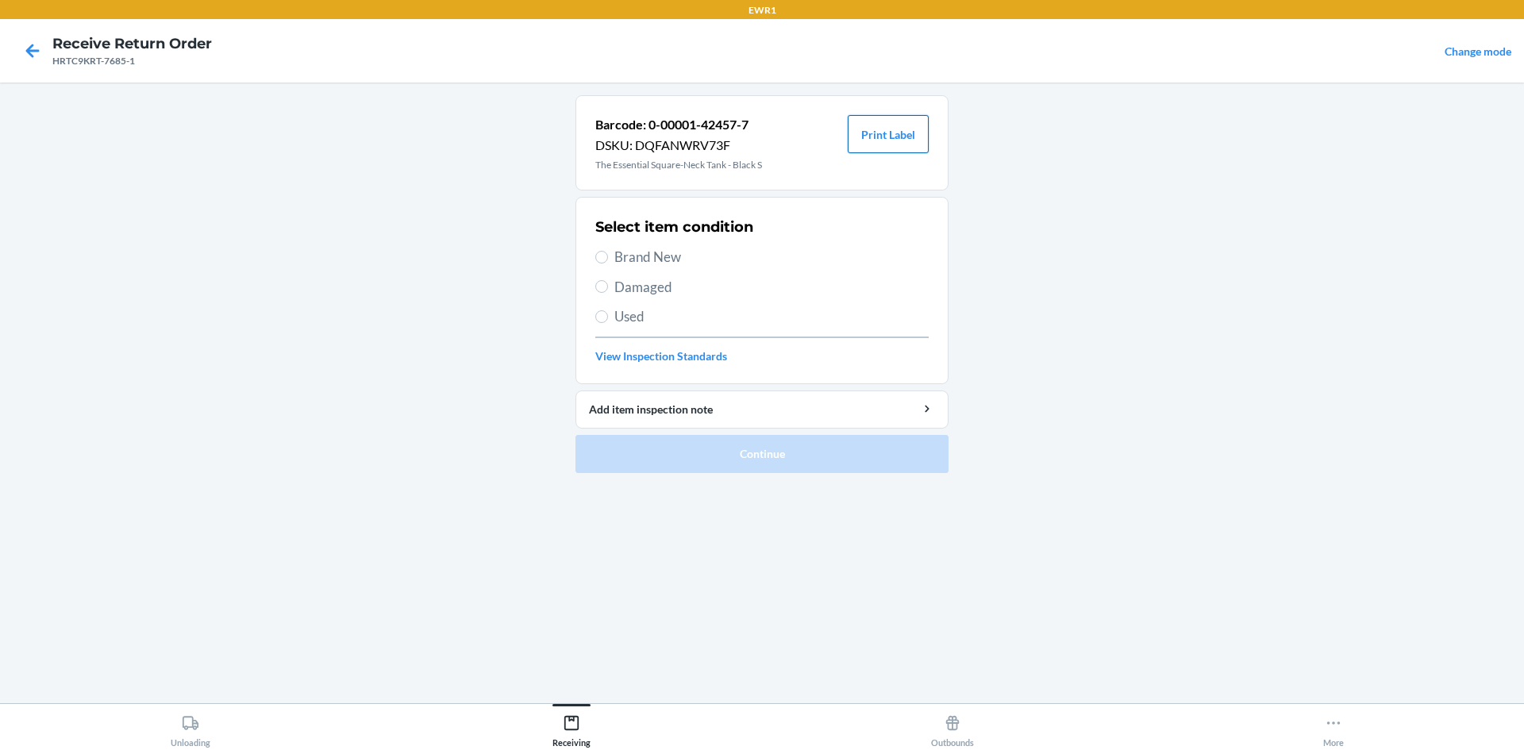
click at [878, 136] on button "Print Label" at bounding box center [888, 134] width 81 height 38
click at [664, 253] on span "Brand New" at bounding box center [771, 257] width 314 height 21
click at [608, 253] on input "Brand New" at bounding box center [601, 257] width 13 height 13
radio input "true"
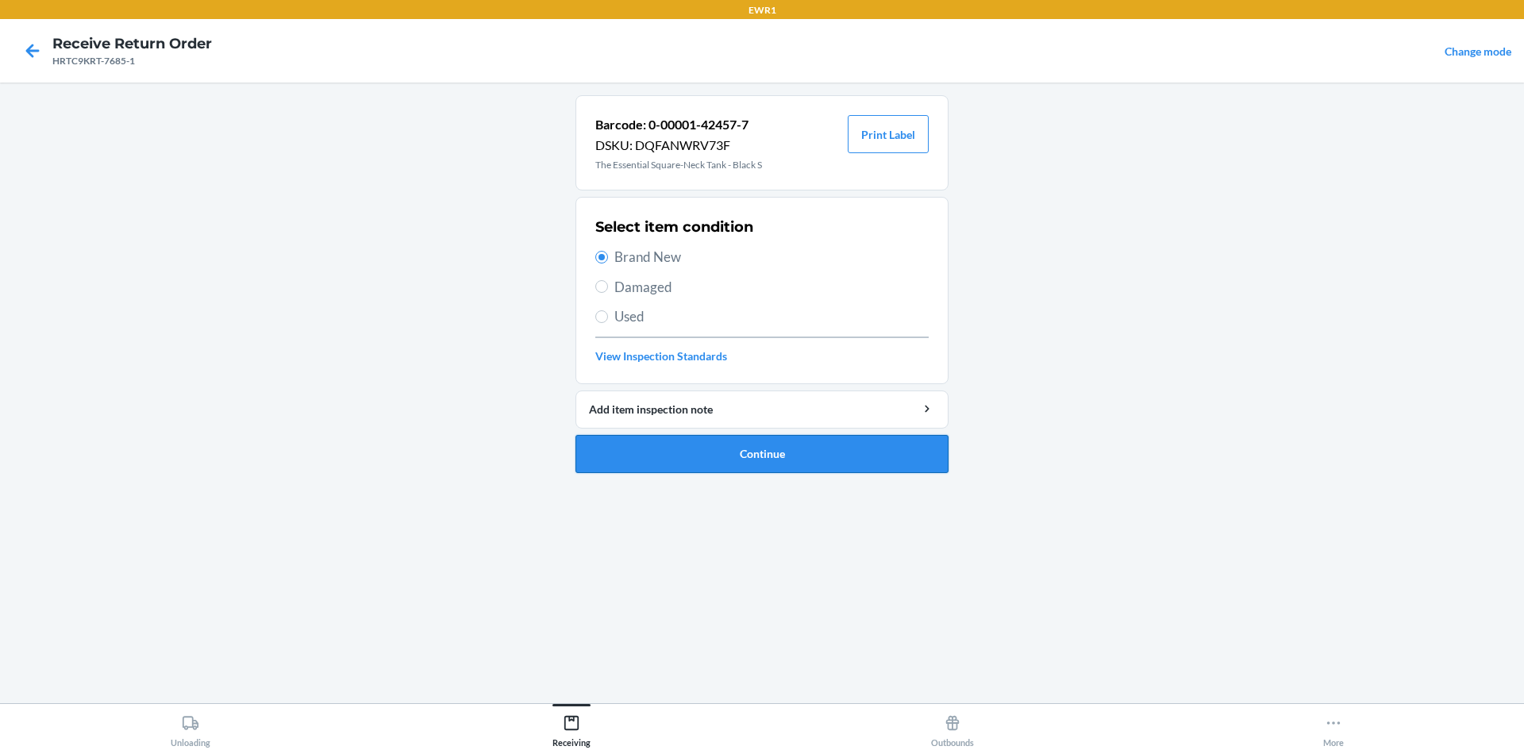
click at [722, 449] on button "Continue" at bounding box center [762, 454] width 373 height 38
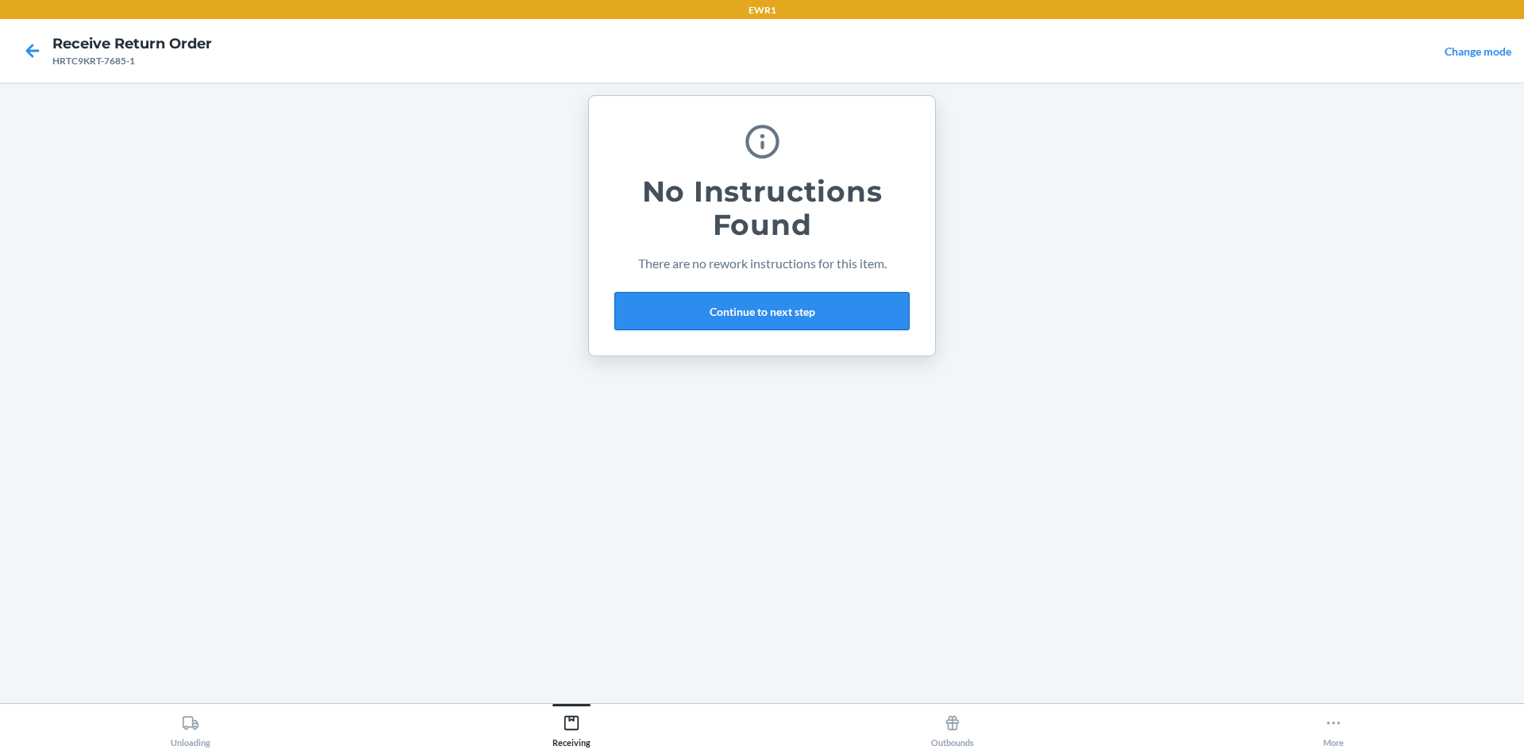
click at [792, 308] on button "Continue to next step" at bounding box center [761, 311] width 295 height 38
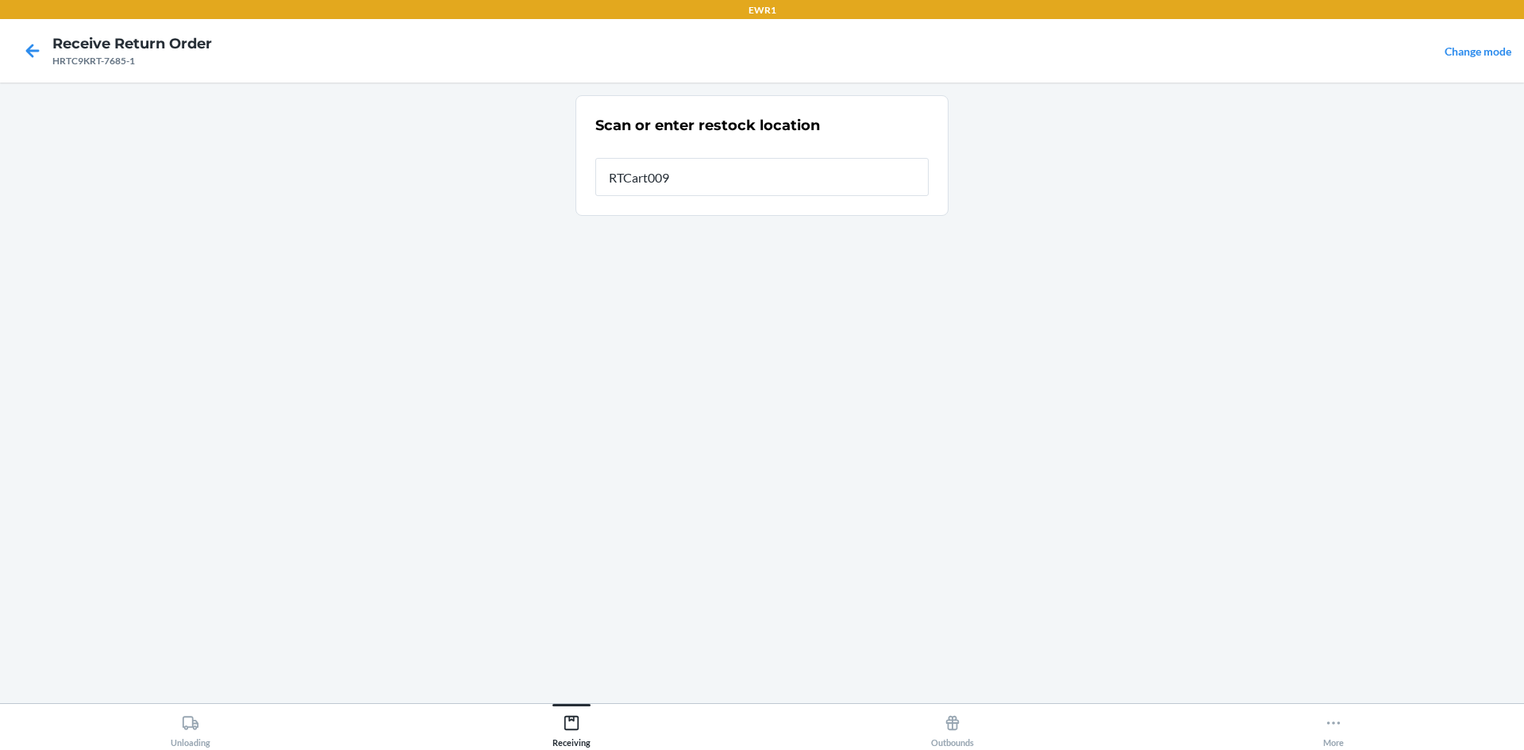
type input "RTCart009"
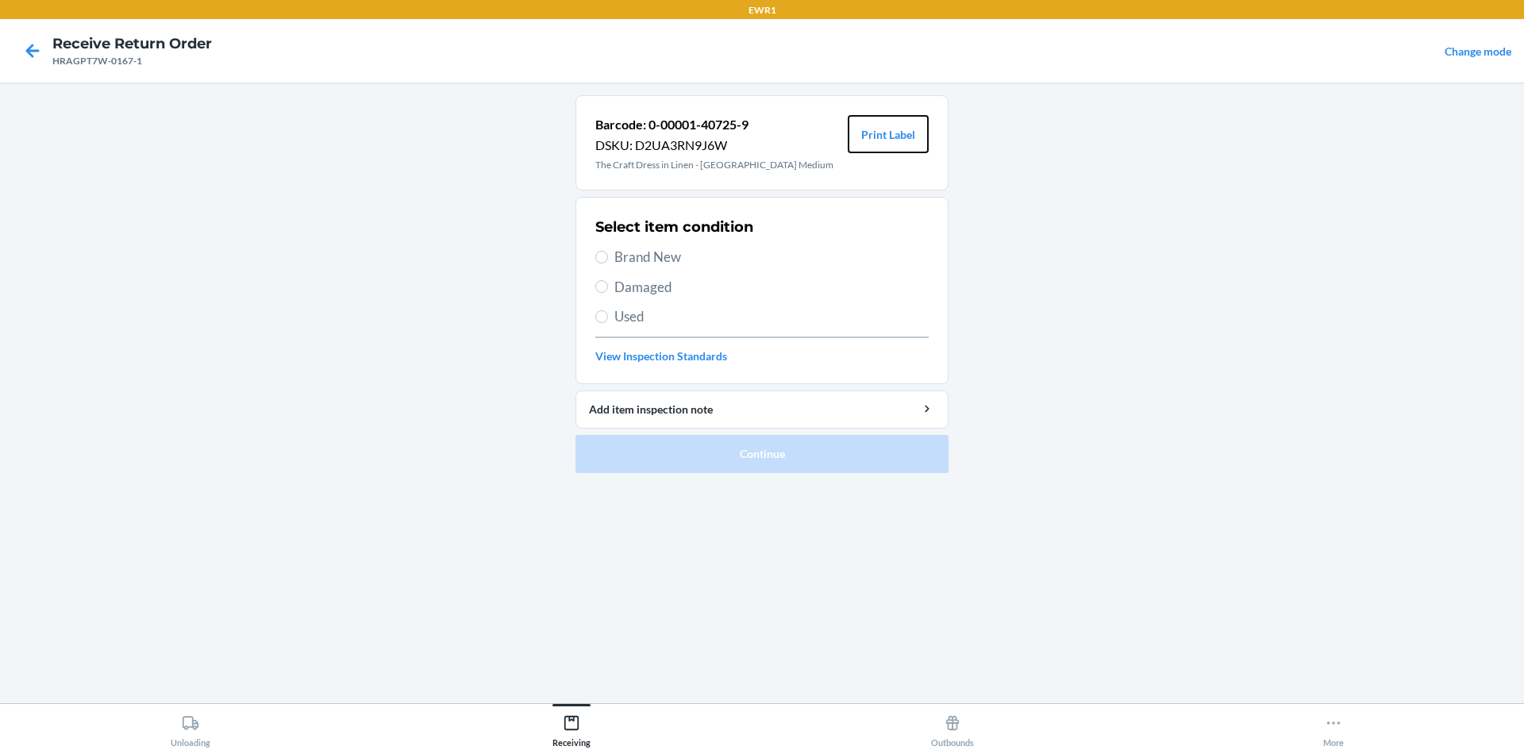
drag, startPoint x: 909, startPoint y: 122, endPoint x: 930, endPoint y: 191, distance: 72.1
click at [909, 126] on button "Print Label" at bounding box center [888, 134] width 81 height 38
click at [615, 252] on span "Brand New" at bounding box center [771, 257] width 314 height 21
click at [608, 252] on input "Brand New" at bounding box center [601, 257] width 13 height 13
radio input "true"
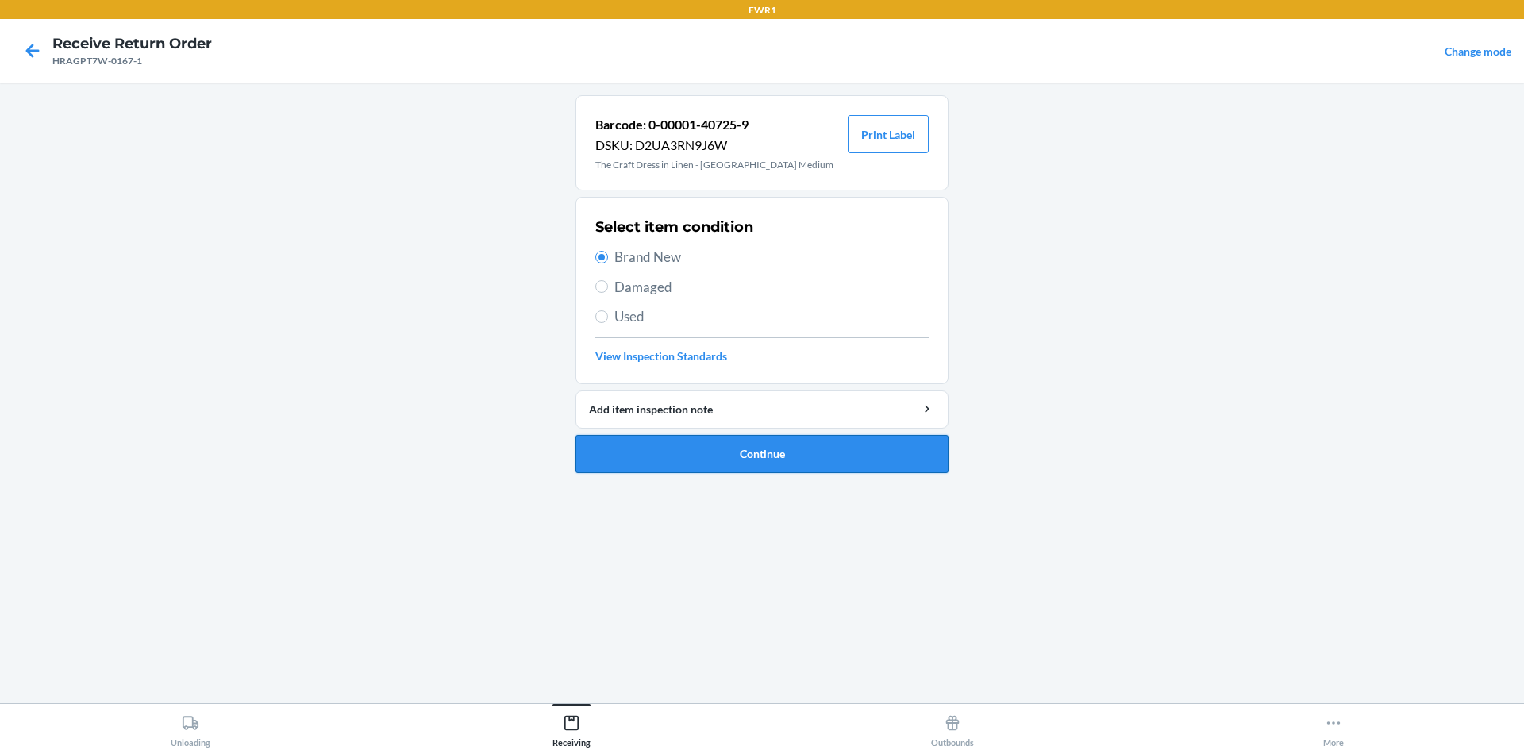
click at [702, 464] on button "Continue" at bounding box center [762, 454] width 373 height 38
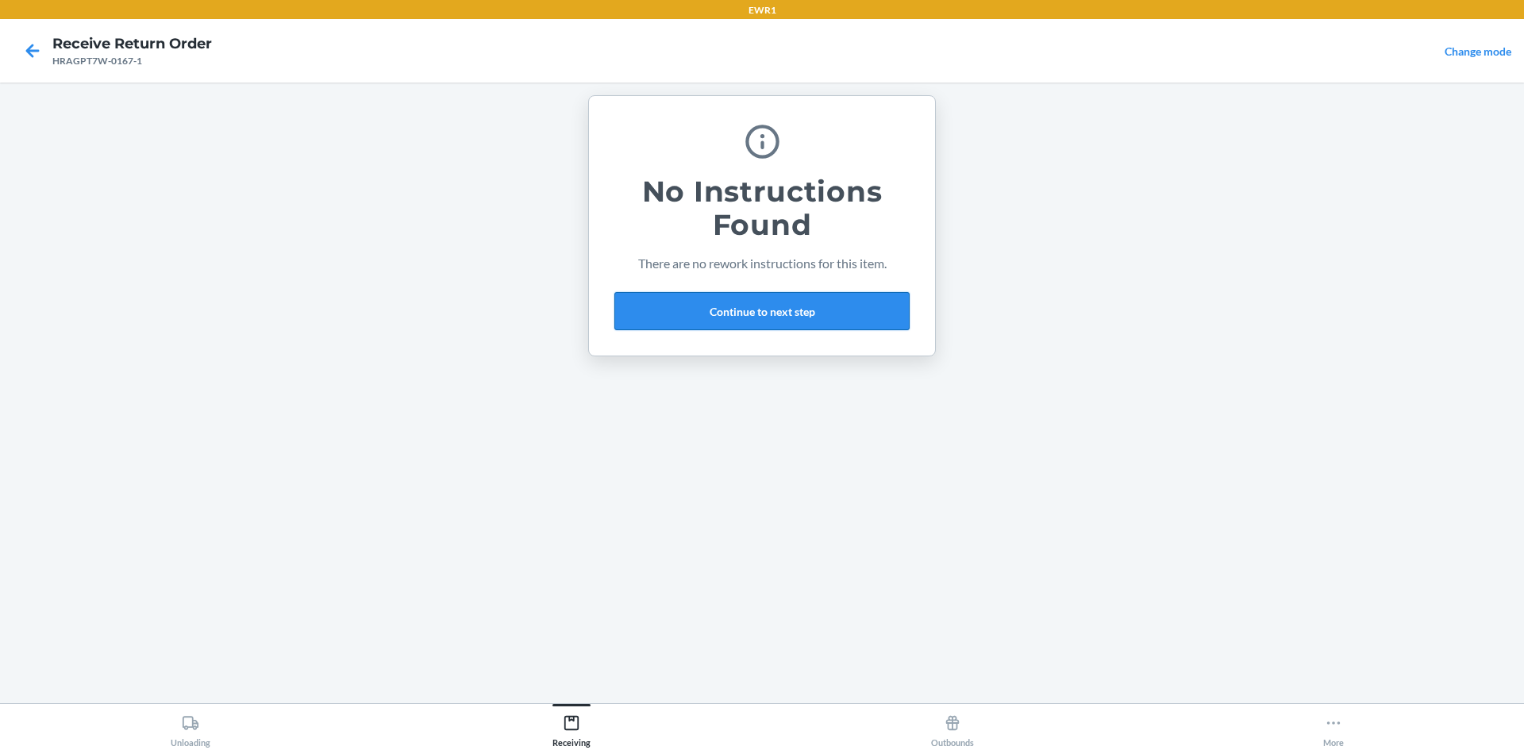
click at [739, 325] on button "Continue to next step" at bounding box center [761, 311] width 295 height 38
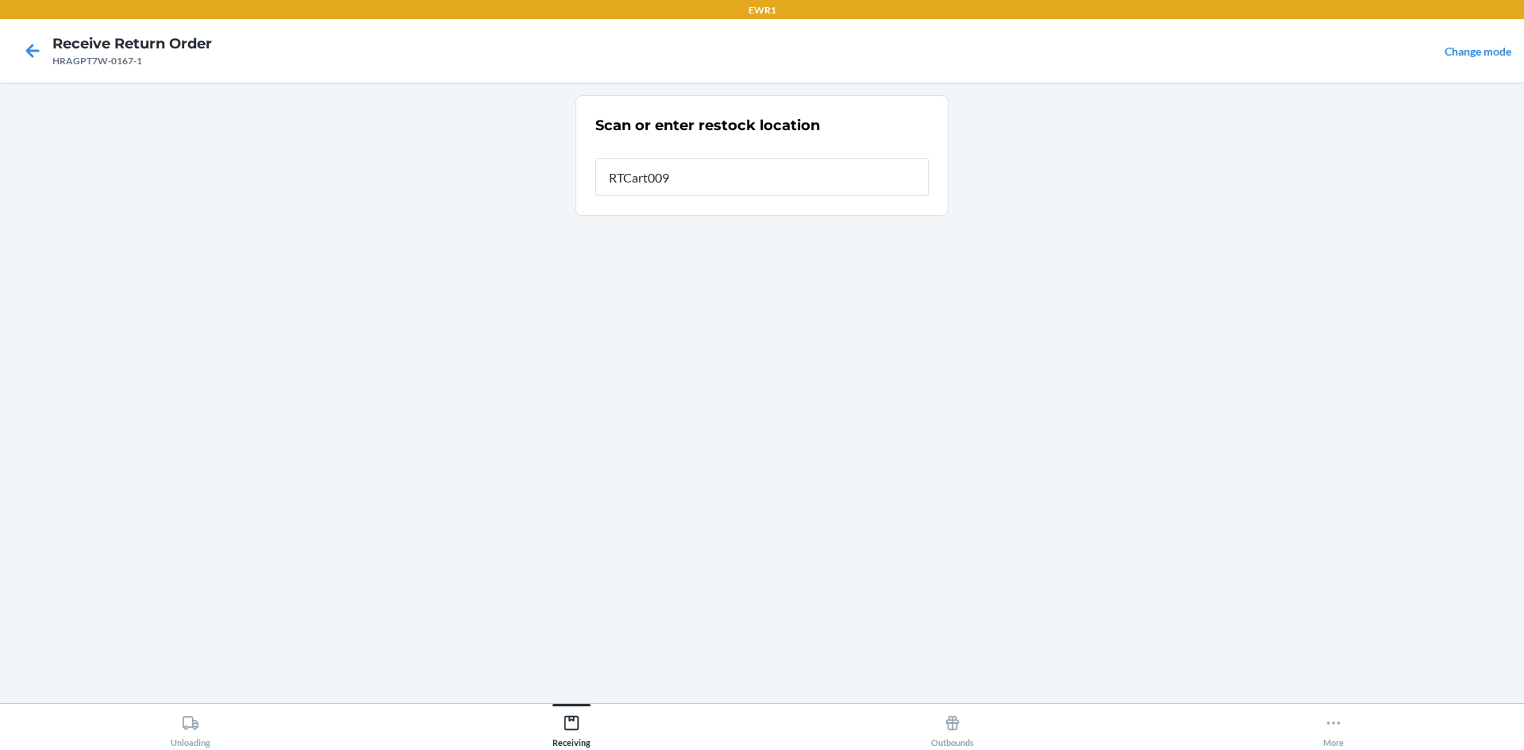
type input "RTCart009"
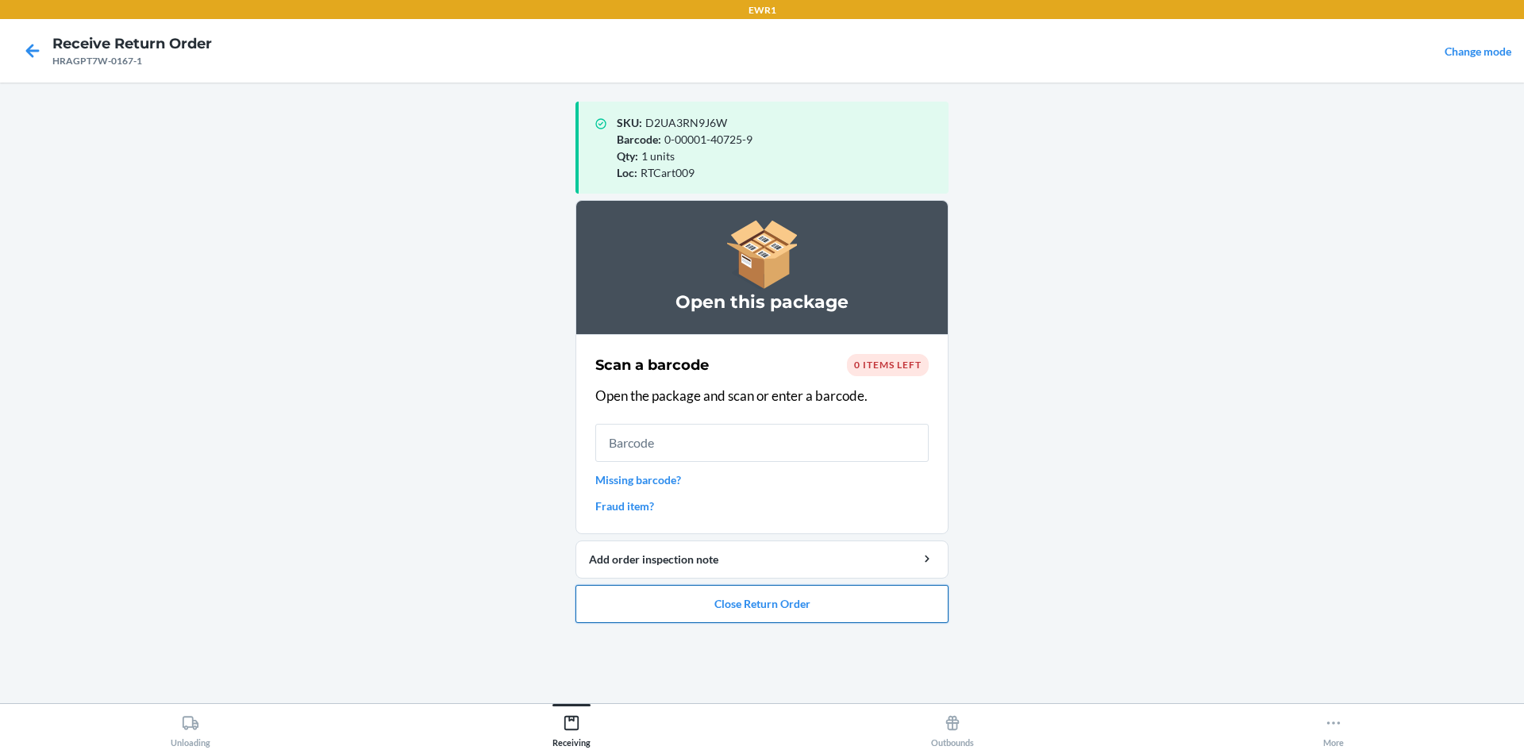
click at [756, 620] on button "Close Return Order" at bounding box center [762, 604] width 373 height 38
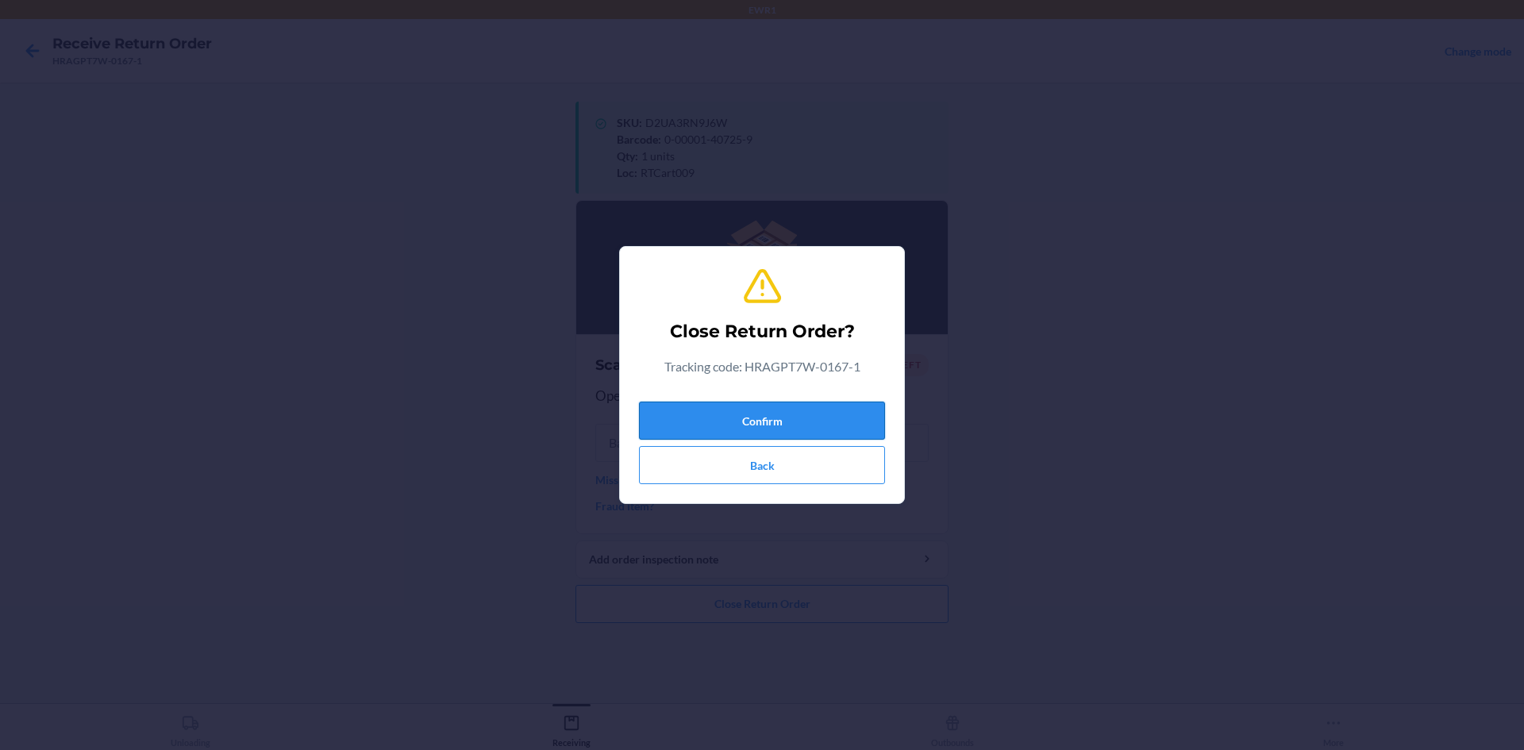
click at [864, 416] on button "Confirm" at bounding box center [762, 421] width 246 height 38
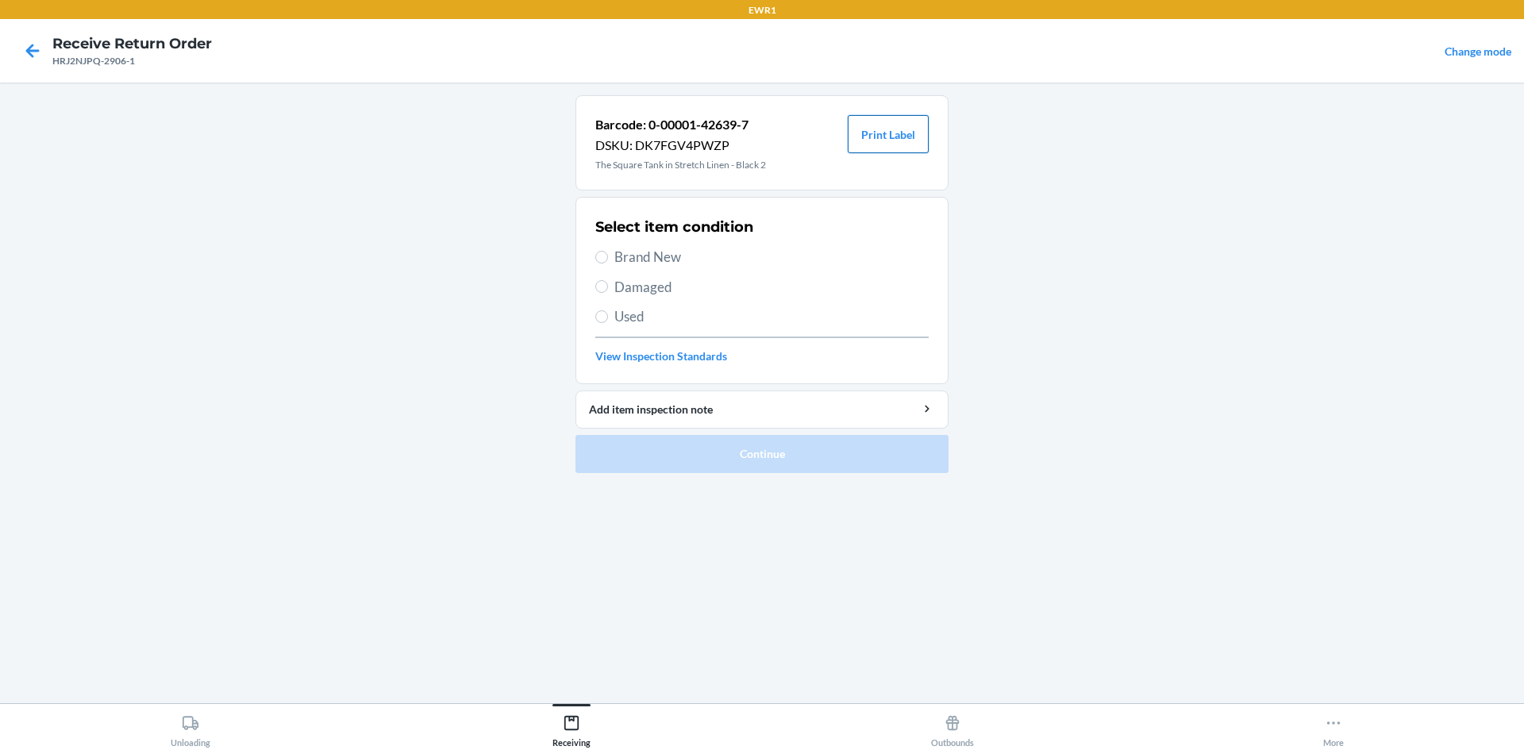
click at [865, 130] on button "Print Label" at bounding box center [888, 134] width 81 height 38
click at [645, 259] on span "Brand New" at bounding box center [771, 257] width 314 height 21
click at [608, 259] on input "Brand New" at bounding box center [601, 257] width 13 height 13
radio input "true"
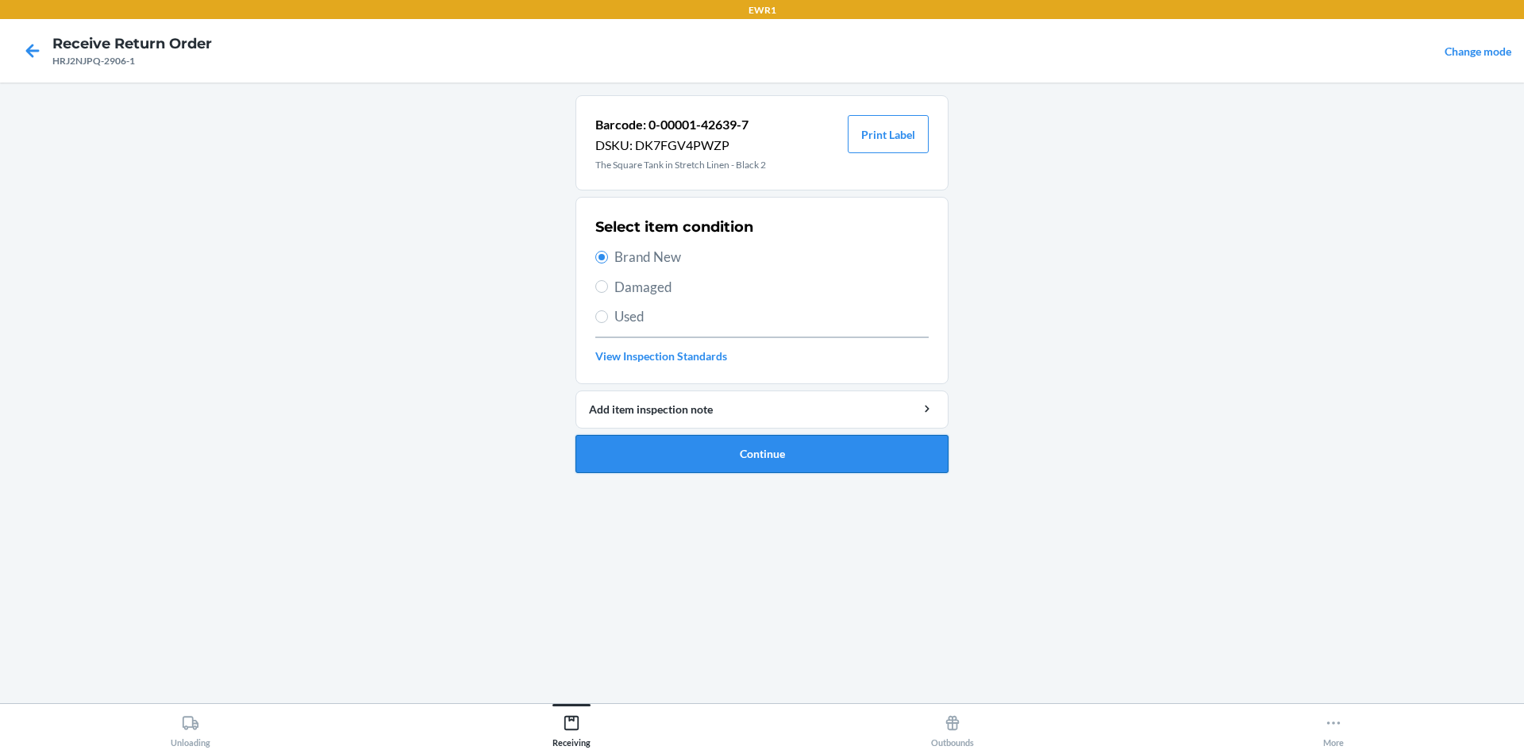
click at [684, 460] on button "Continue" at bounding box center [762, 454] width 373 height 38
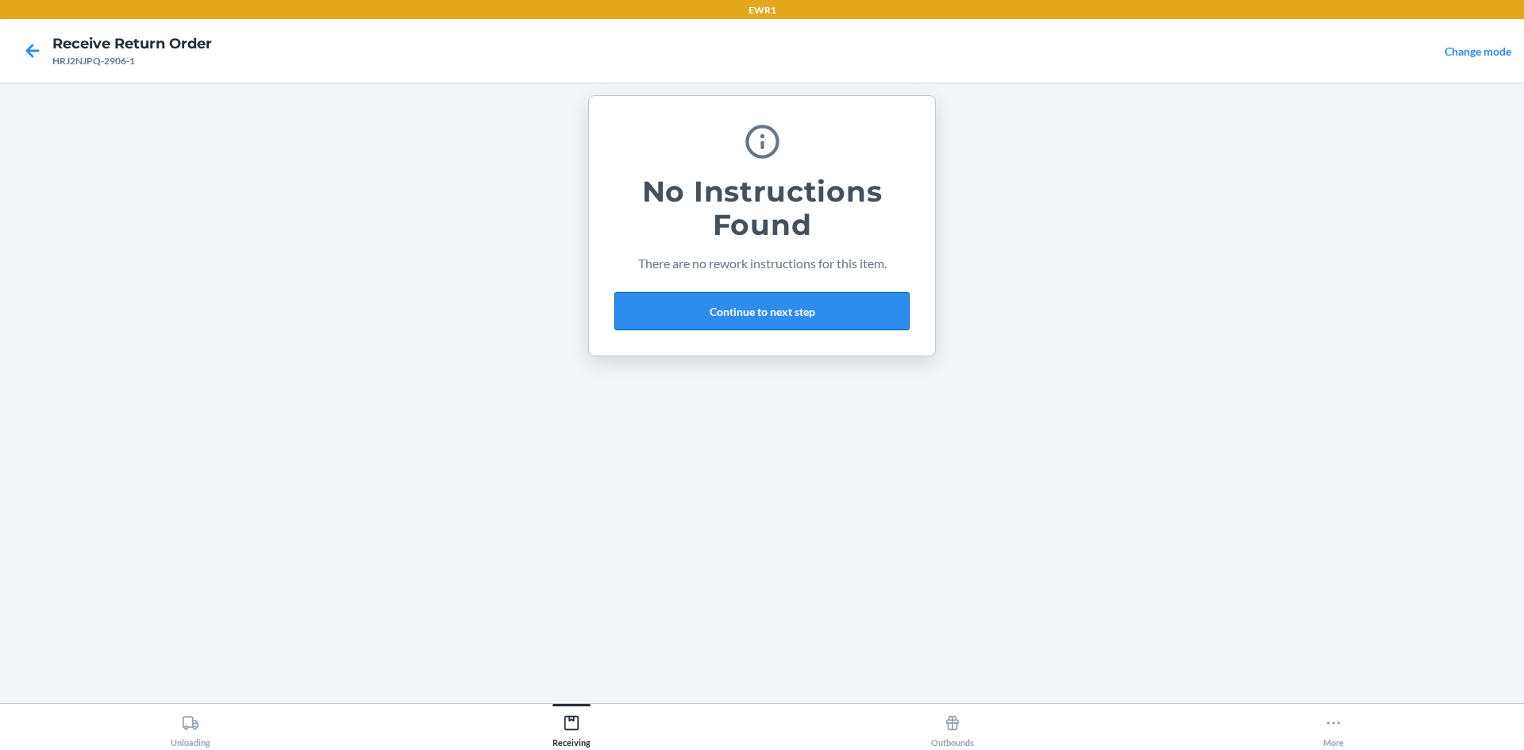
click at [729, 308] on button "Continue to next step" at bounding box center [761, 311] width 295 height 38
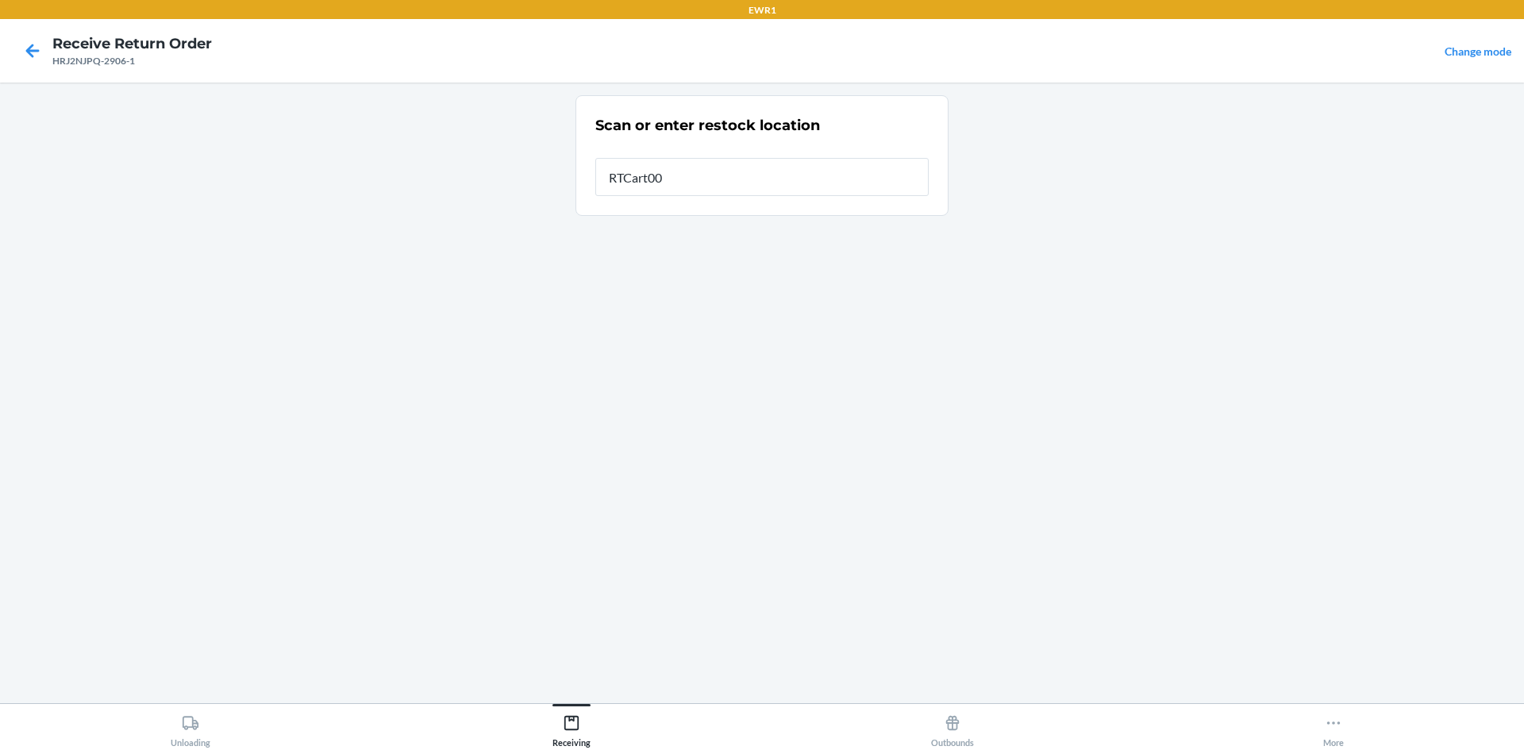
type input "RTCart009"
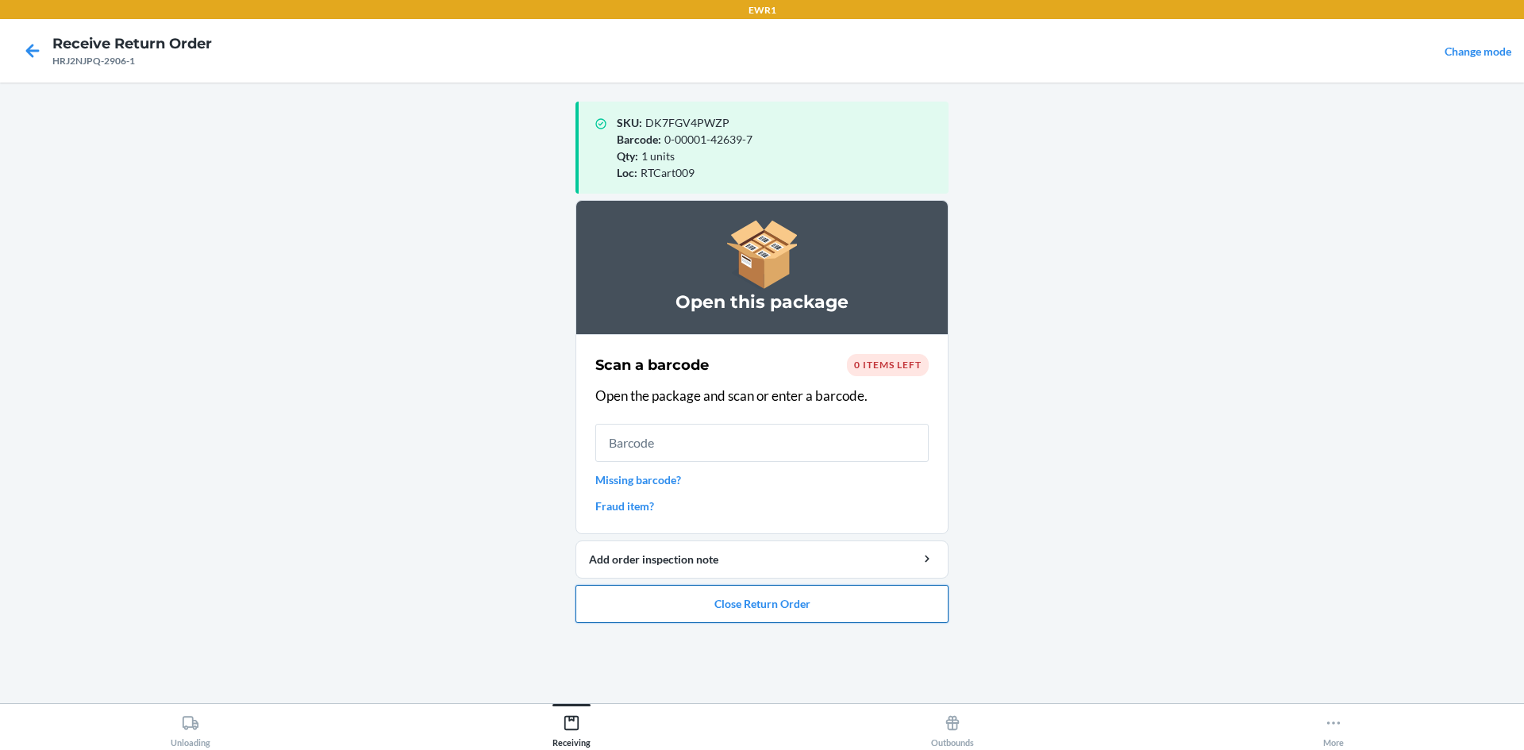
click at [769, 610] on button "Close Return Order" at bounding box center [762, 604] width 373 height 38
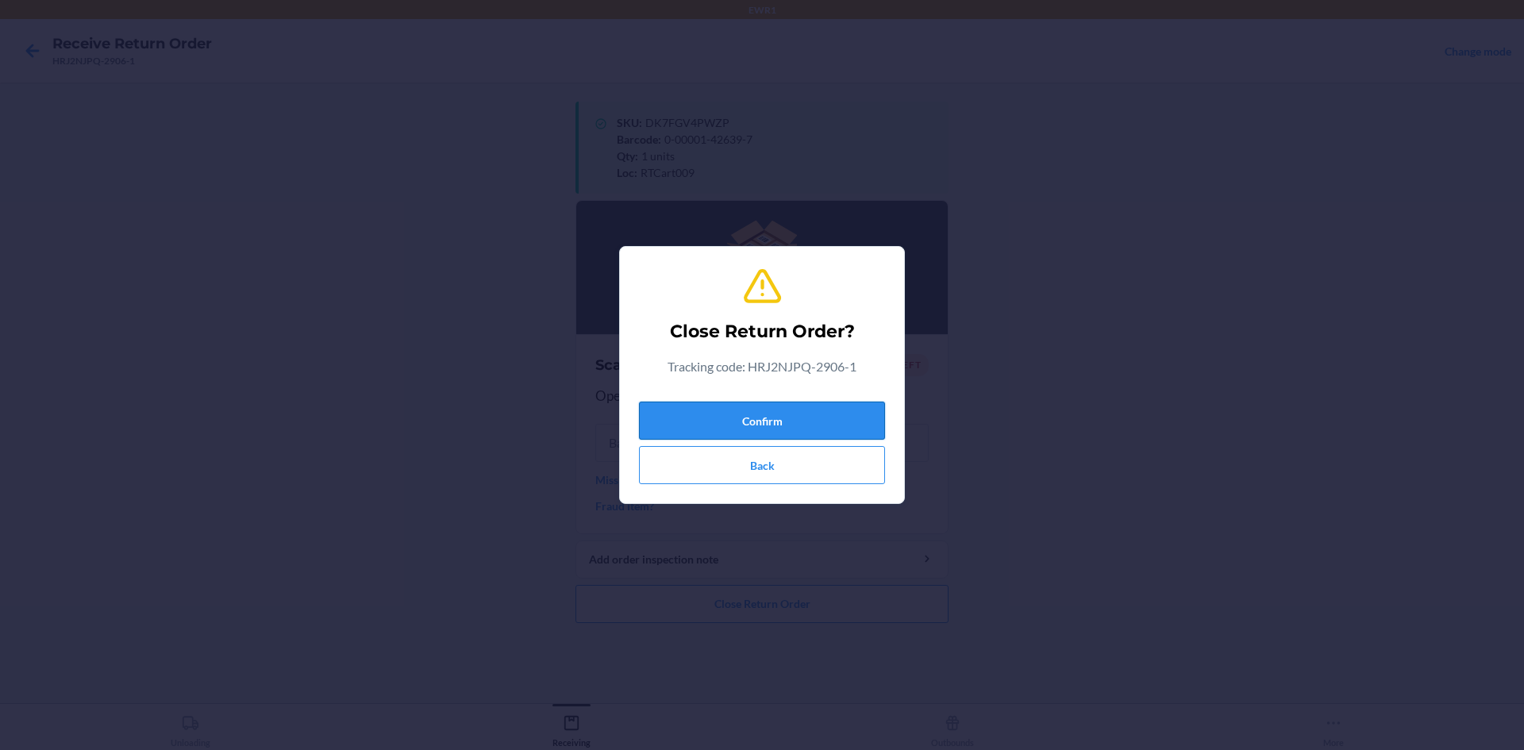
click at [727, 414] on button "Confirm" at bounding box center [762, 421] width 246 height 38
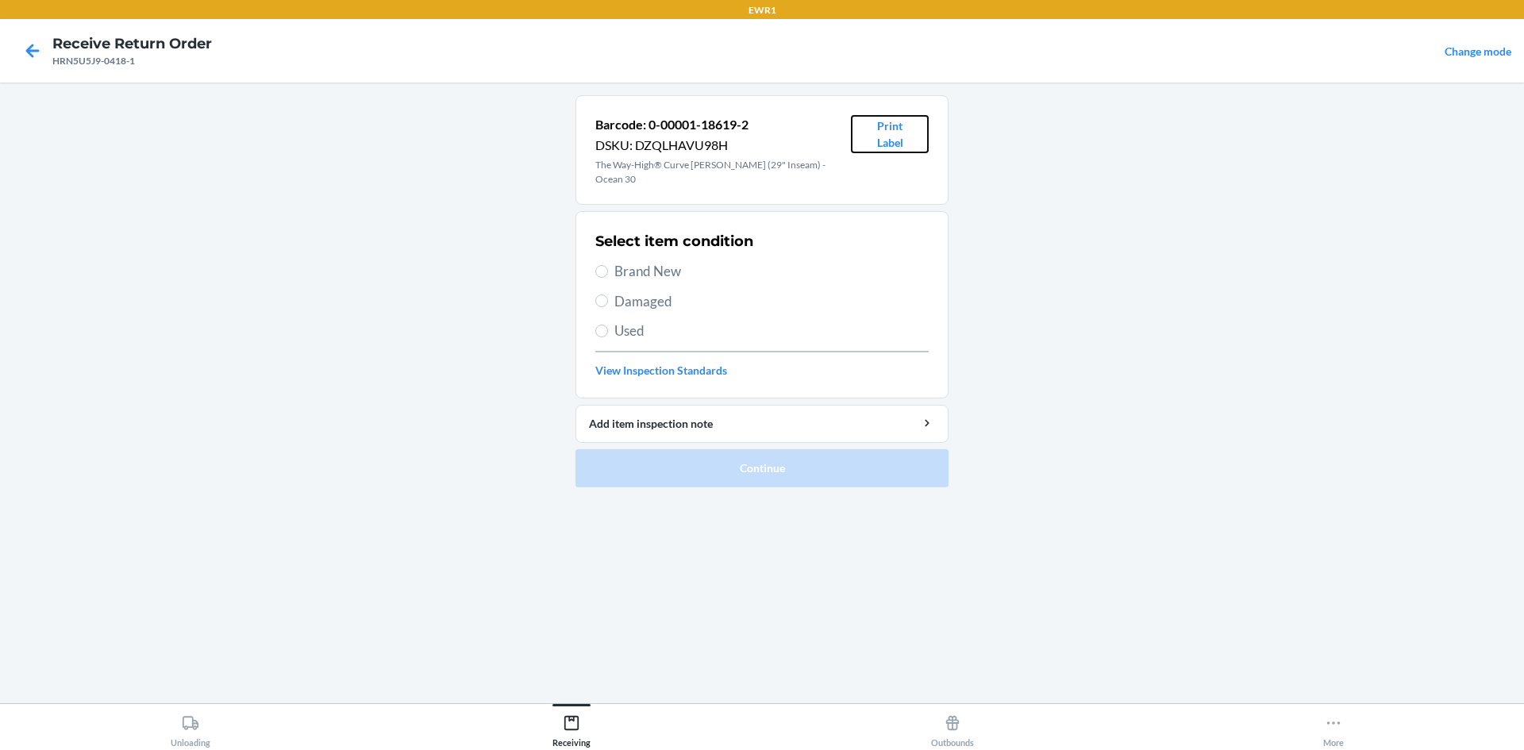
drag, startPoint x: 903, startPoint y: 143, endPoint x: 899, endPoint y: 156, distance: 14.1
click at [903, 145] on button "Print Label" at bounding box center [890, 134] width 78 height 38
click at [630, 261] on span "Brand New" at bounding box center [771, 271] width 314 height 21
click at [608, 265] on input "Brand New" at bounding box center [601, 271] width 13 height 13
radio input "true"
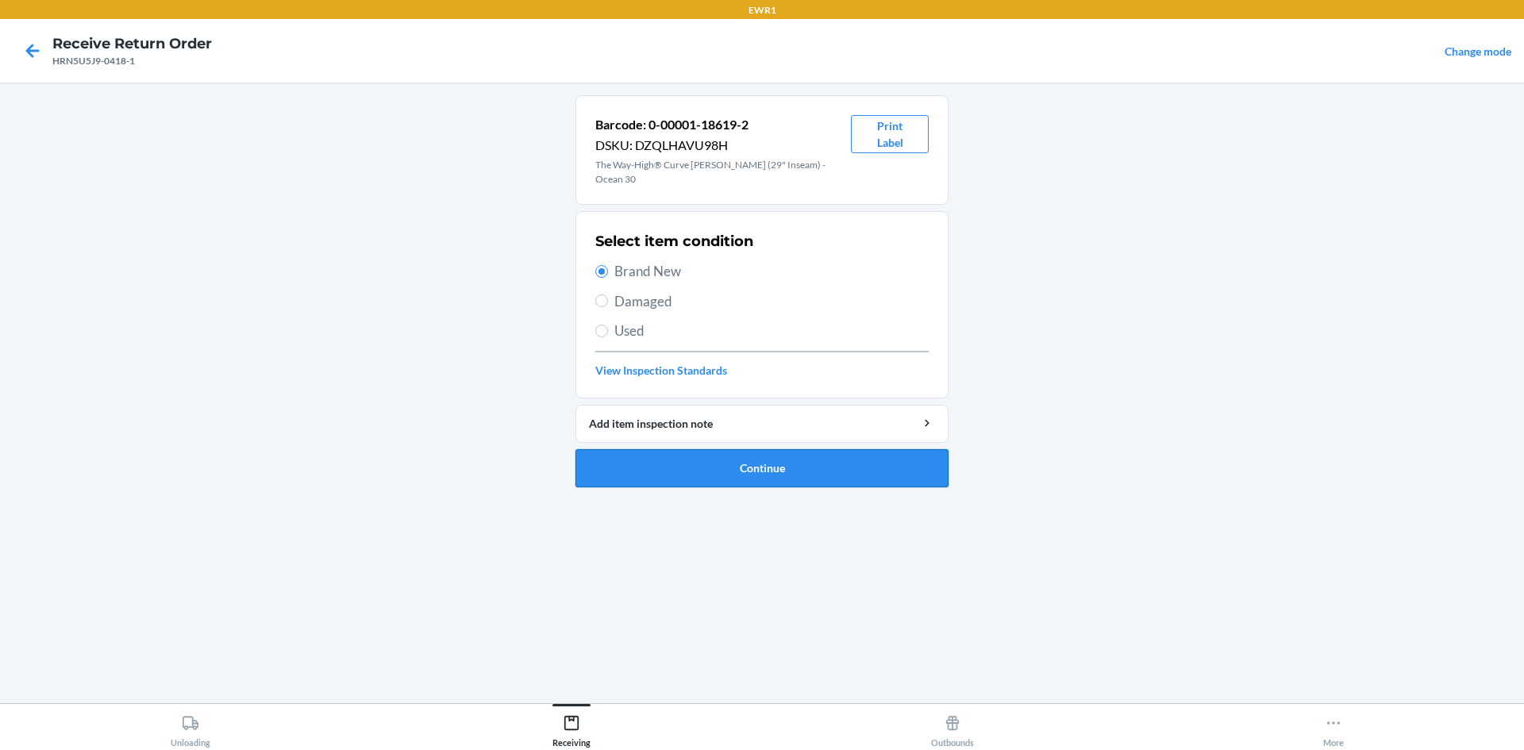
click at [697, 461] on button "Continue" at bounding box center [762, 468] width 373 height 38
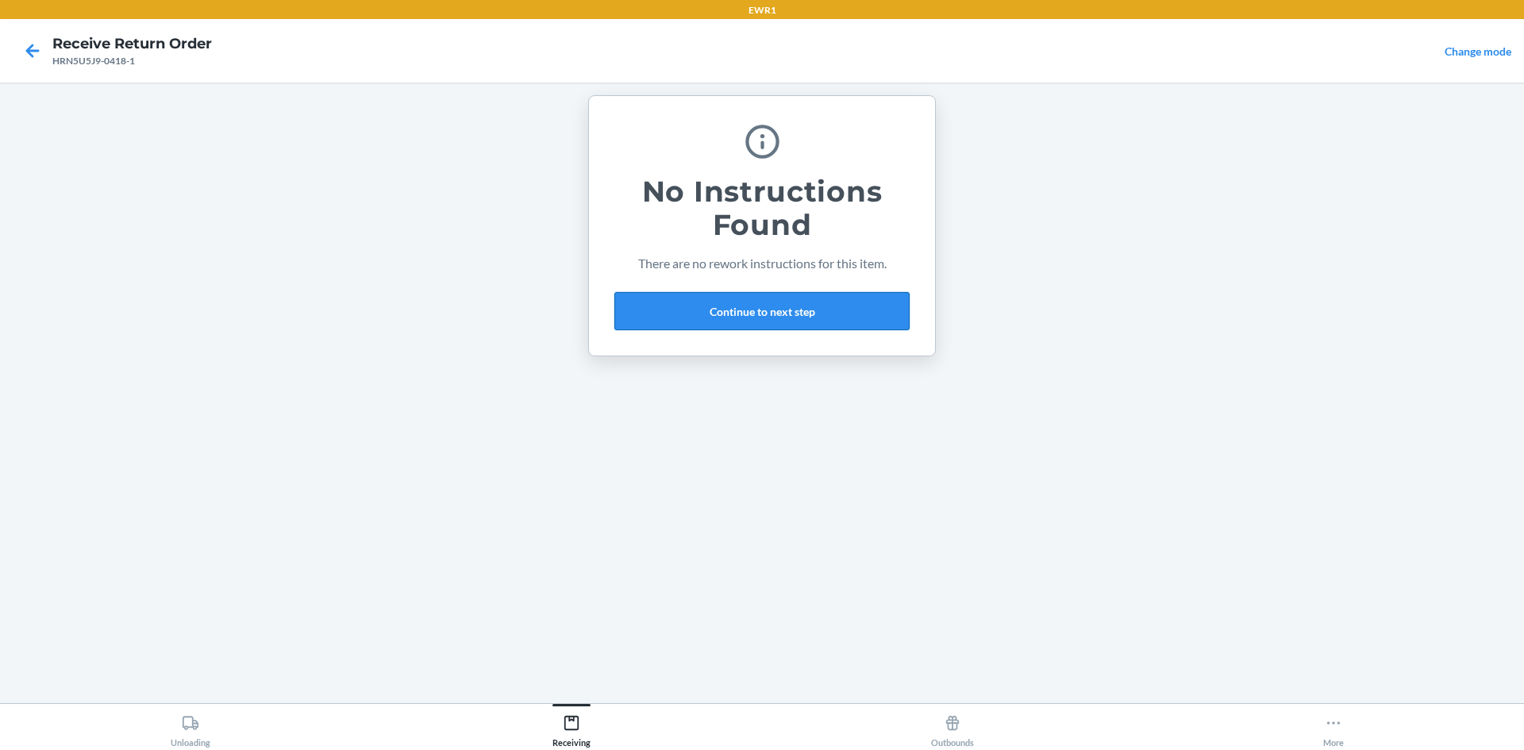
click at [755, 310] on button "Continue to next step" at bounding box center [761, 311] width 295 height 38
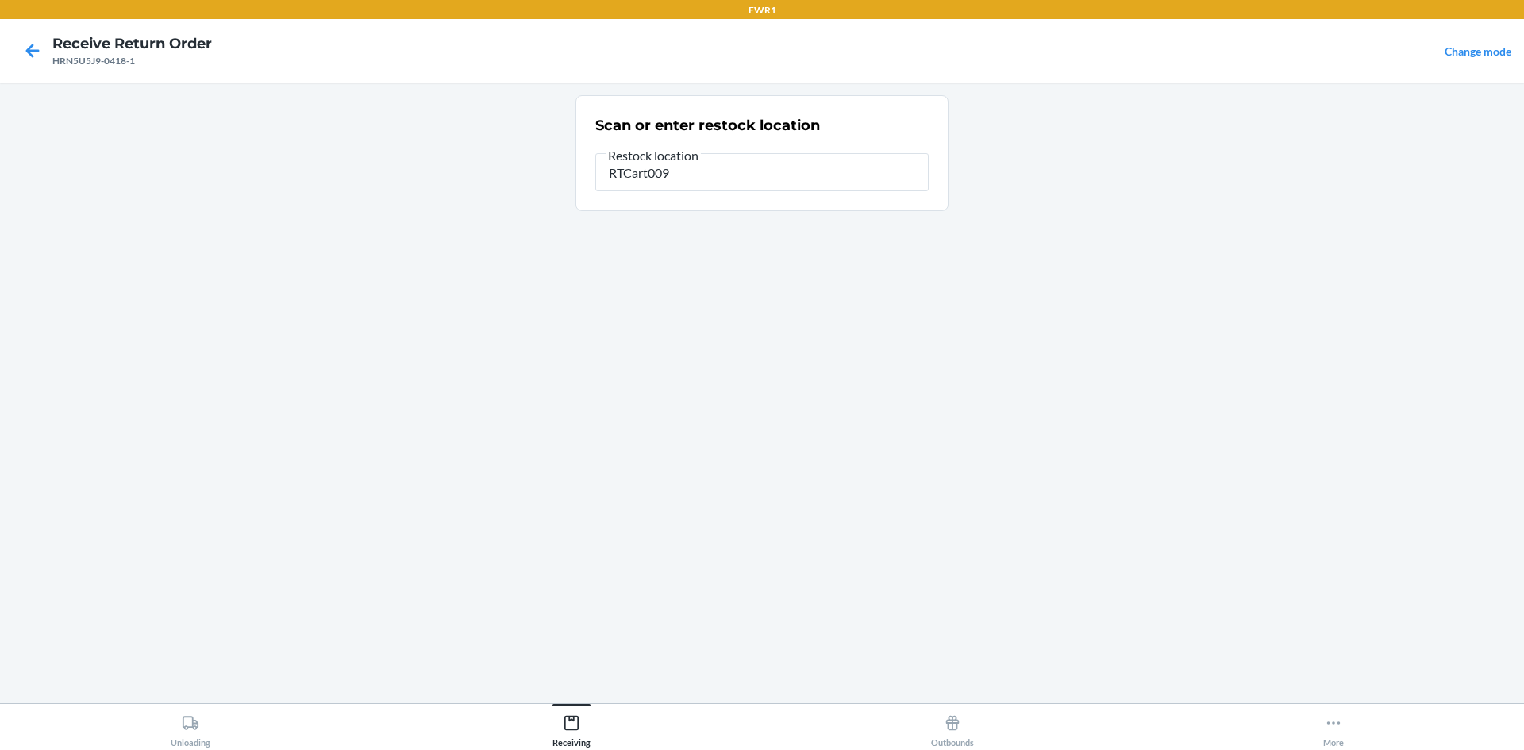
type input "RTCart009"
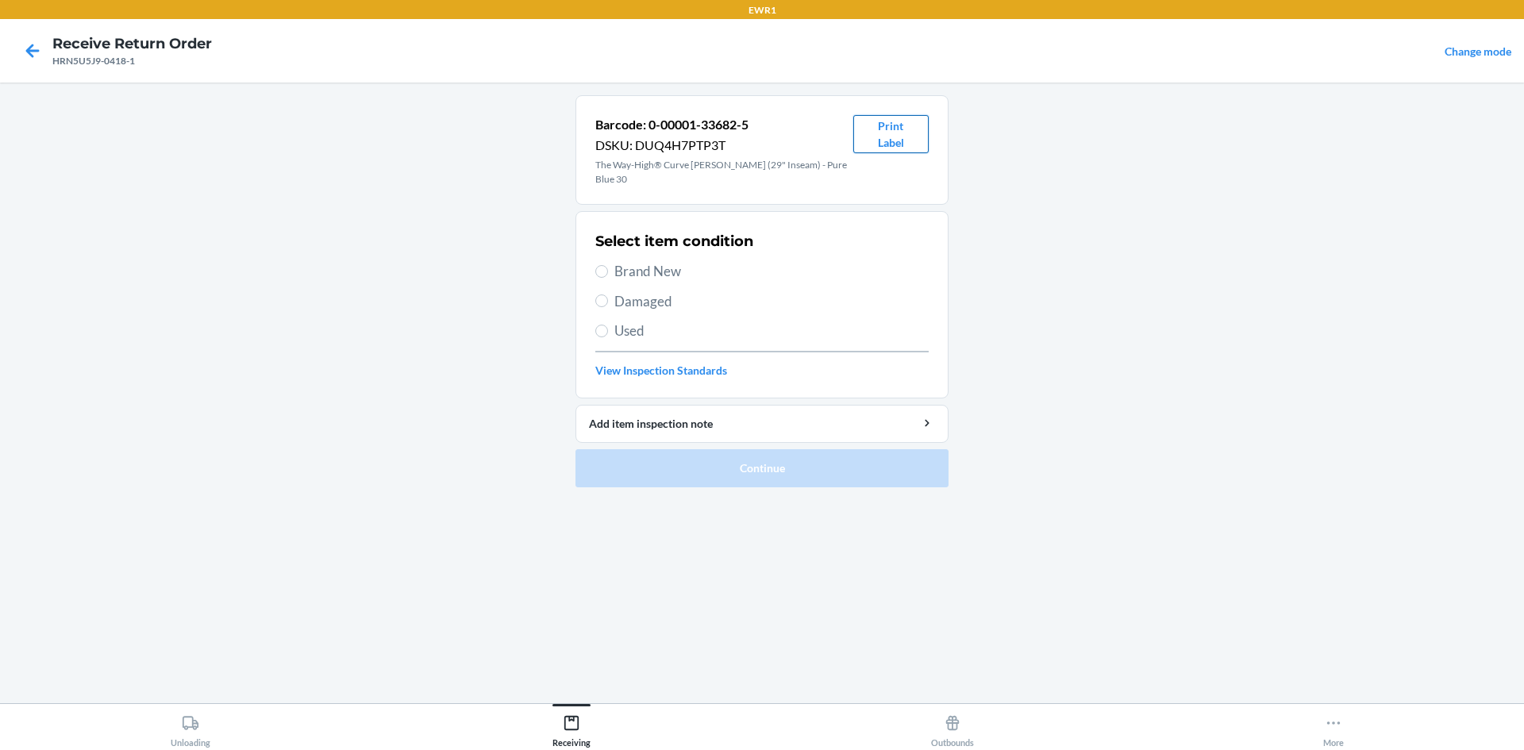
click at [888, 137] on button "Print Label" at bounding box center [890, 134] width 75 height 38
click at [671, 261] on span "Brand New" at bounding box center [771, 271] width 314 height 21
click at [608, 265] on input "Brand New" at bounding box center [601, 271] width 13 height 13
radio input "true"
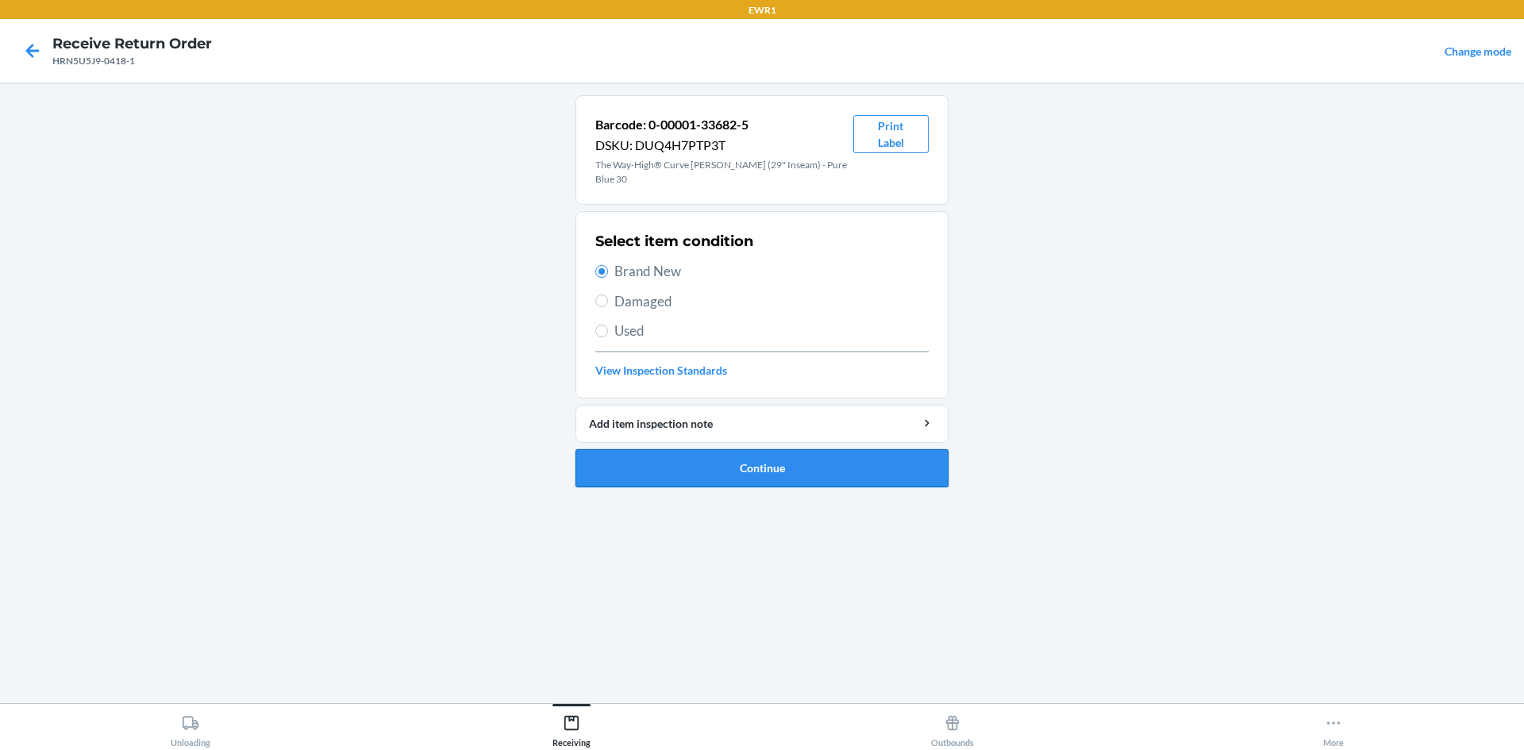
click at [699, 455] on button "Continue" at bounding box center [762, 468] width 373 height 38
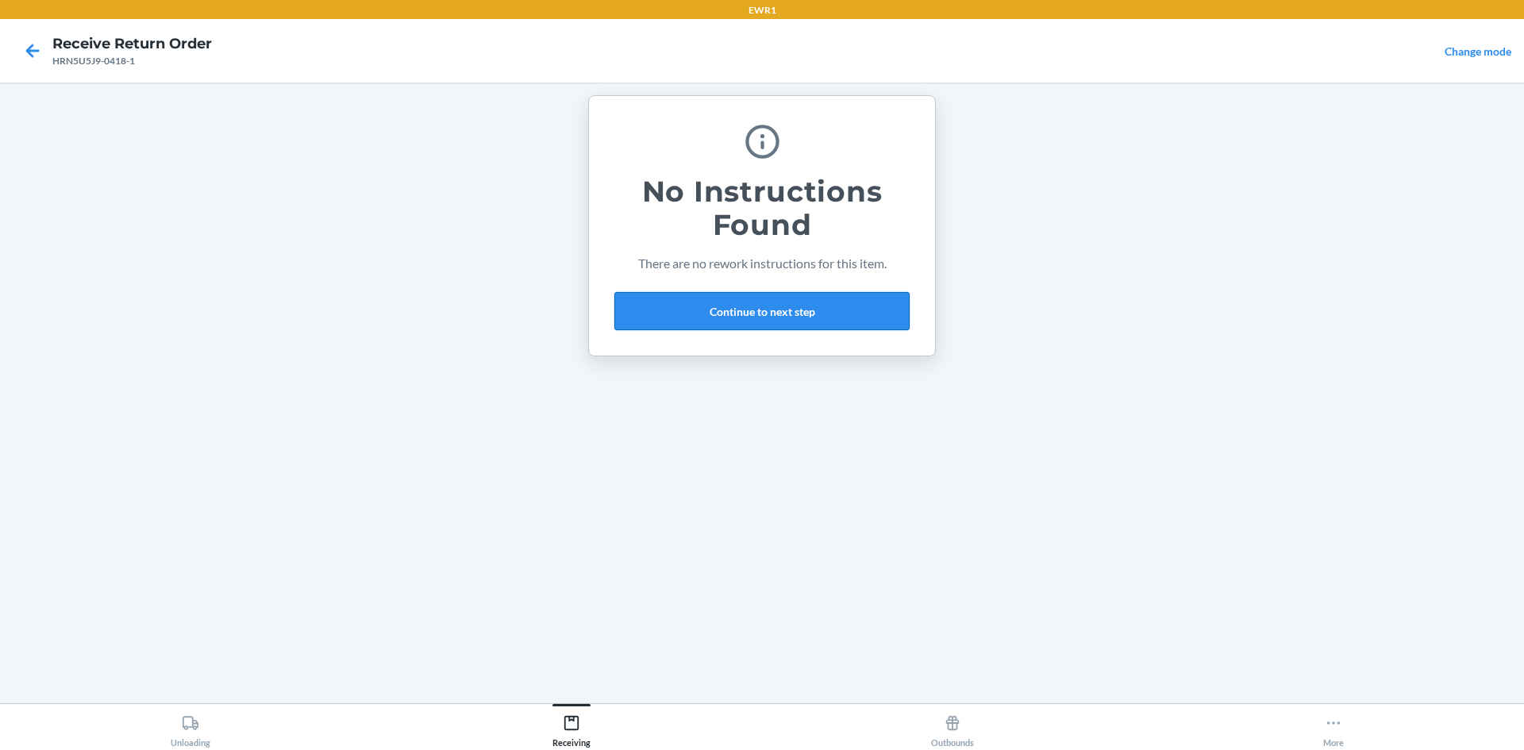
click at [741, 314] on button "Continue to next step" at bounding box center [761, 311] width 295 height 38
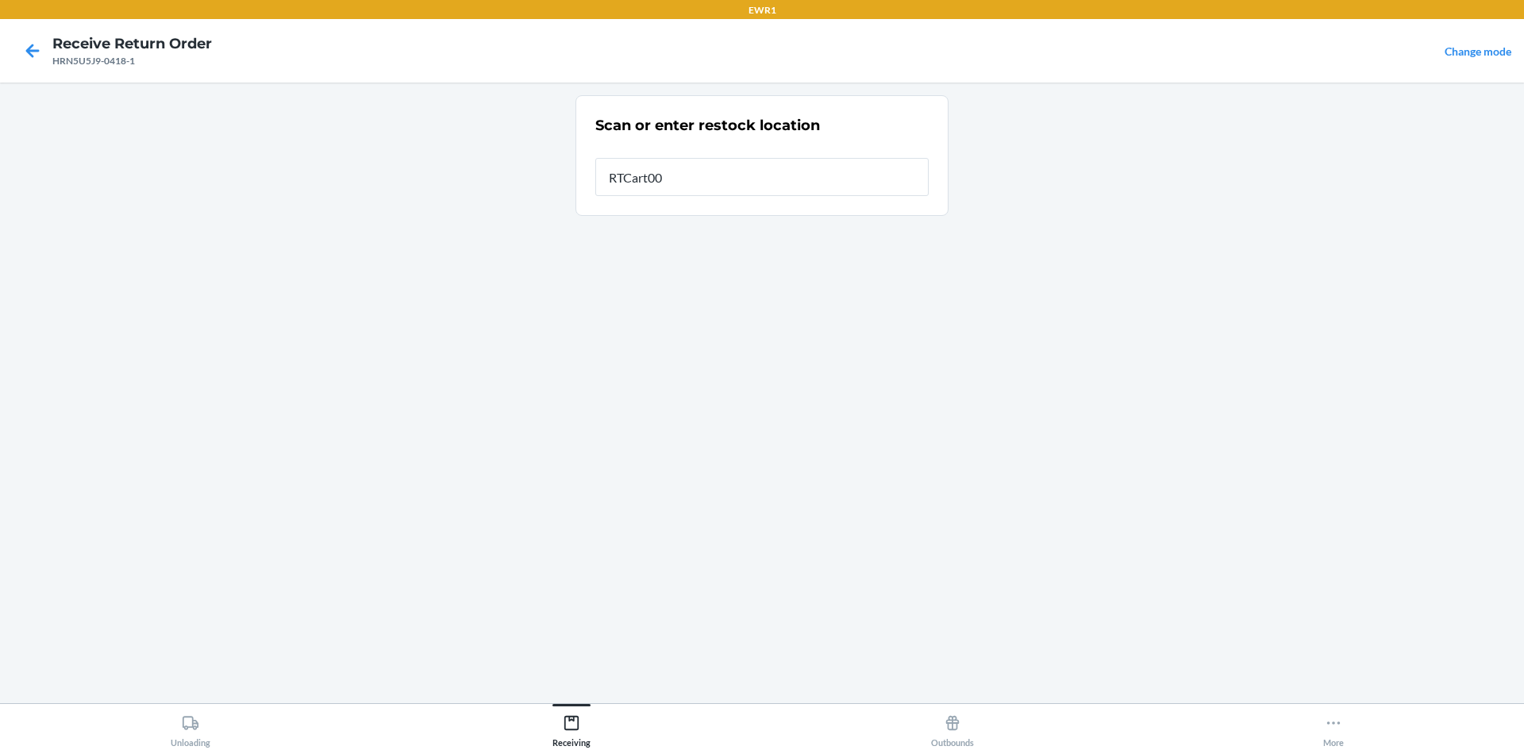
type input "RTCart009"
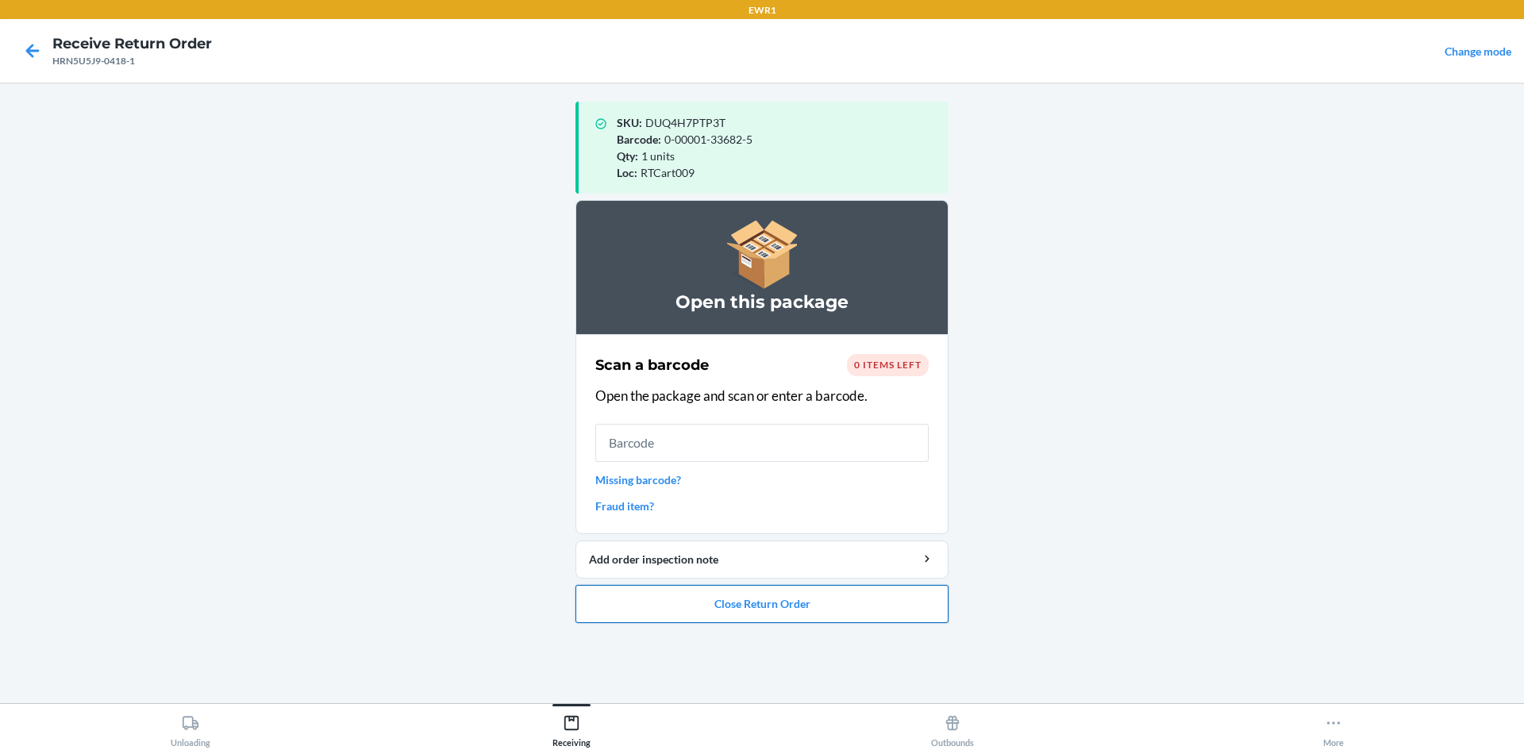
click at [630, 602] on button "Close Return Order" at bounding box center [762, 604] width 373 height 38
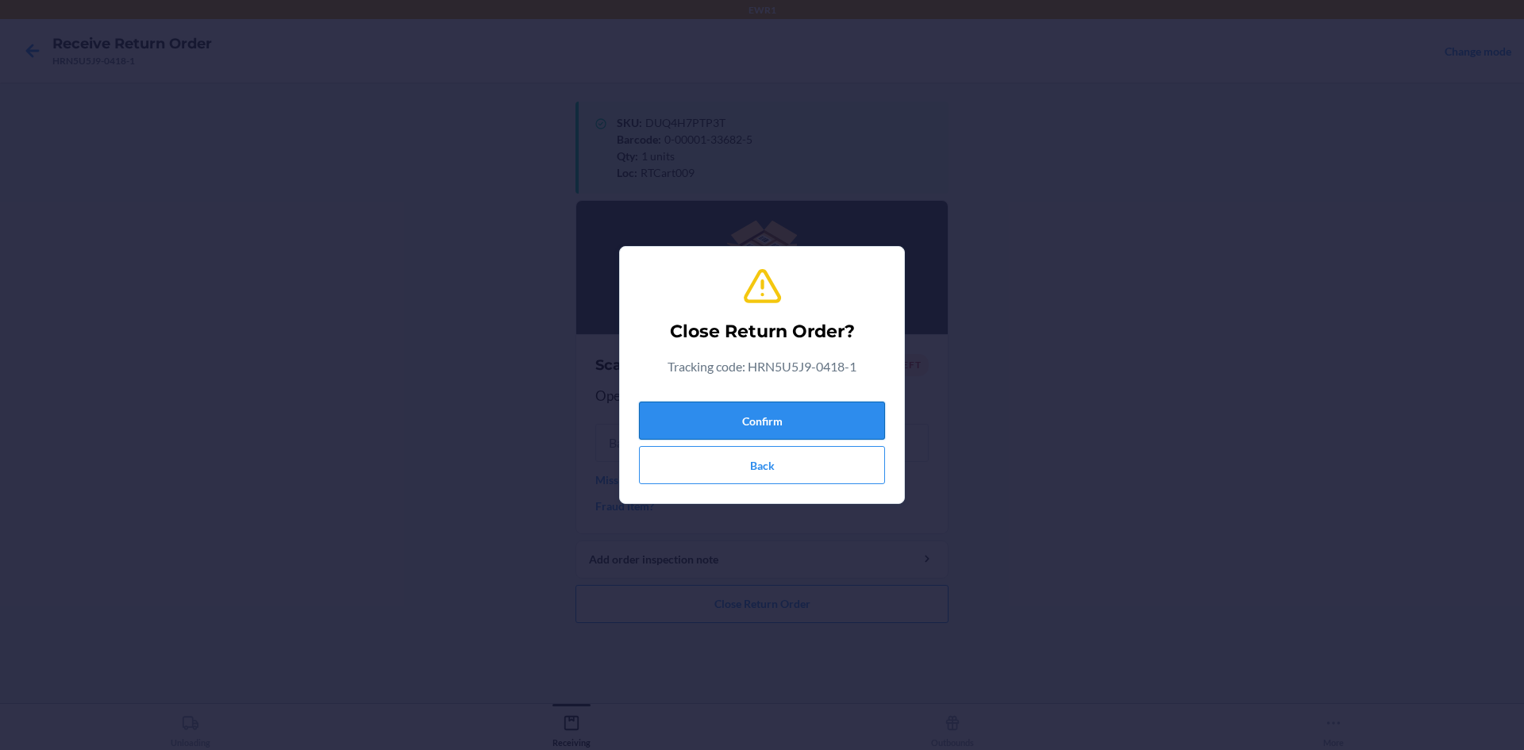
click at [754, 411] on button "Confirm" at bounding box center [762, 421] width 246 height 38
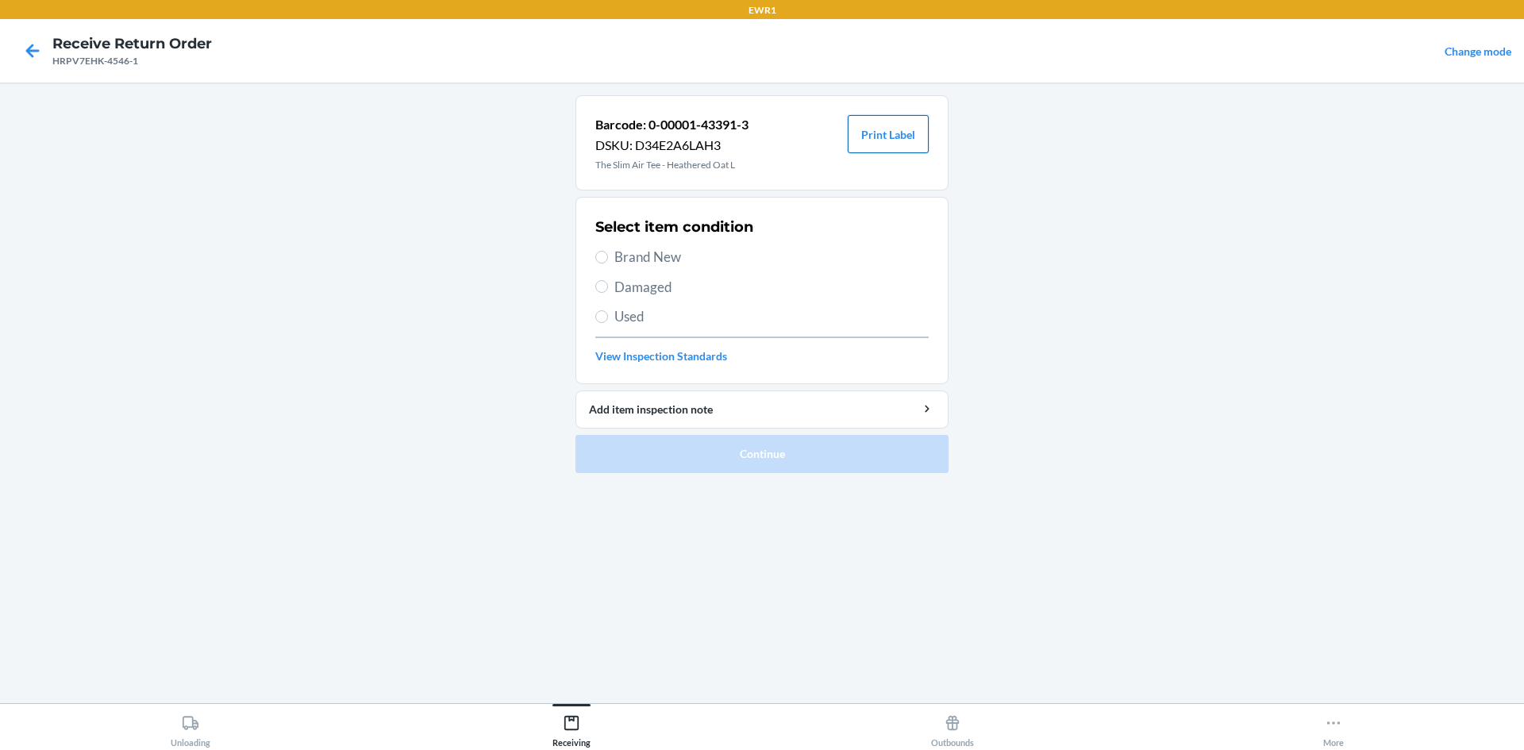
click at [876, 144] on button "Print Label" at bounding box center [888, 134] width 81 height 38
click at [623, 248] on span "Brand New" at bounding box center [771, 257] width 314 height 21
click at [608, 251] on input "Brand New" at bounding box center [601, 257] width 13 height 13
radio input "true"
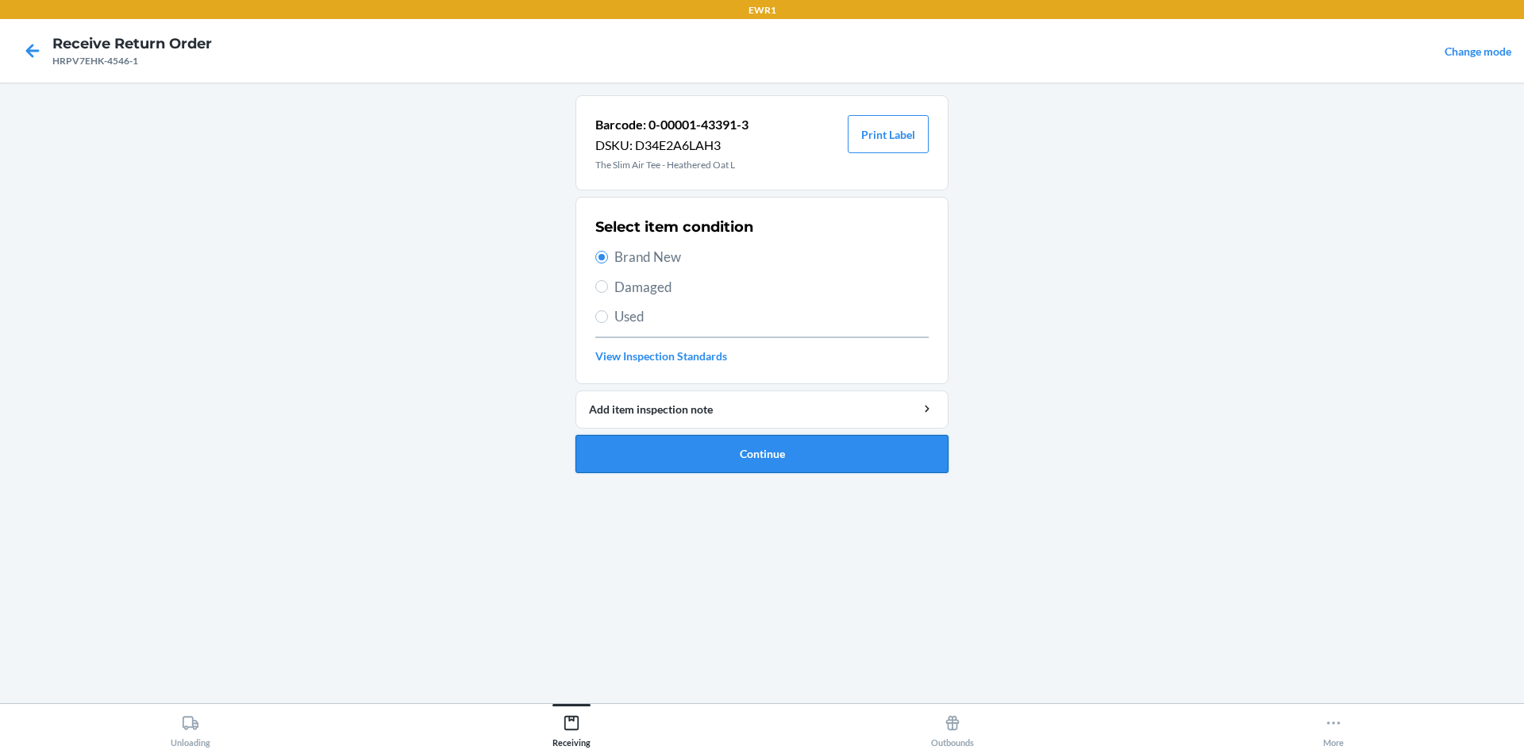
click at [672, 450] on button "Continue" at bounding box center [762, 454] width 373 height 38
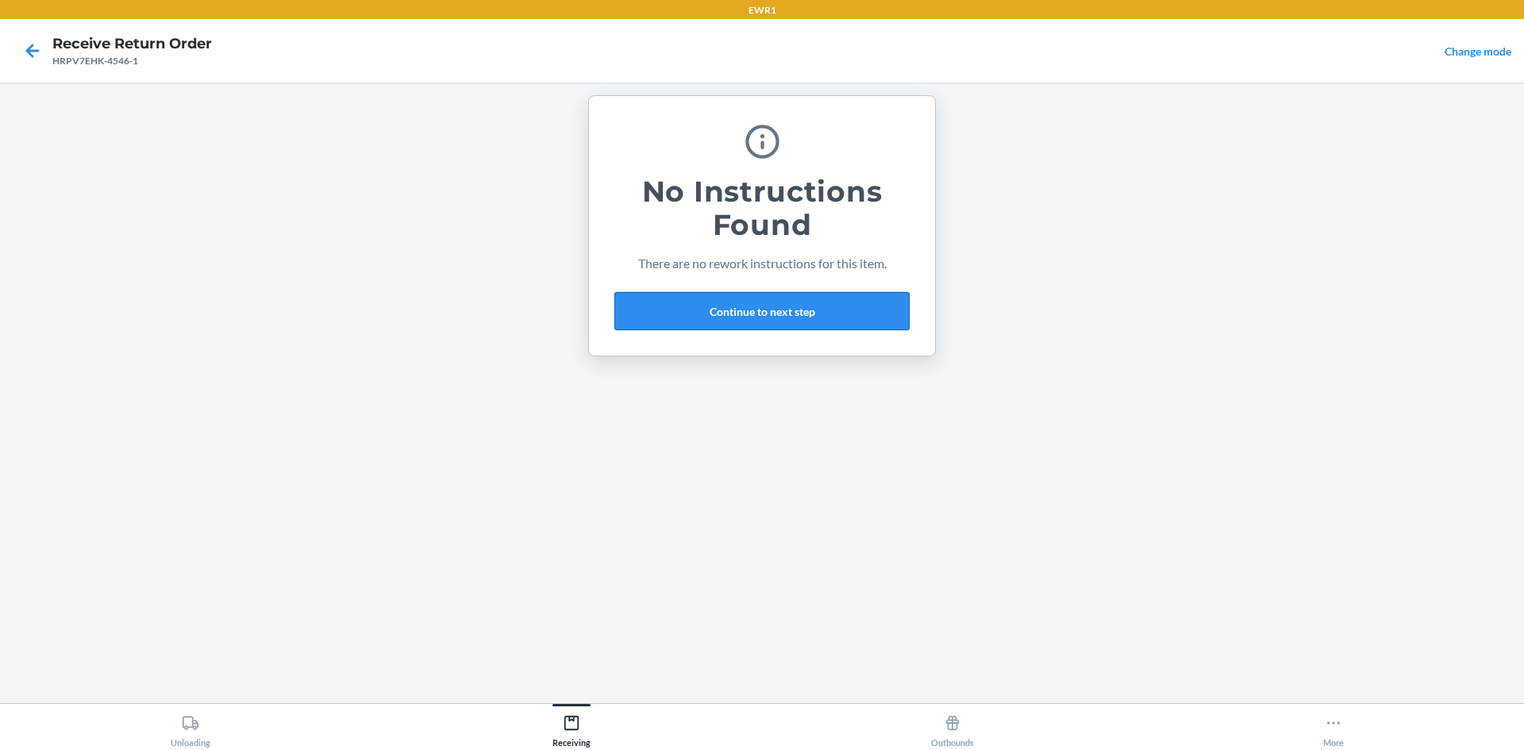
click at [748, 317] on button "Continue to next step" at bounding box center [761, 311] width 295 height 38
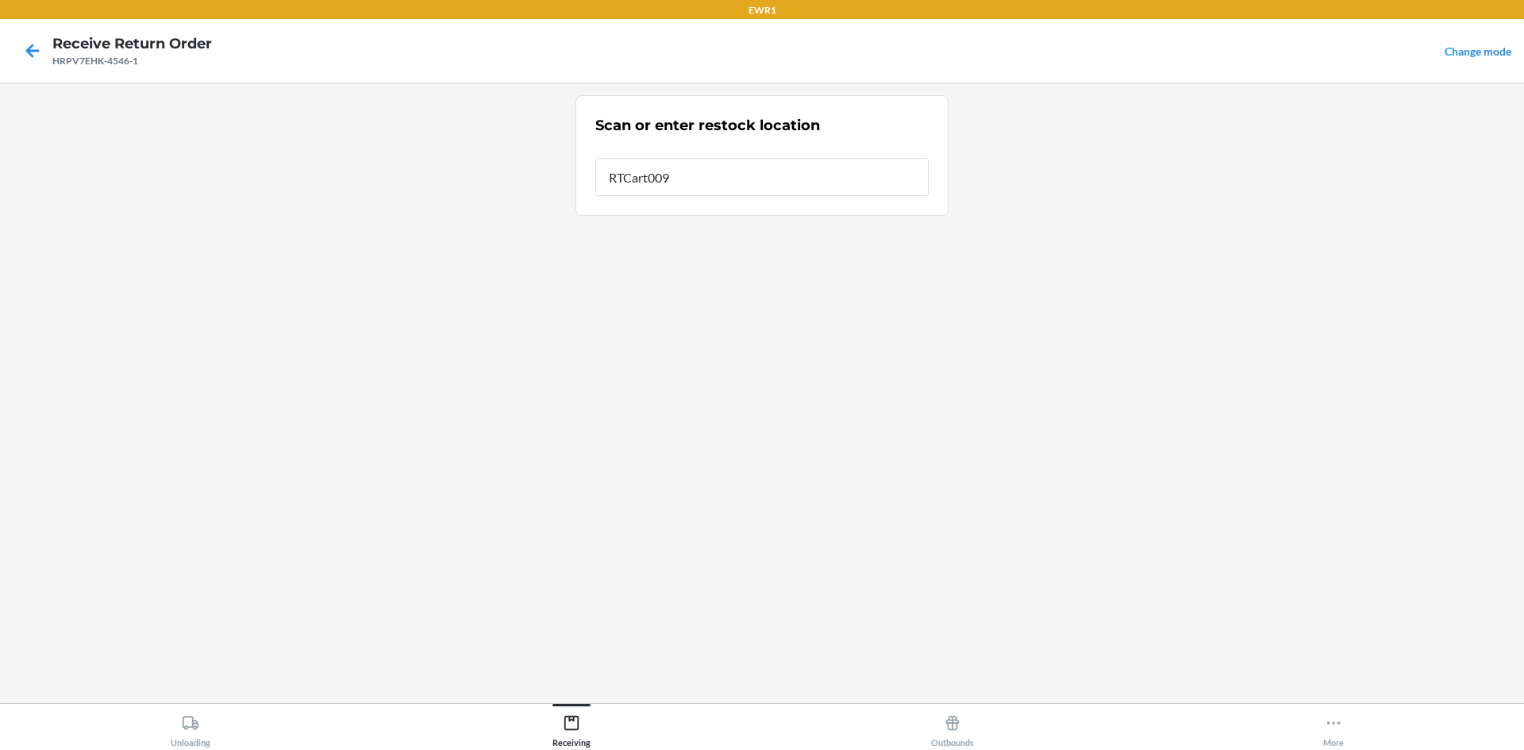
type input "RTCart009"
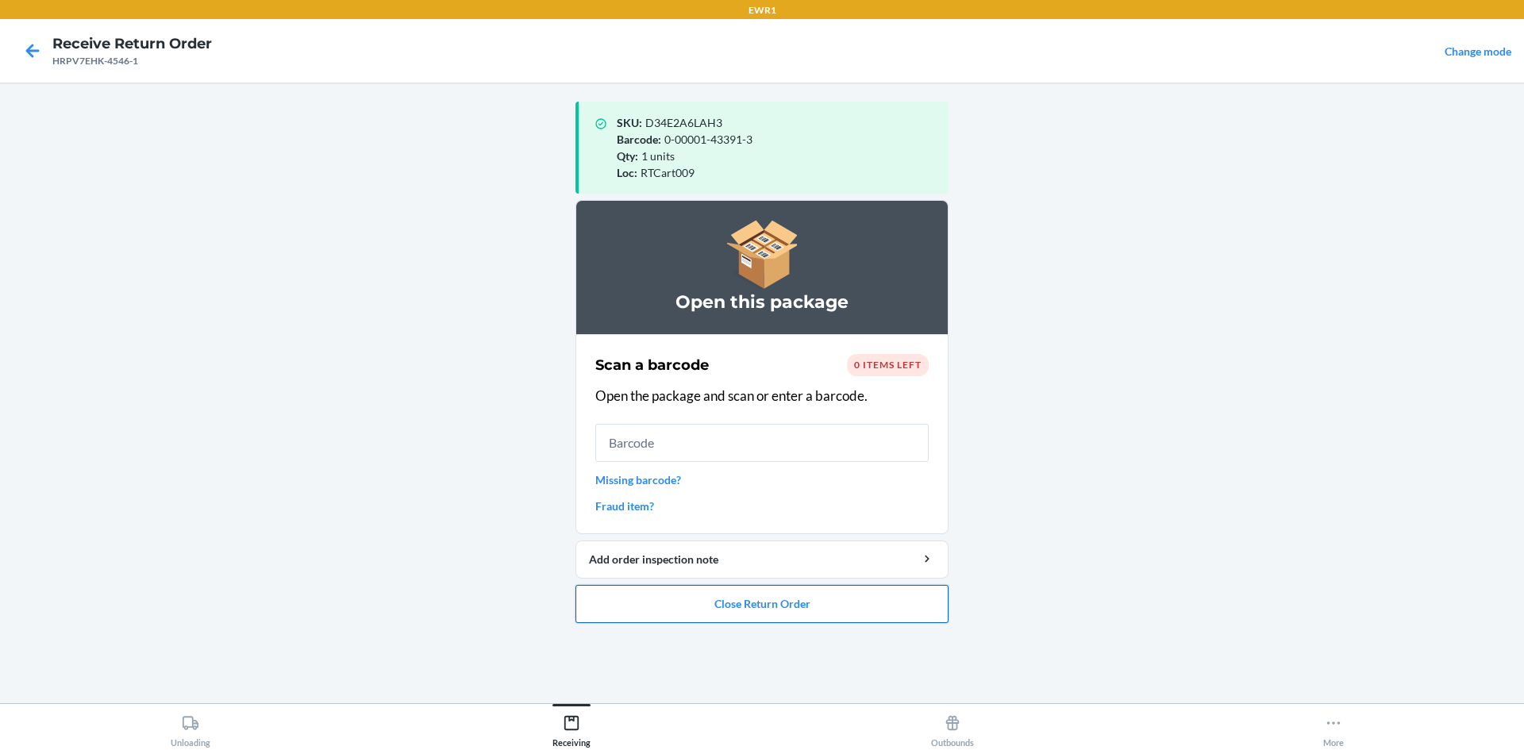
click at [819, 610] on button "Close Return Order" at bounding box center [762, 604] width 373 height 38
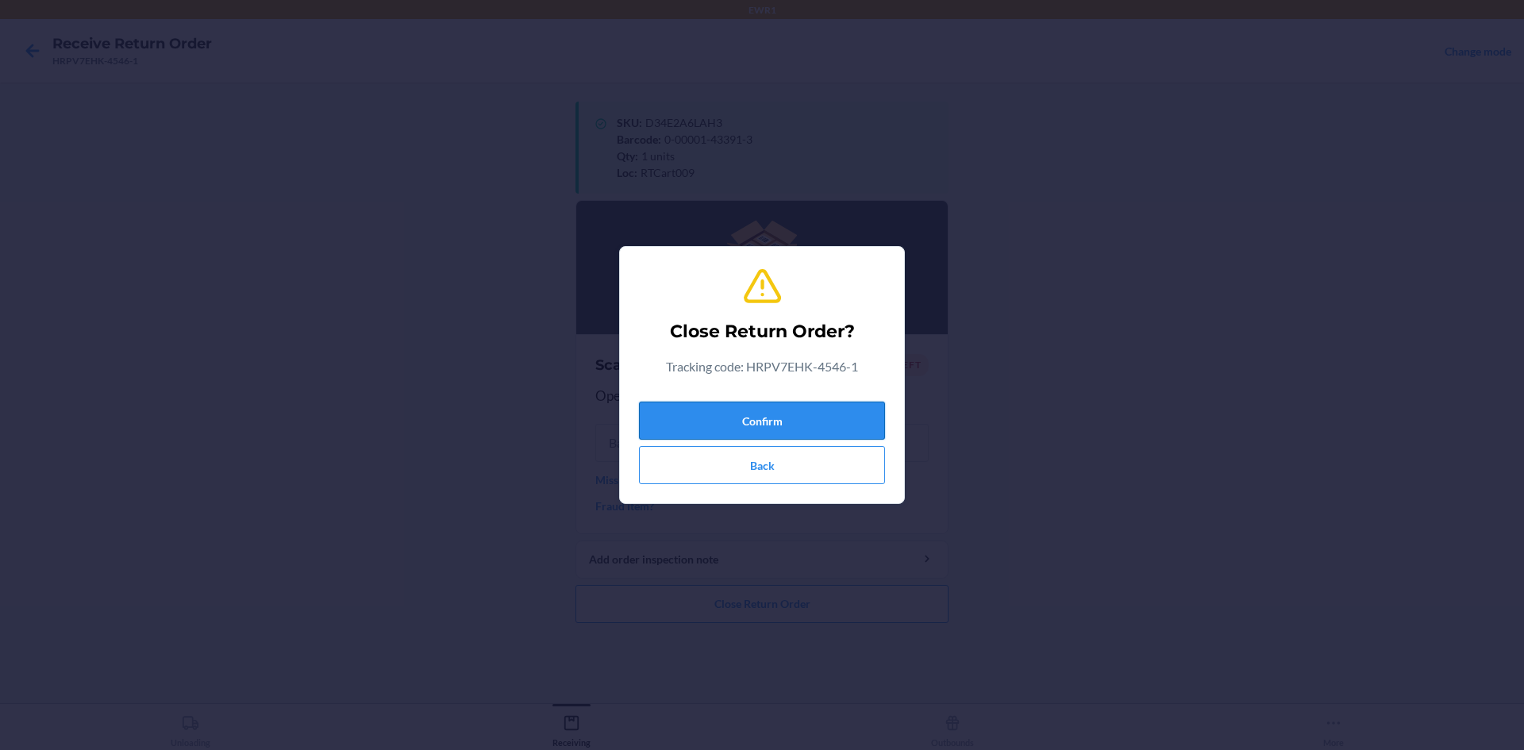
click at [772, 421] on button "Confirm" at bounding box center [762, 421] width 246 height 38
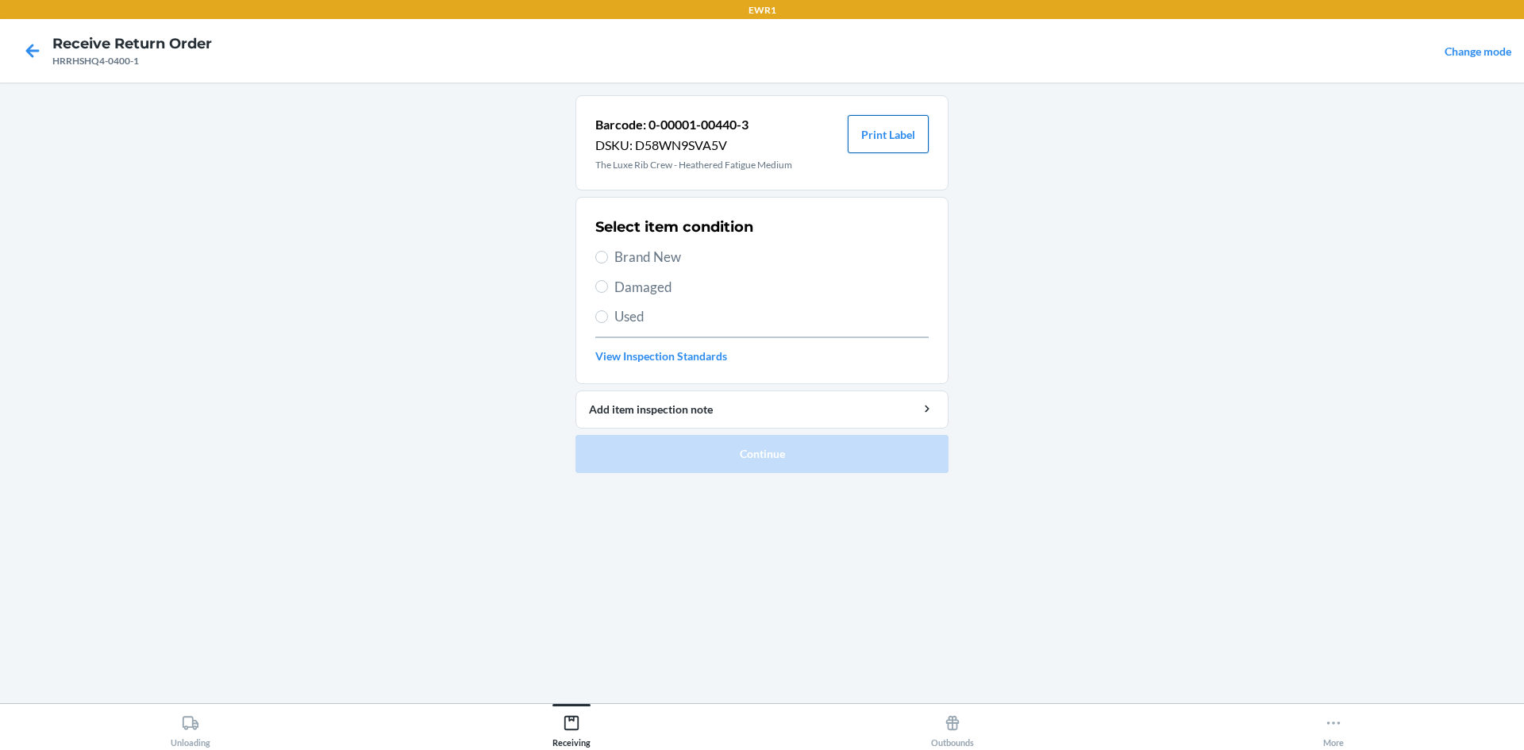
click at [903, 144] on button "Print Label" at bounding box center [888, 134] width 81 height 38
click at [618, 256] on span "Brand New" at bounding box center [771, 257] width 314 height 21
click at [608, 256] on input "Brand New" at bounding box center [601, 257] width 13 height 13
radio input "true"
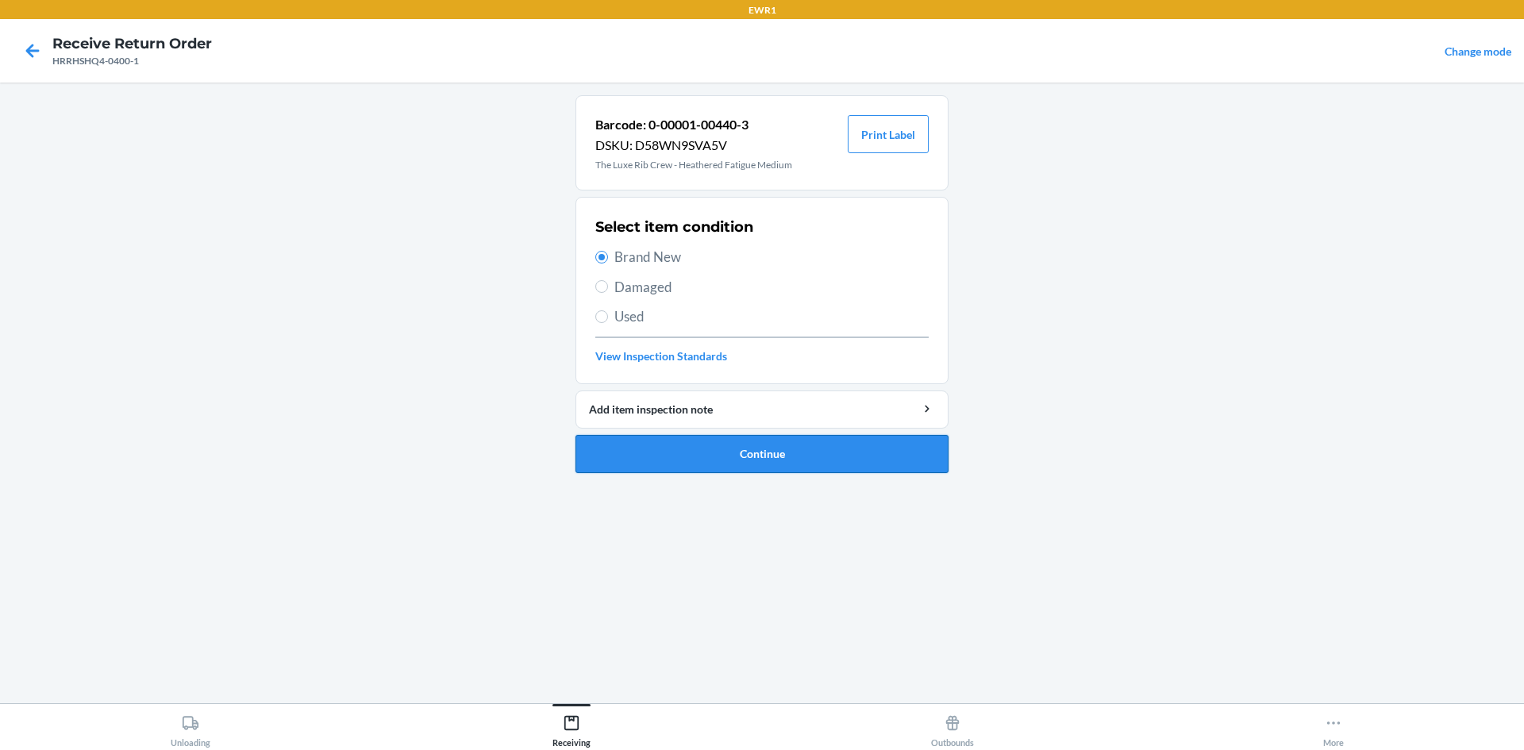
drag, startPoint x: 609, startPoint y: 448, endPoint x: 620, endPoint y: 445, distance: 11.6
click at [614, 447] on button "Continue" at bounding box center [762, 454] width 373 height 38
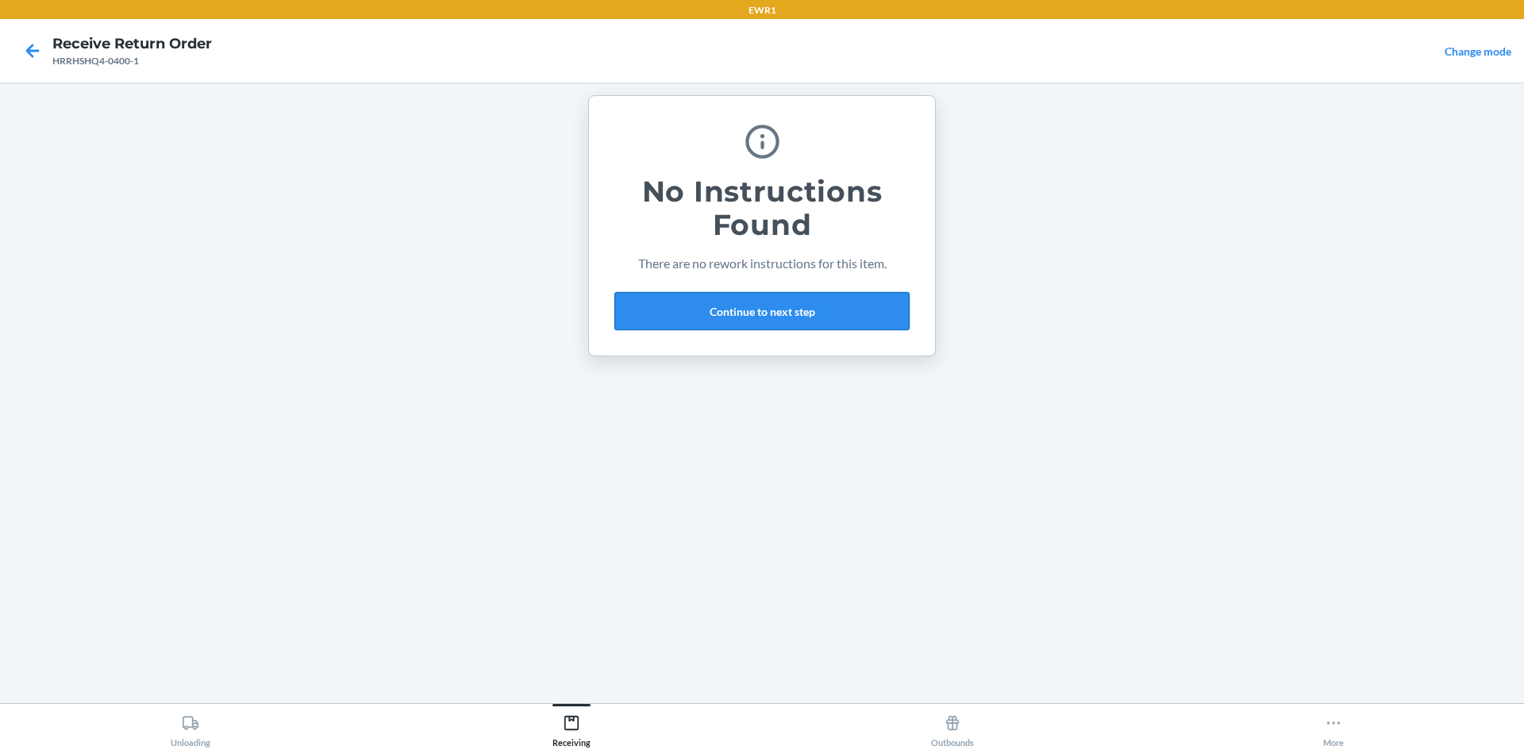
click at [710, 315] on button "Continue to next step" at bounding box center [761, 311] width 295 height 38
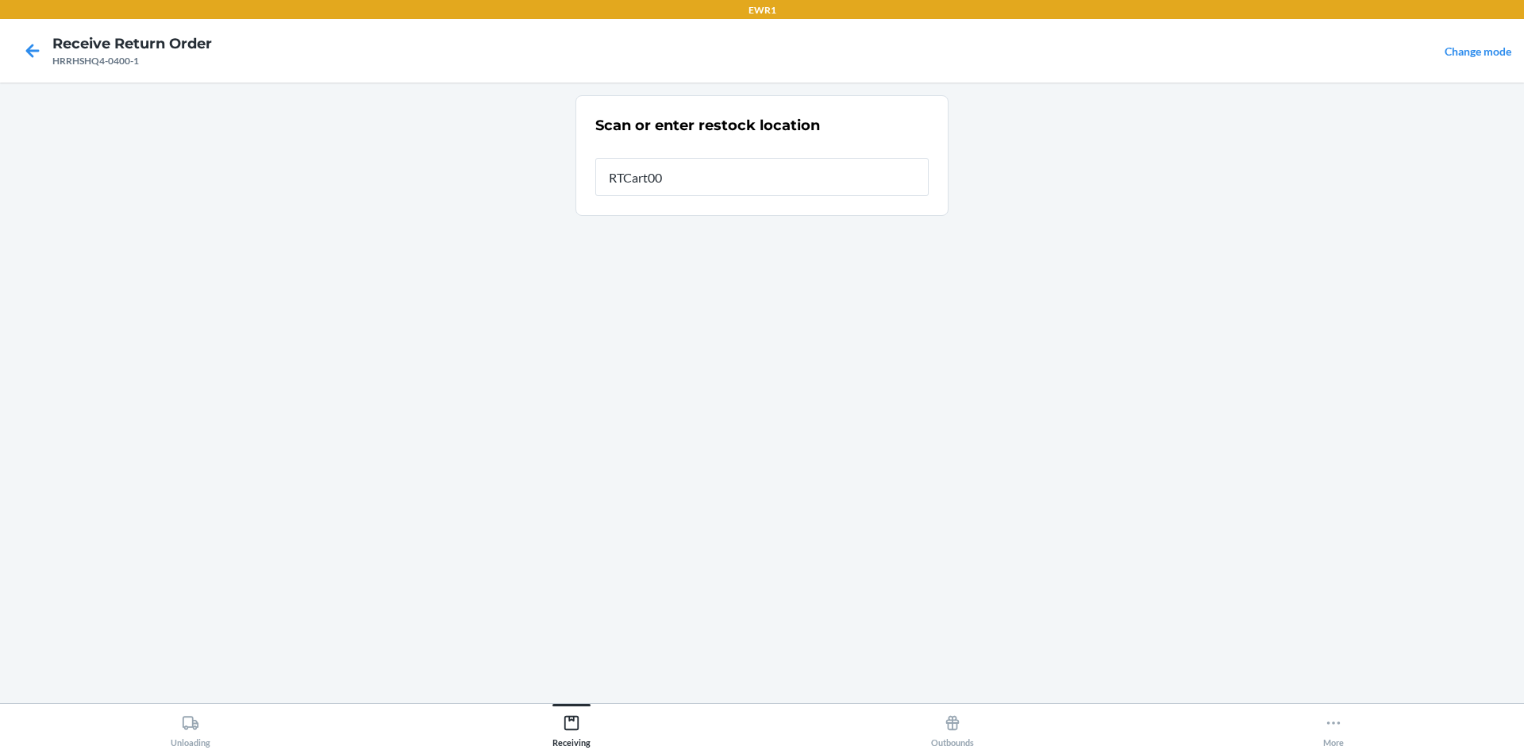
type input "RTCart009"
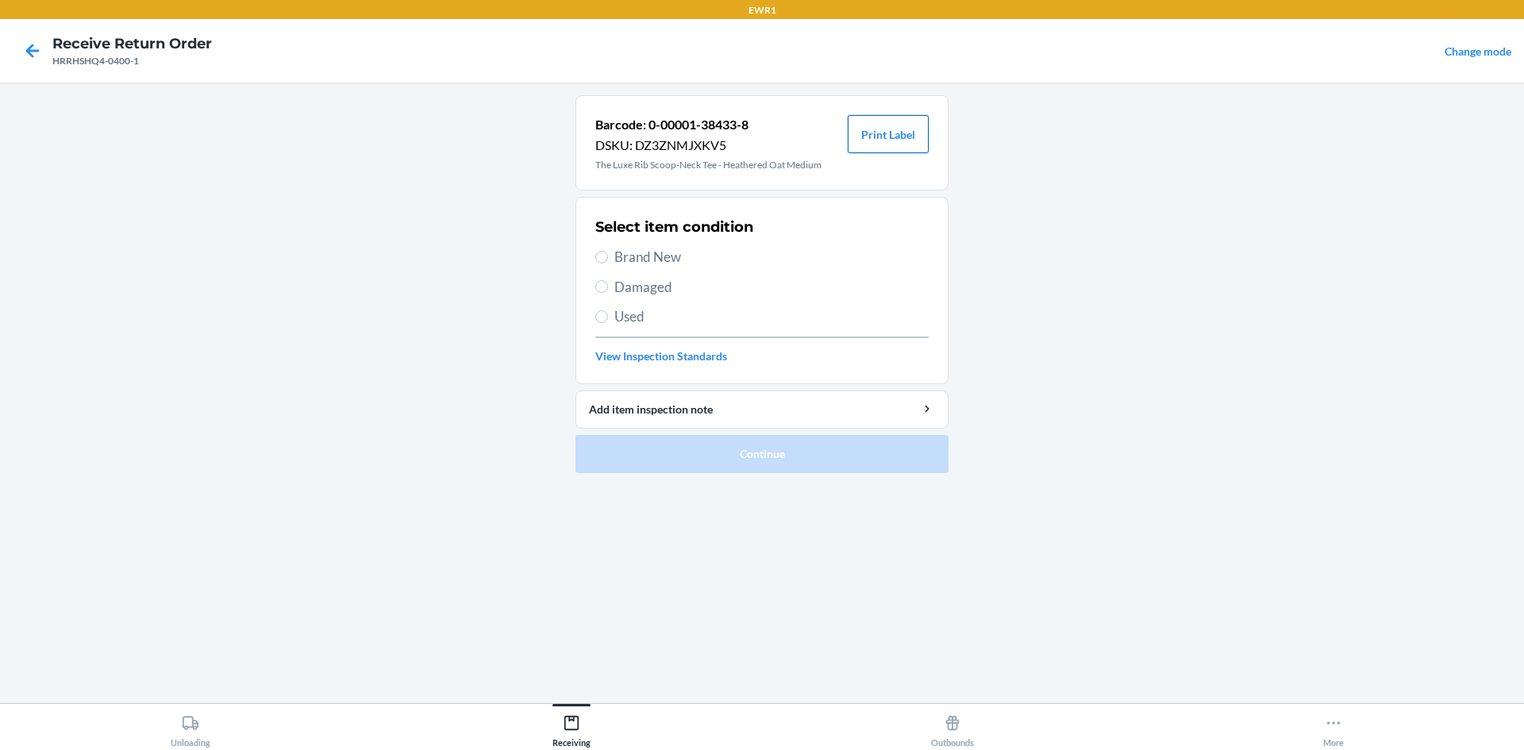
click at [892, 136] on button "Print Label" at bounding box center [888, 134] width 81 height 38
click at [630, 256] on span "Brand New" at bounding box center [771, 257] width 314 height 21
click at [608, 256] on input "Brand New" at bounding box center [601, 257] width 13 height 13
radio input "true"
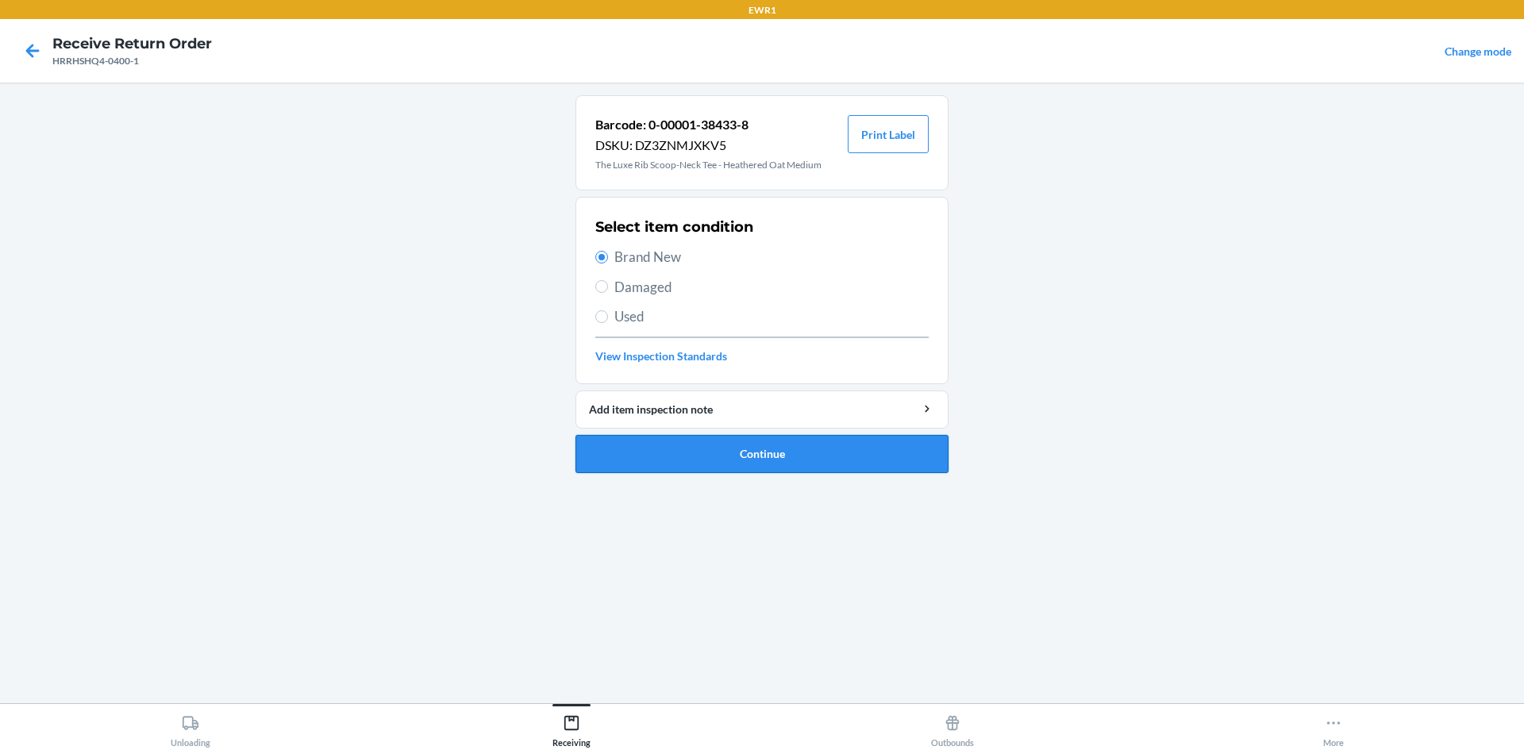
click at [784, 464] on button "Continue" at bounding box center [762, 454] width 373 height 38
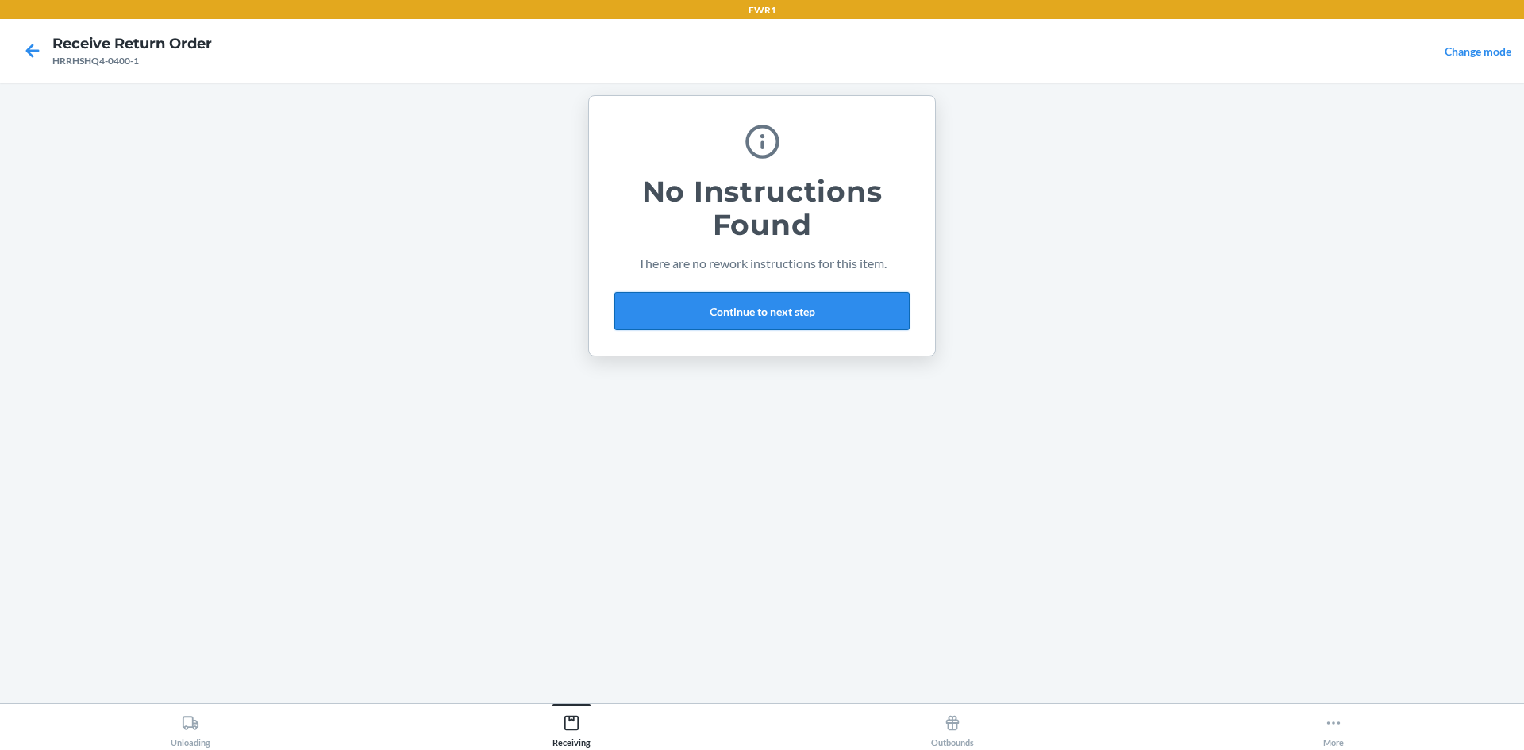
click at [787, 316] on button "Continue to next step" at bounding box center [761, 311] width 295 height 38
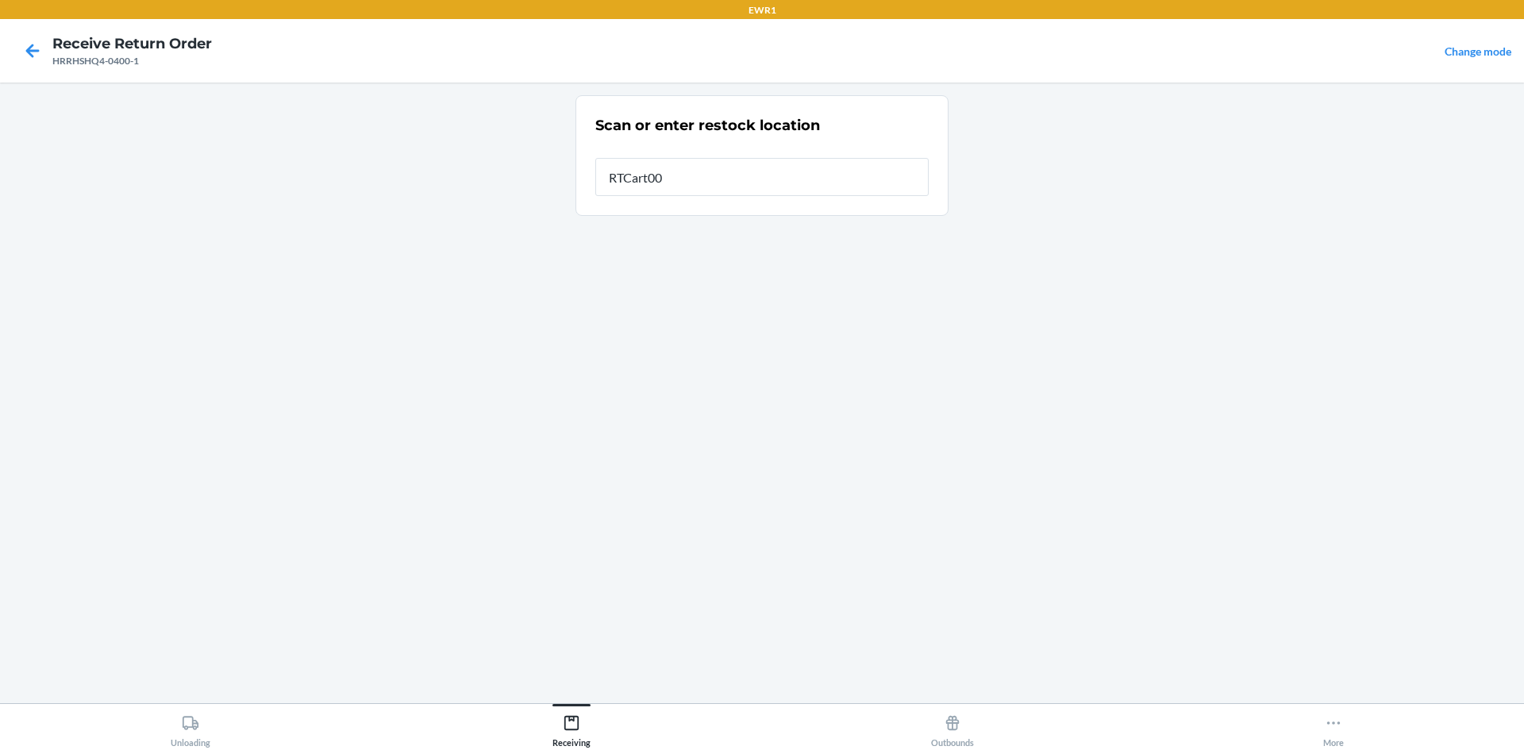
type input "RTCart009"
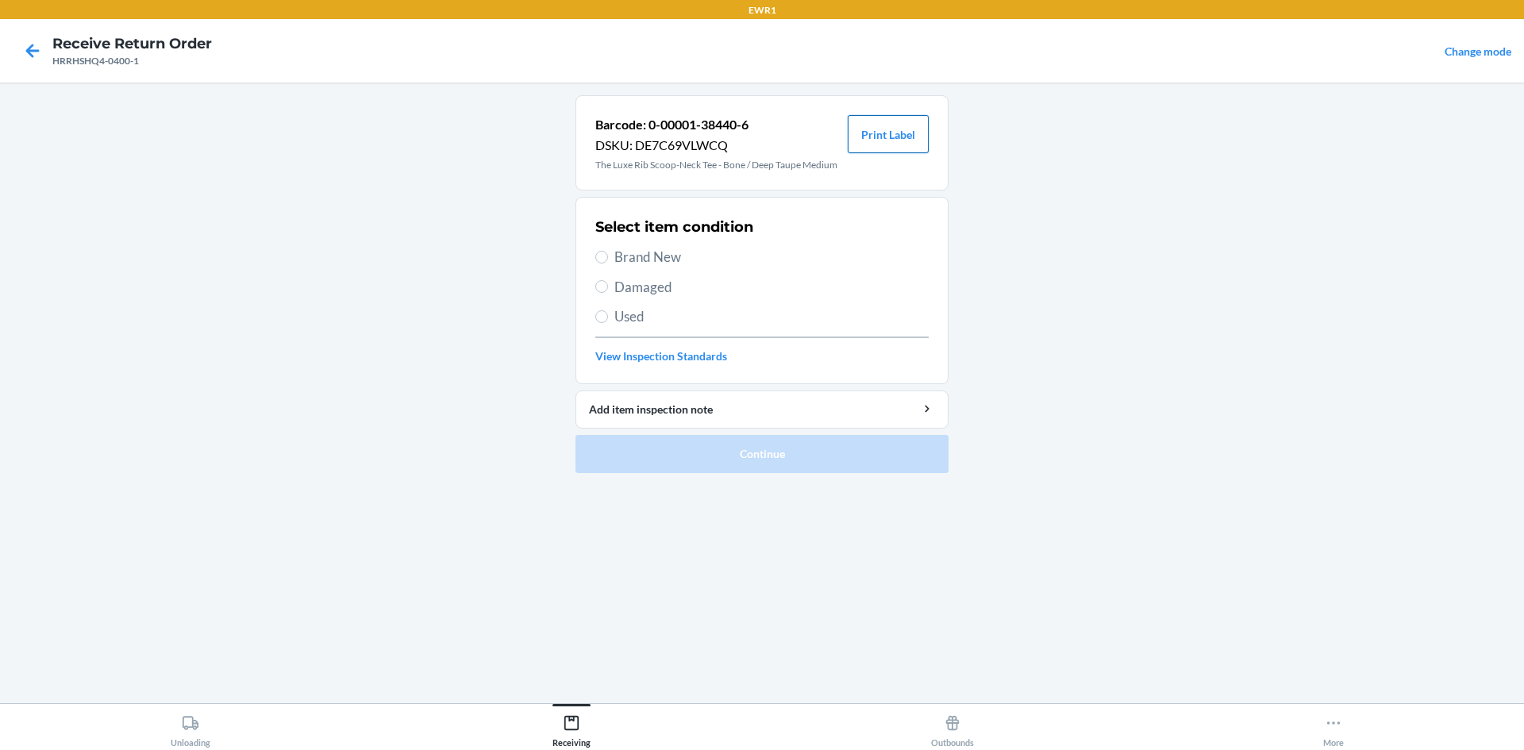
click at [881, 145] on button "Print Label" at bounding box center [888, 134] width 81 height 38
click at [618, 260] on span "Brand New" at bounding box center [771, 257] width 314 height 21
click at [608, 260] on input "Brand New" at bounding box center [601, 257] width 13 height 13
radio input "true"
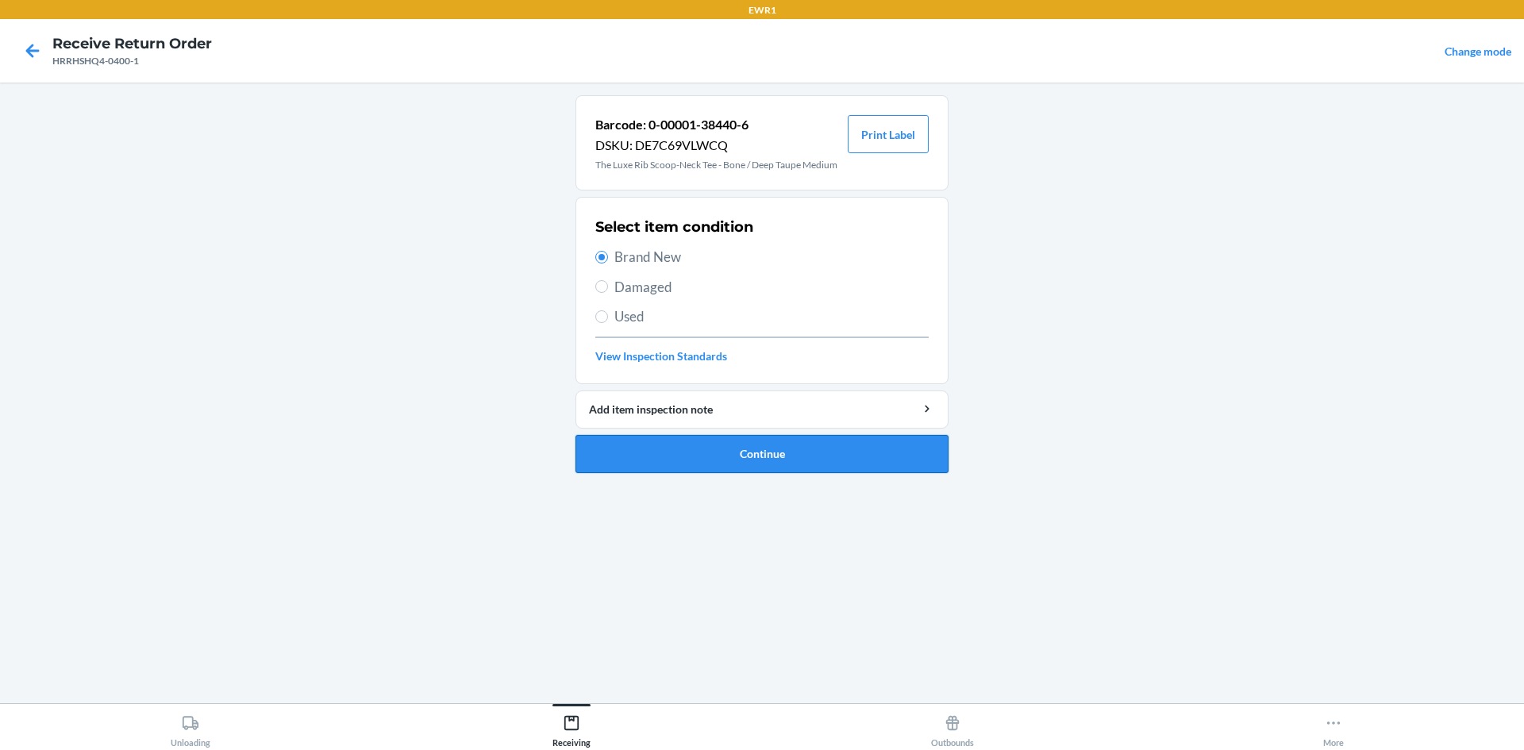
click at [666, 461] on button "Continue" at bounding box center [762, 454] width 373 height 38
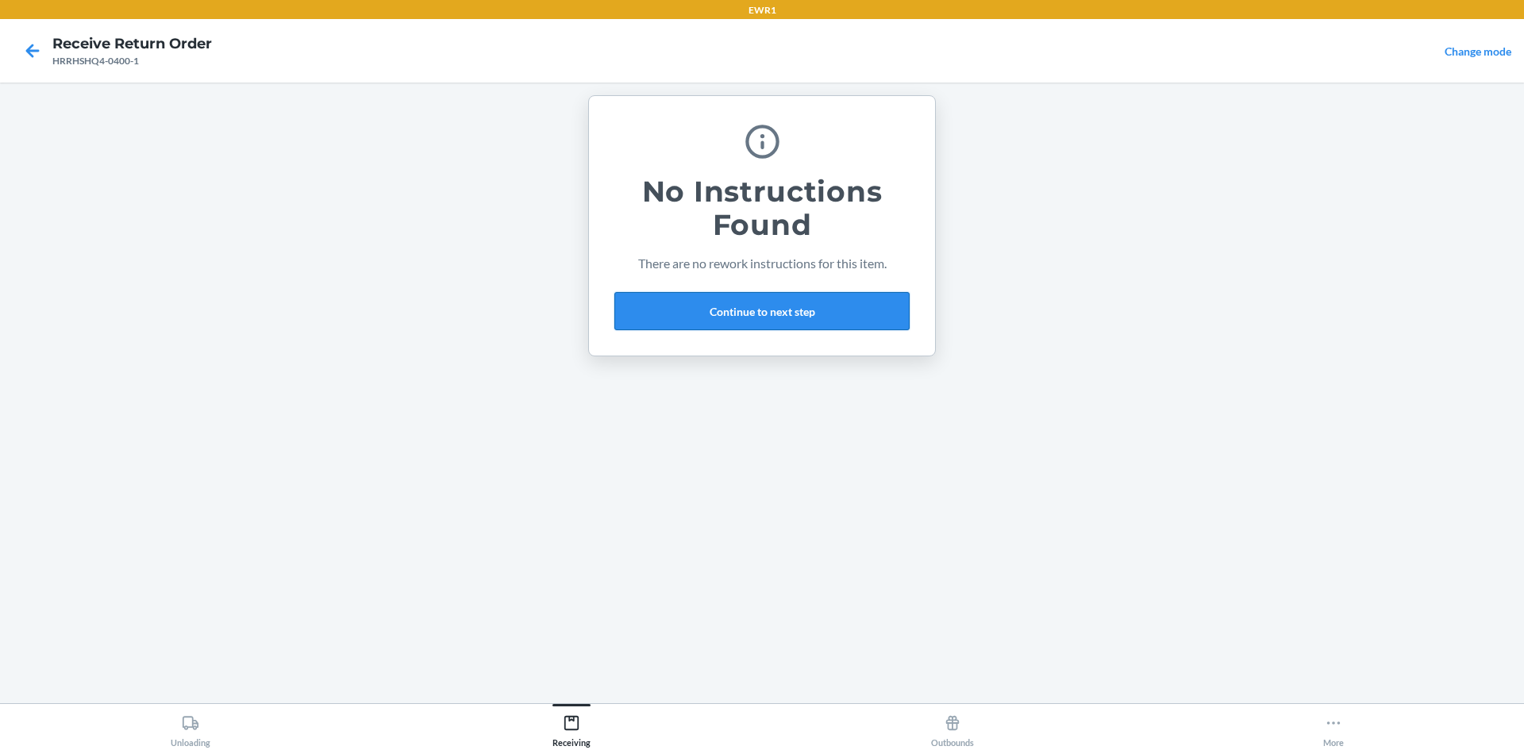
click at [760, 316] on button "Continue to next step" at bounding box center [761, 311] width 295 height 38
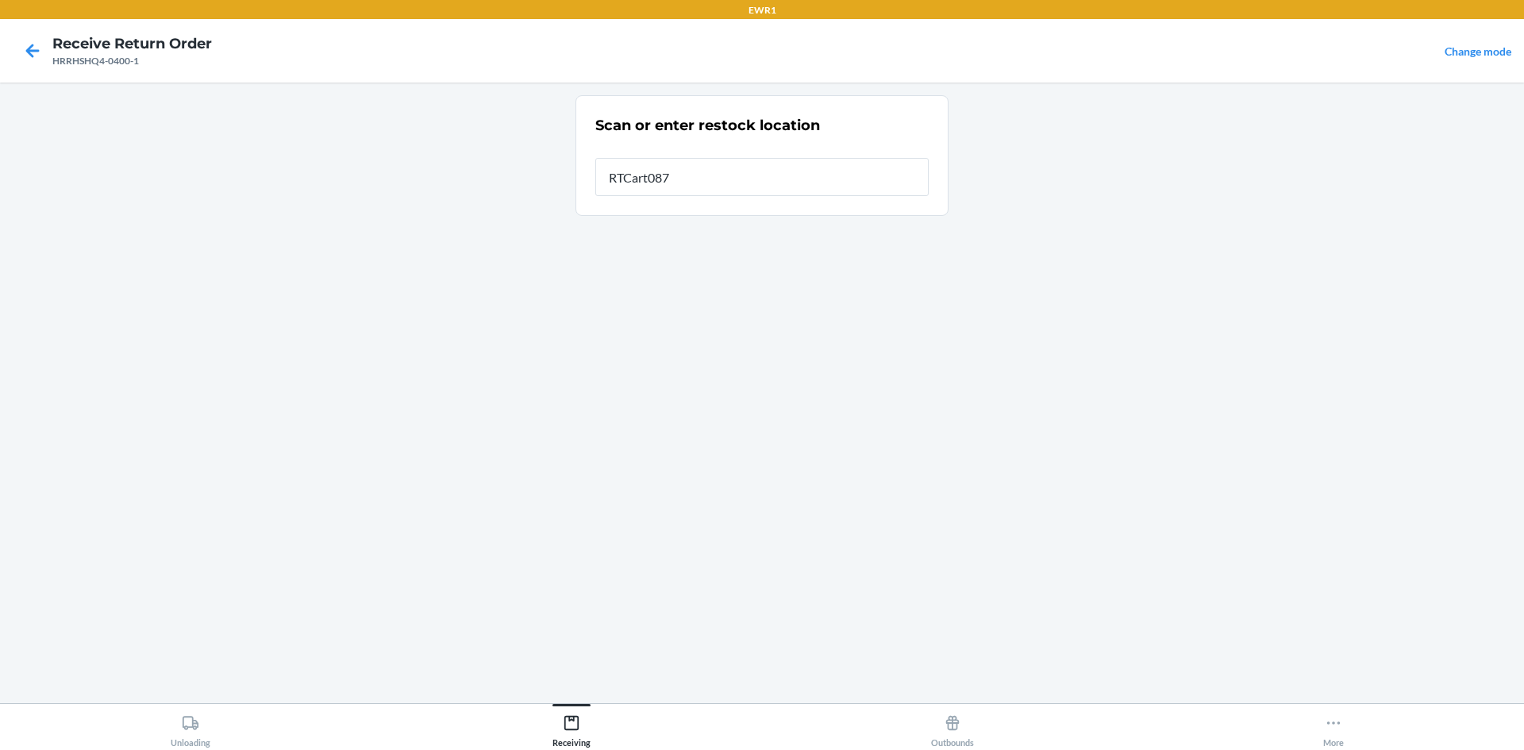
type input "RTCart087"
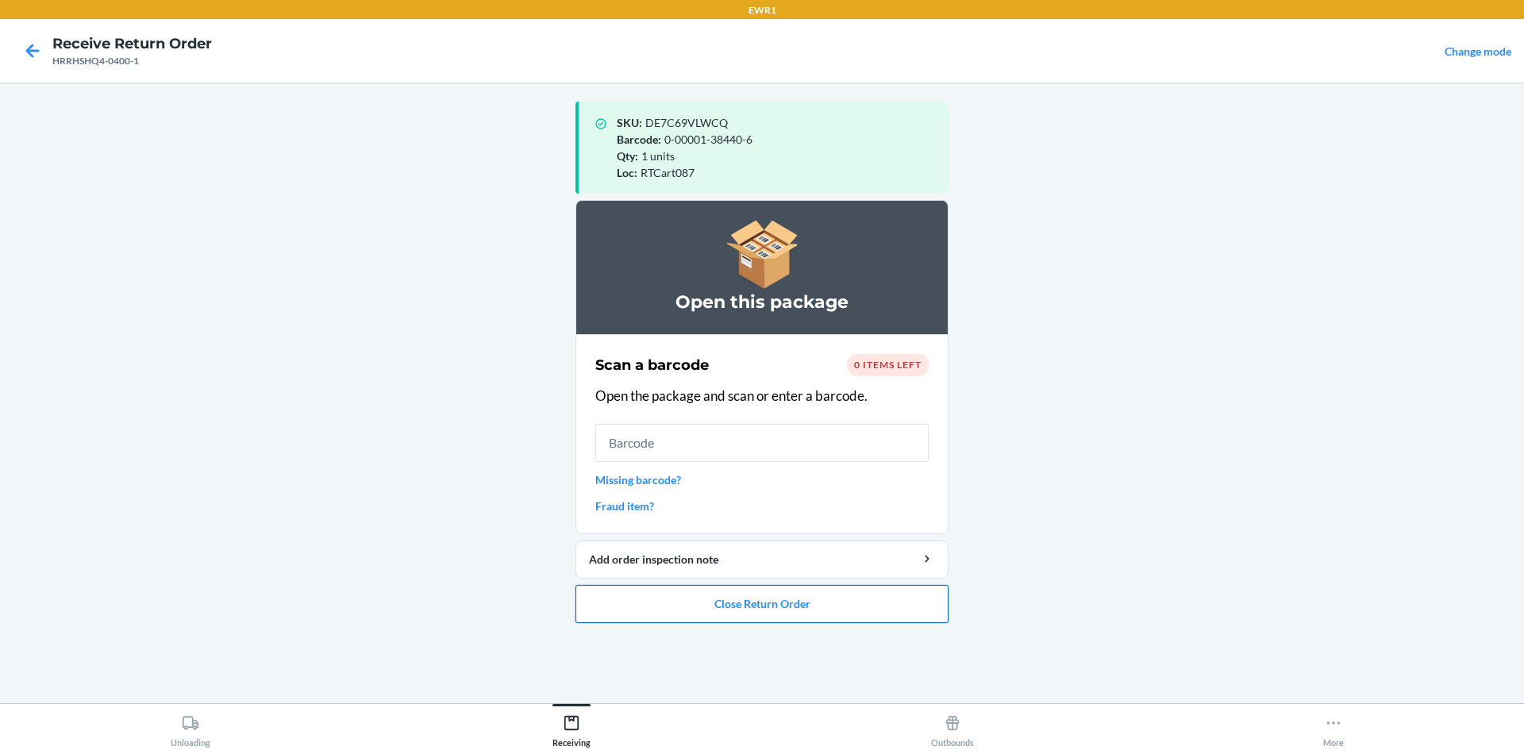
click at [753, 606] on button "Close Return Order" at bounding box center [762, 604] width 373 height 38
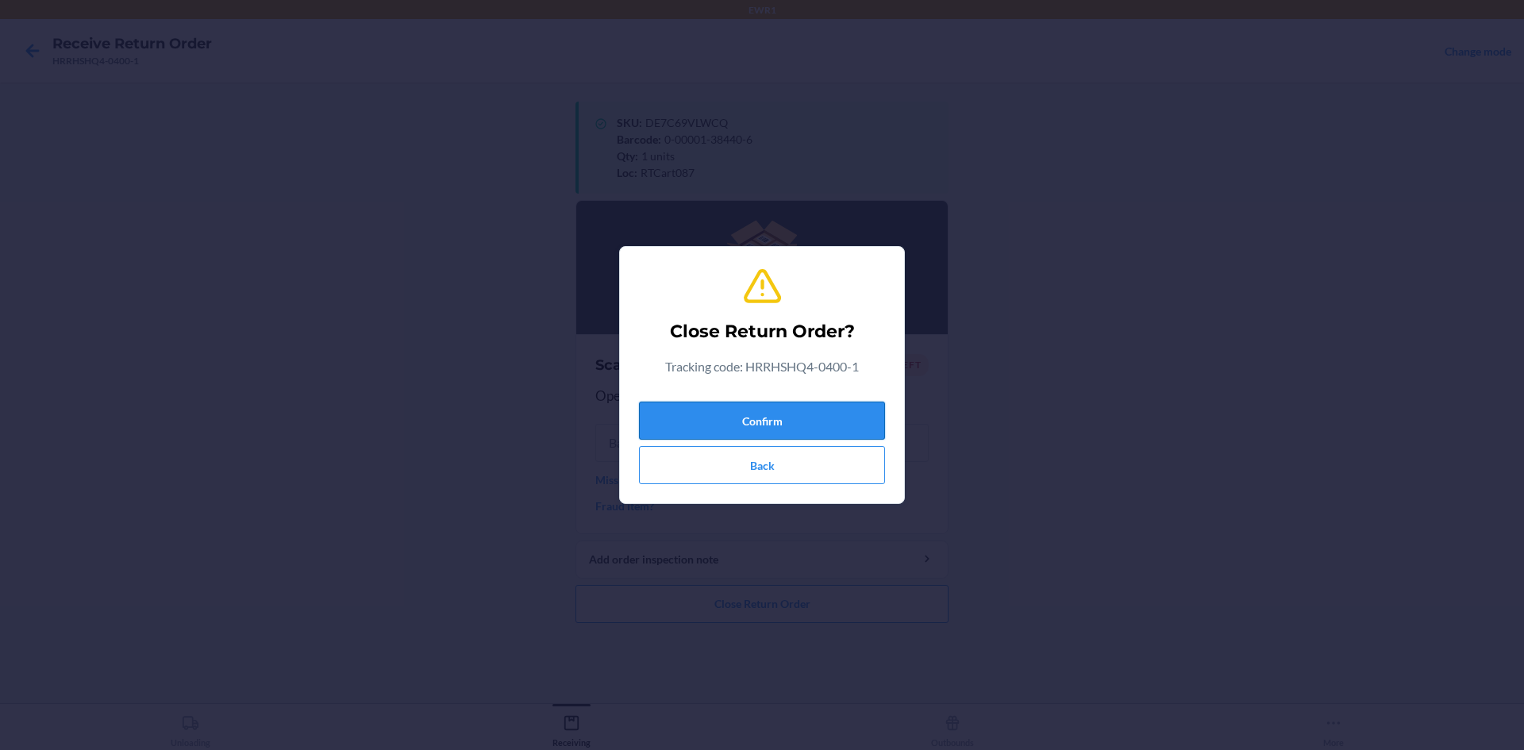
click at [768, 423] on button "Confirm" at bounding box center [762, 421] width 246 height 38
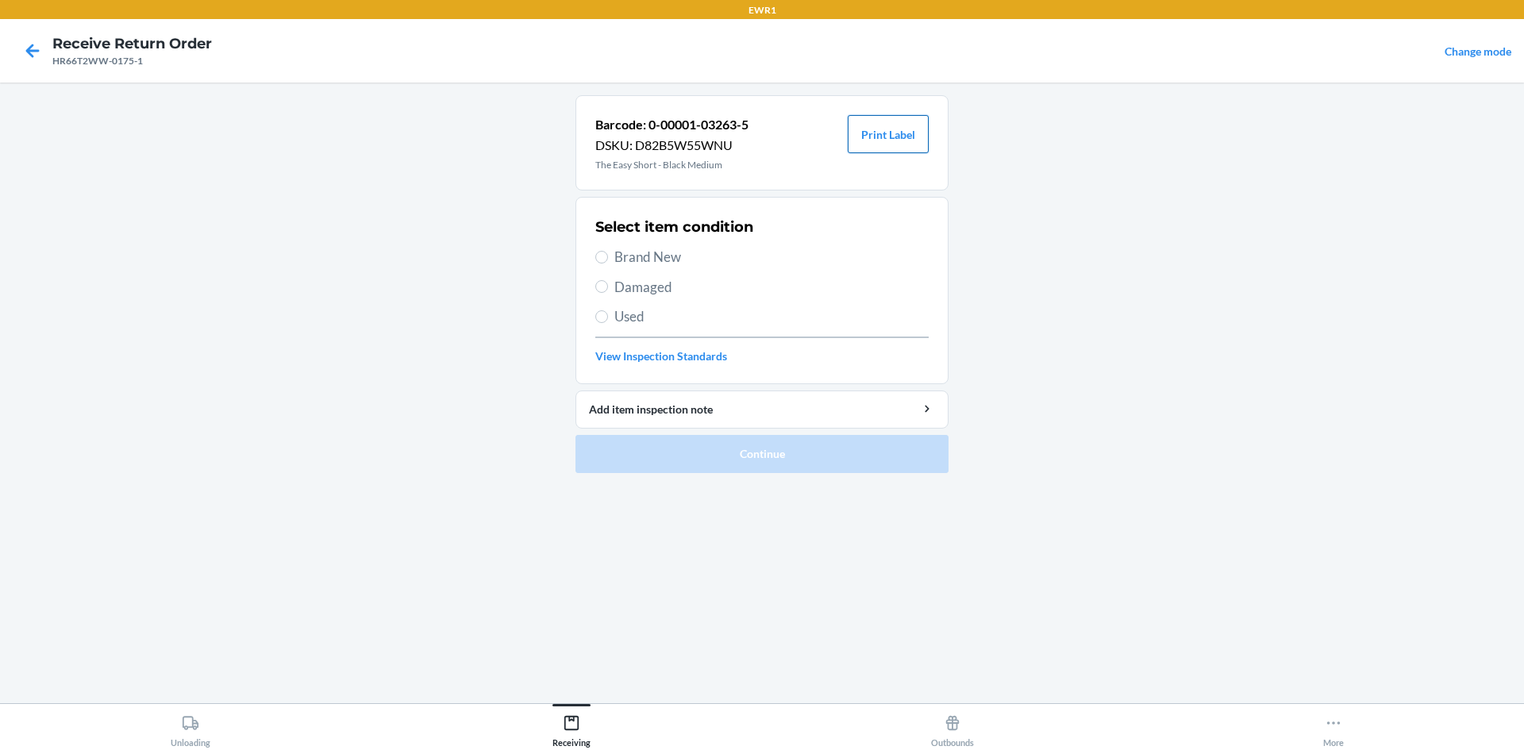
click at [905, 137] on button "Print Label" at bounding box center [888, 134] width 81 height 38
drag, startPoint x: 637, startPoint y: 252, endPoint x: 649, endPoint y: 260, distance: 14.3
click at [641, 256] on span "Brand New" at bounding box center [771, 257] width 314 height 21
drag, startPoint x: 630, startPoint y: 280, endPoint x: 601, endPoint y: 268, distance: 31.3
click at [621, 272] on div "Select item condition Brand New Damaged Used View Inspection Standards" at bounding box center [761, 290] width 333 height 157
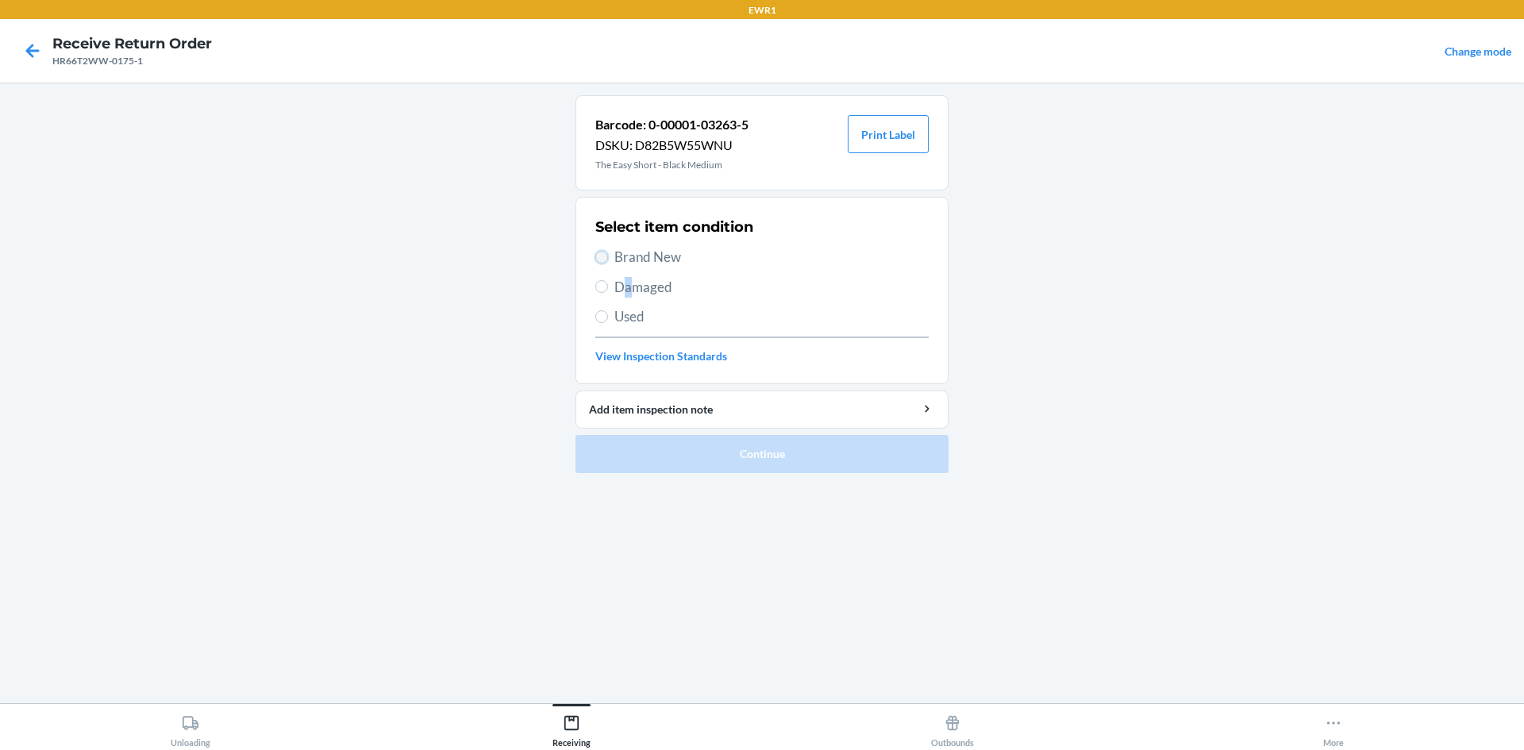
click at [602, 260] on input "Brand New" at bounding box center [601, 257] width 13 height 13
radio input "true"
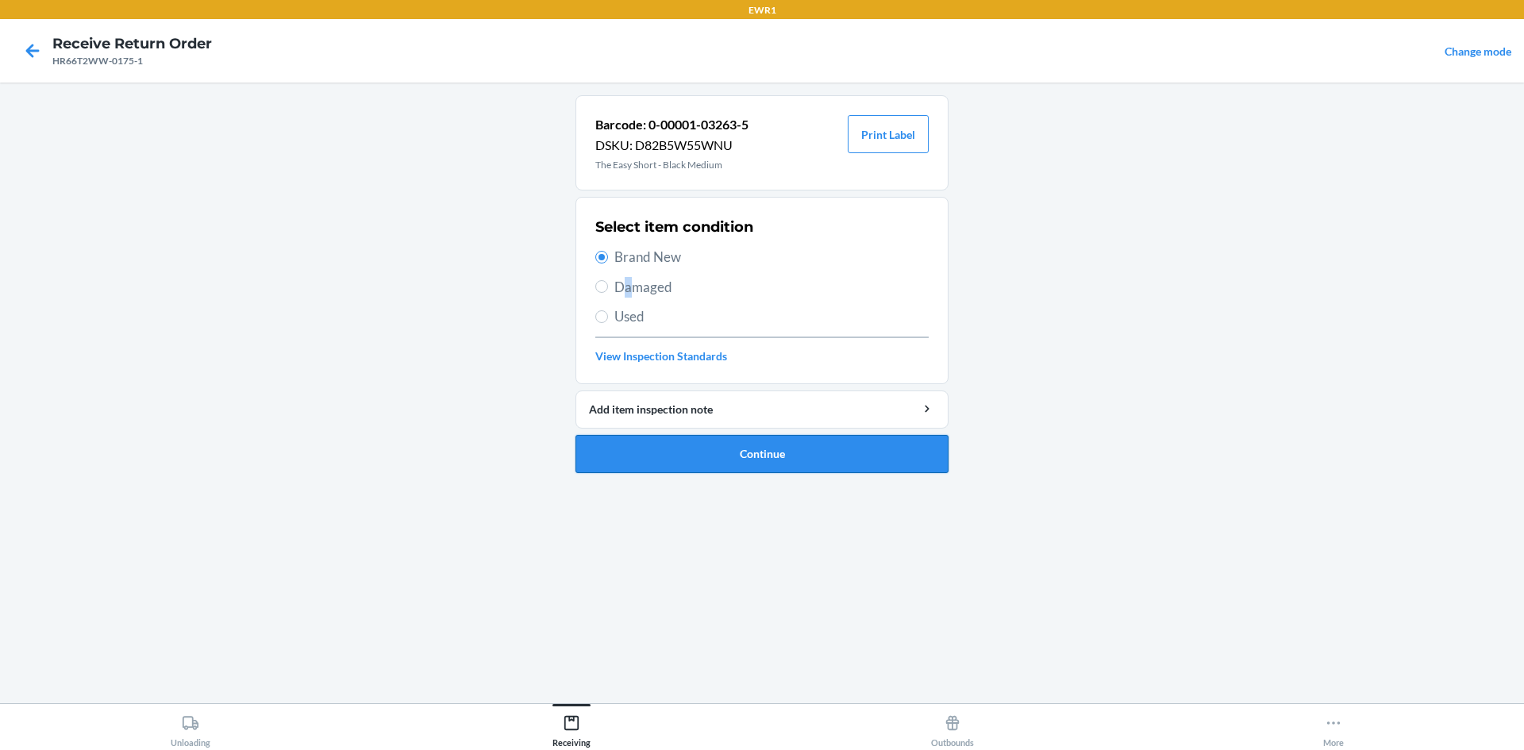
click at [758, 459] on button "Continue" at bounding box center [762, 454] width 373 height 38
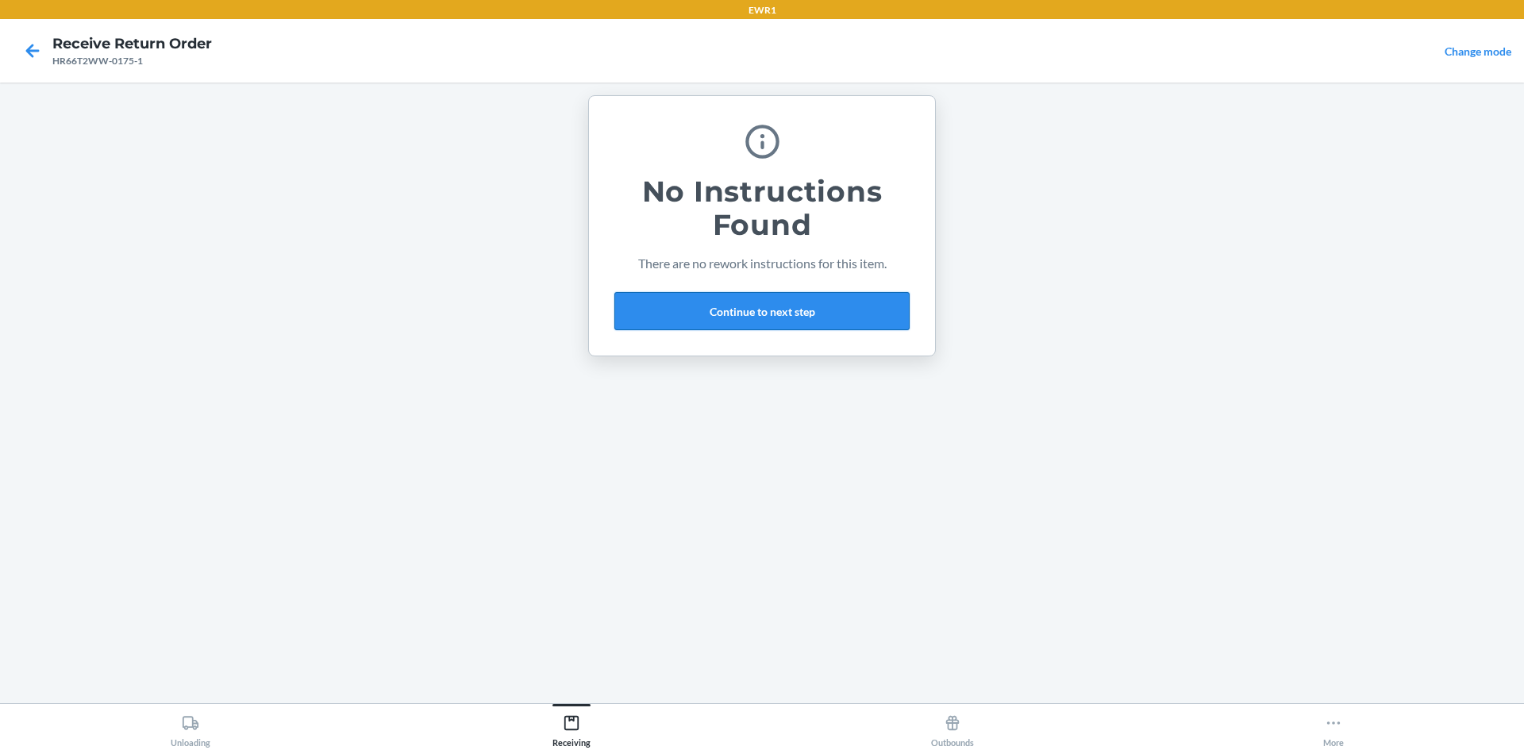
click at [716, 300] on button "Continue to next step" at bounding box center [761, 311] width 295 height 38
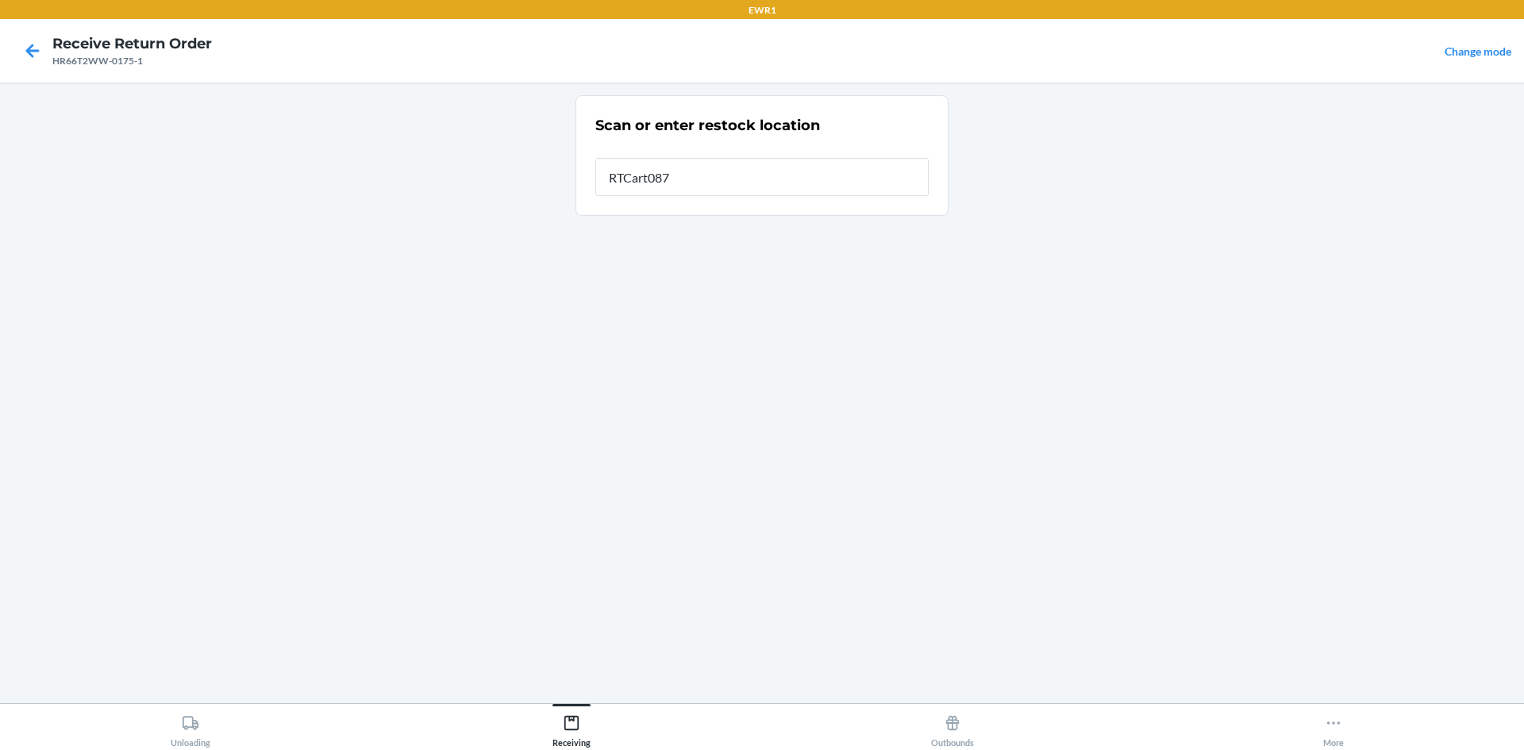
type input "RTCart087"
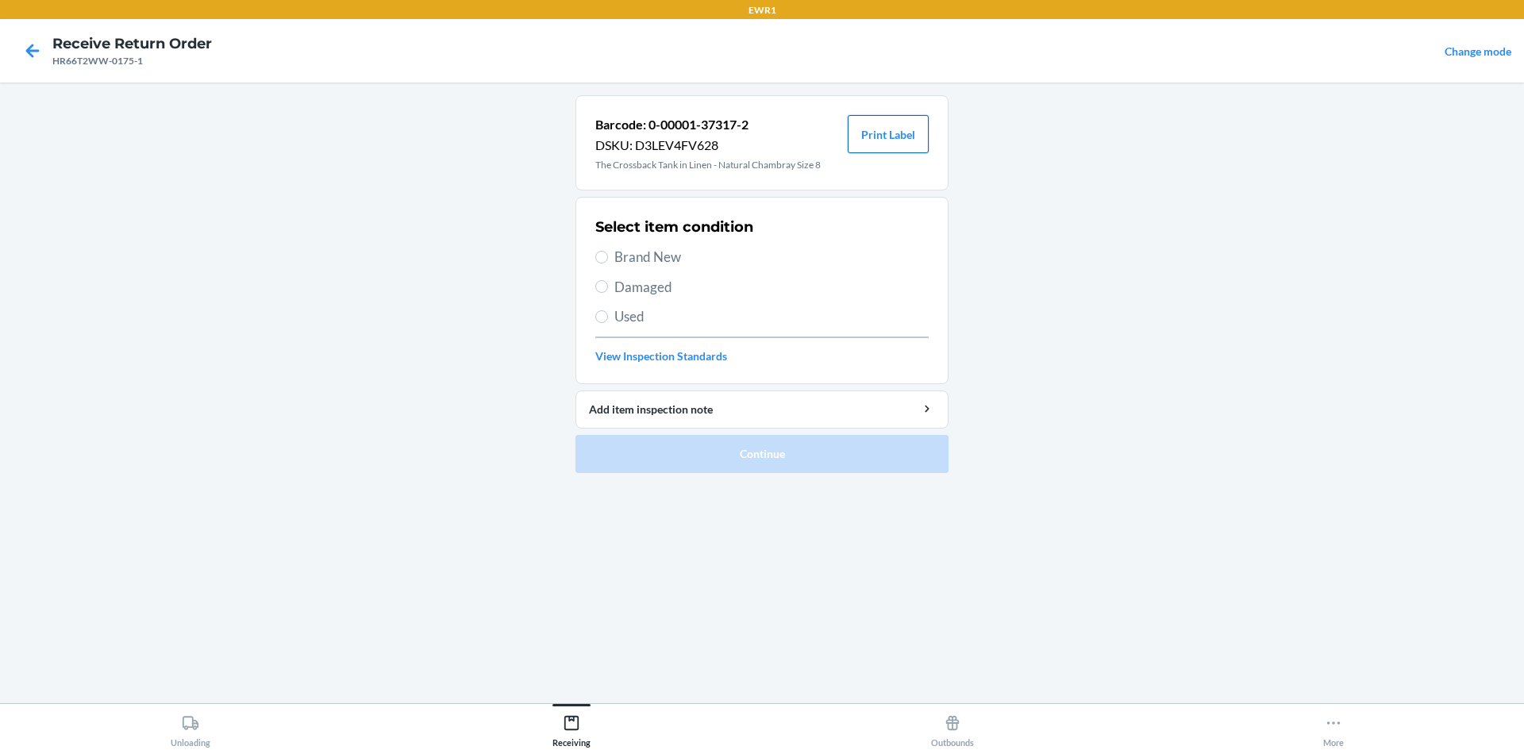
click at [911, 137] on button "Print Label" at bounding box center [888, 134] width 81 height 38
click at [653, 260] on span "Brand New" at bounding box center [771, 257] width 314 height 21
click at [608, 260] on input "Brand New" at bounding box center [601, 257] width 13 height 13
radio input "true"
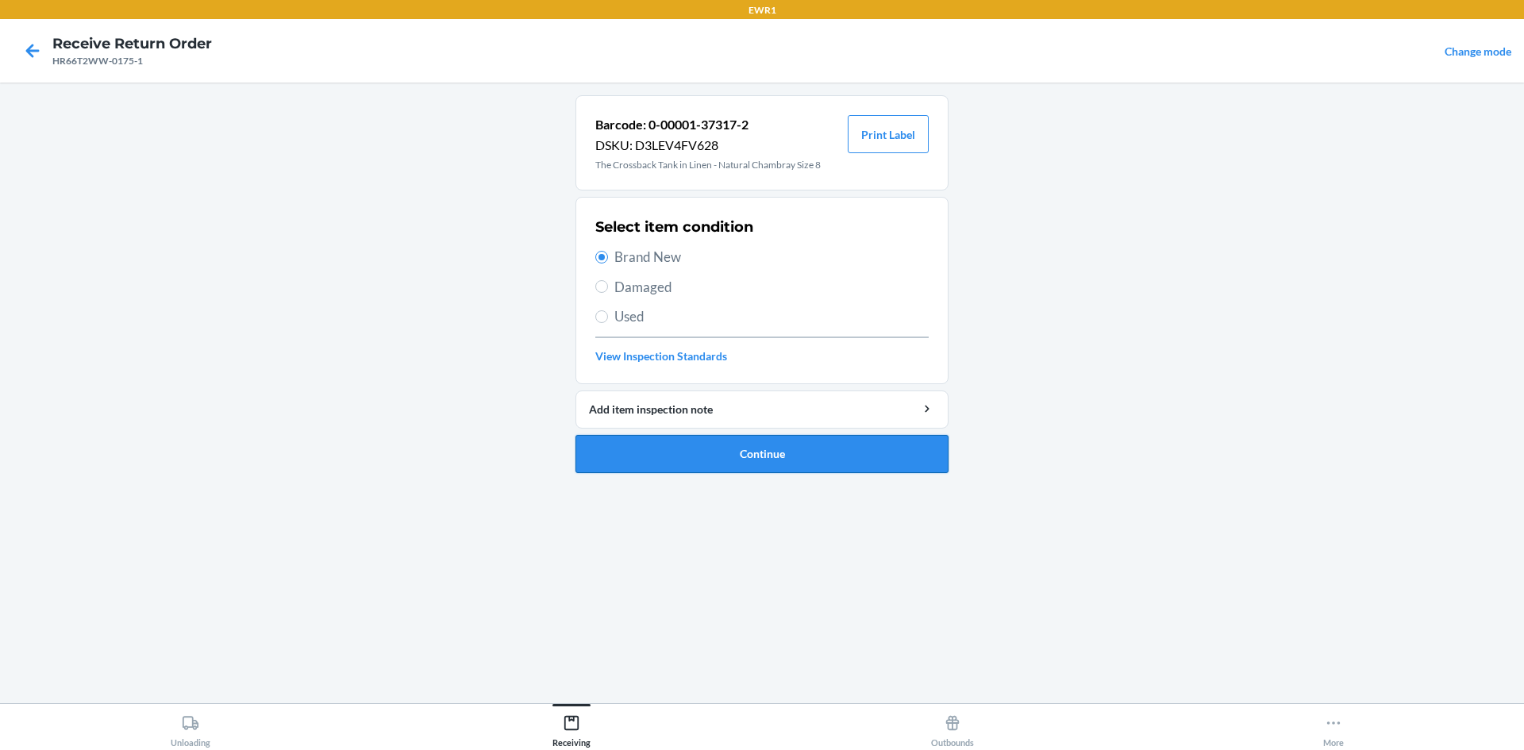
click at [768, 449] on button "Continue" at bounding box center [762, 454] width 373 height 38
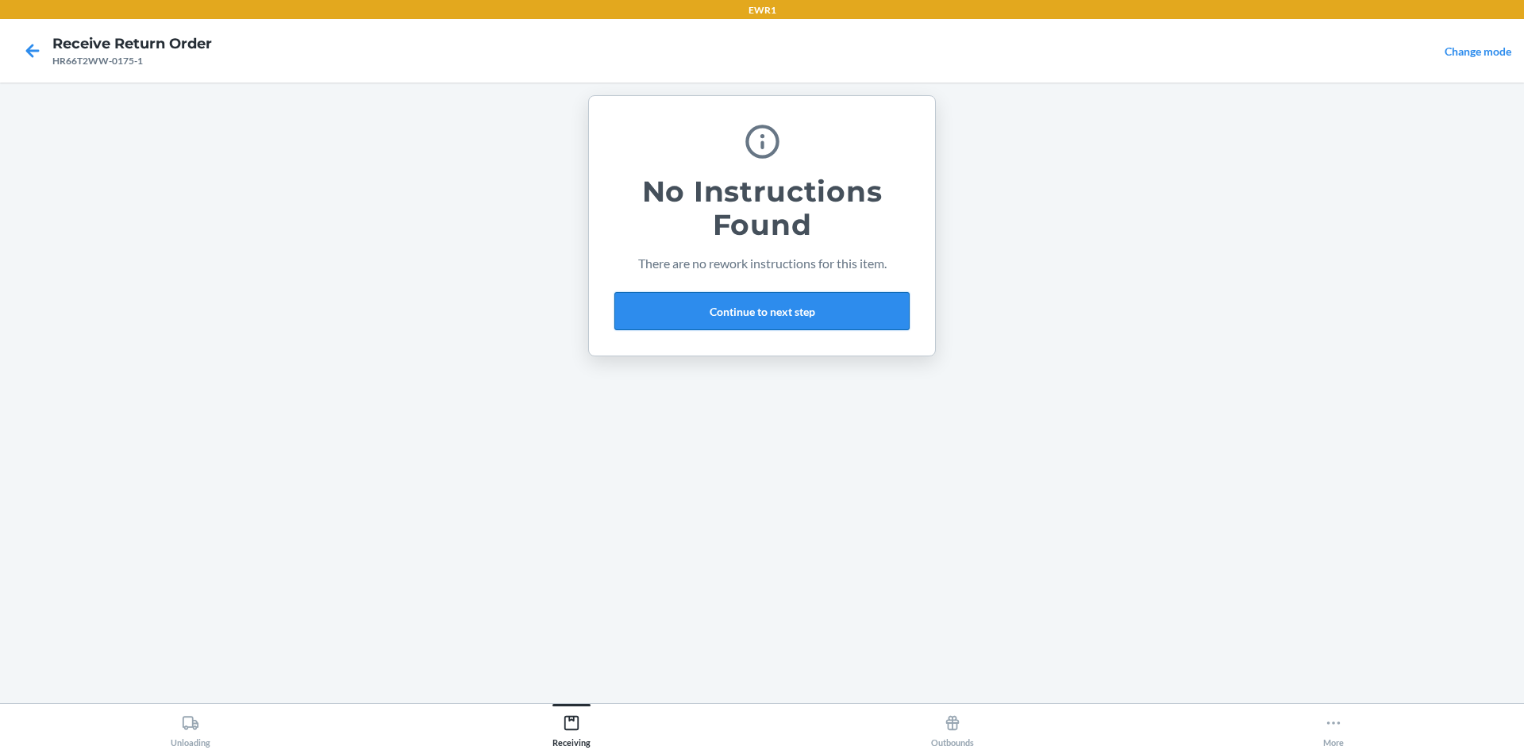
click at [803, 303] on button "Continue to next step" at bounding box center [761, 311] width 295 height 38
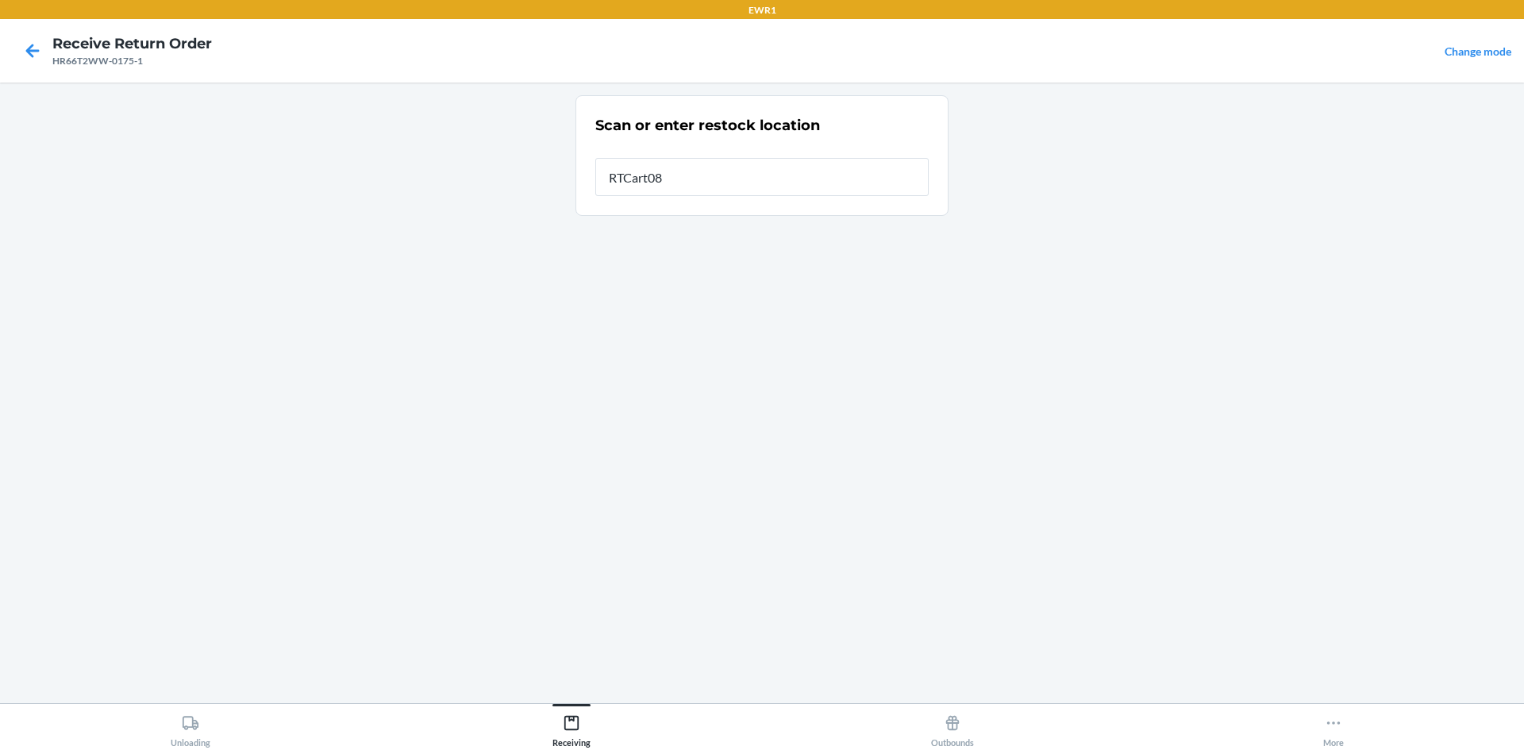
type input "RTCart087"
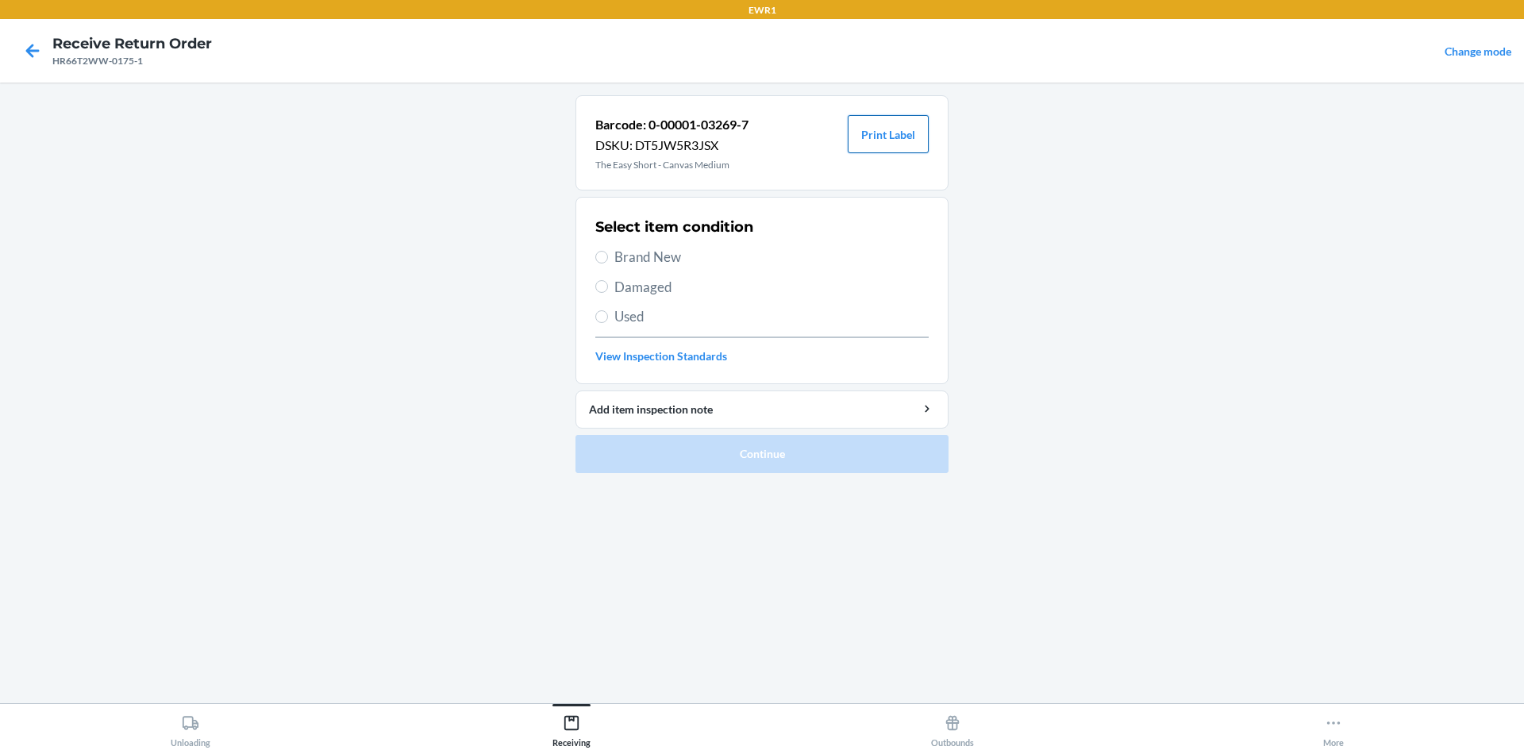
click at [868, 142] on button "Print Label" at bounding box center [888, 134] width 81 height 38
click at [599, 255] on input "Brand New" at bounding box center [601, 257] width 13 height 13
radio input "true"
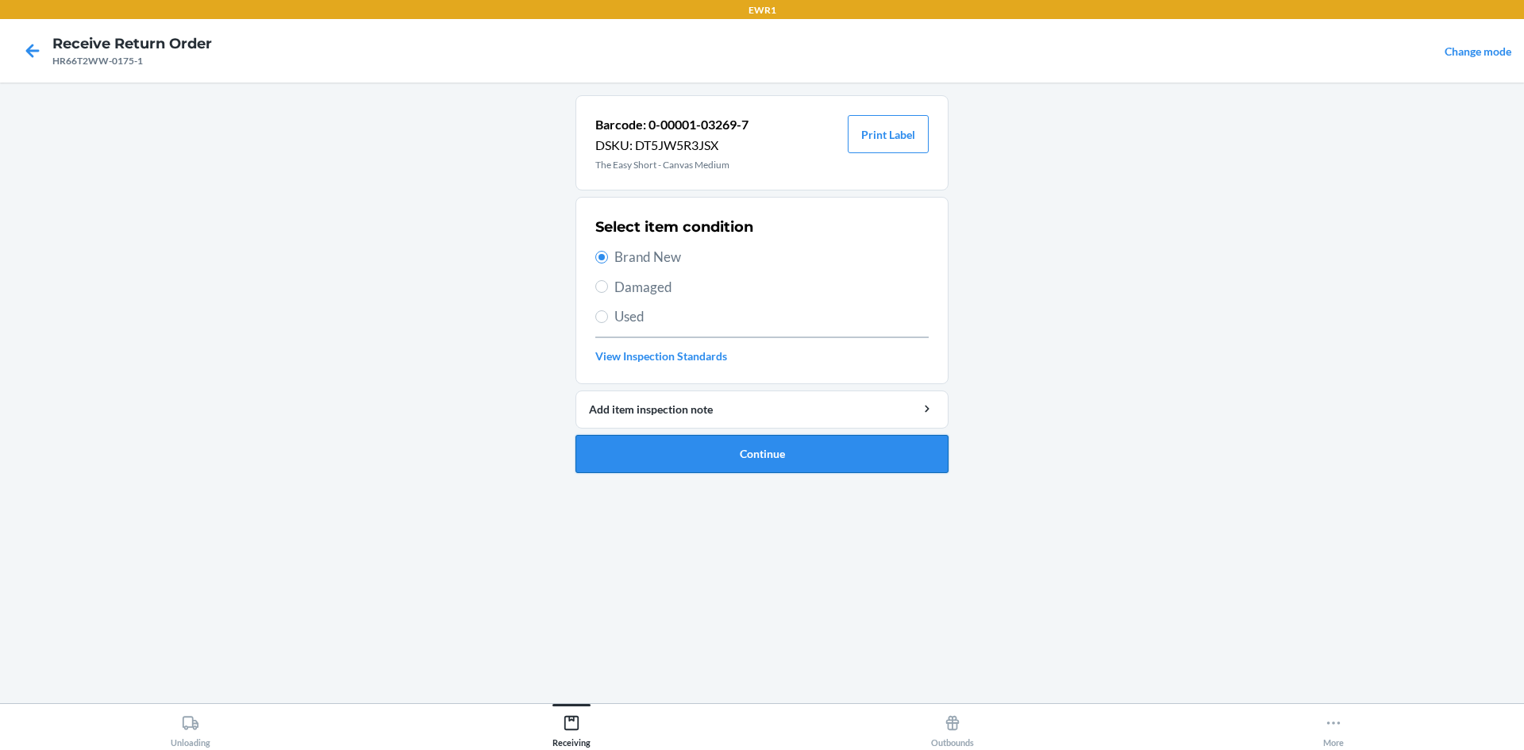
click at [668, 464] on button "Continue" at bounding box center [762, 454] width 373 height 38
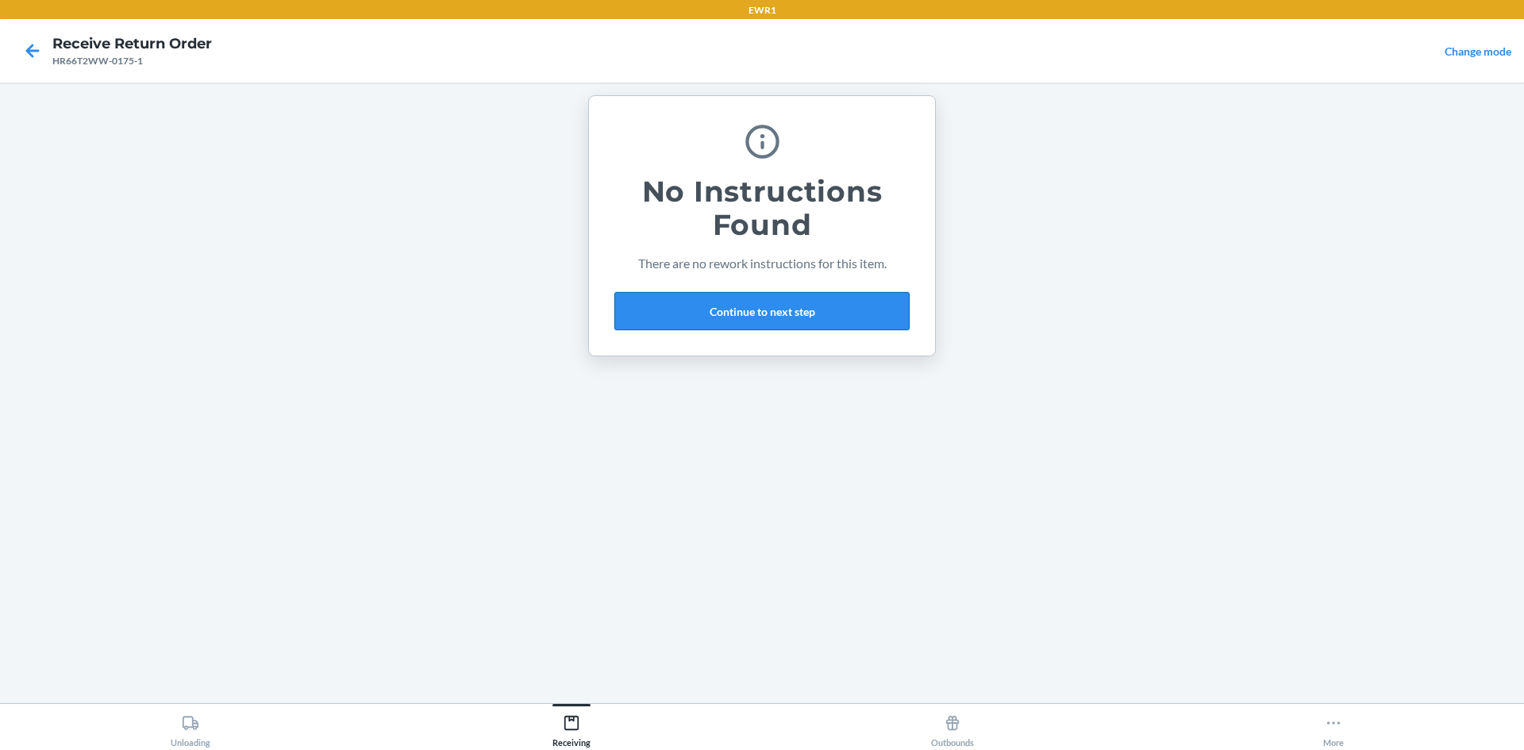
click at [753, 297] on button "Continue to next step" at bounding box center [761, 311] width 295 height 38
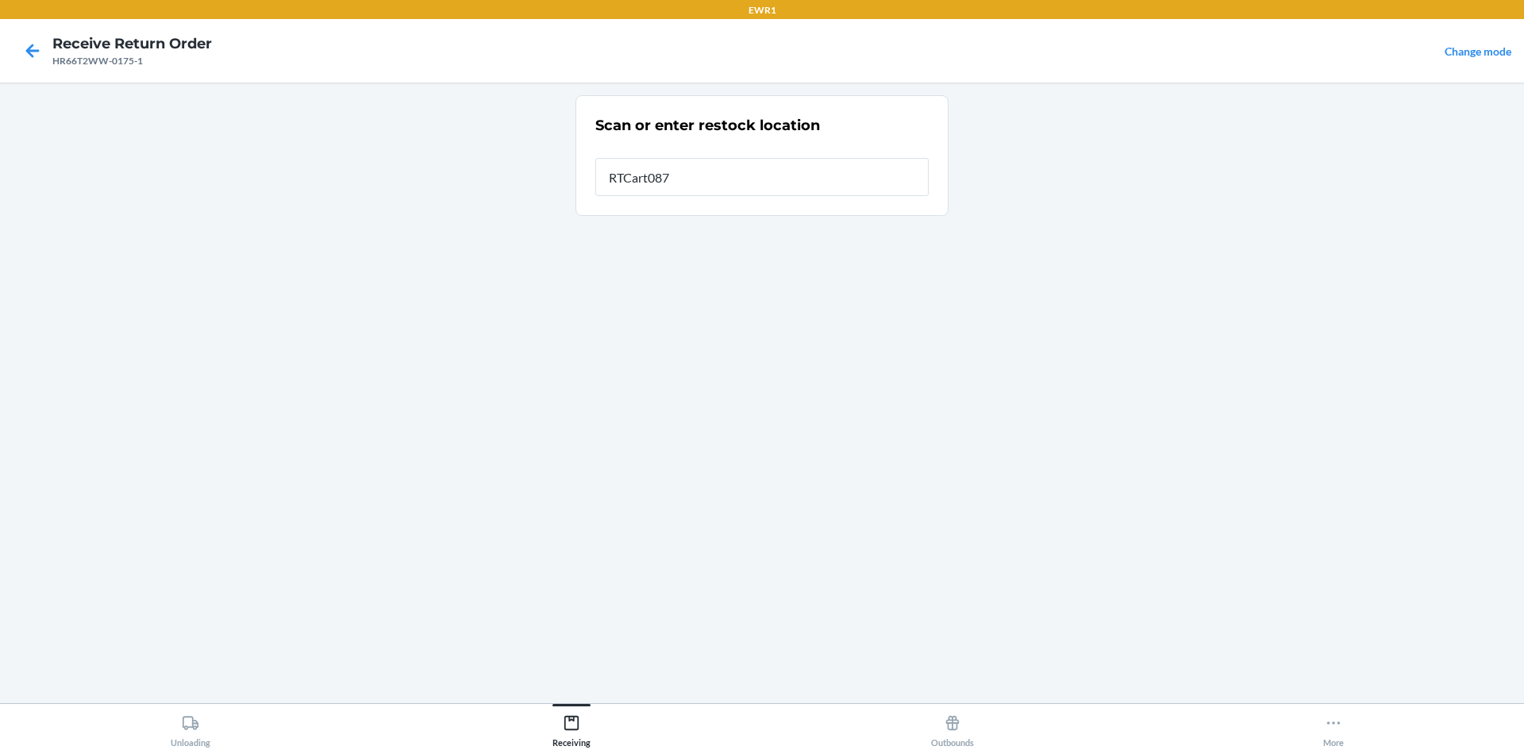
type input "RTCart087"
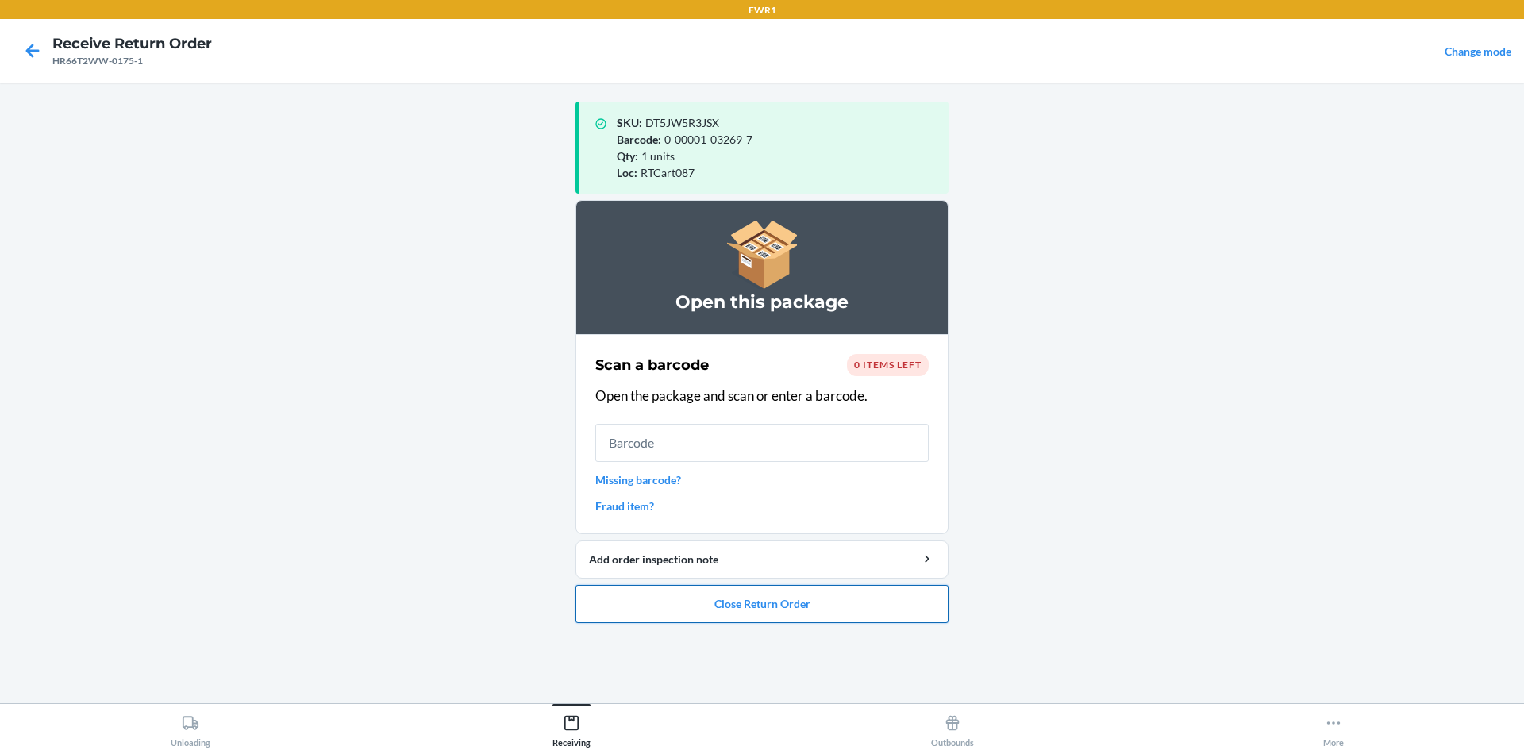
click at [856, 618] on button "Close Return Order" at bounding box center [762, 604] width 373 height 38
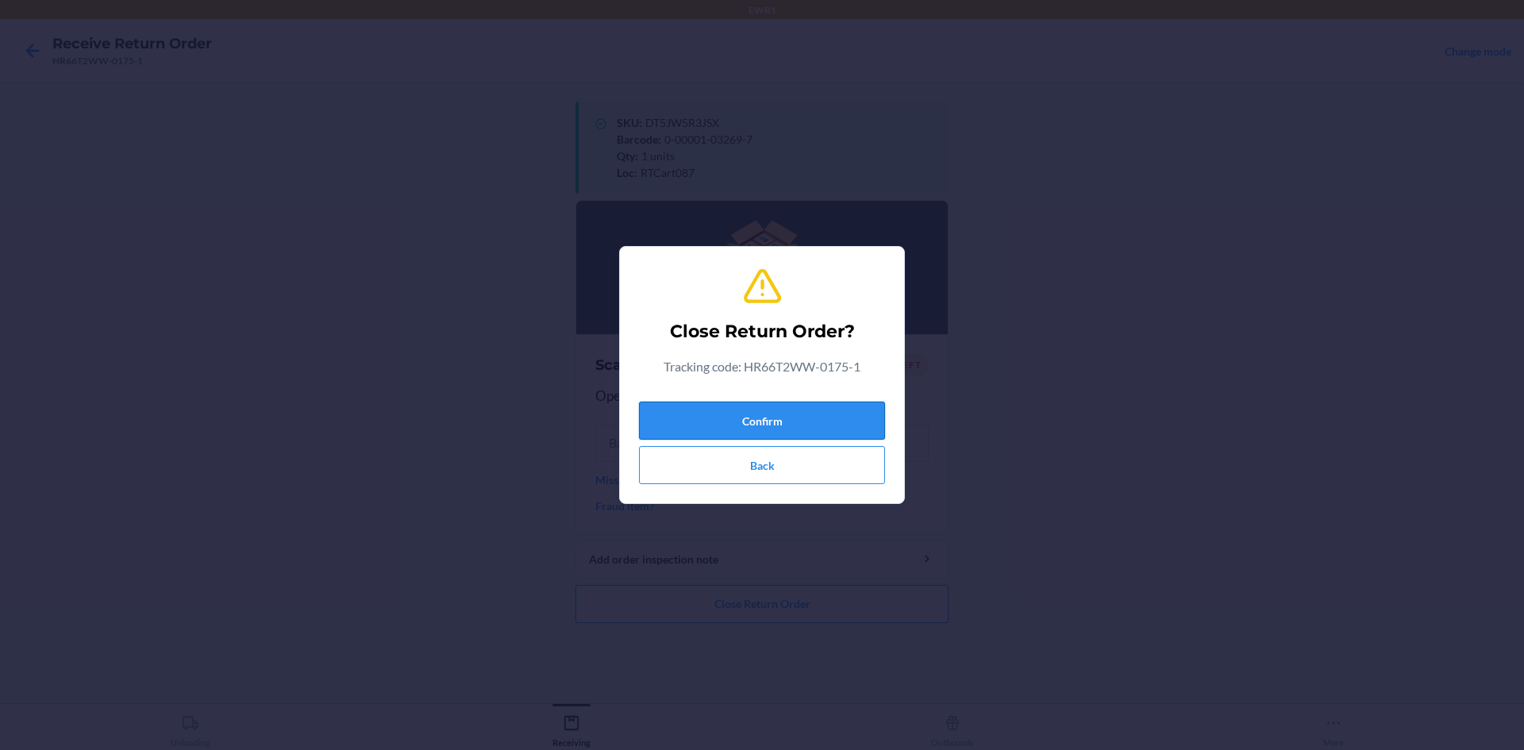
click at [761, 425] on button "Confirm" at bounding box center [762, 421] width 246 height 38
